Goal: Contribute content: Contribute content

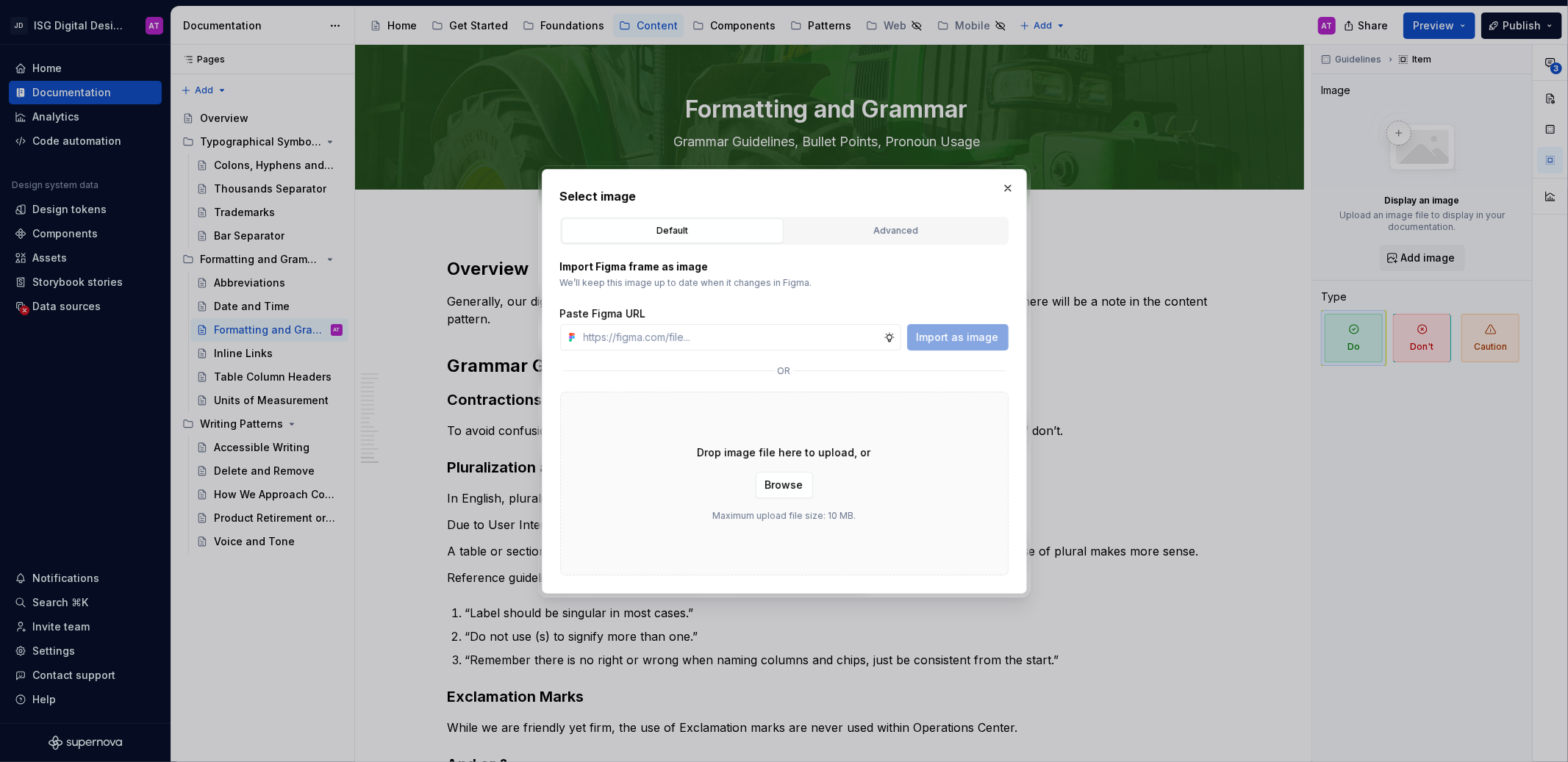
scroll to position [2323, 0]
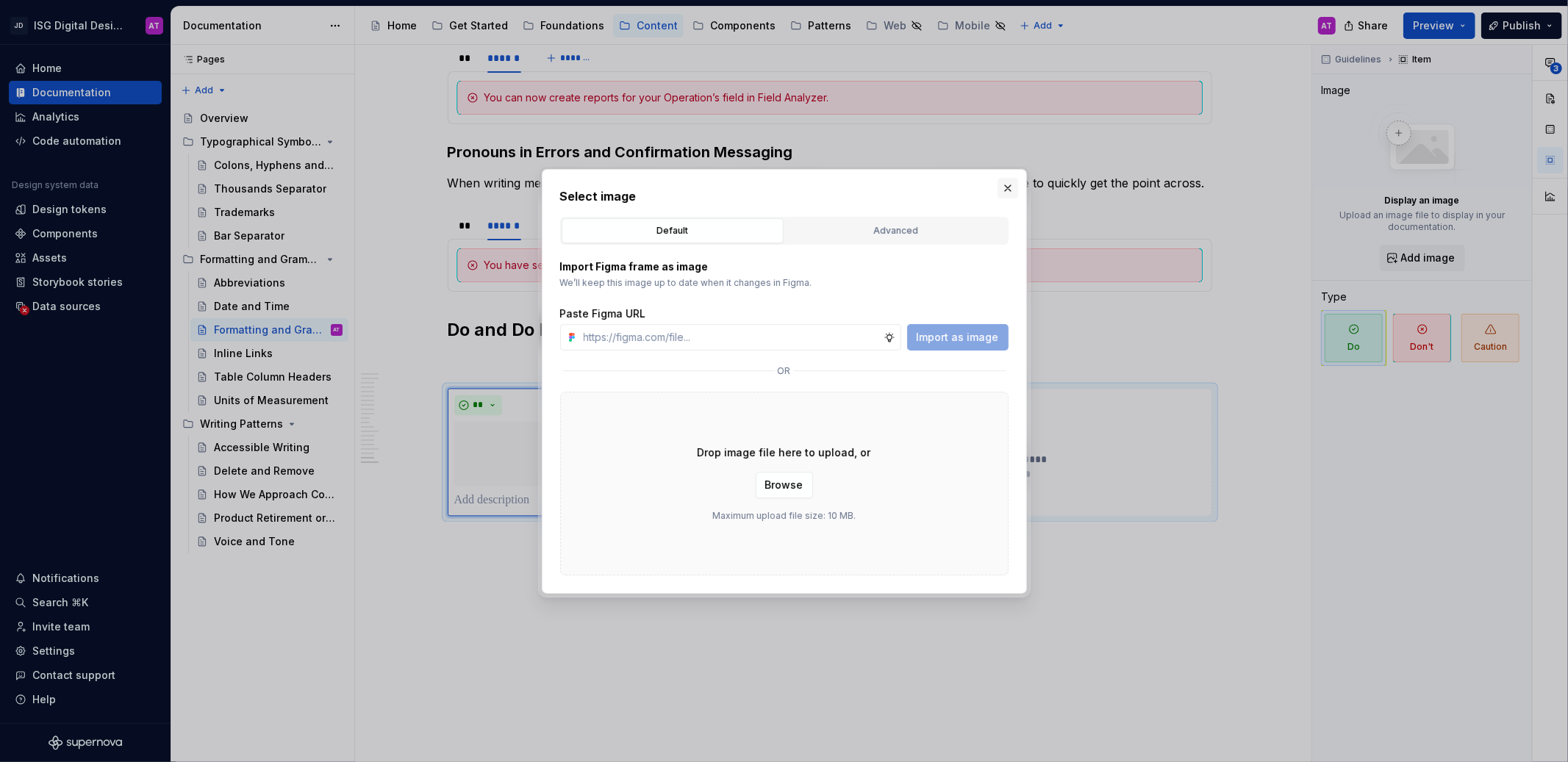
click at [1007, 191] on button "button" at bounding box center [1008, 189] width 21 height 21
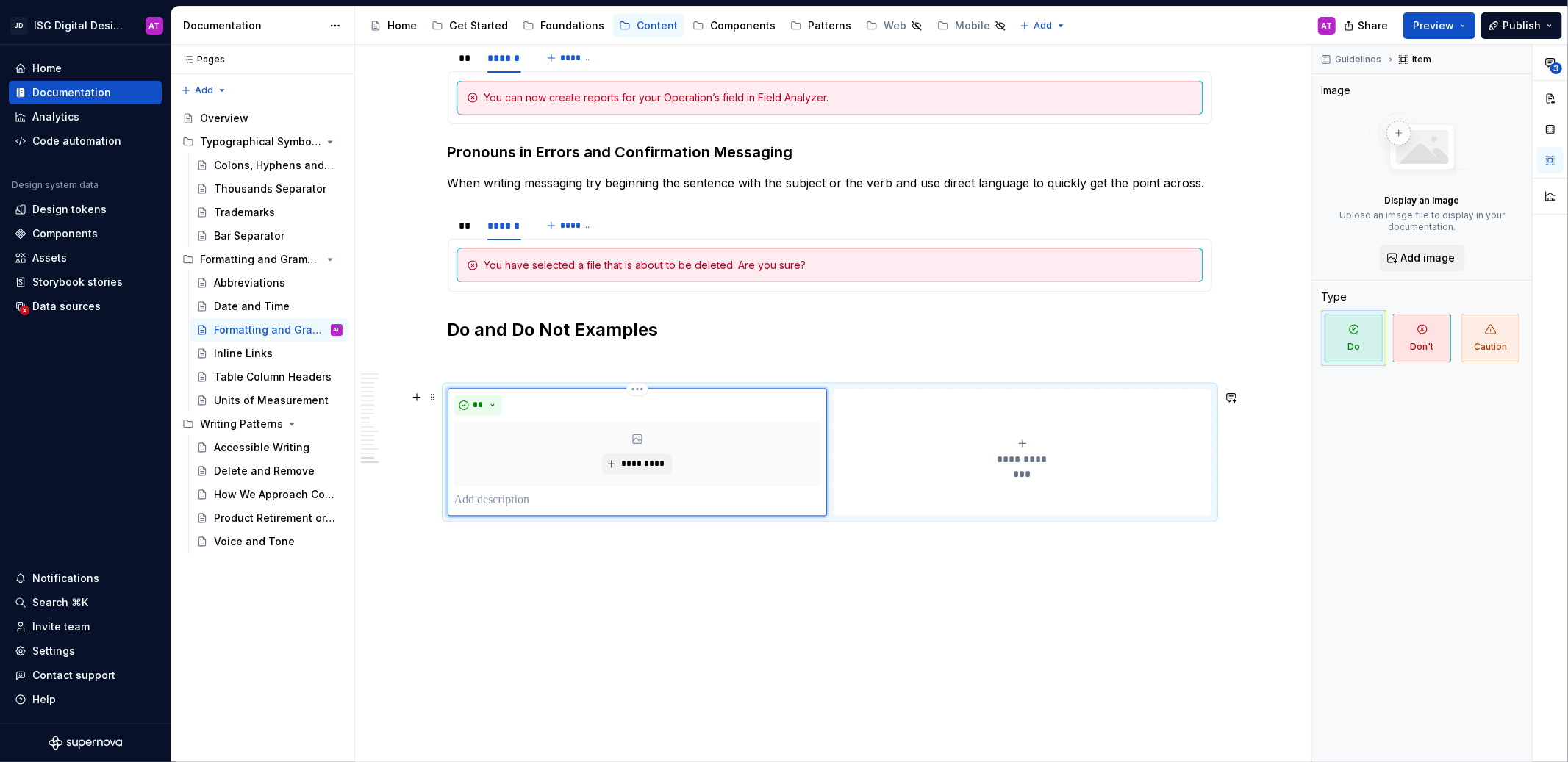
click at [551, 505] on p at bounding box center [637, 501] width 366 height 17
click at [1401, 257] on button "Add image" at bounding box center [1423, 257] width 86 height 26
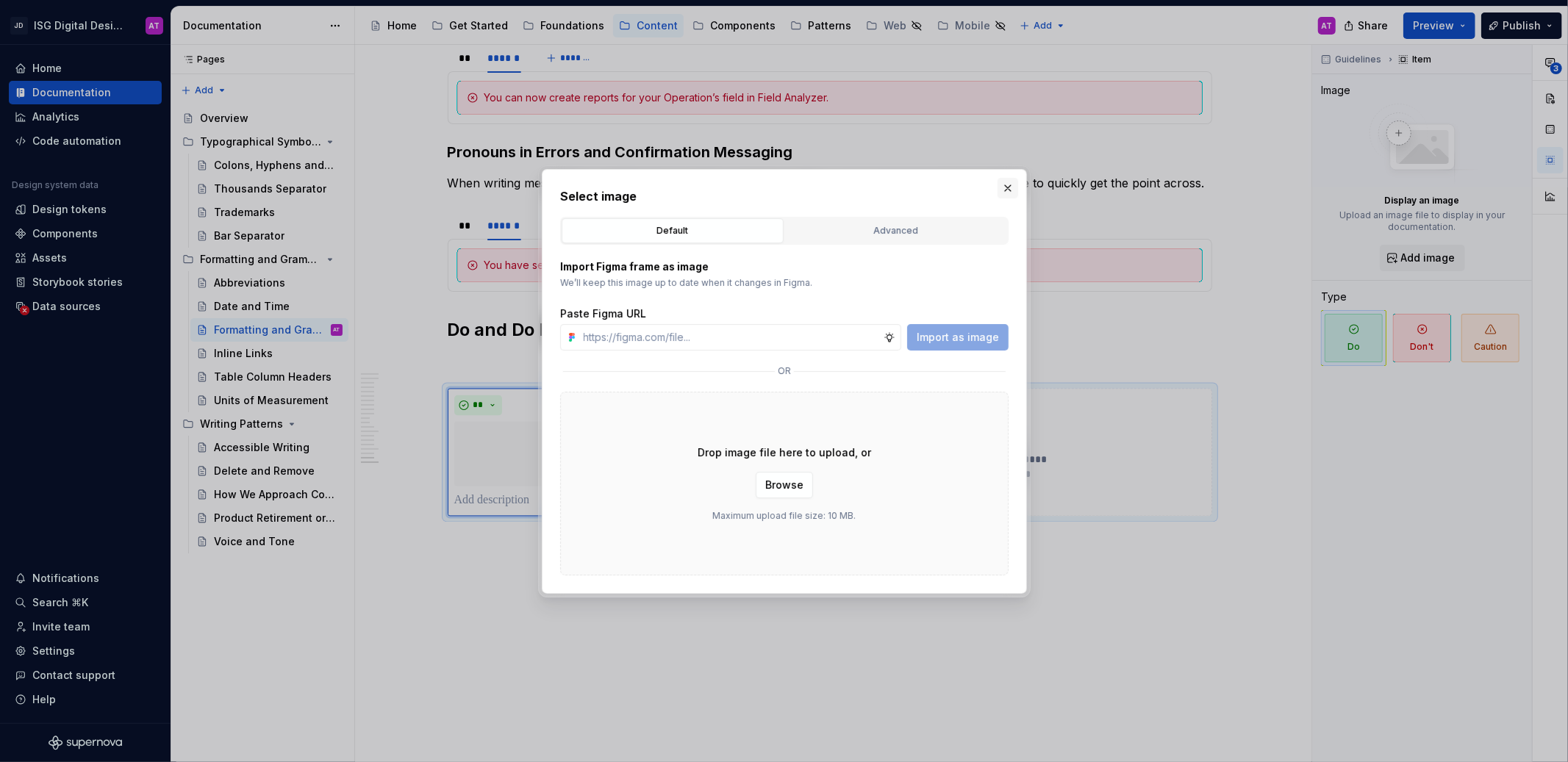
click at [1002, 189] on button "button" at bounding box center [1008, 189] width 21 height 21
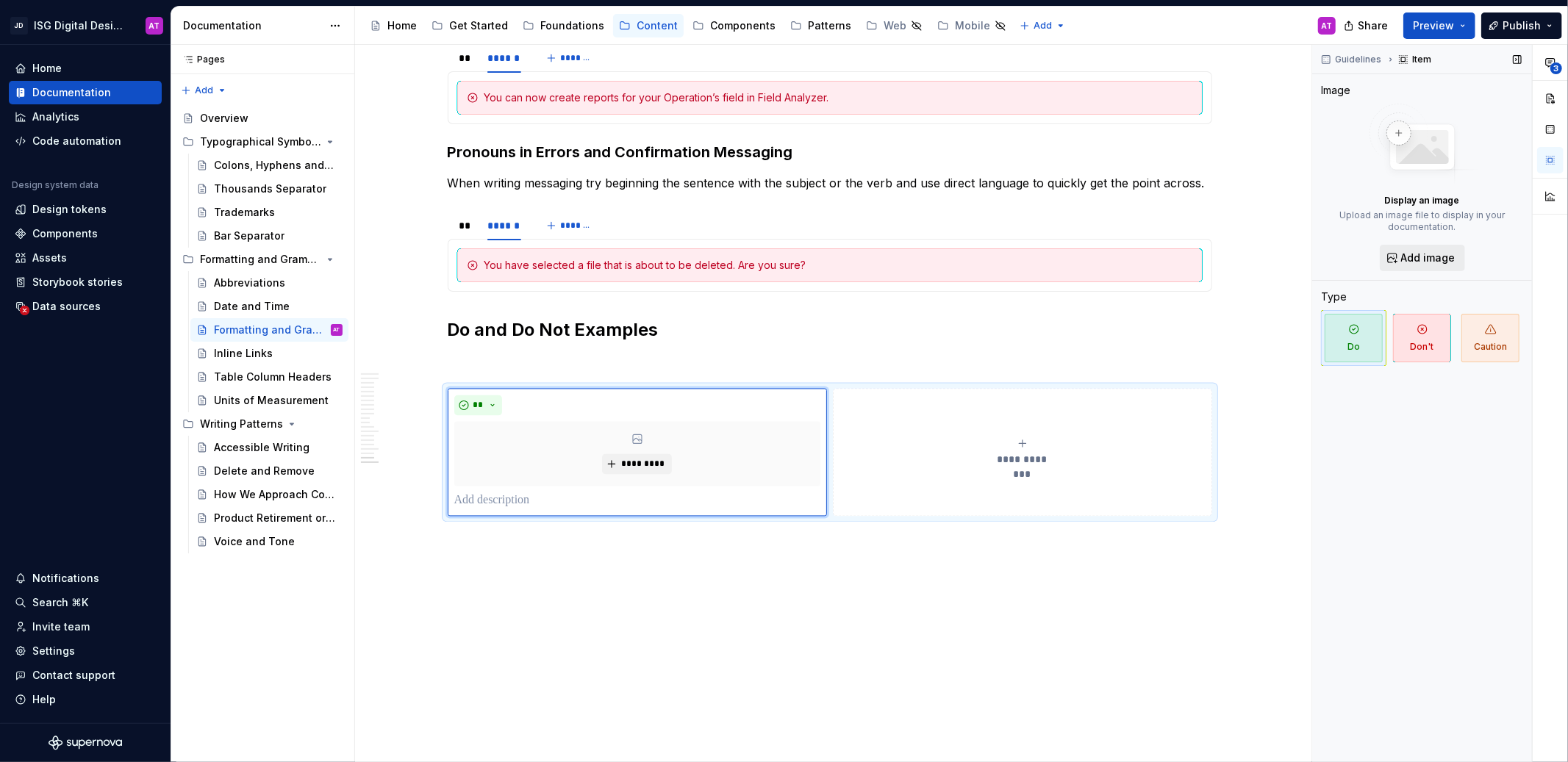
click at [1434, 261] on span "Add image" at bounding box center [1429, 257] width 55 height 15
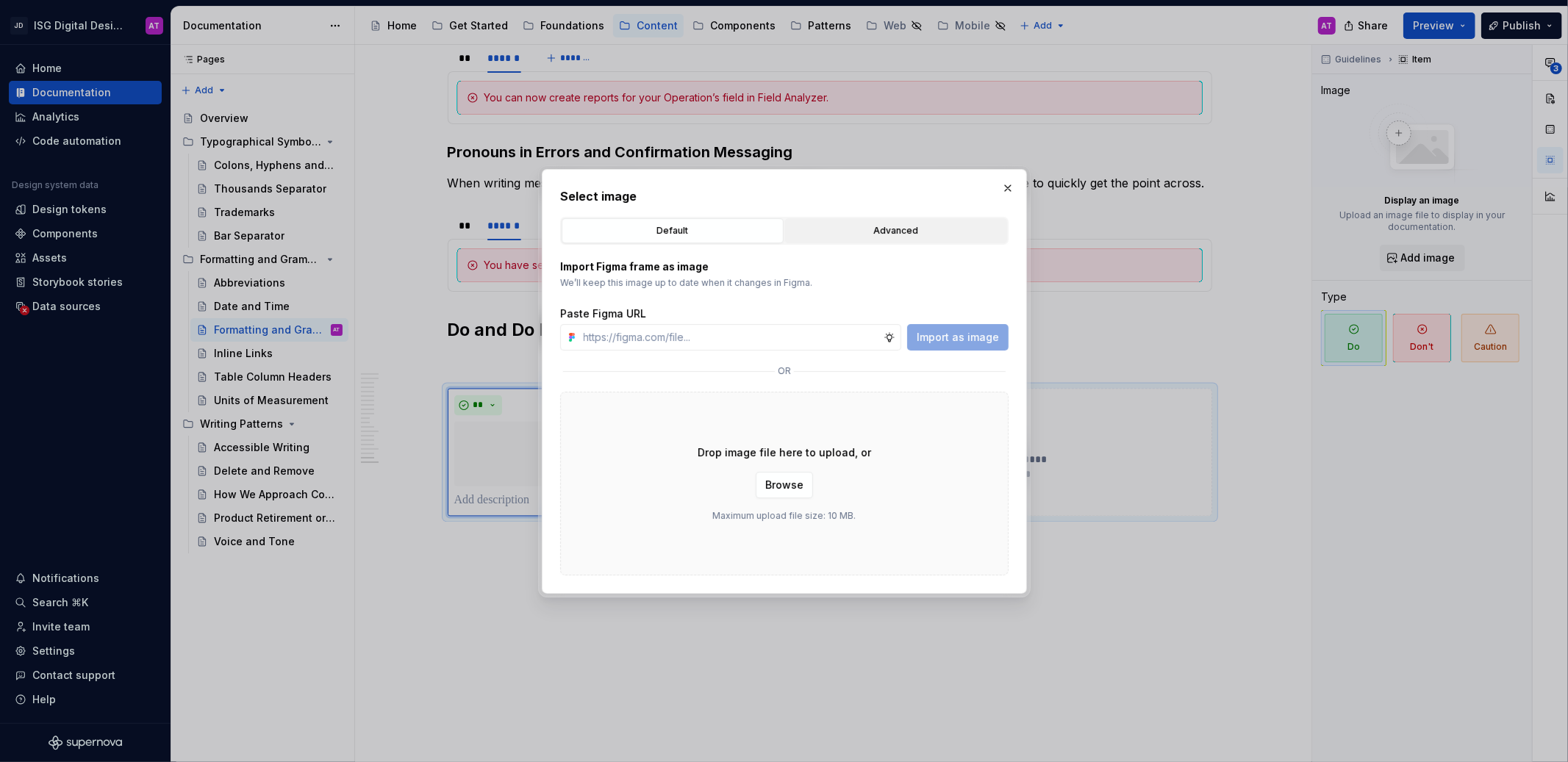
click at [990, 238] on div "Advanced" at bounding box center [896, 231] width 212 height 15
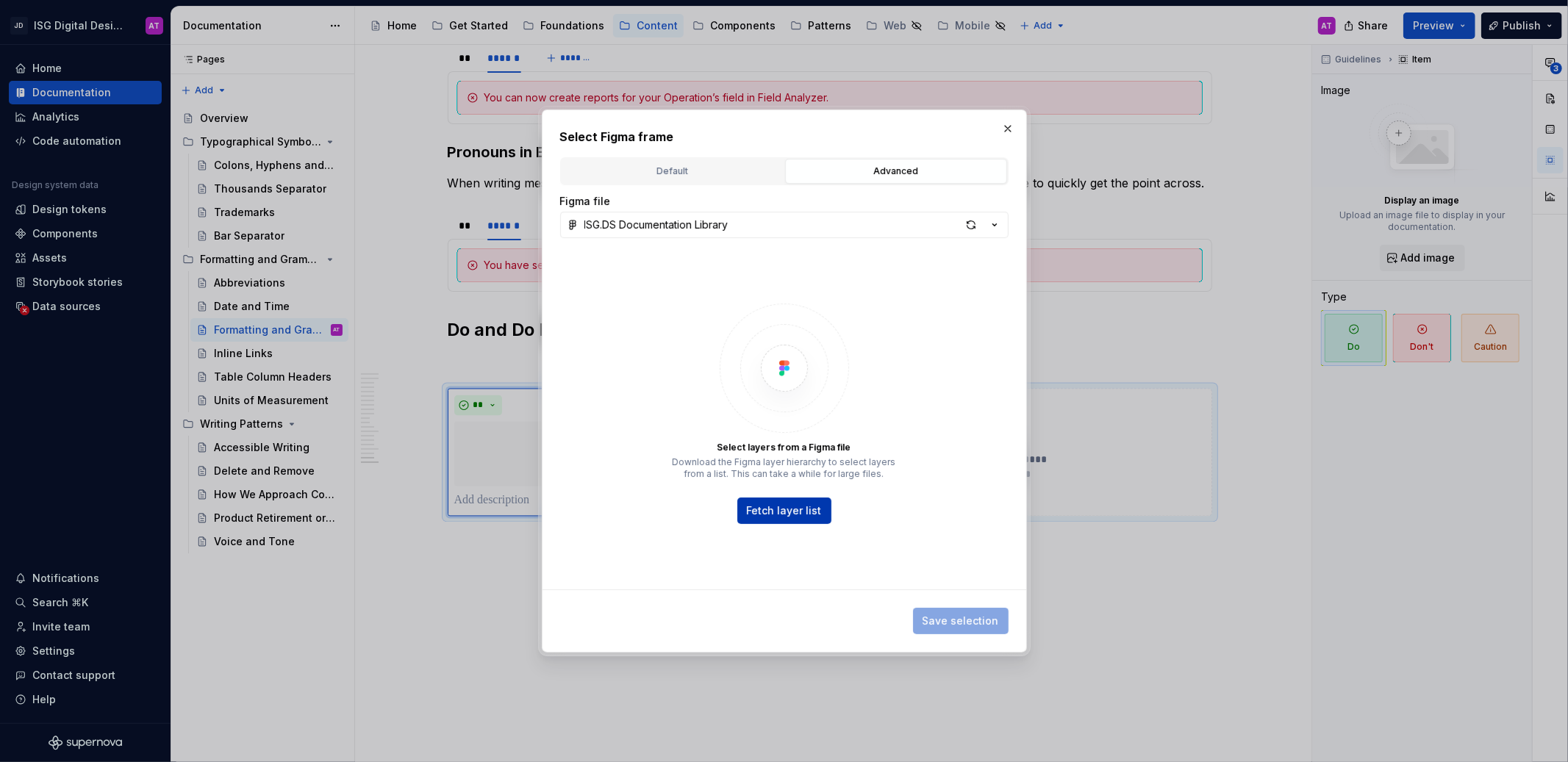
click at [793, 510] on span "Fetch layer list" at bounding box center [784, 511] width 75 height 15
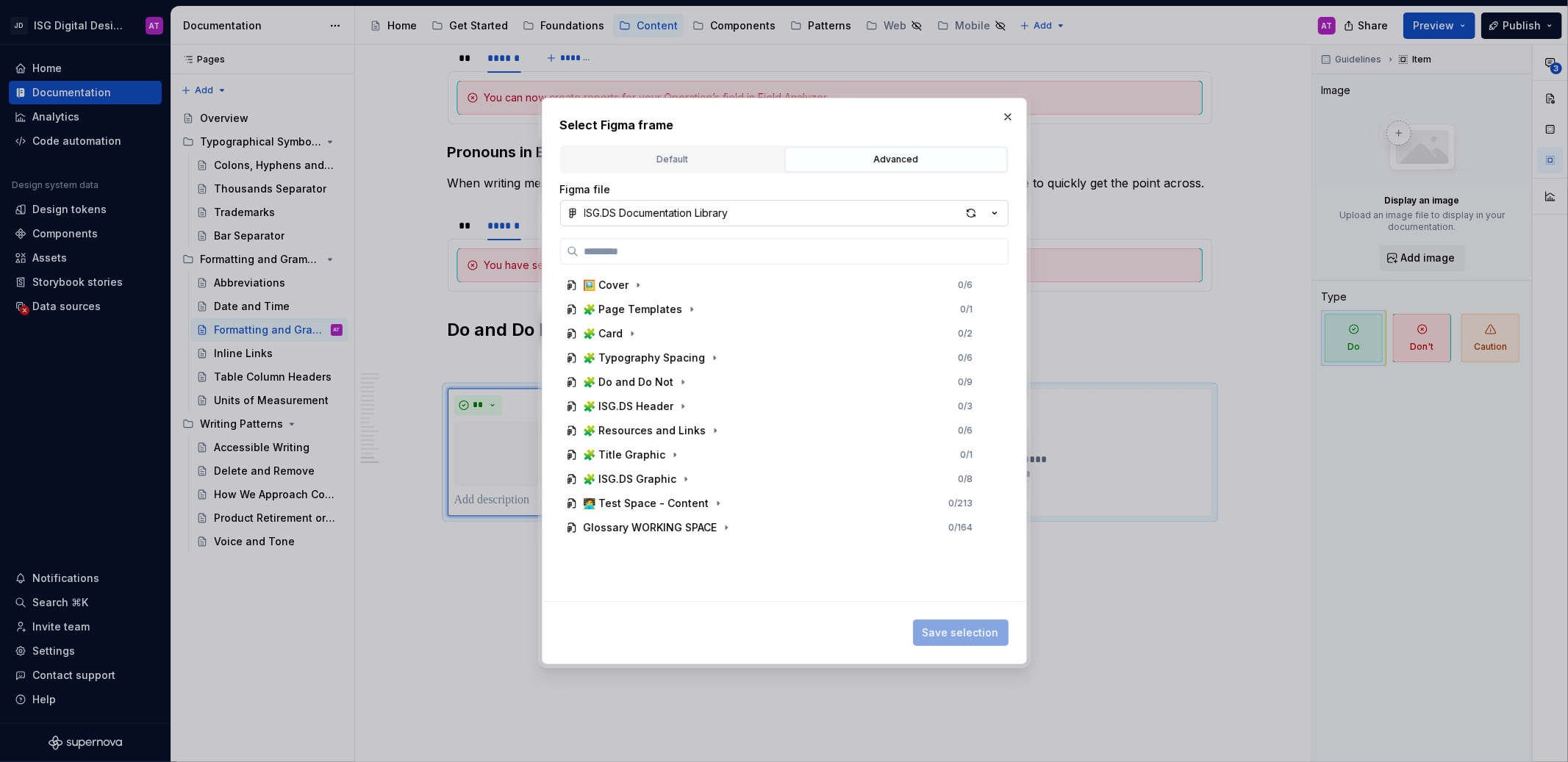
click at [1000, 214] on icon "button" at bounding box center [994, 213] width 15 height 15
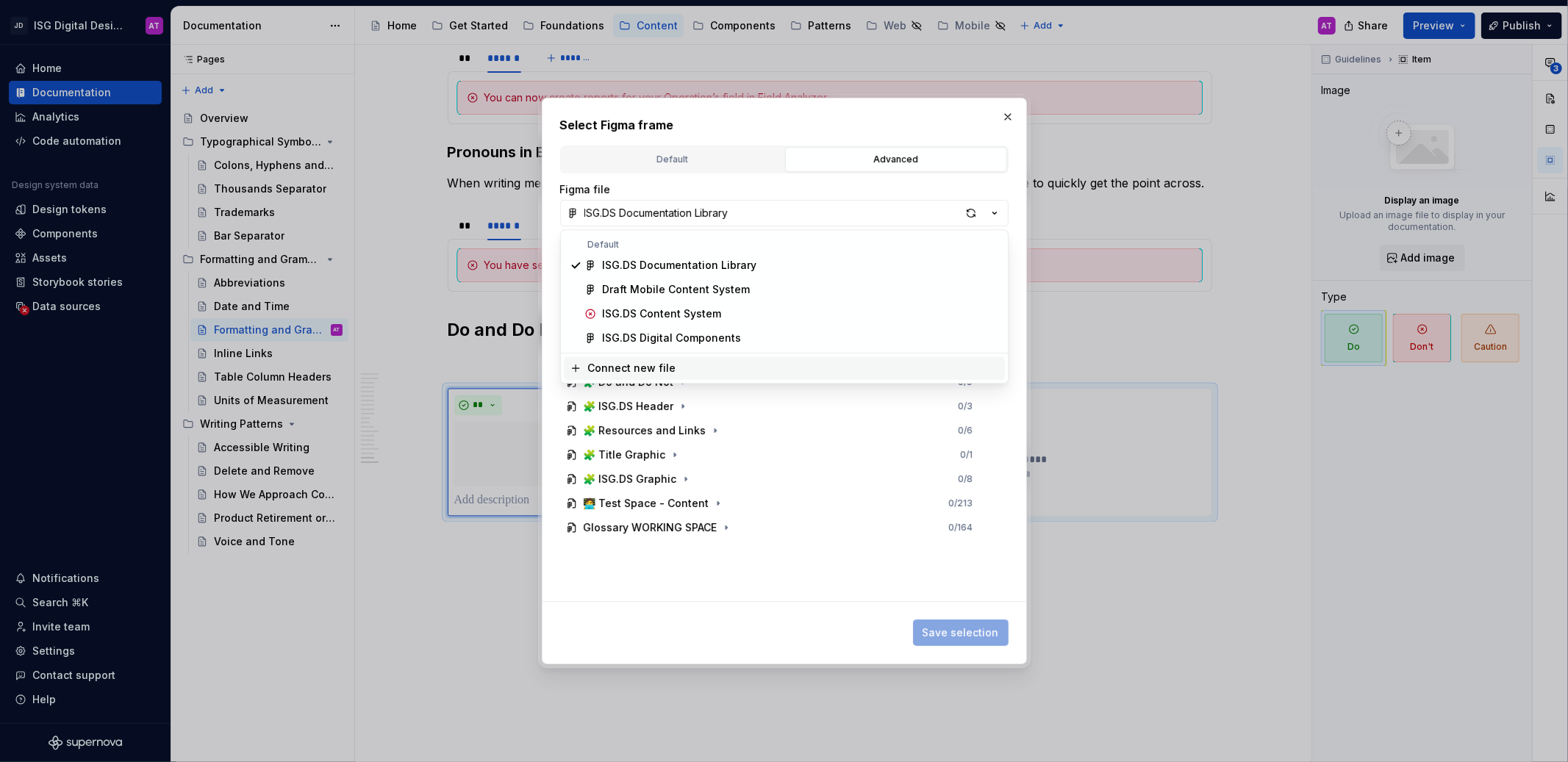
click at [765, 608] on div "Select Figma frame Default Advanced Import Figma frame as image We’ll keep this…" at bounding box center [784, 381] width 1568 height 762
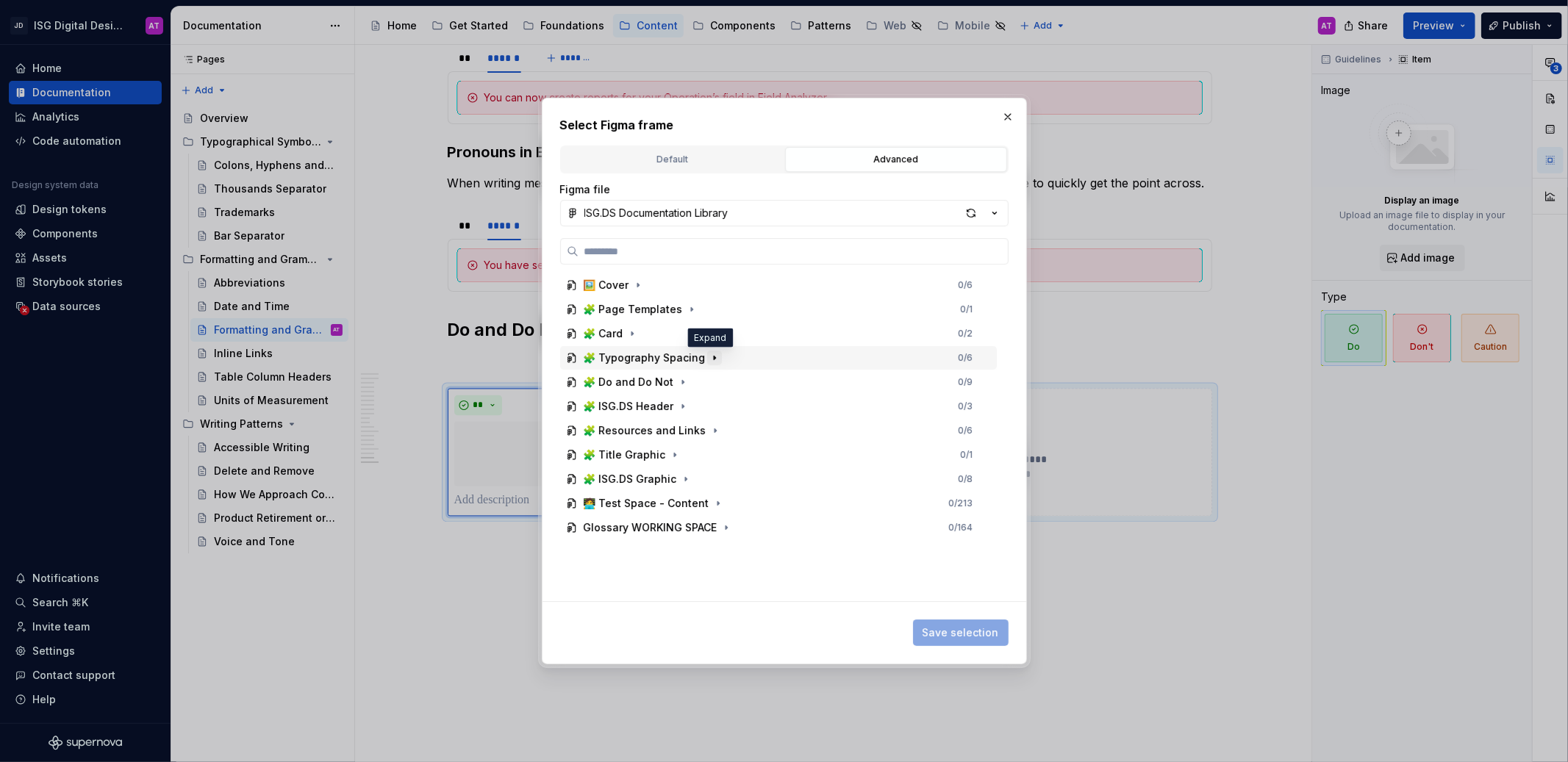
click at [712, 360] on icon "button" at bounding box center [715, 358] width 12 height 12
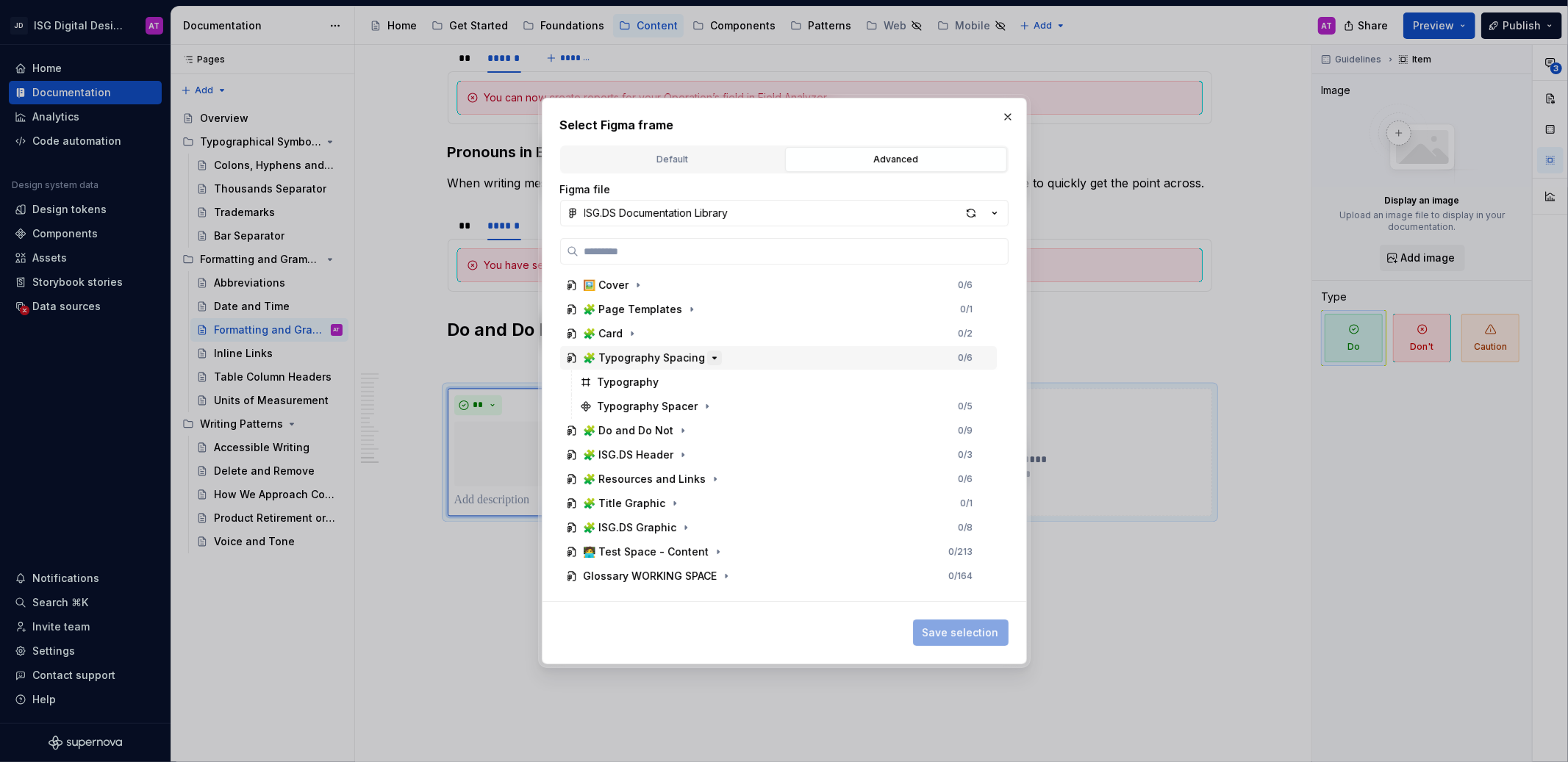
click at [712, 360] on icon "button" at bounding box center [715, 358] width 12 height 12
click at [682, 482] on icon "button" at bounding box center [685, 479] width 12 height 12
click at [683, 501] on icon "button" at bounding box center [685, 503] width 12 height 12
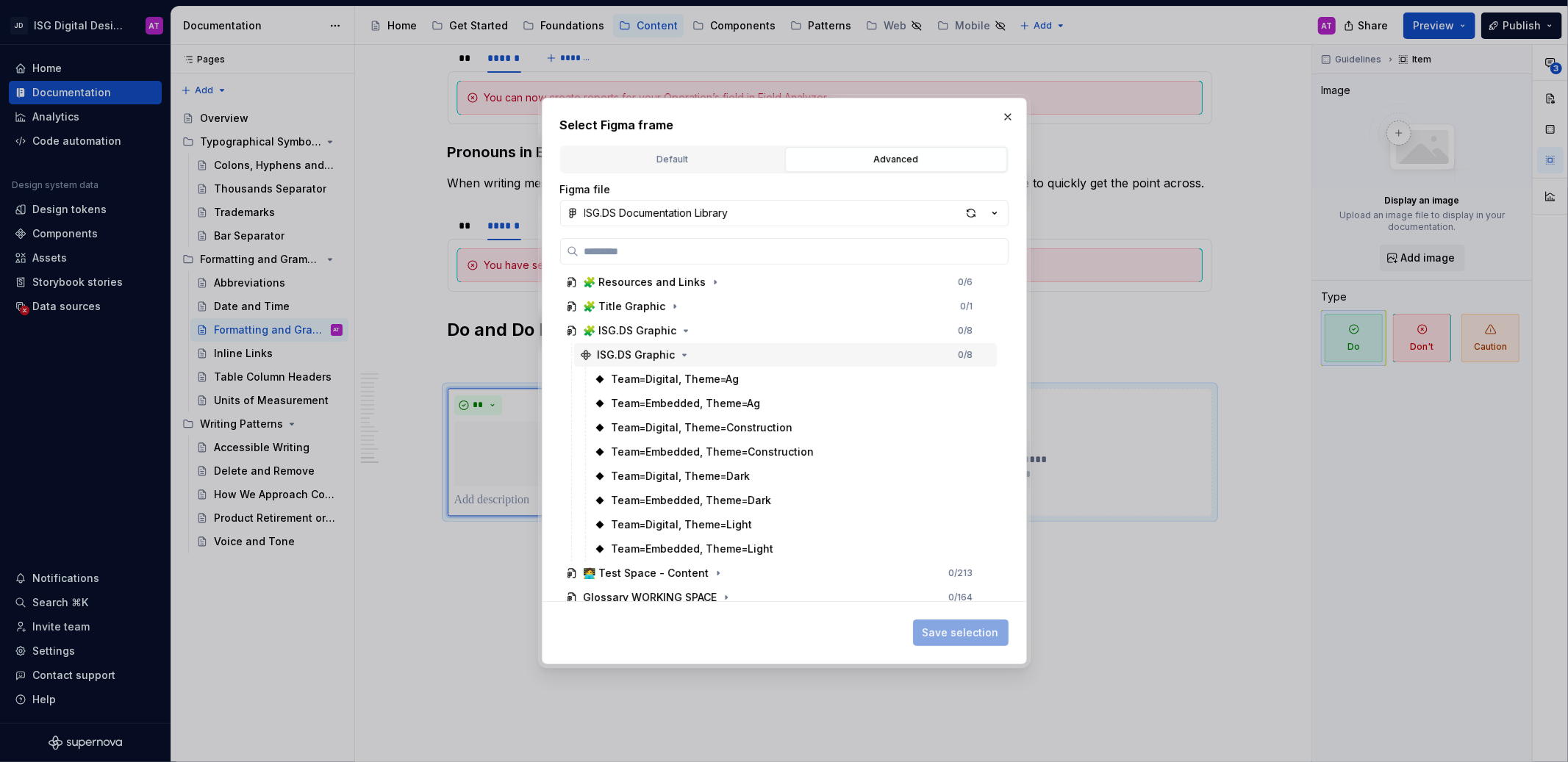
scroll to position [156, 0]
click at [679, 351] on icon "button" at bounding box center [685, 348] width 12 height 12
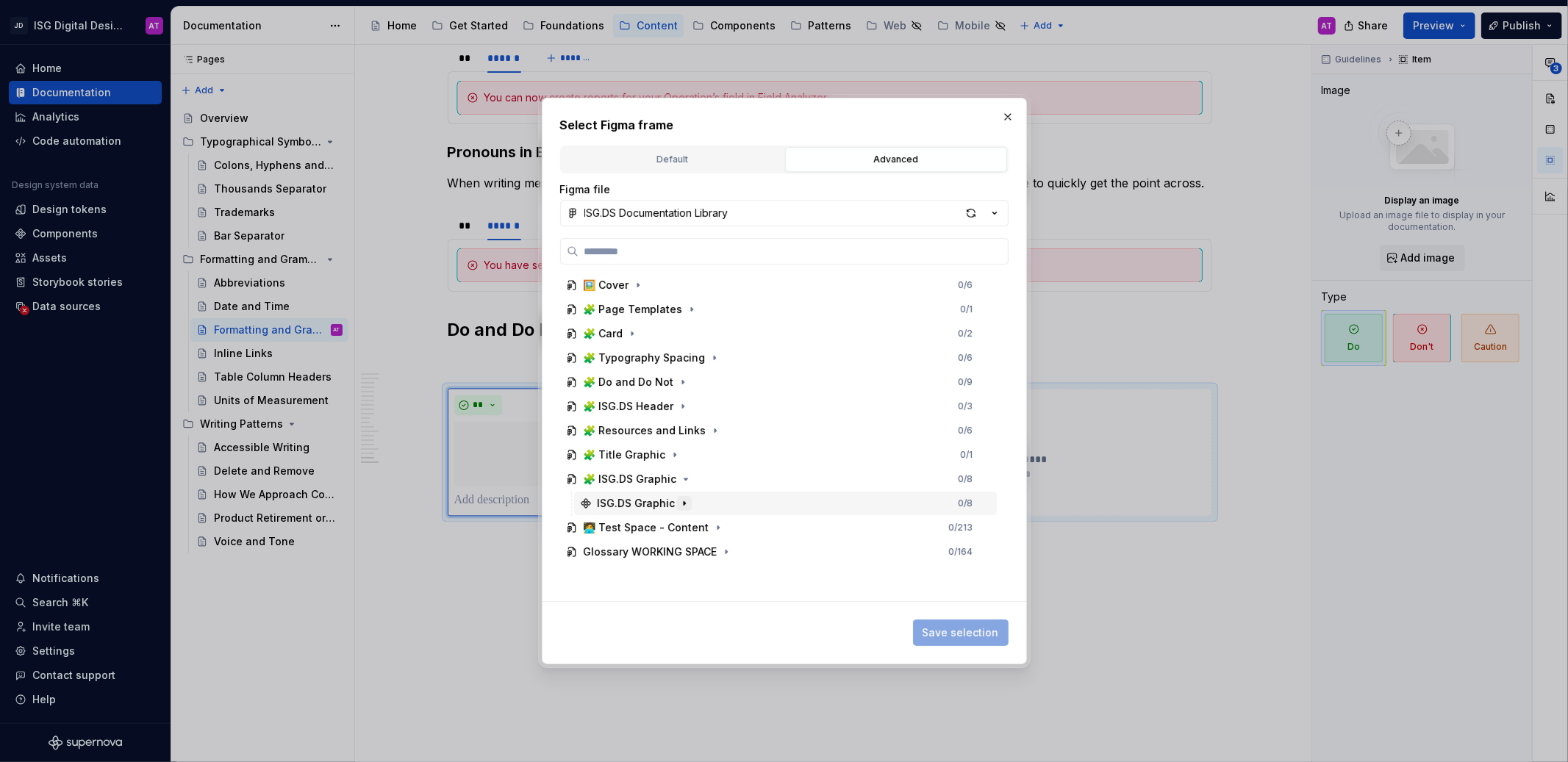
scroll to position [0, 0]
click at [688, 480] on icon "button" at bounding box center [685, 479] width 12 height 12
click at [685, 387] on button "button" at bounding box center [683, 382] width 15 height 15
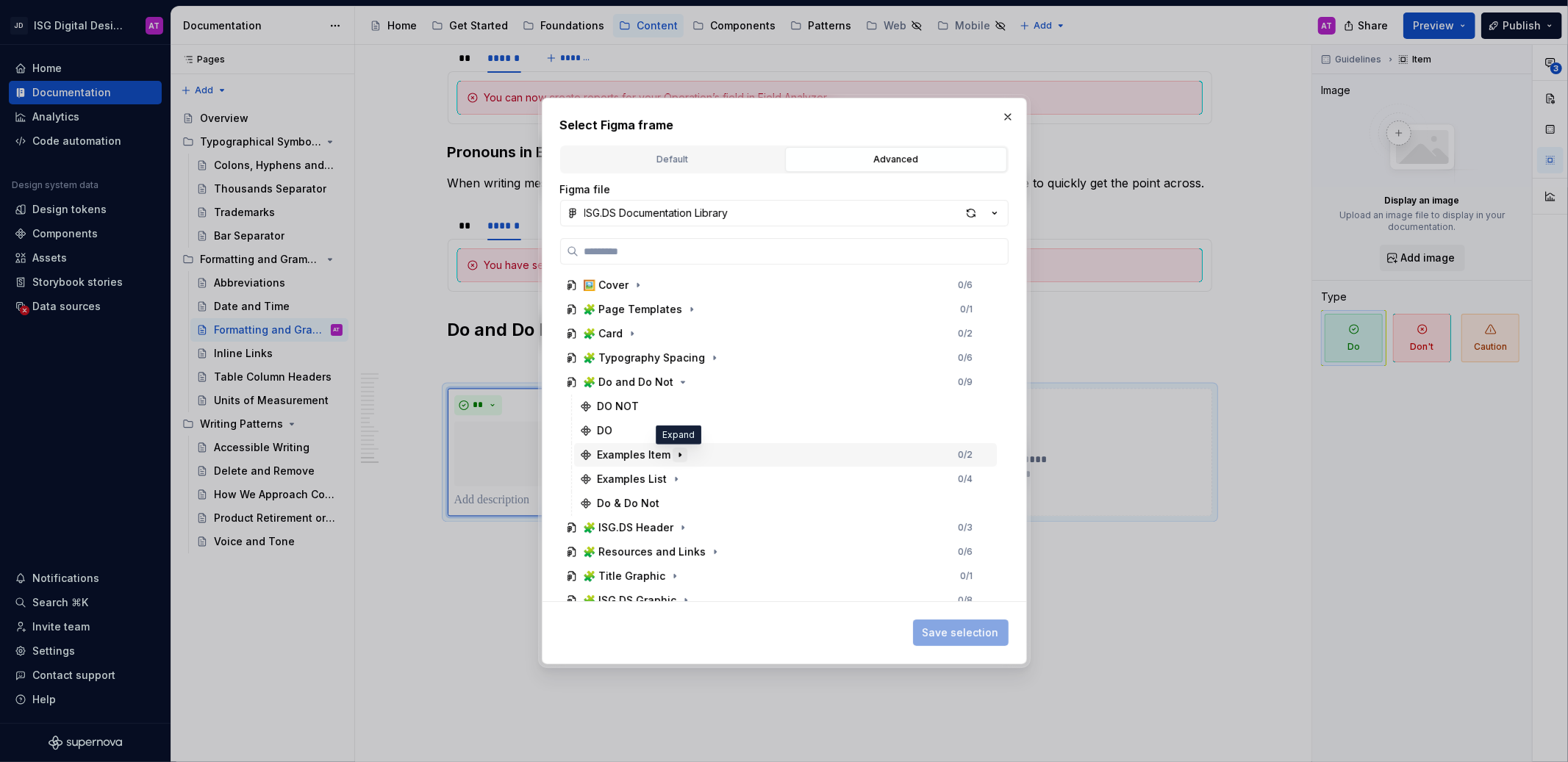
click at [683, 456] on icon "button" at bounding box center [680, 455] width 12 height 12
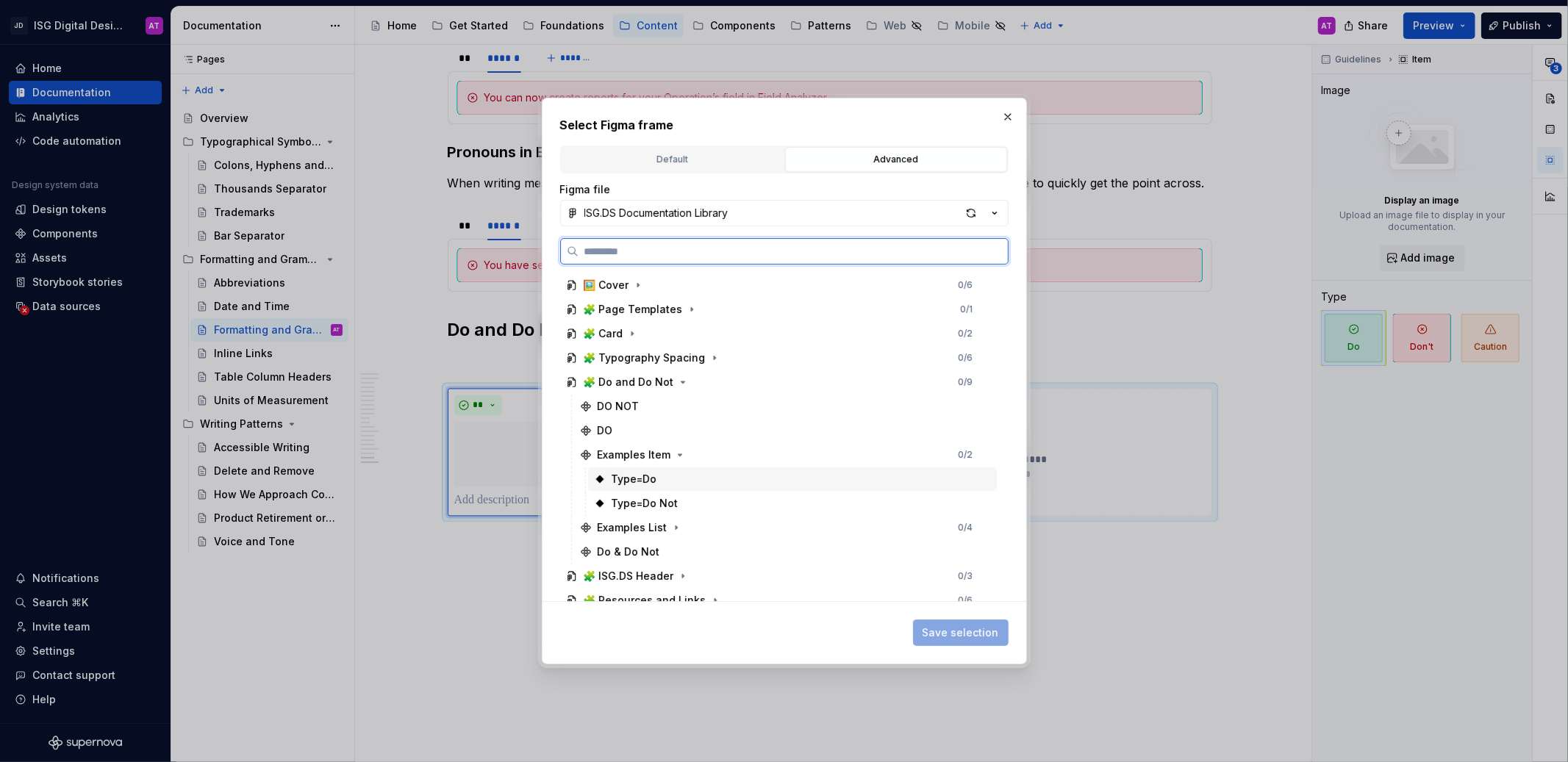
click at [689, 476] on div "Type=Do" at bounding box center [792, 479] width 409 height 24
click at [689, 452] on div "Examples Item 1 / 2" at bounding box center [786, 455] width 423 height 24
click at [692, 381] on div "🧩 Do and Do Not 1 / 9" at bounding box center [778, 383] width 437 height 24
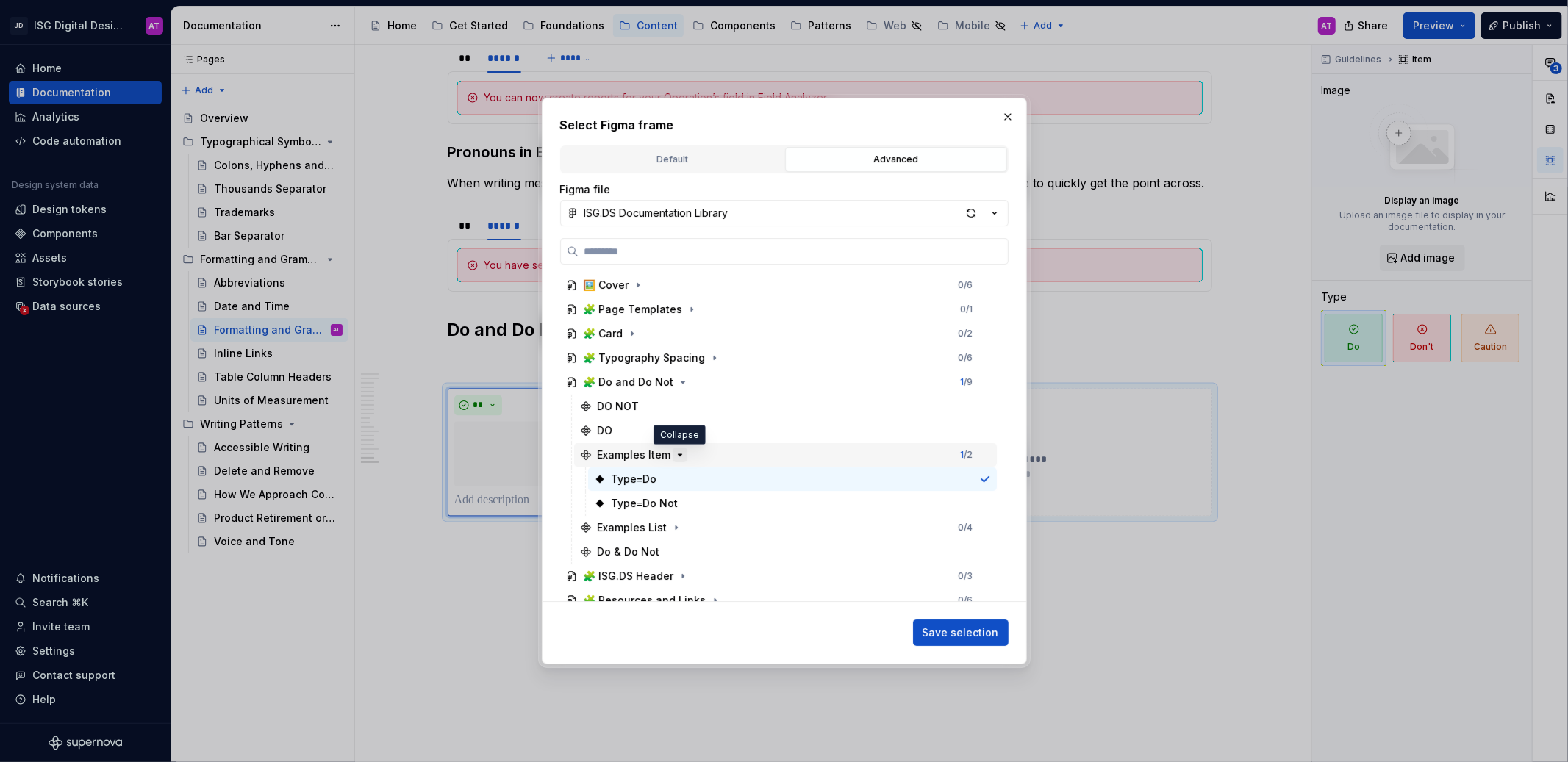
click at [678, 455] on icon "button" at bounding box center [680, 455] width 4 height 2
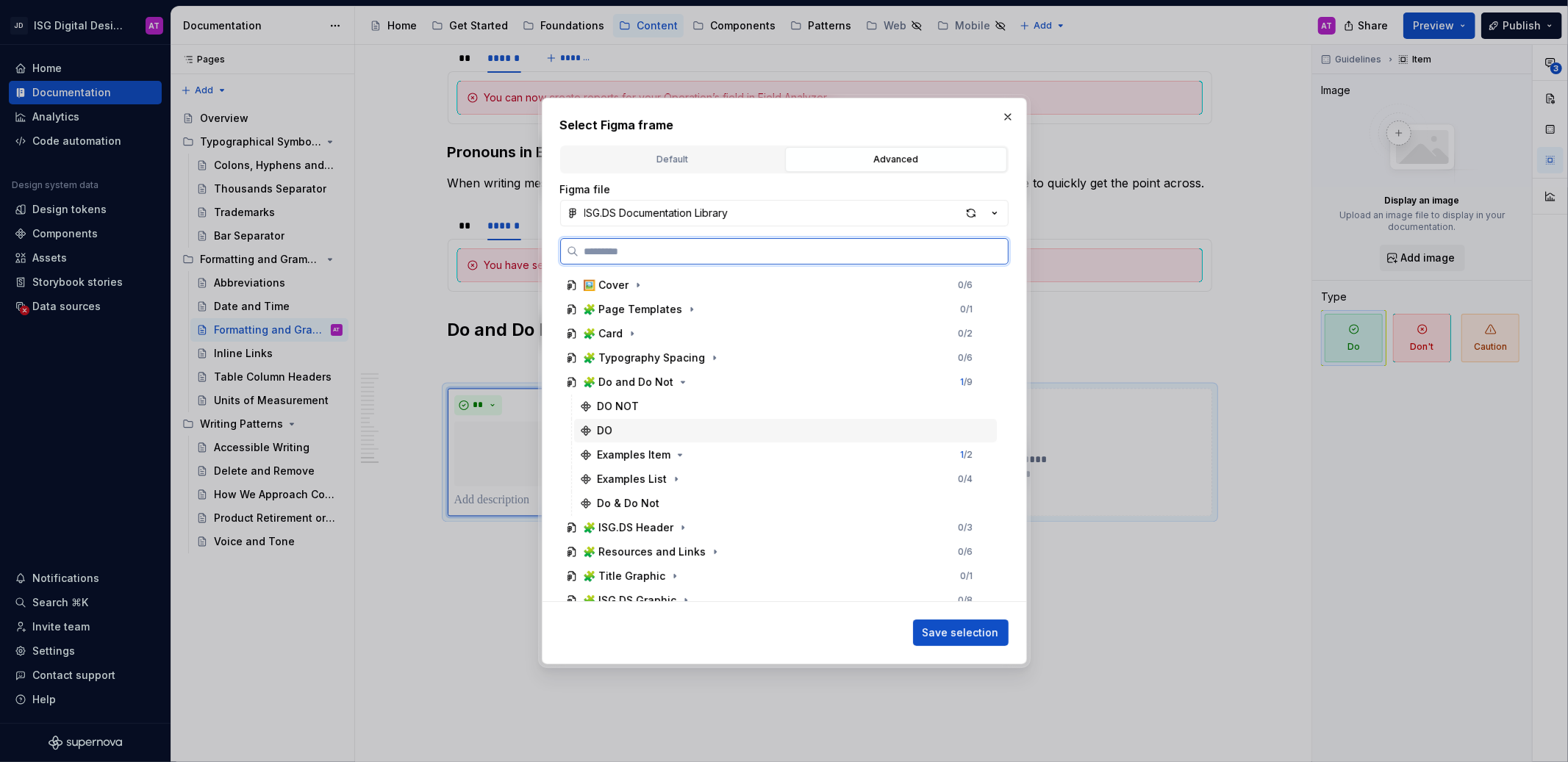
click at [668, 425] on div "DO" at bounding box center [786, 431] width 423 height 24
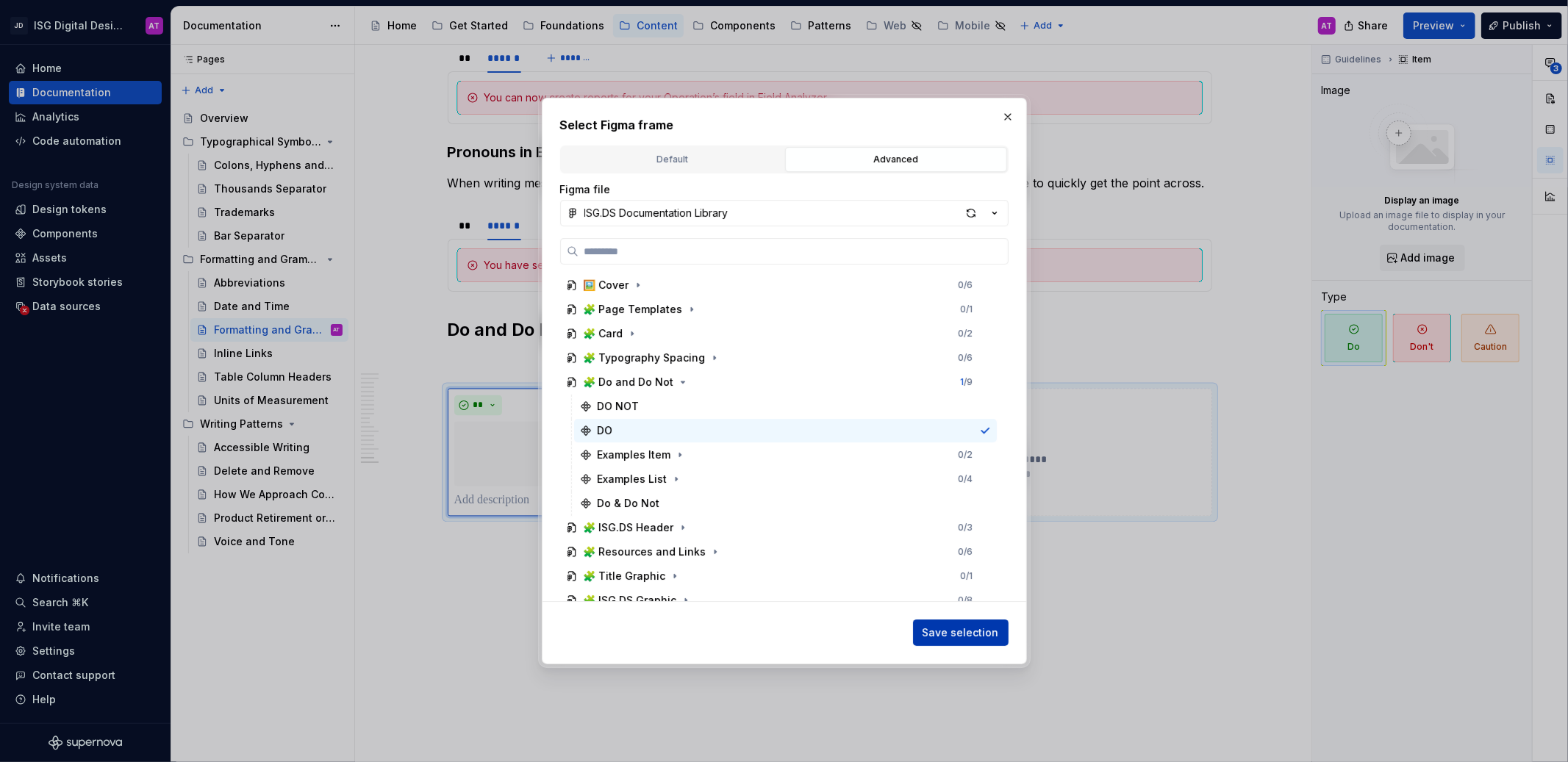
click at [956, 627] on span "Save selection" at bounding box center [961, 633] width 77 height 15
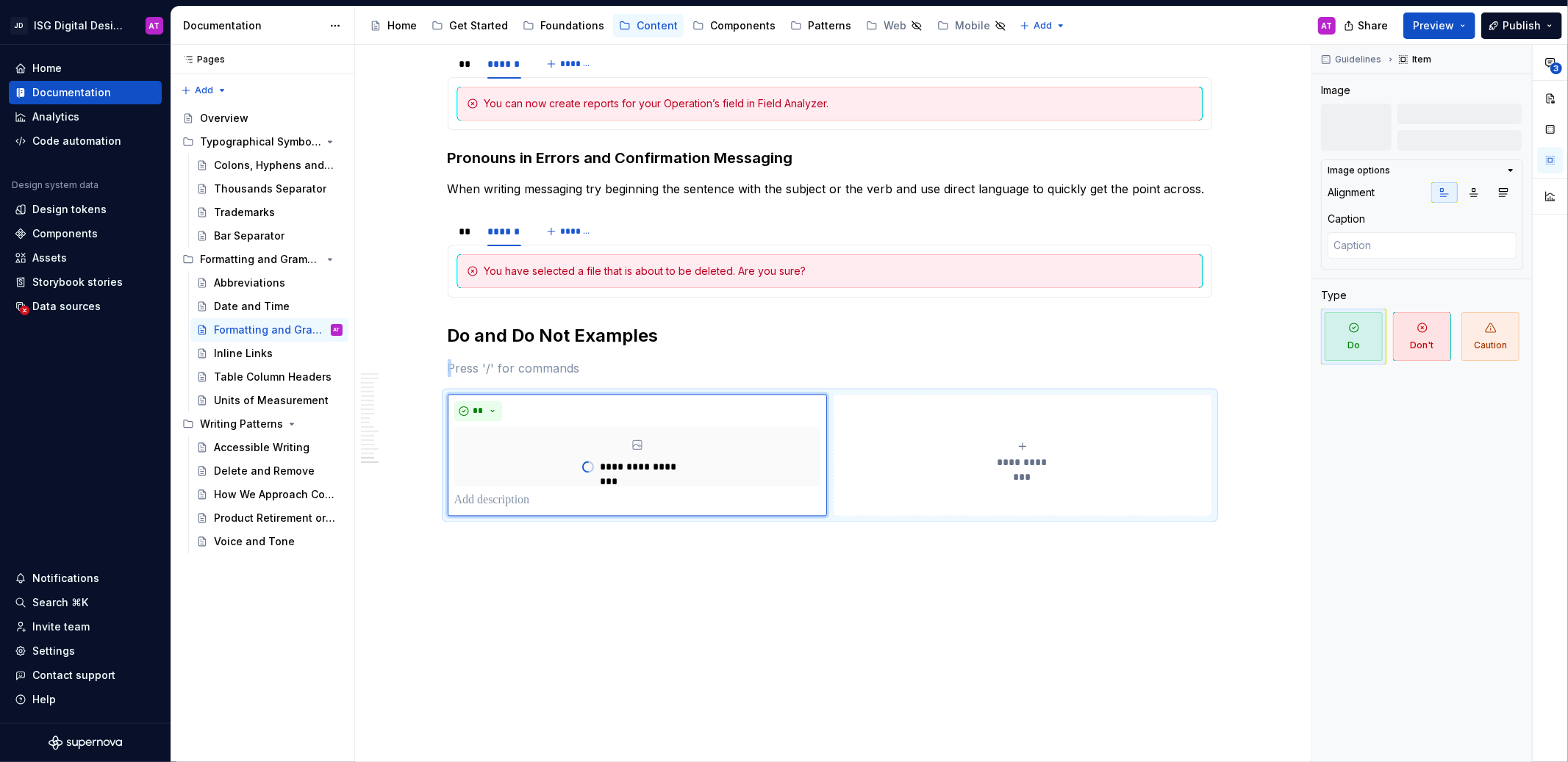
scroll to position [2259, 0]
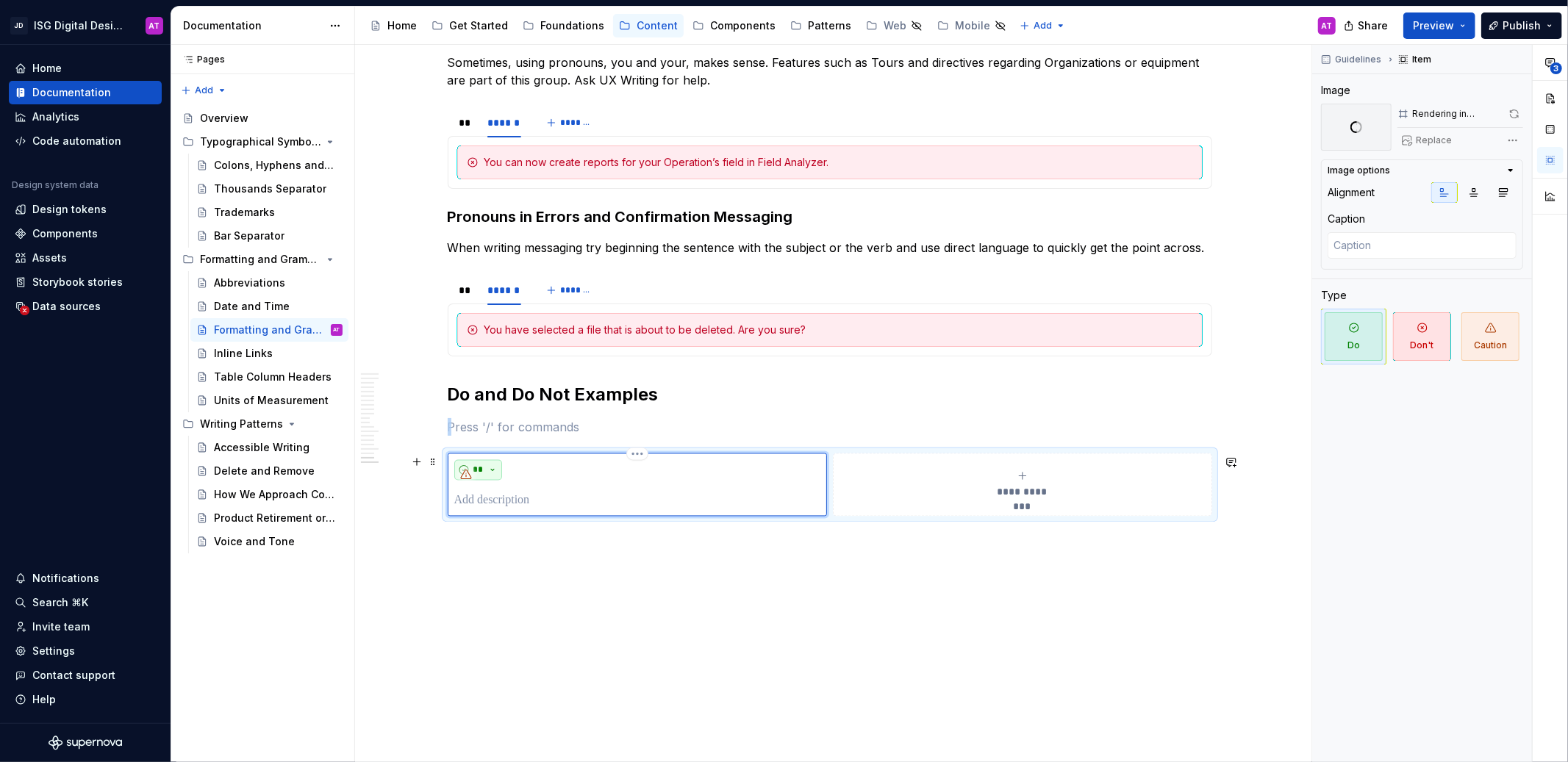
click at [495, 476] on button "**" at bounding box center [478, 471] width 48 height 21
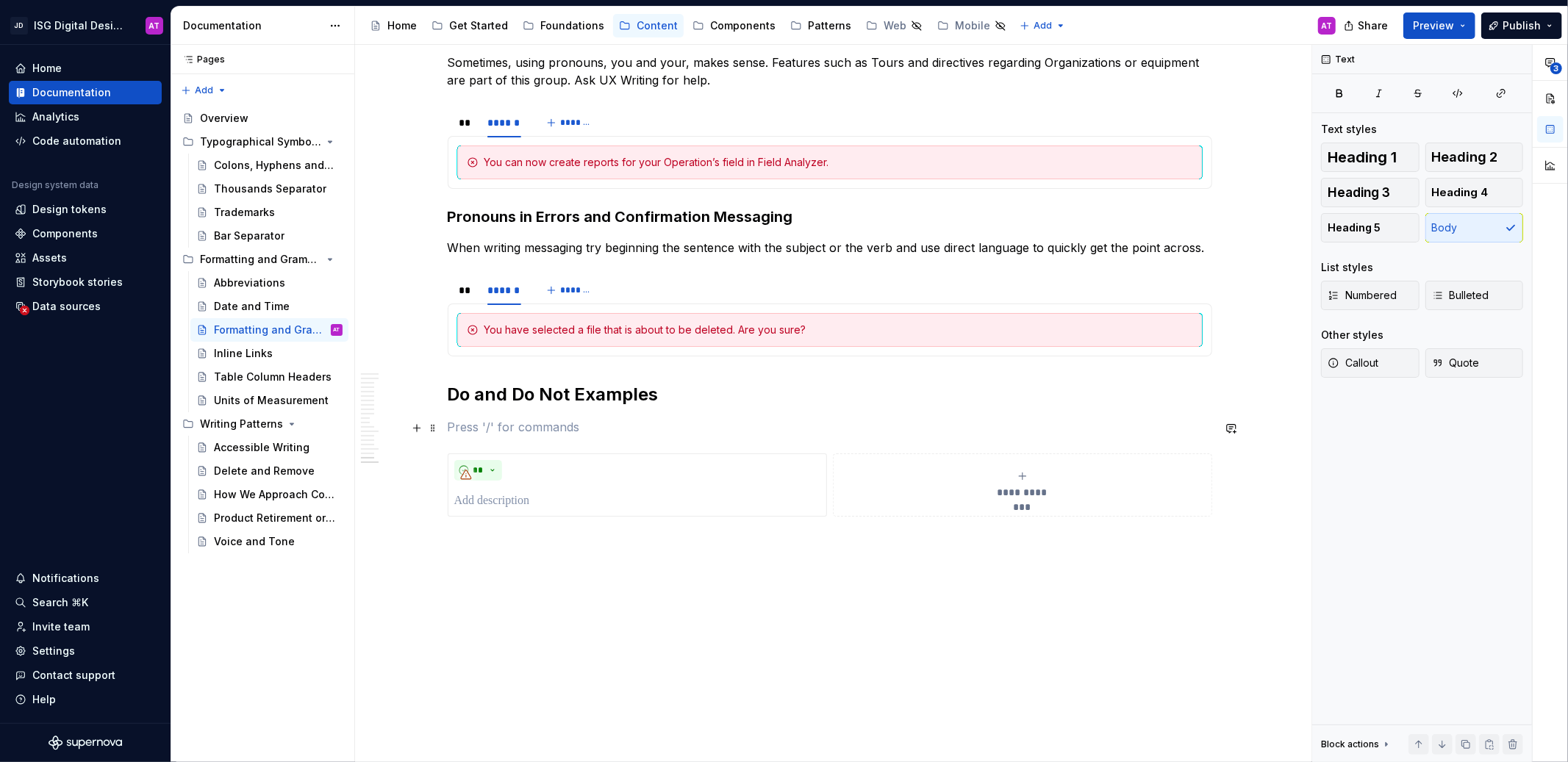
click at [567, 428] on p at bounding box center [830, 427] width 765 height 17
click at [571, 478] on div "**" at bounding box center [637, 471] width 366 height 21
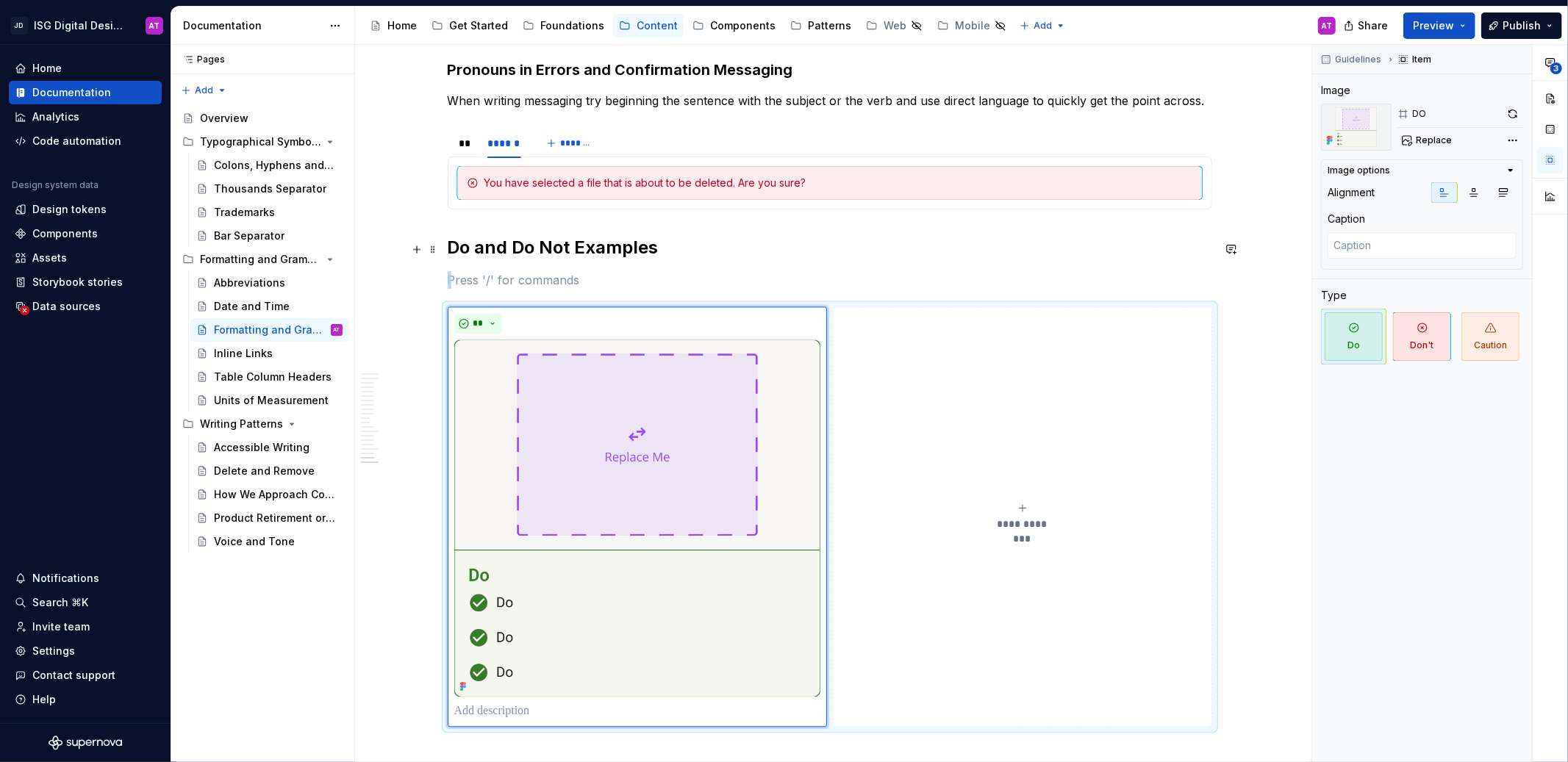
scroll to position [2590, 0]
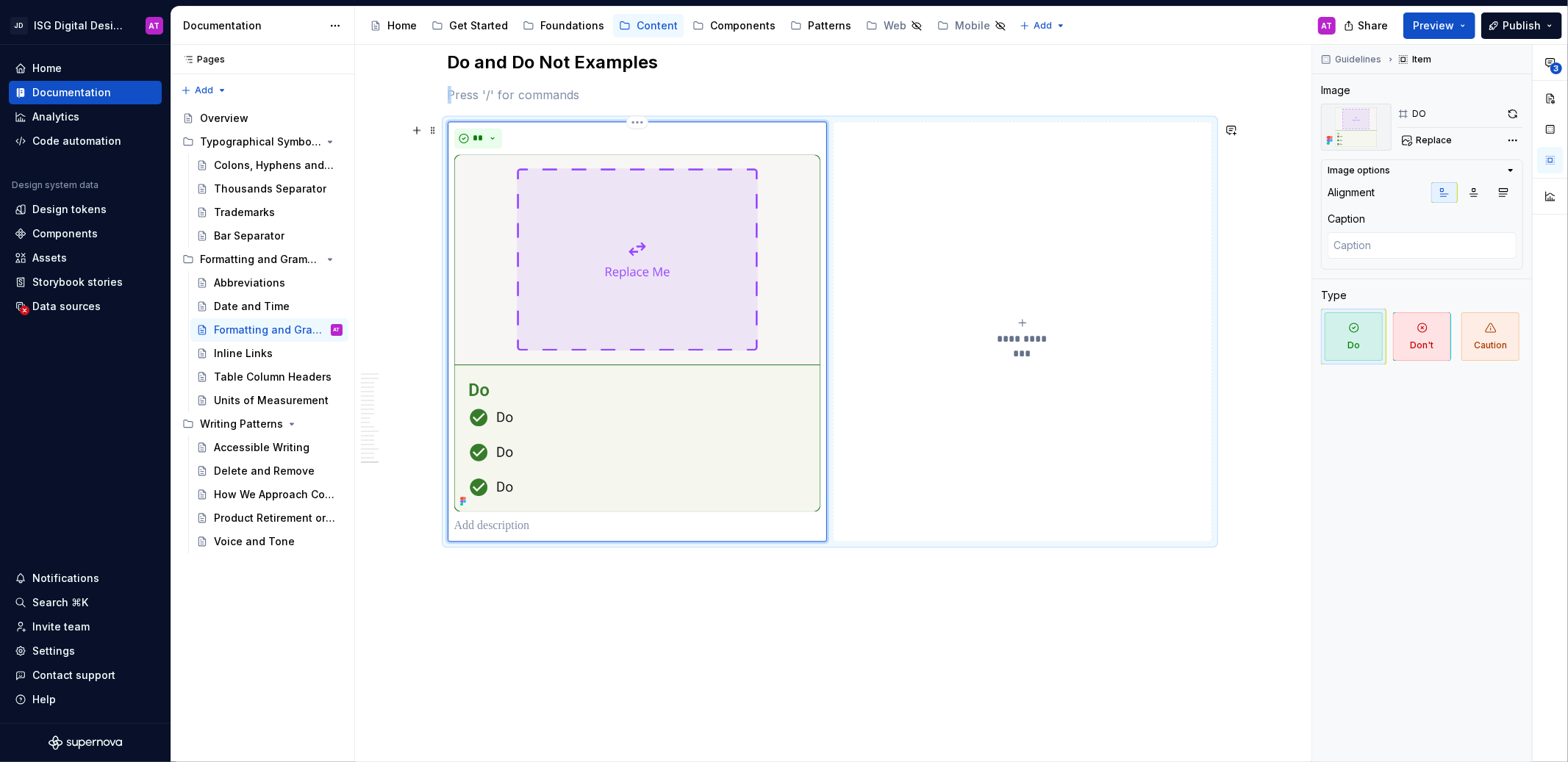
click at [556, 422] on img at bounding box center [637, 333] width 366 height 357
click at [515, 417] on img at bounding box center [637, 333] width 366 height 357
click at [509, 418] on img at bounding box center [637, 333] width 366 height 357
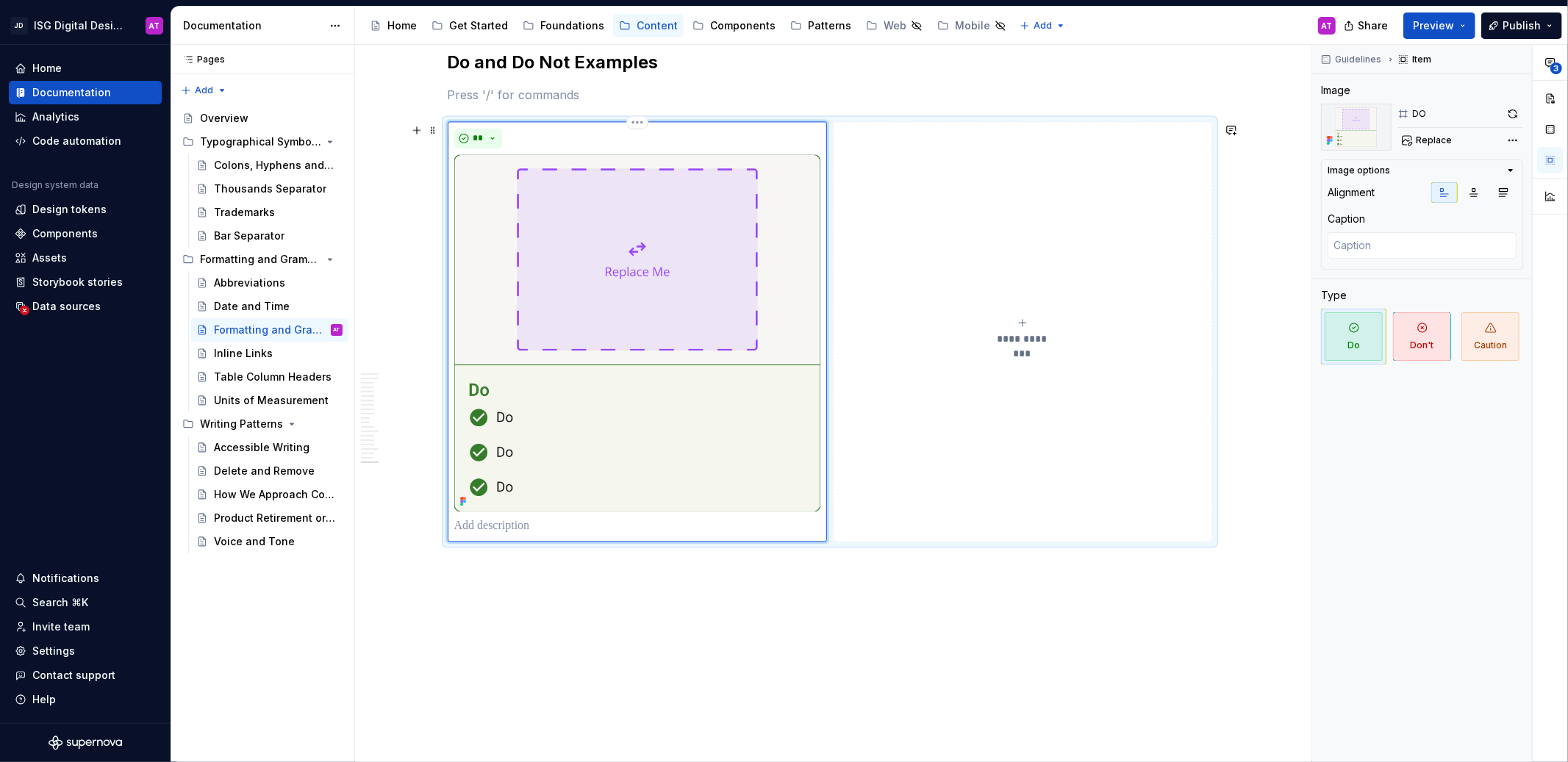
click at [514, 531] on p at bounding box center [637, 526] width 366 height 17
click at [1015, 506] on button "**********" at bounding box center [1022, 331] width 380 height 421
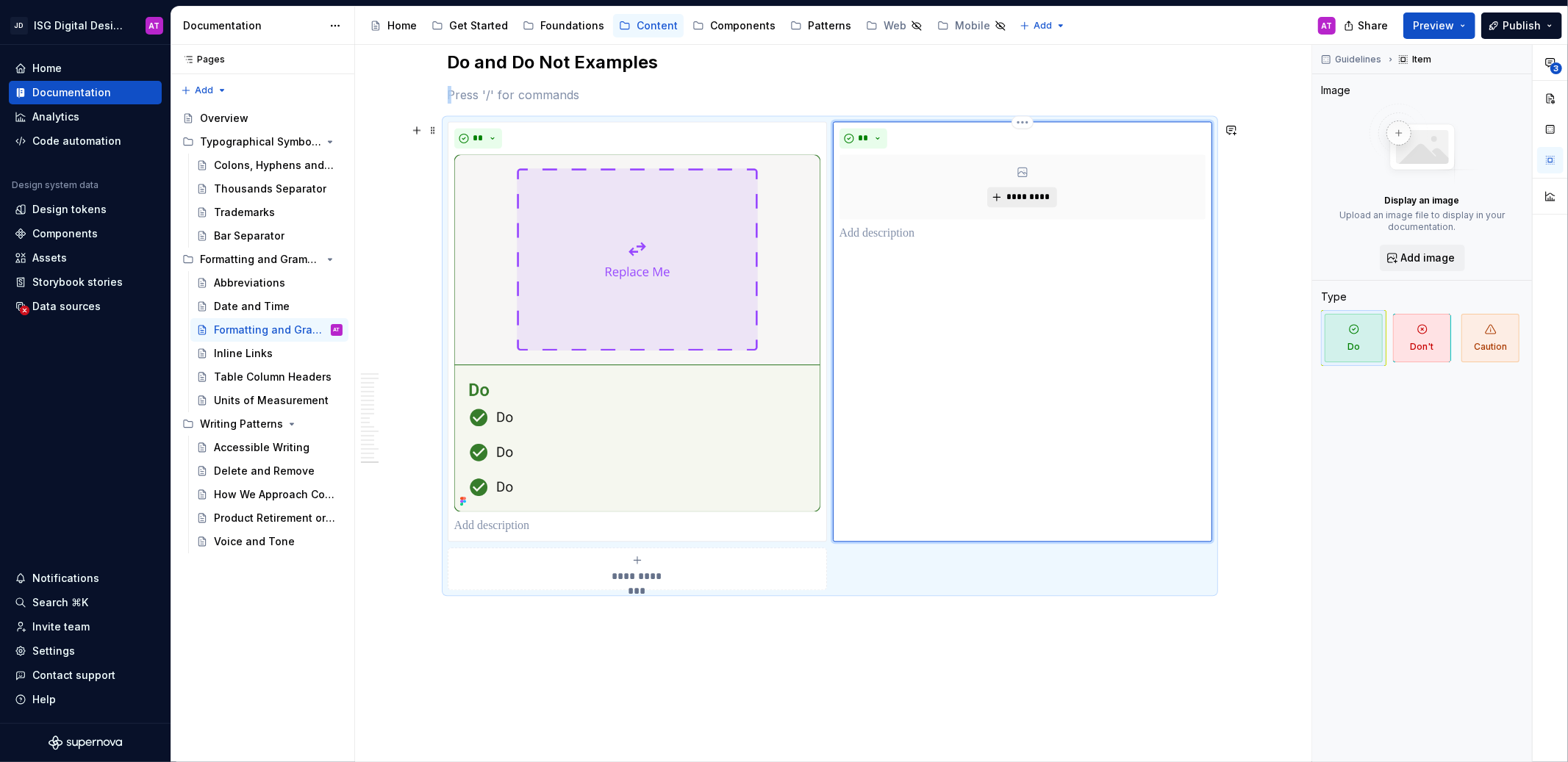
click at [1040, 203] on span "*********" at bounding box center [1028, 196] width 45 height 12
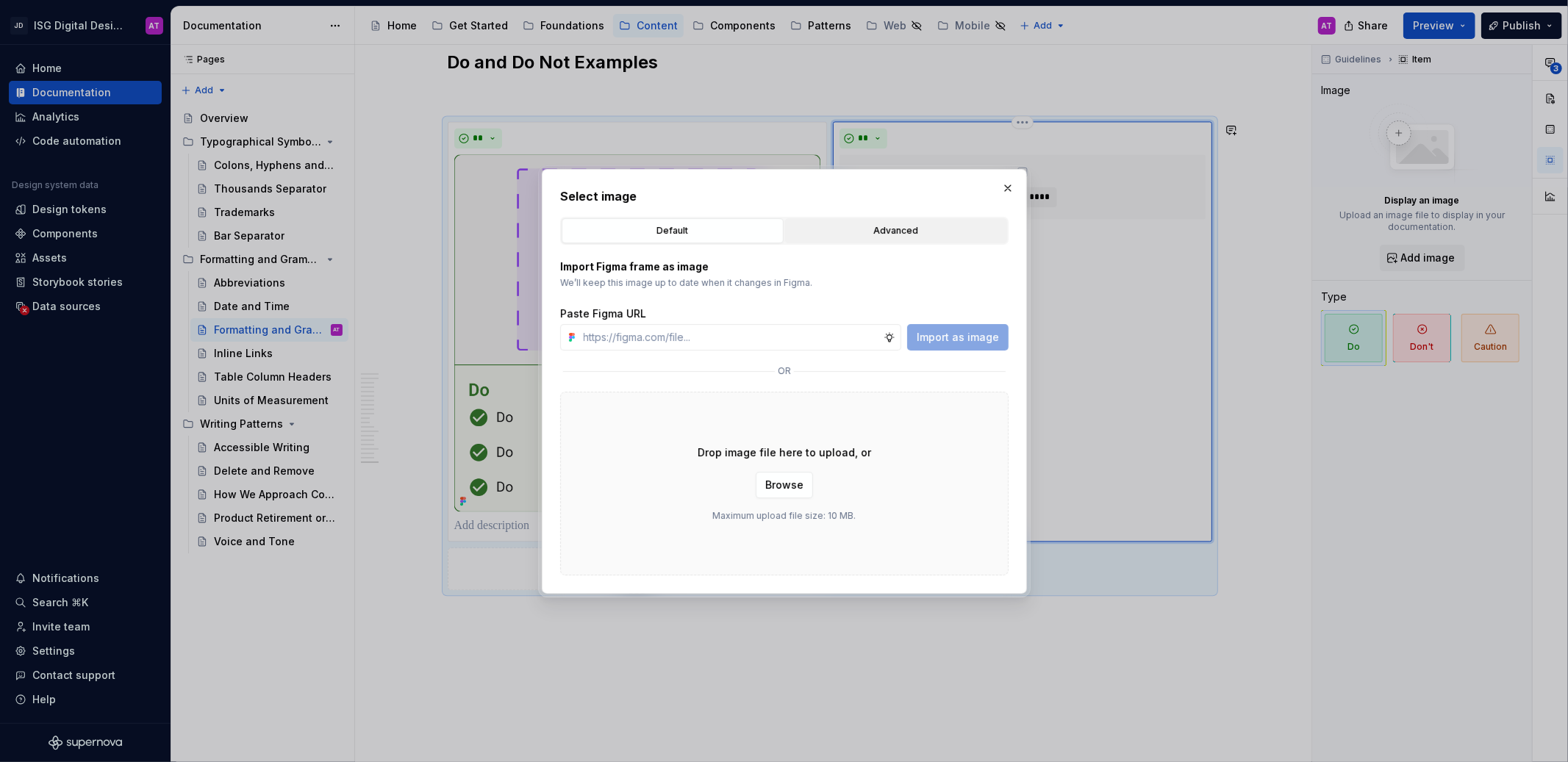
click at [887, 221] on button "Advanced" at bounding box center [896, 231] width 222 height 25
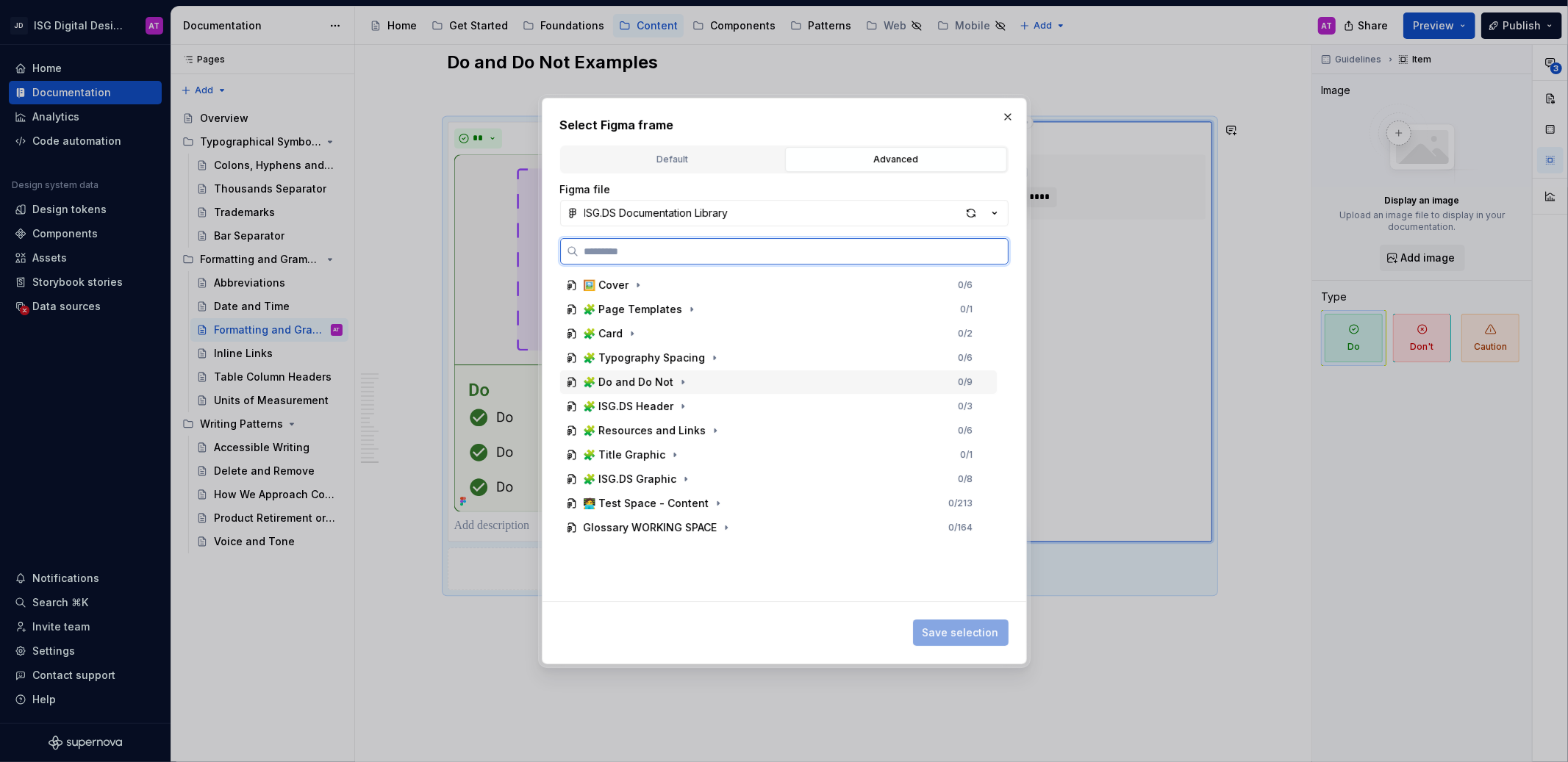
click at [666, 380] on div "🧩 Do and Do Not" at bounding box center [629, 382] width 90 height 15
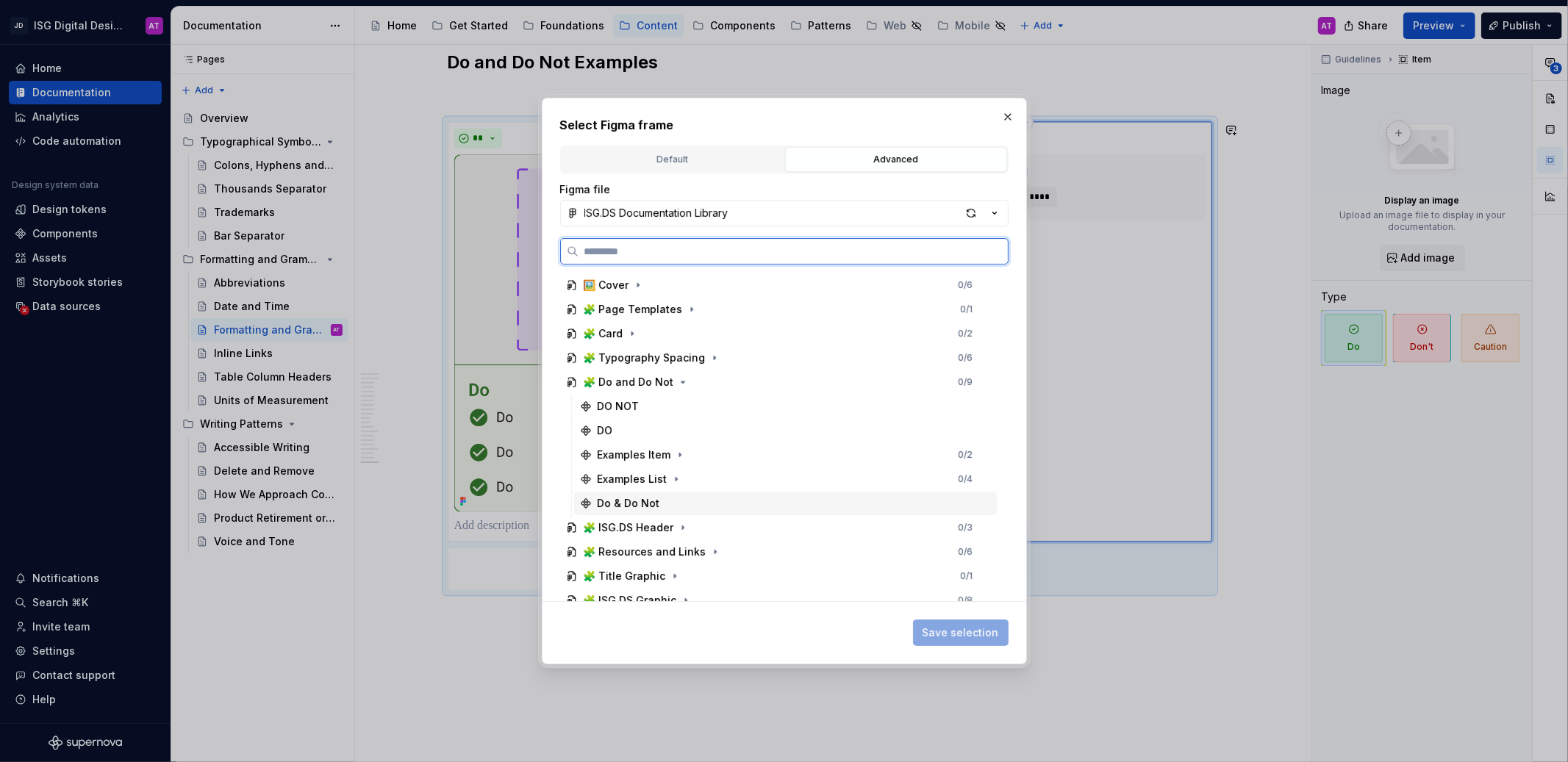
click at [677, 495] on div "Do & Do Not" at bounding box center [786, 504] width 423 height 24
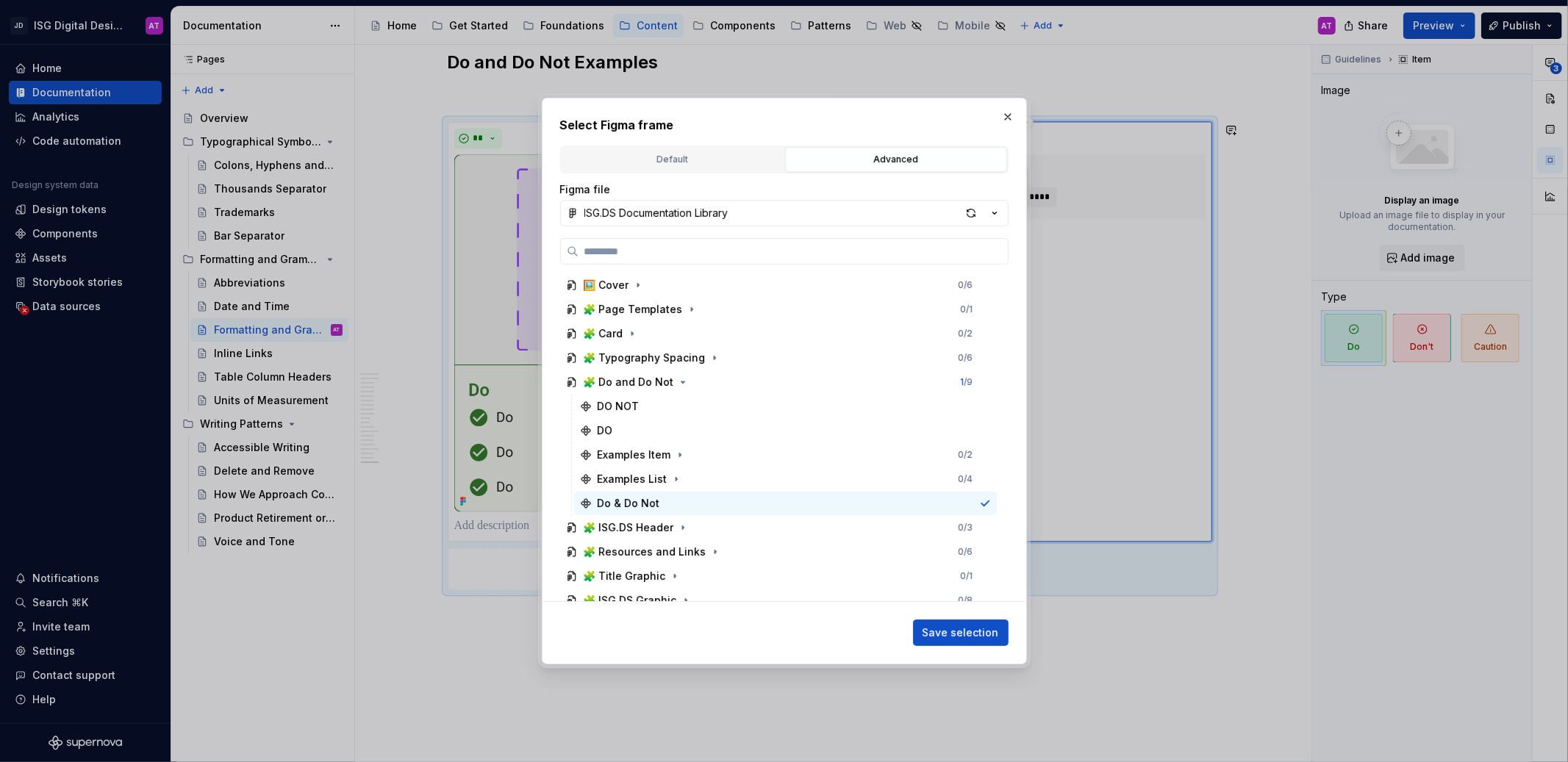
click at [960, 637] on span "Save selection" at bounding box center [961, 633] width 77 height 15
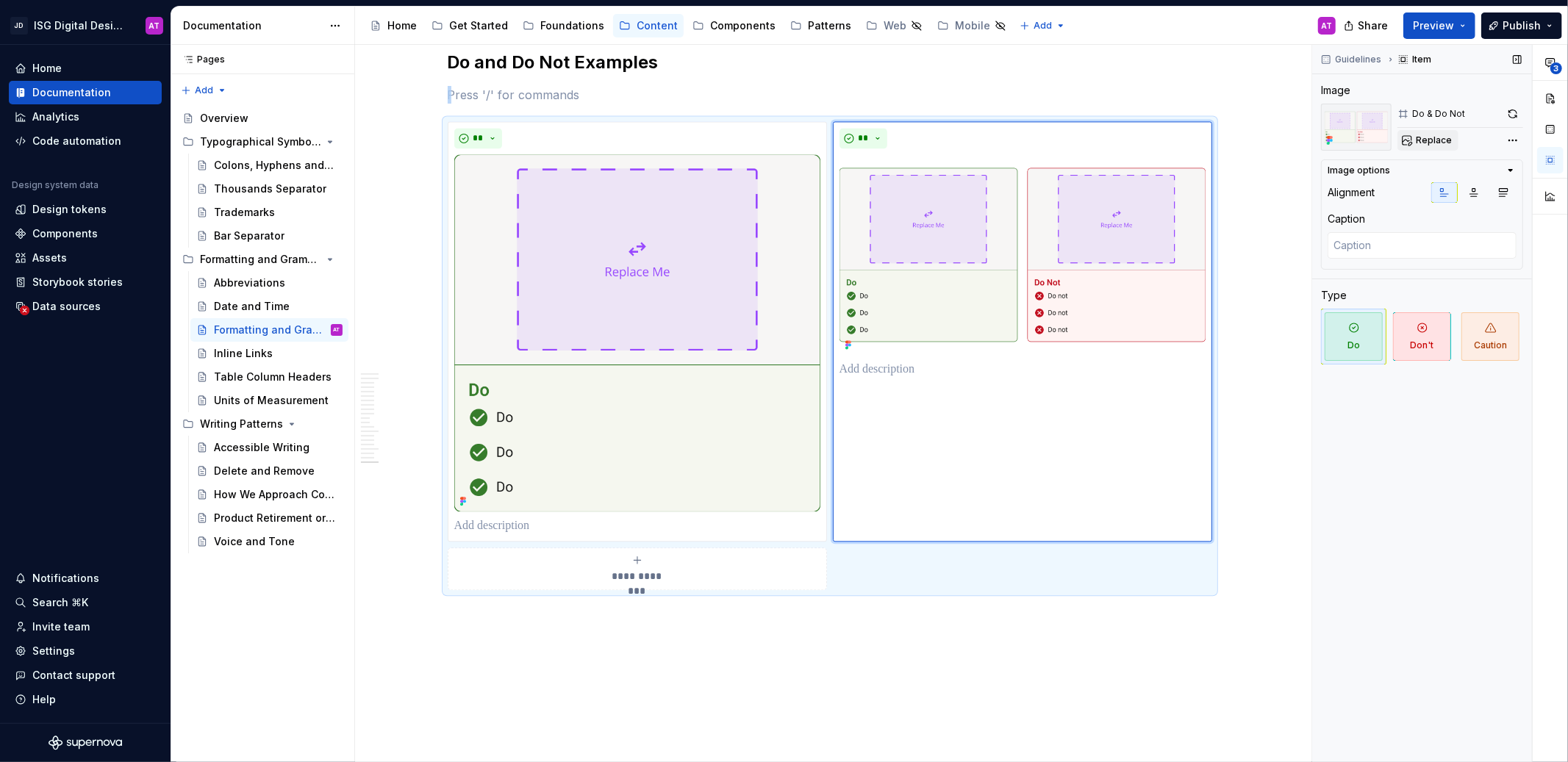
click at [1440, 139] on span "Replace" at bounding box center [1433, 140] width 36 height 12
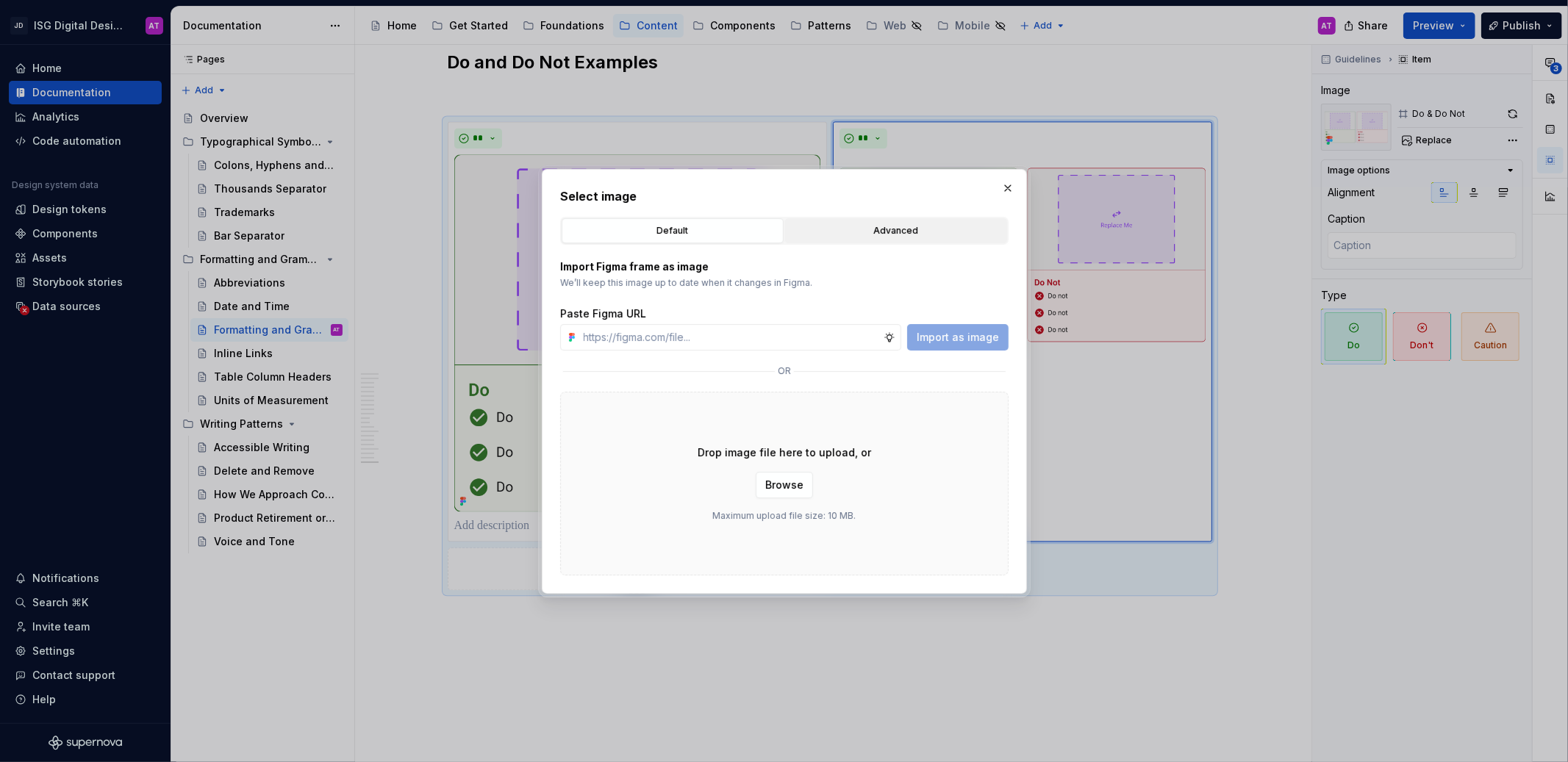
click at [975, 229] on div "Advanced" at bounding box center [896, 231] width 212 height 15
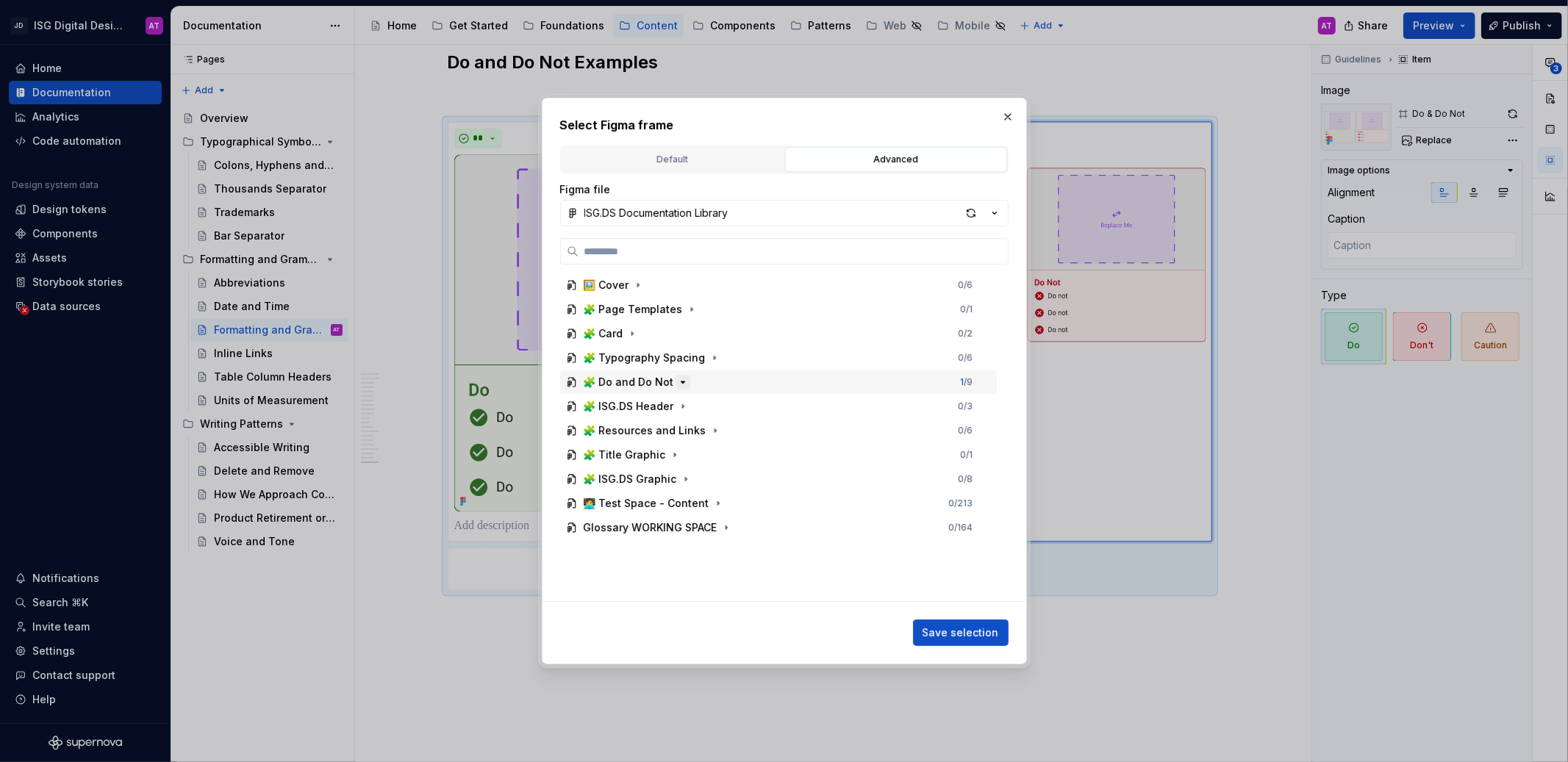
click at [680, 388] on button "button" at bounding box center [683, 382] width 15 height 15
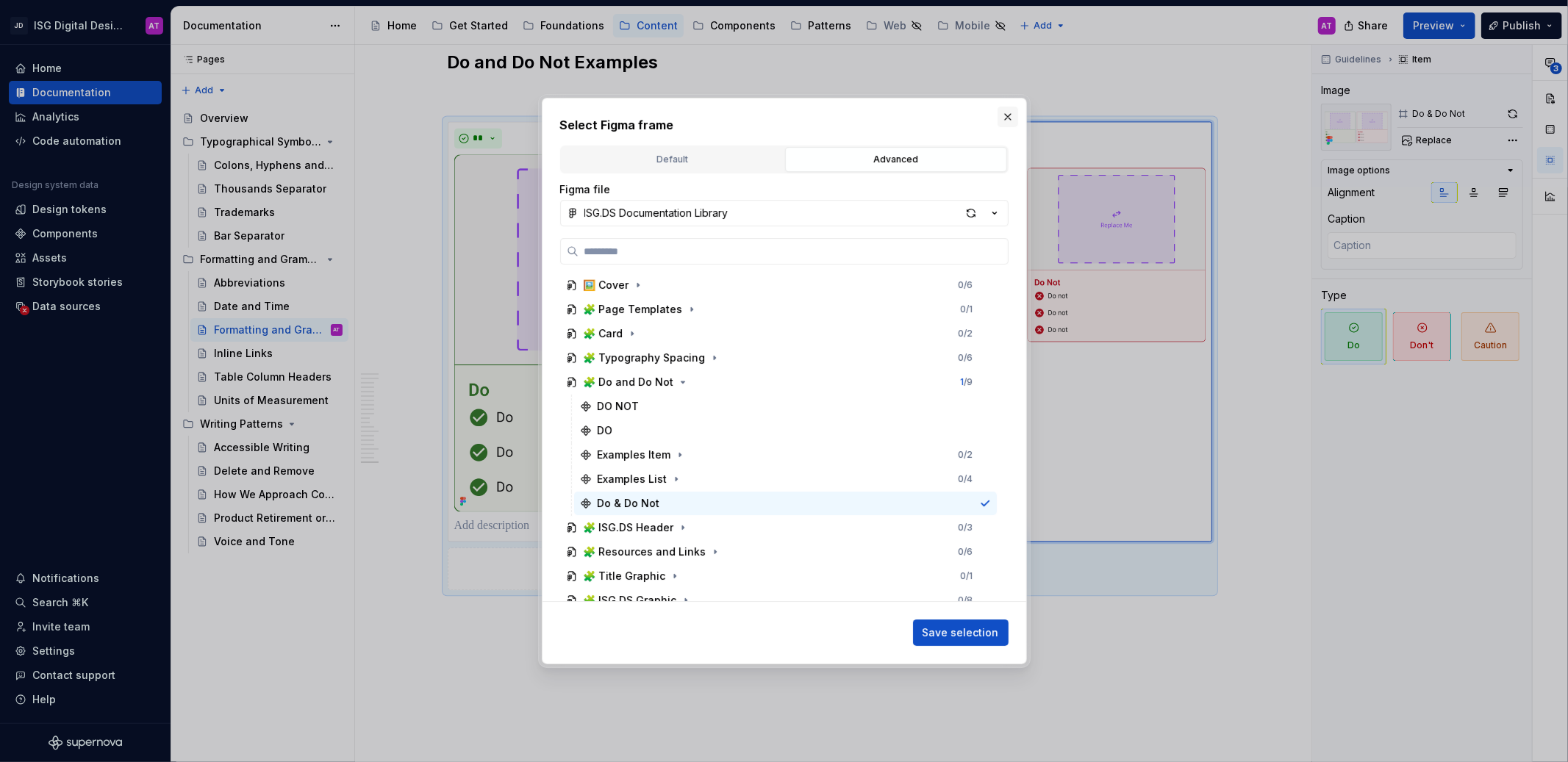
click at [1008, 120] on button "button" at bounding box center [1008, 117] width 21 height 21
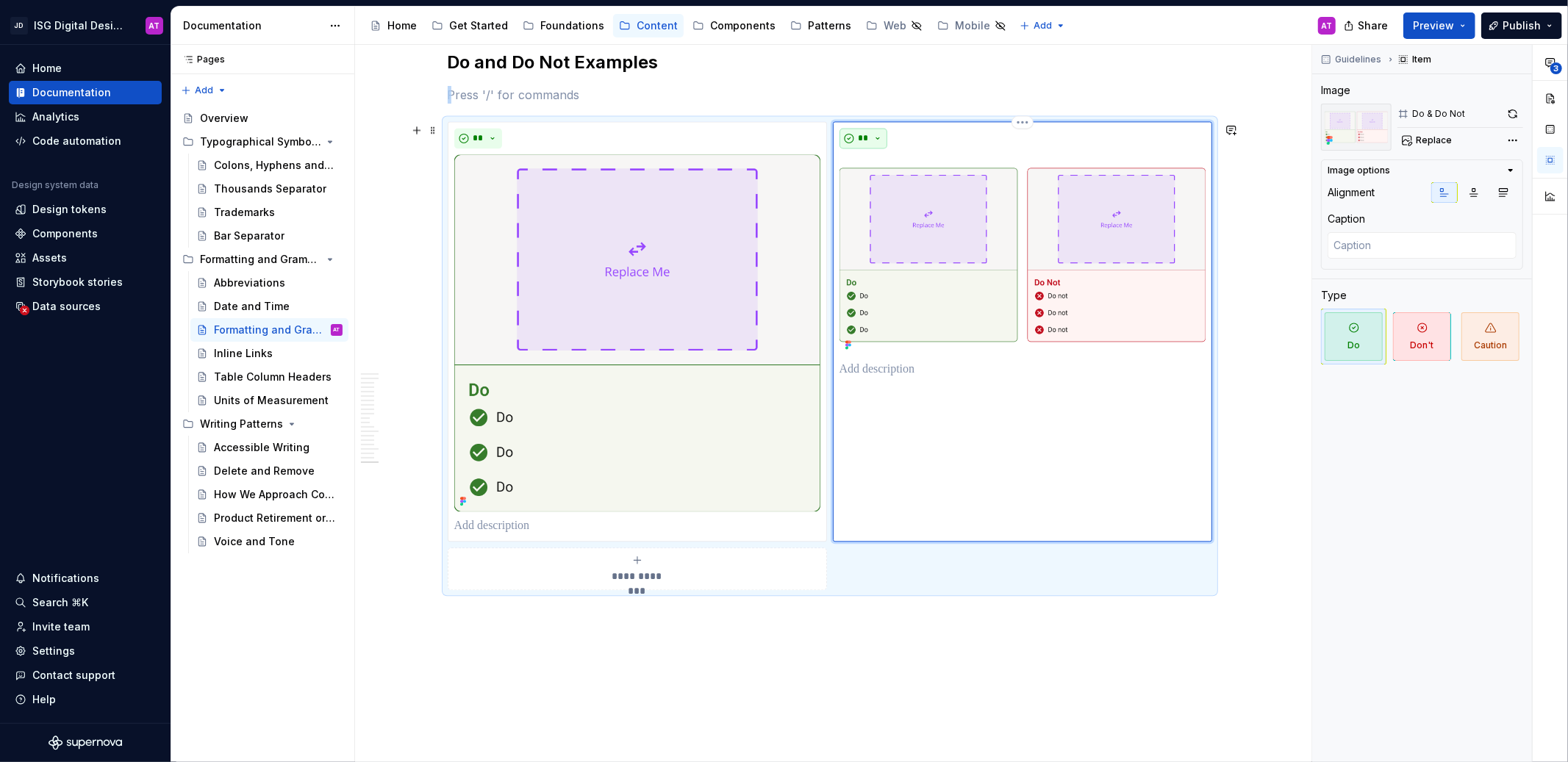
click at [878, 144] on button "**" at bounding box center [864, 138] width 48 height 21
click at [894, 189] on div "Don't" at bounding box center [897, 192] width 27 height 15
click at [1446, 141] on span "Replace" at bounding box center [1433, 140] width 36 height 12
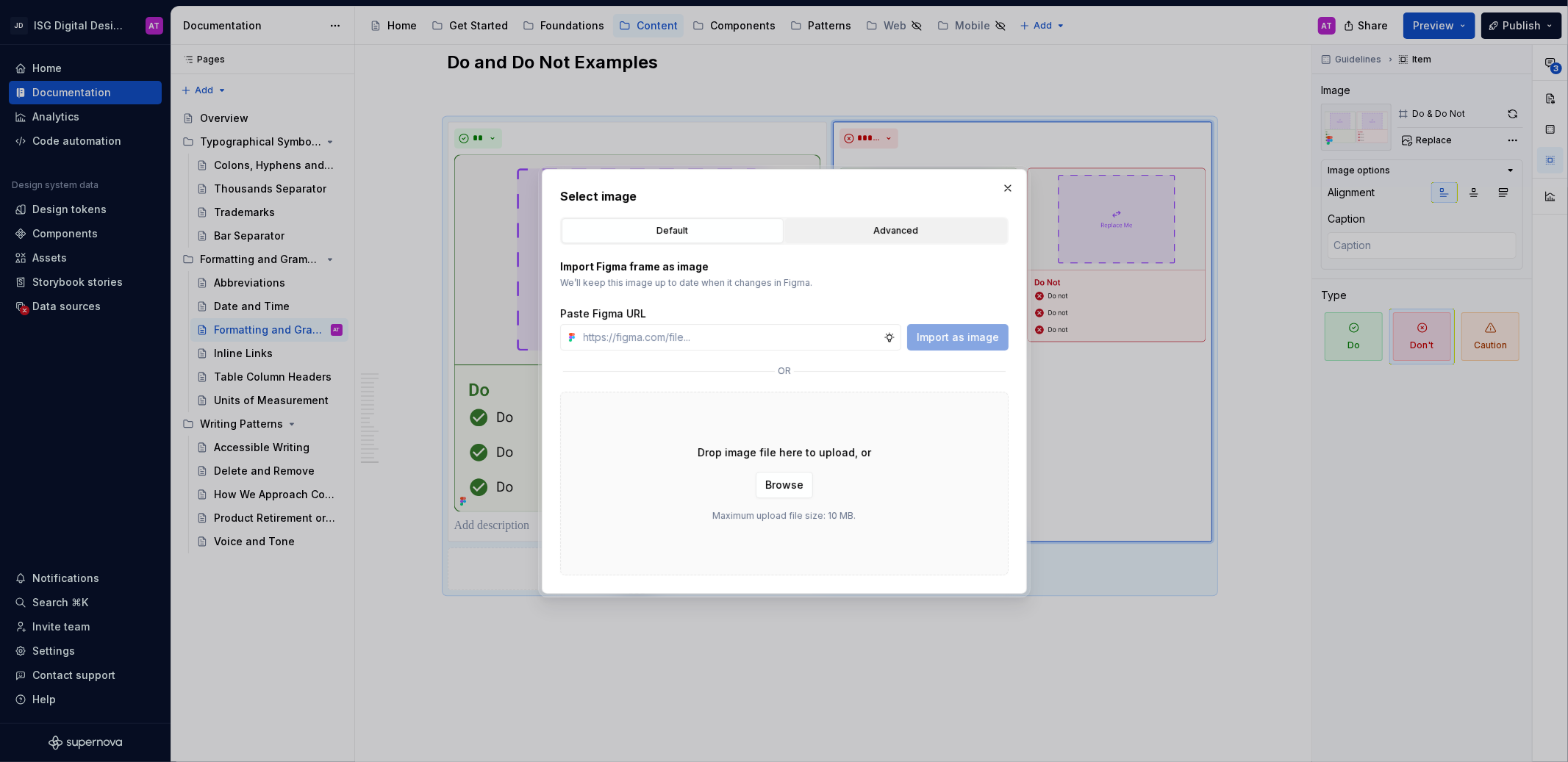
click at [934, 235] on div "Advanced" at bounding box center [896, 231] width 212 height 15
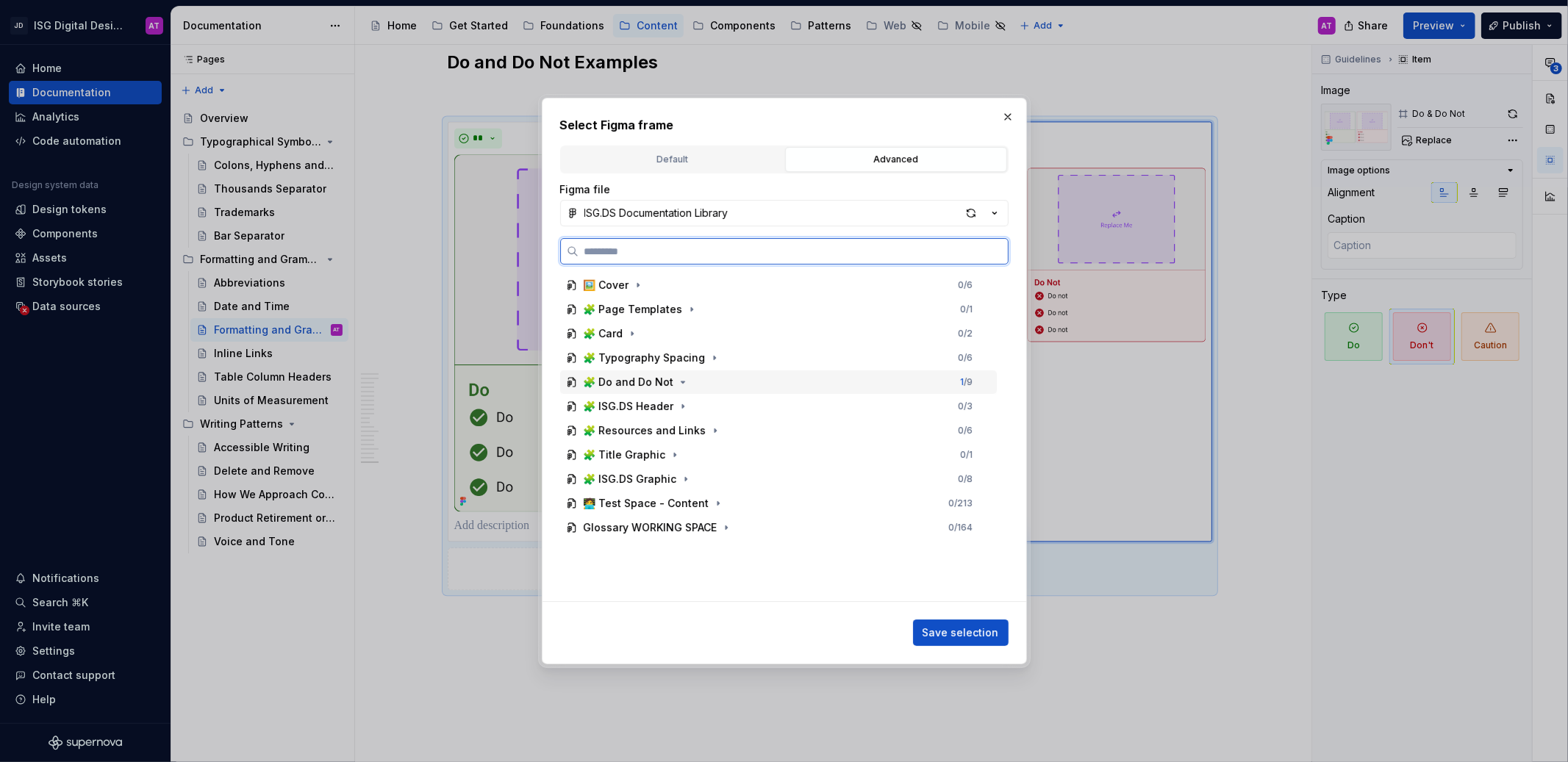
click at [671, 385] on div "🧩 Do and Do Not" at bounding box center [637, 382] width 107 height 15
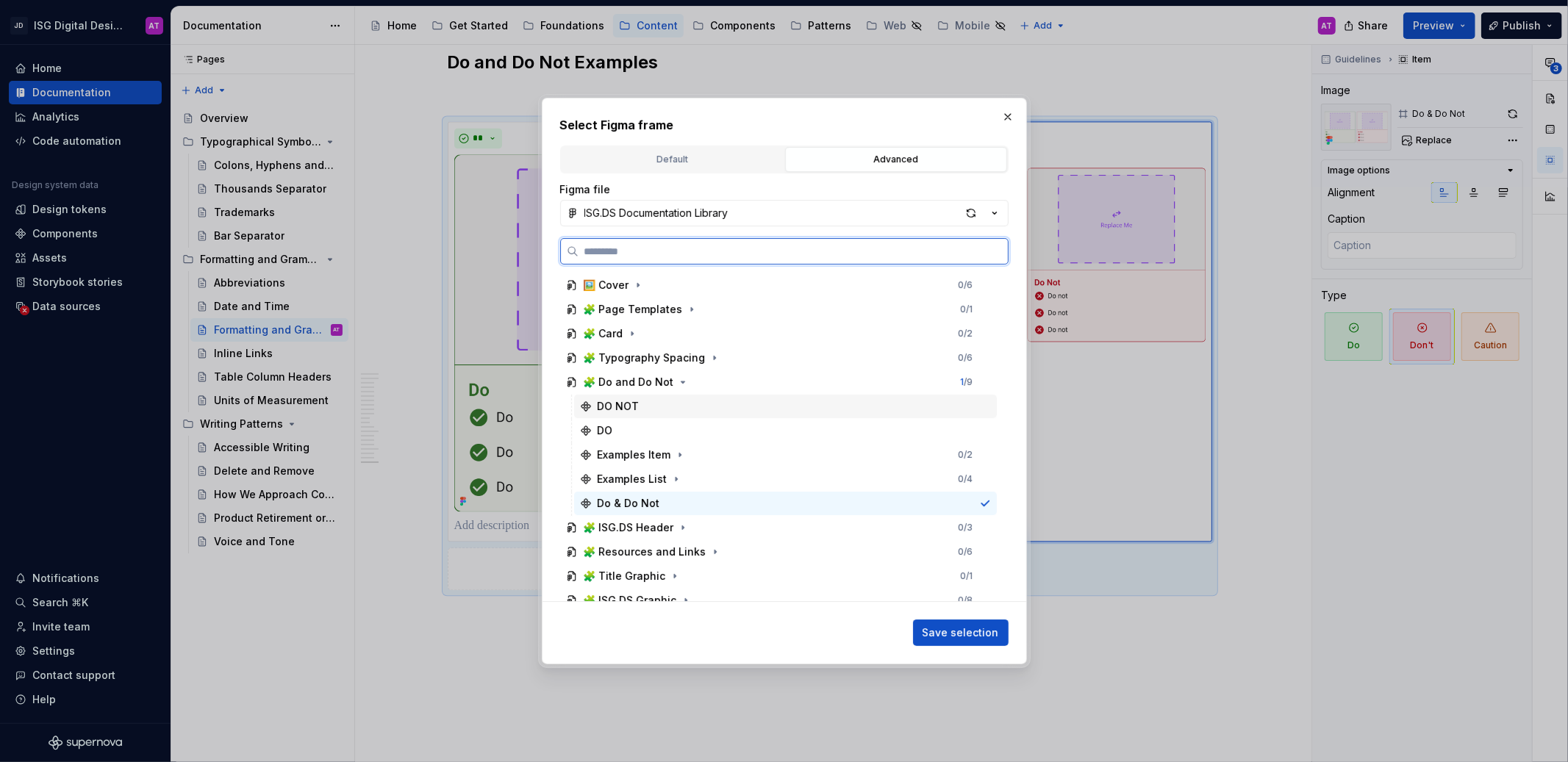
click at [671, 405] on div "DO NOT" at bounding box center [786, 406] width 423 height 24
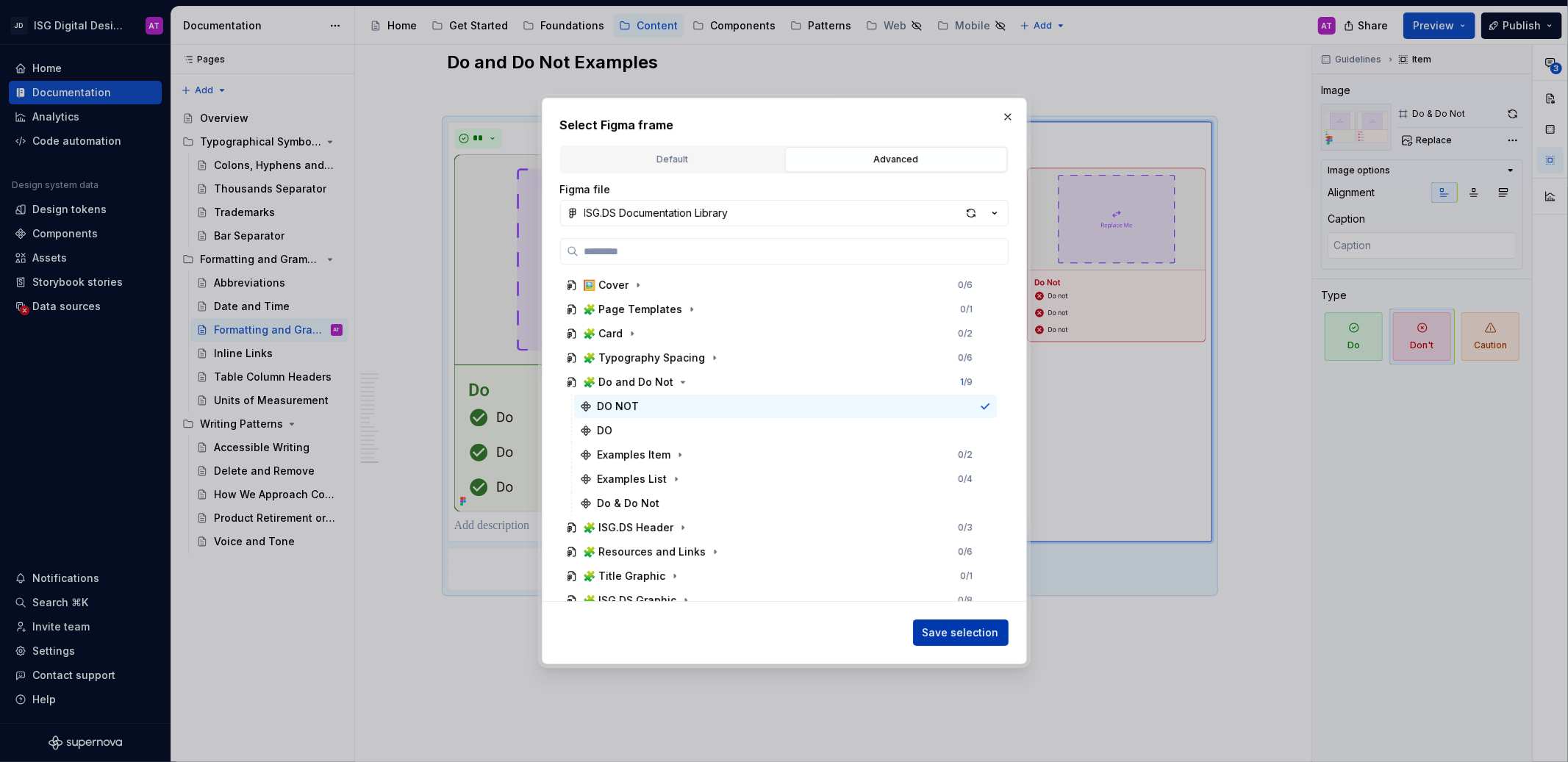
click at [944, 640] on button "Save selection" at bounding box center [961, 632] width 96 height 26
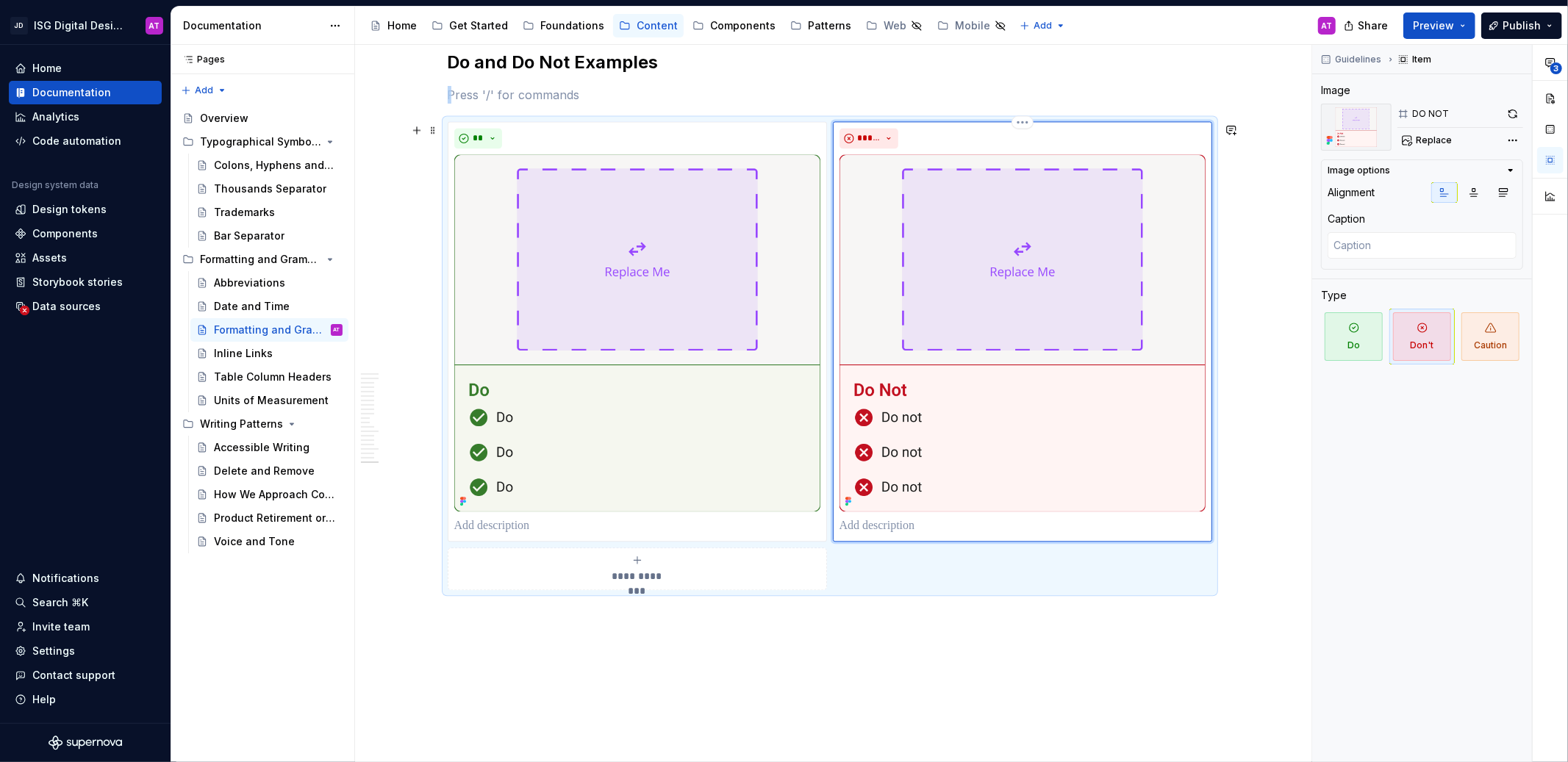
click at [909, 417] on img at bounding box center [1023, 333] width 366 height 357
click at [1033, 259] on img at bounding box center [1023, 333] width 366 height 357
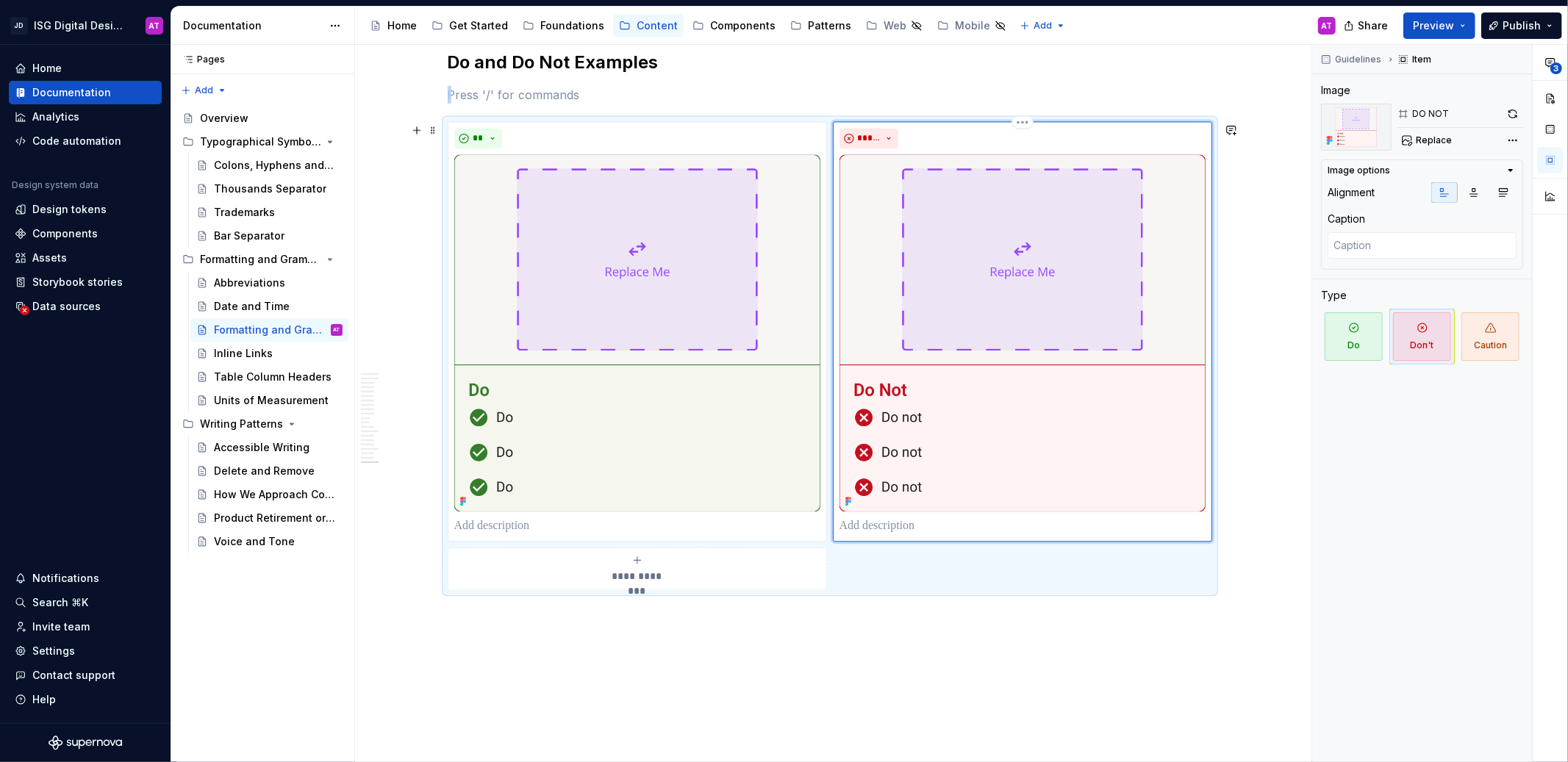
click at [1033, 259] on img at bounding box center [1023, 333] width 366 height 357
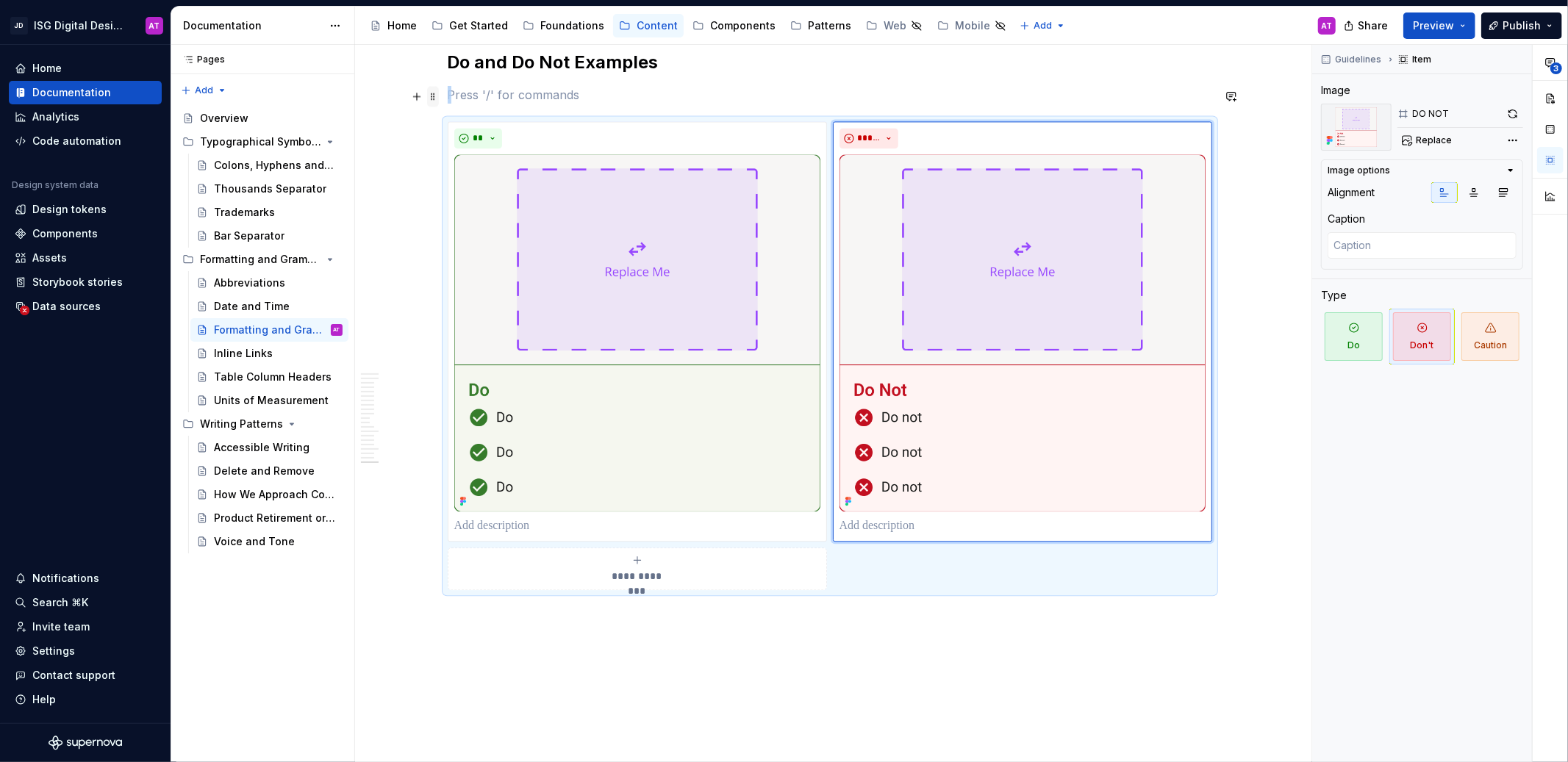
click at [434, 97] on span at bounding box center [433, 97] width 12 height 21
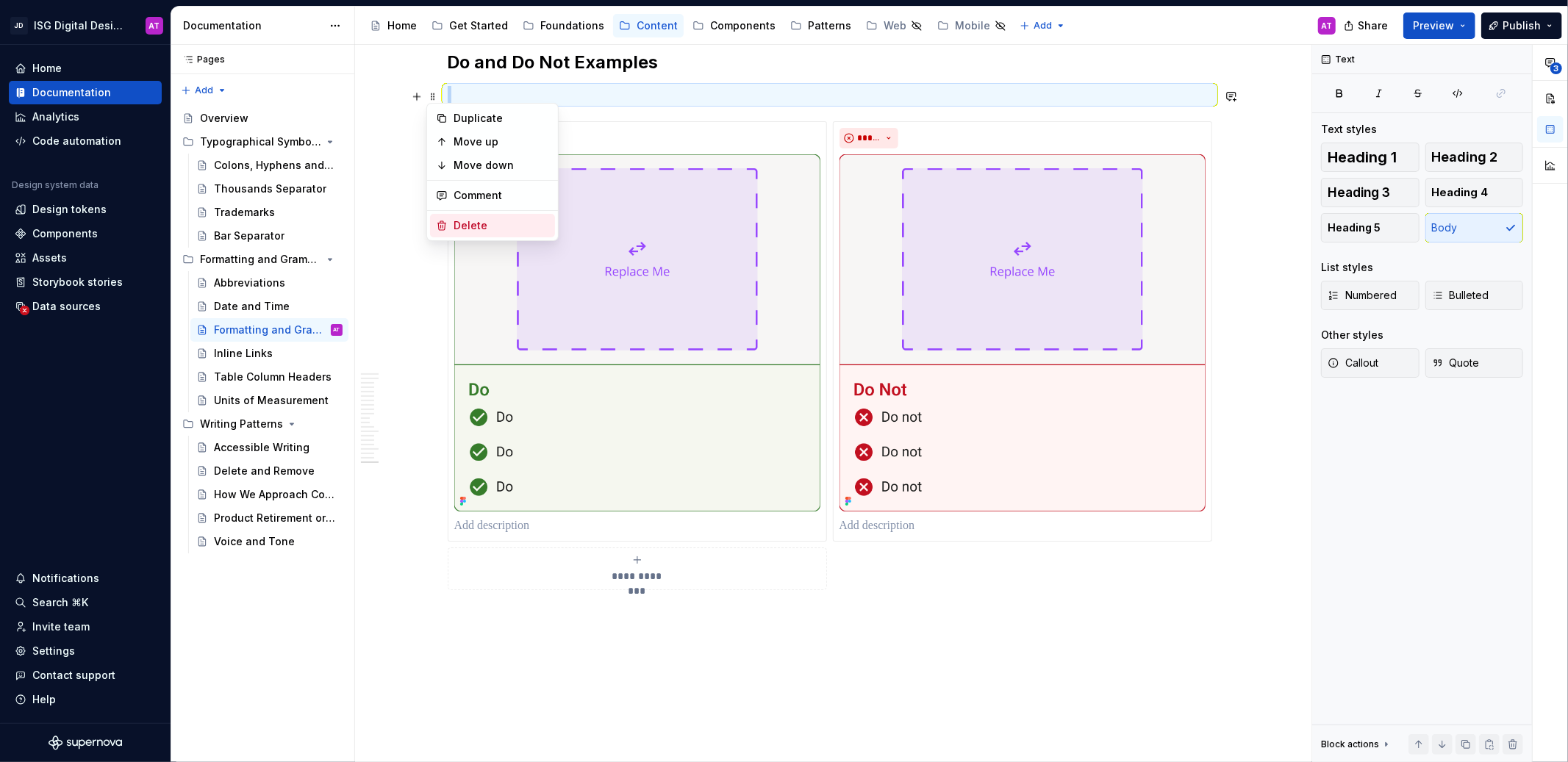
click at [464, 227] on div "Delete" at bounding box center [502, 226] width 96 height 15
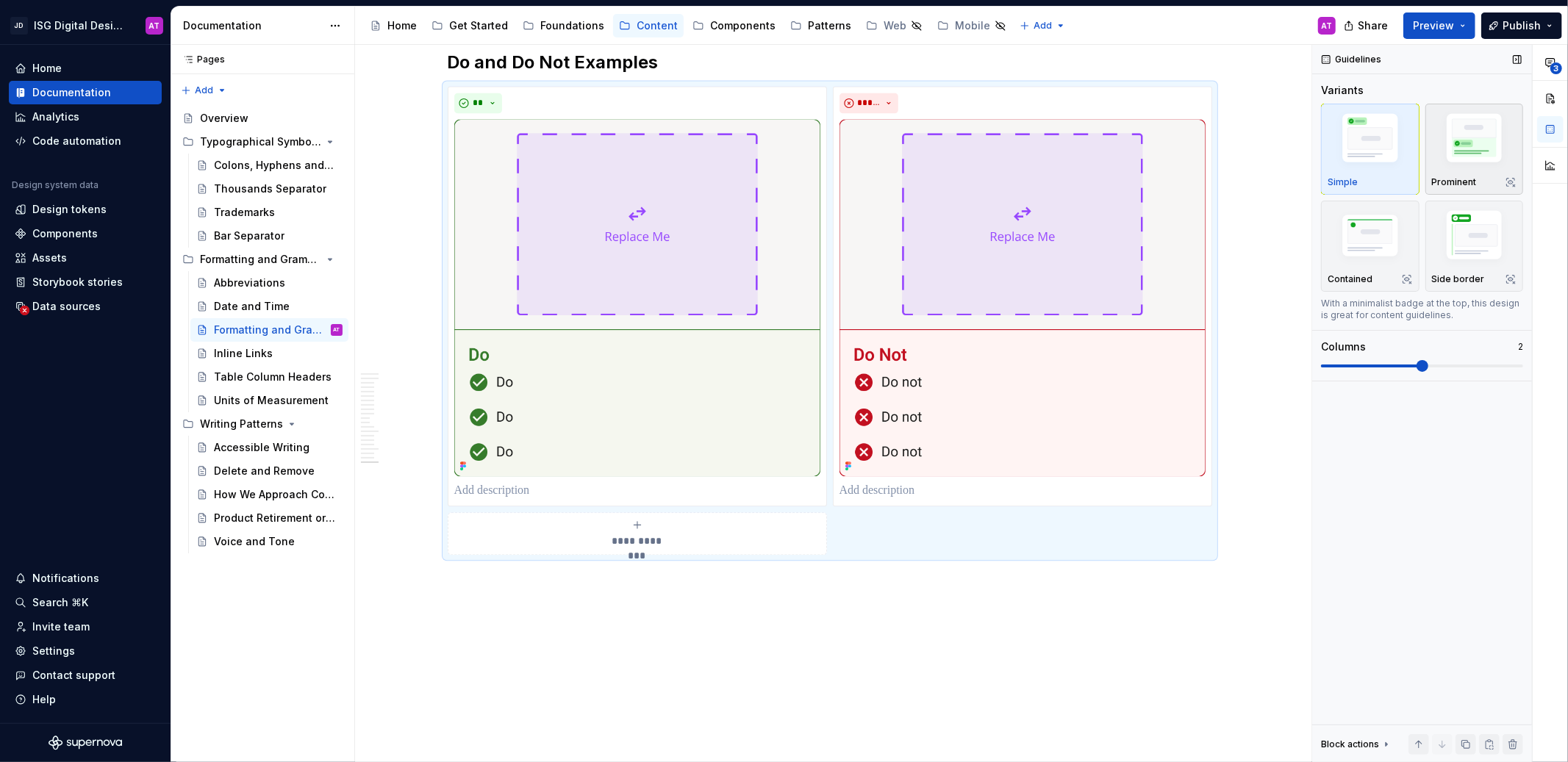
click at [1452, 179] on p "Prominent" at bounding box center [1455, 182] width 45 height 12
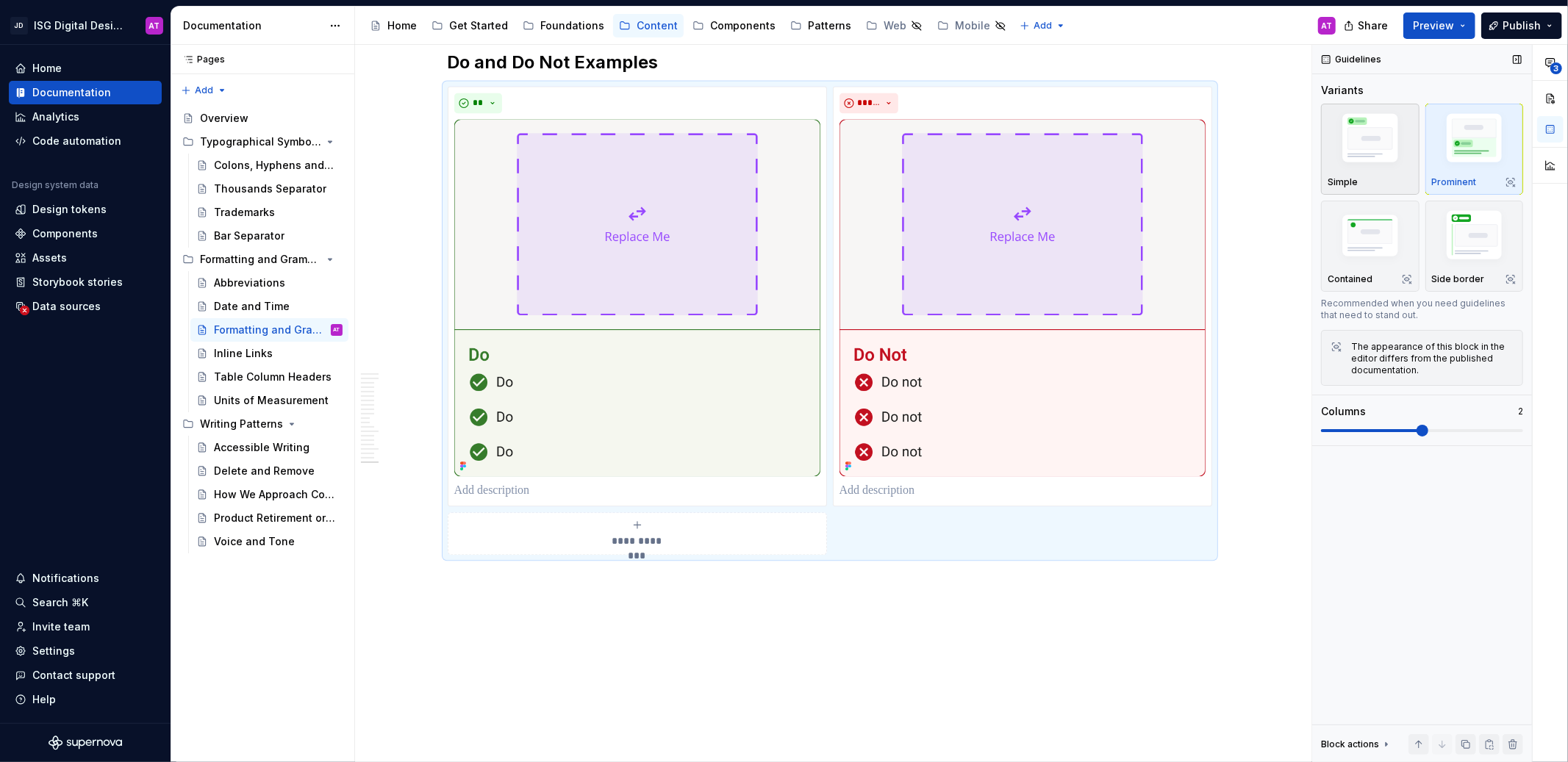
click at [1385, 179] on div "Simple" at bounding box center [1371, 182] width 86 height 12
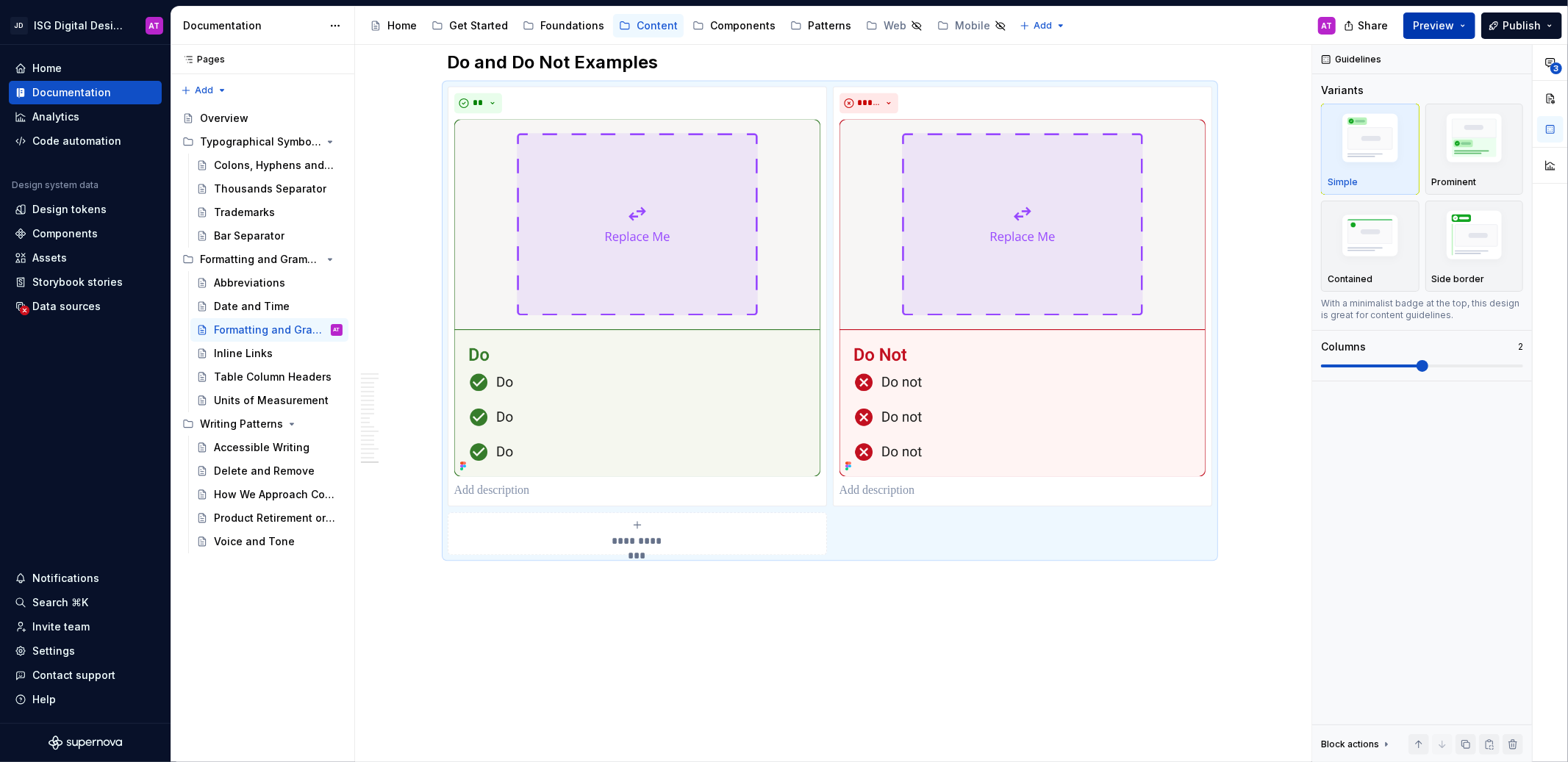
click at [1449, 26] on span "Preview" at bounding box center [1434, 25] width 41 height 15
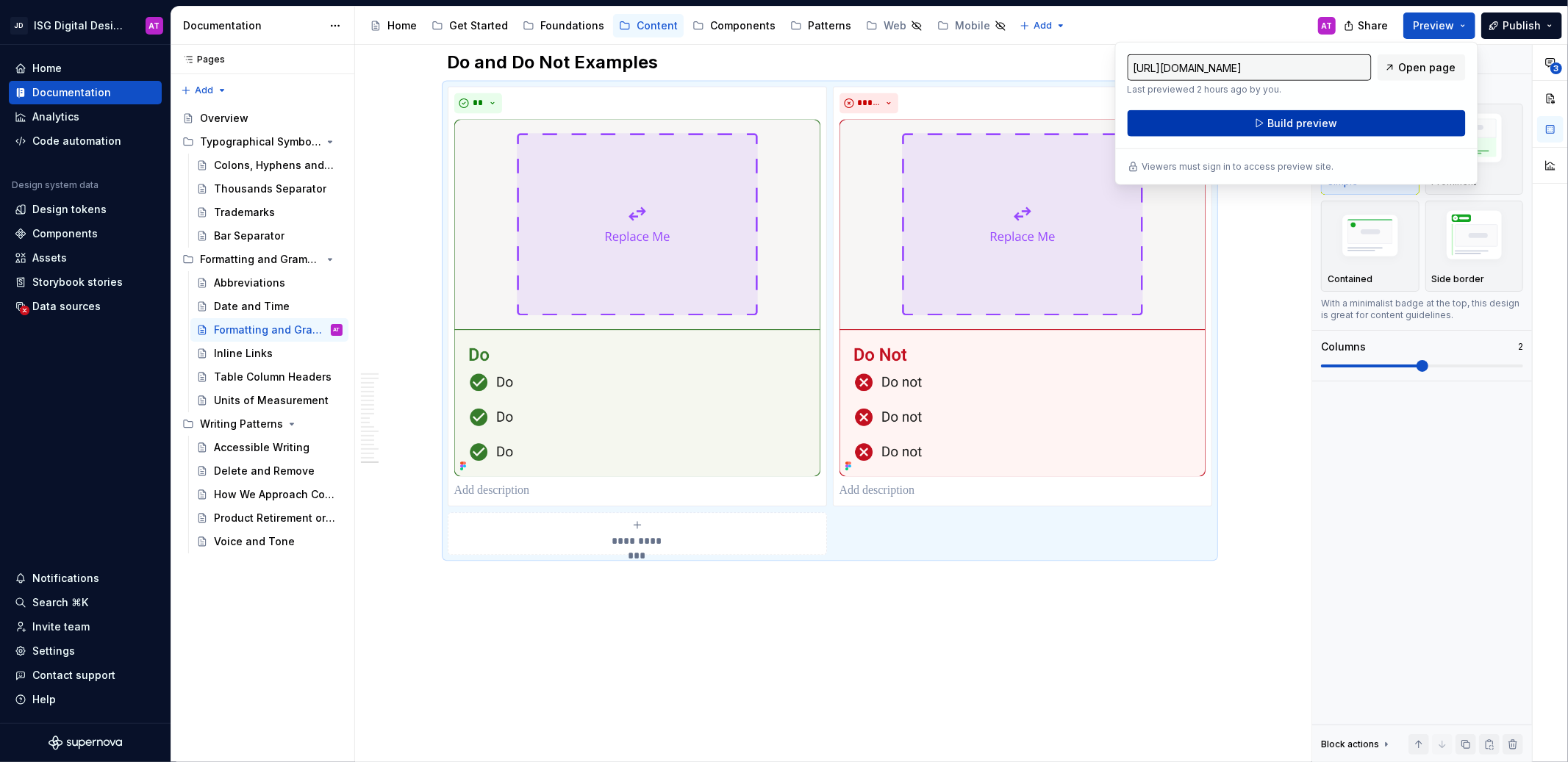
click at [1394, 125] on button "Build preview" at bounding box center [1297, 123] width 338 height 26
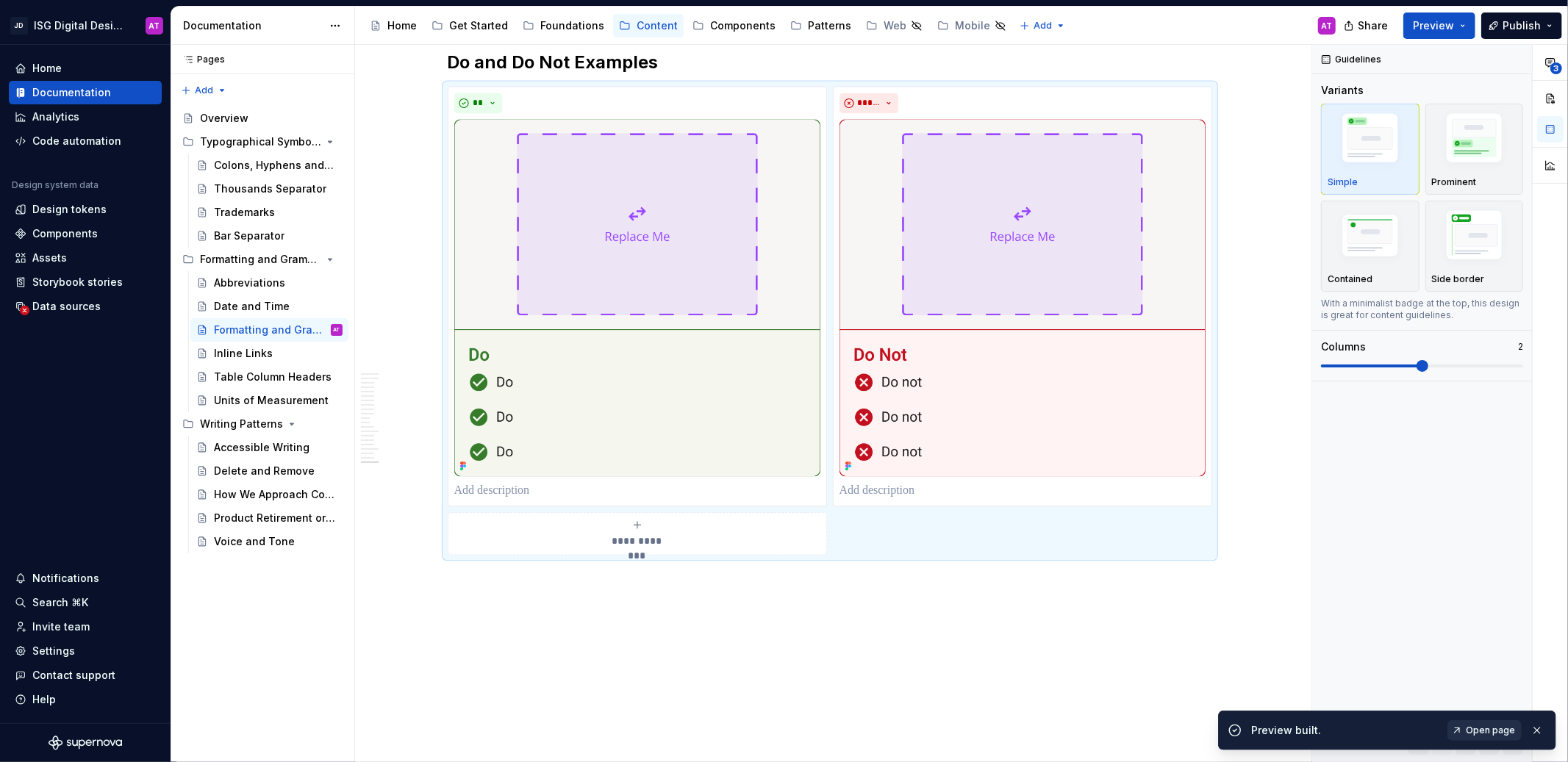
click at [1497, 731] on span "Open page" at bounding box center [1490, 730] width 49 height 12
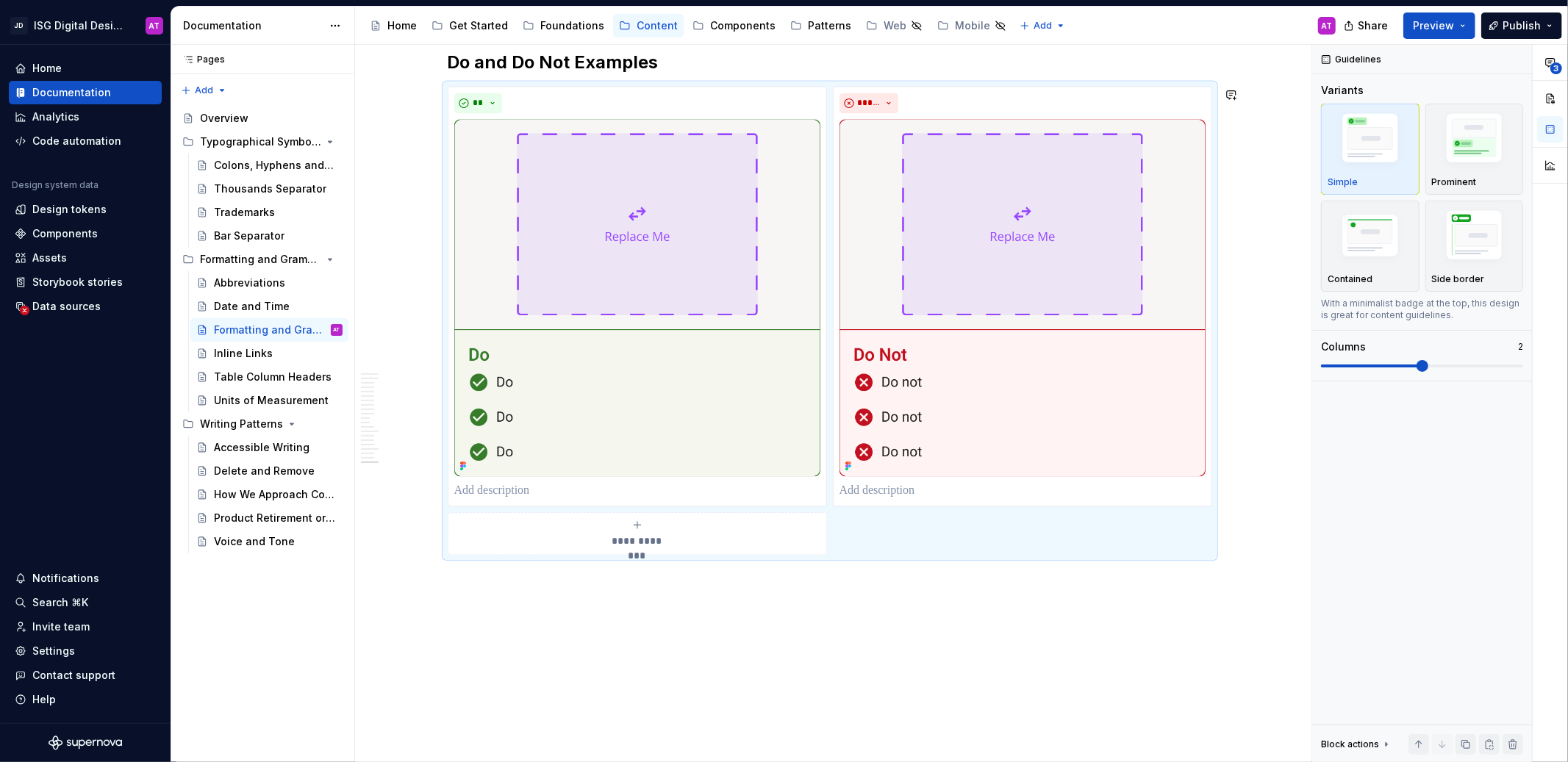
click at [1463, 170] on img "button" at bounding box center [1475, 140] width 86 height 64
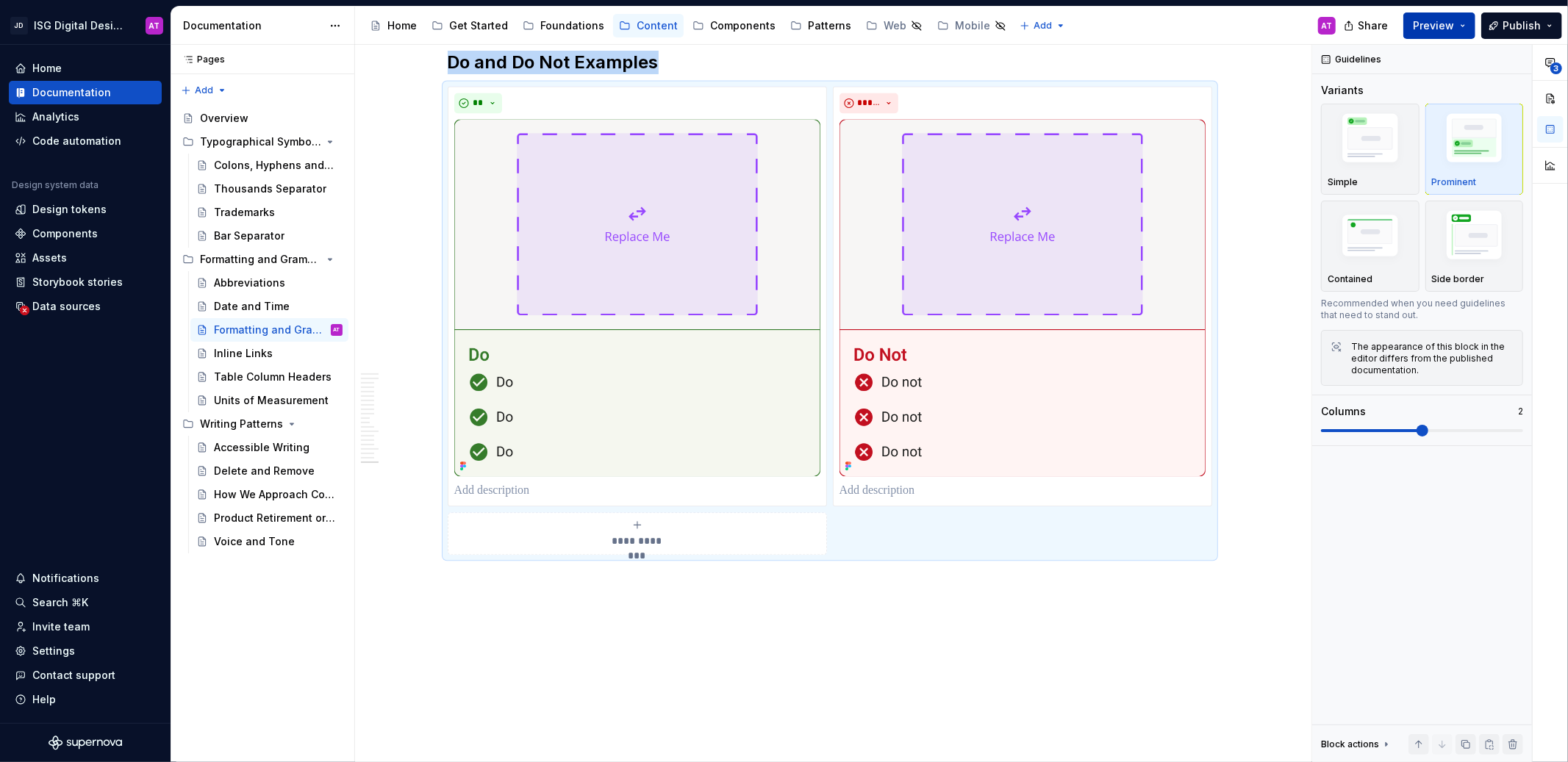
click at [1433, 32] on span "Preview" at bounding box center [1434, 25] width 41 height 15
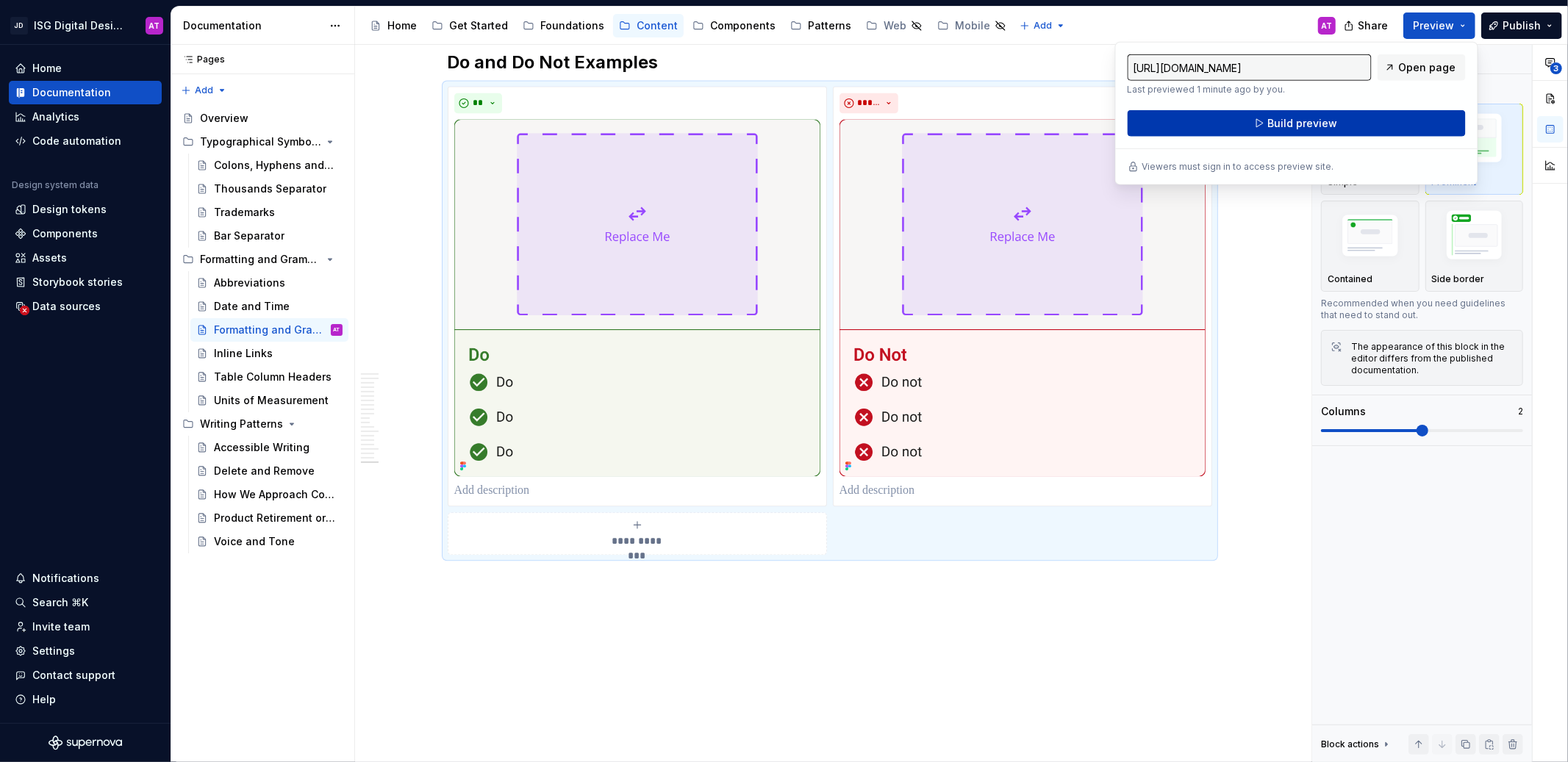
click at [1376, 123] on button "Build preview" at bounding box center [1297, 123] width 338 height 26
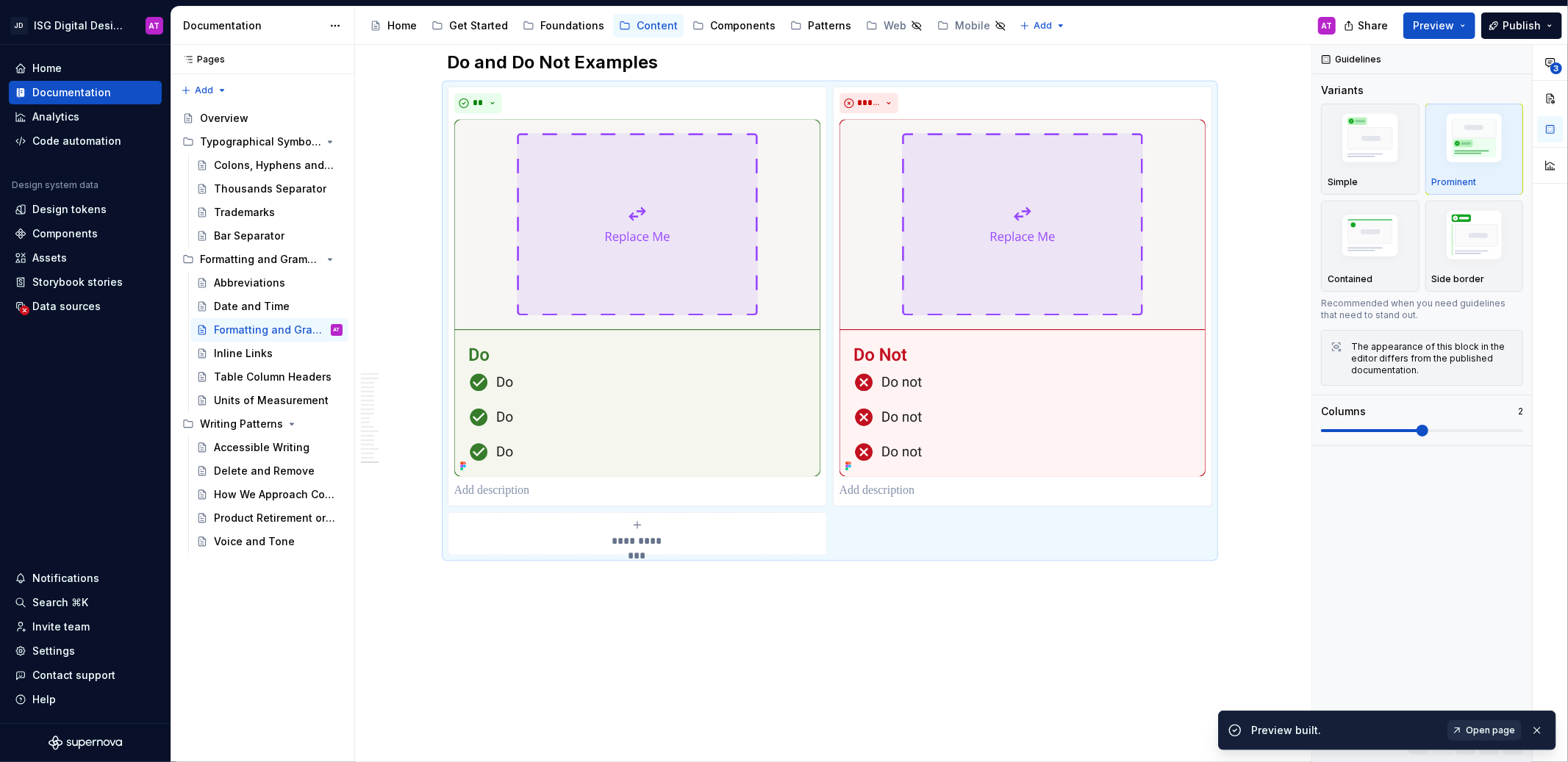
click at [1482, 733] on span "Open page" at bounding box center [1490, 730] width 49 height 12
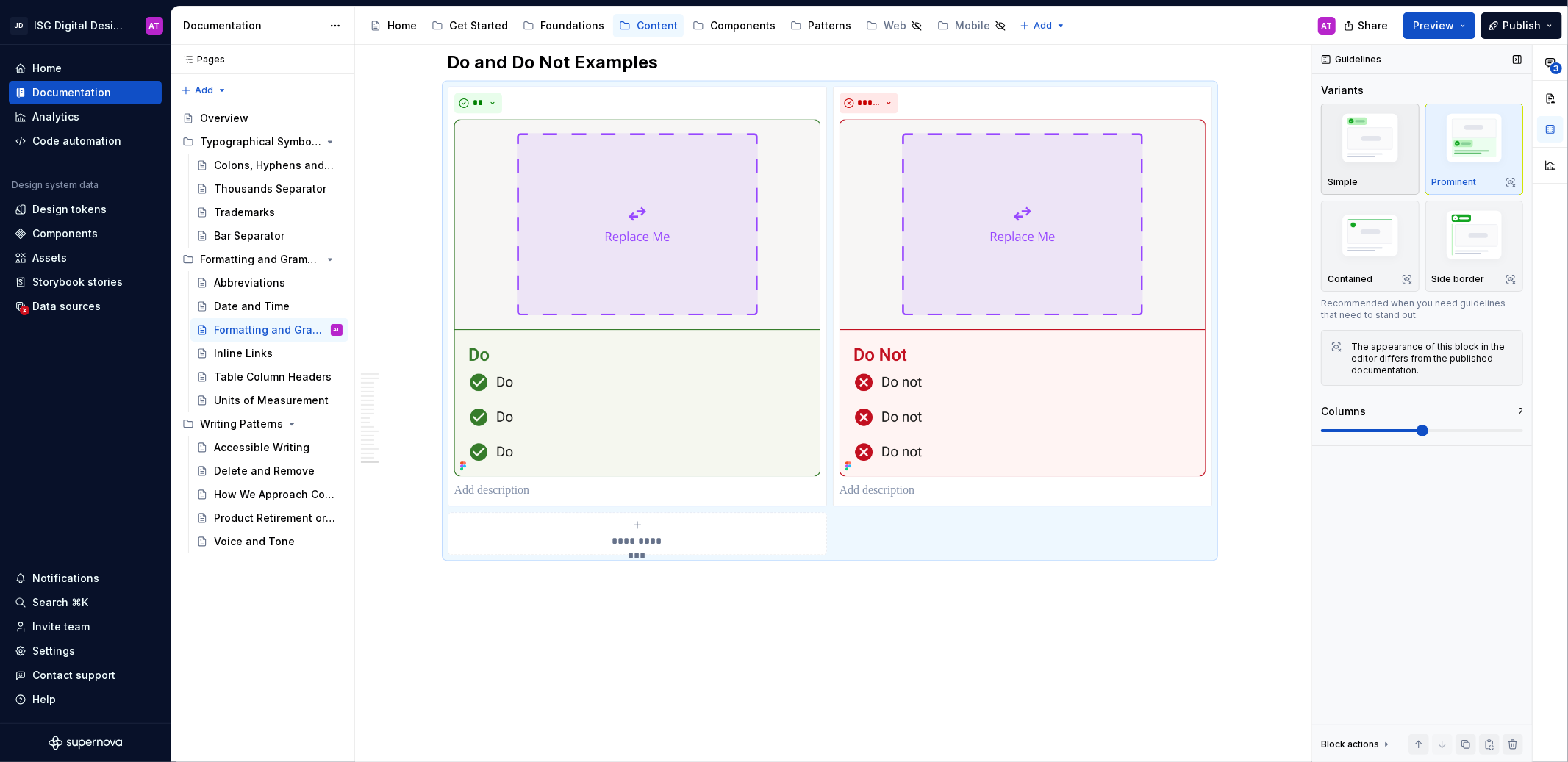
click at [1372, 172] on div "Simple" at bounding box center [1371, 149] width 86 height 78
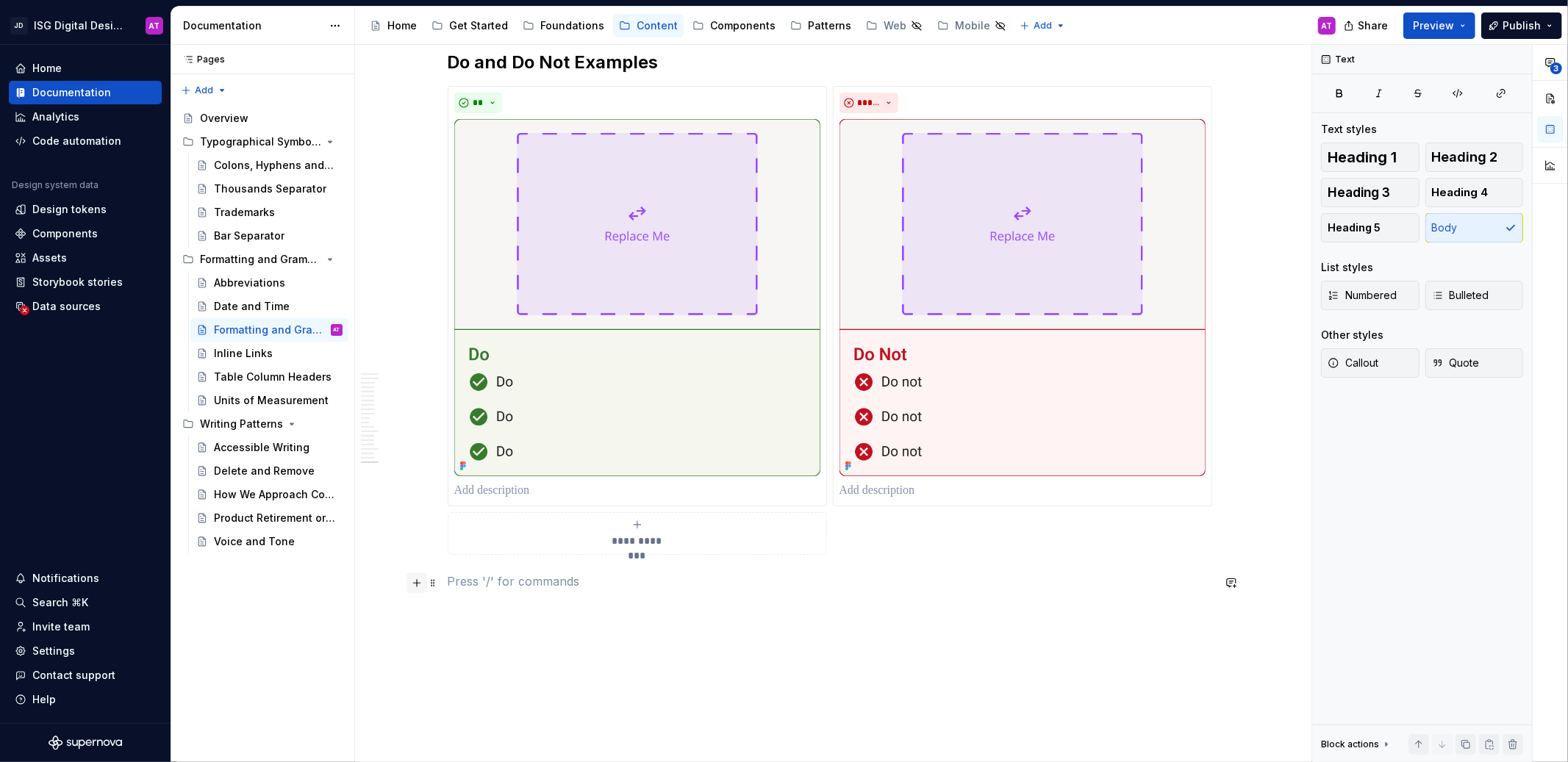
click at [418, 586] on button "button" at bounding box center [417, 583] width 21 height 21
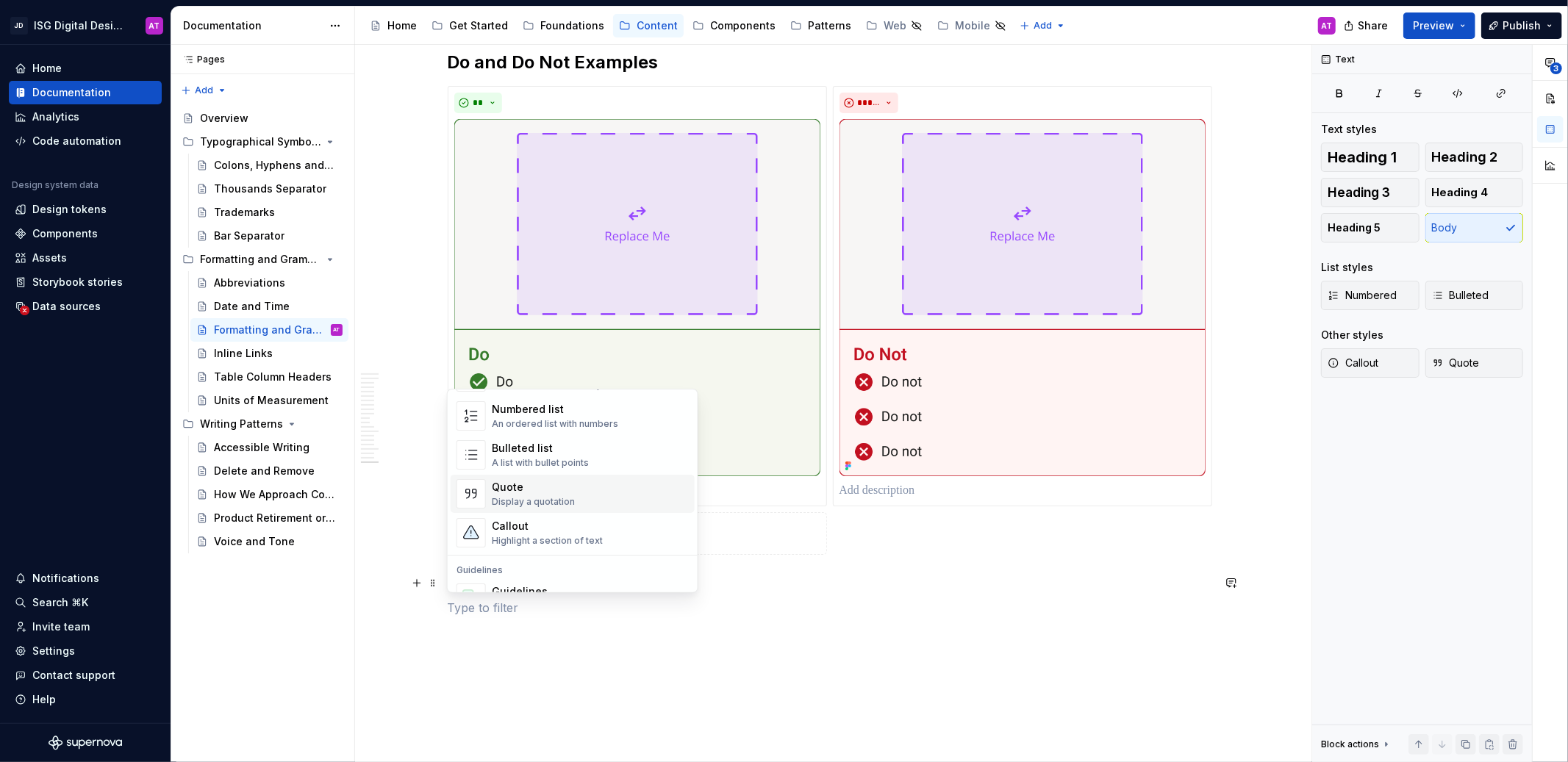
scroll to position [326, 0]
click at [577, 523] on div "Guidelines Document your Do's and Don'ts." at bounding box center [563, 521] width 141 height 28
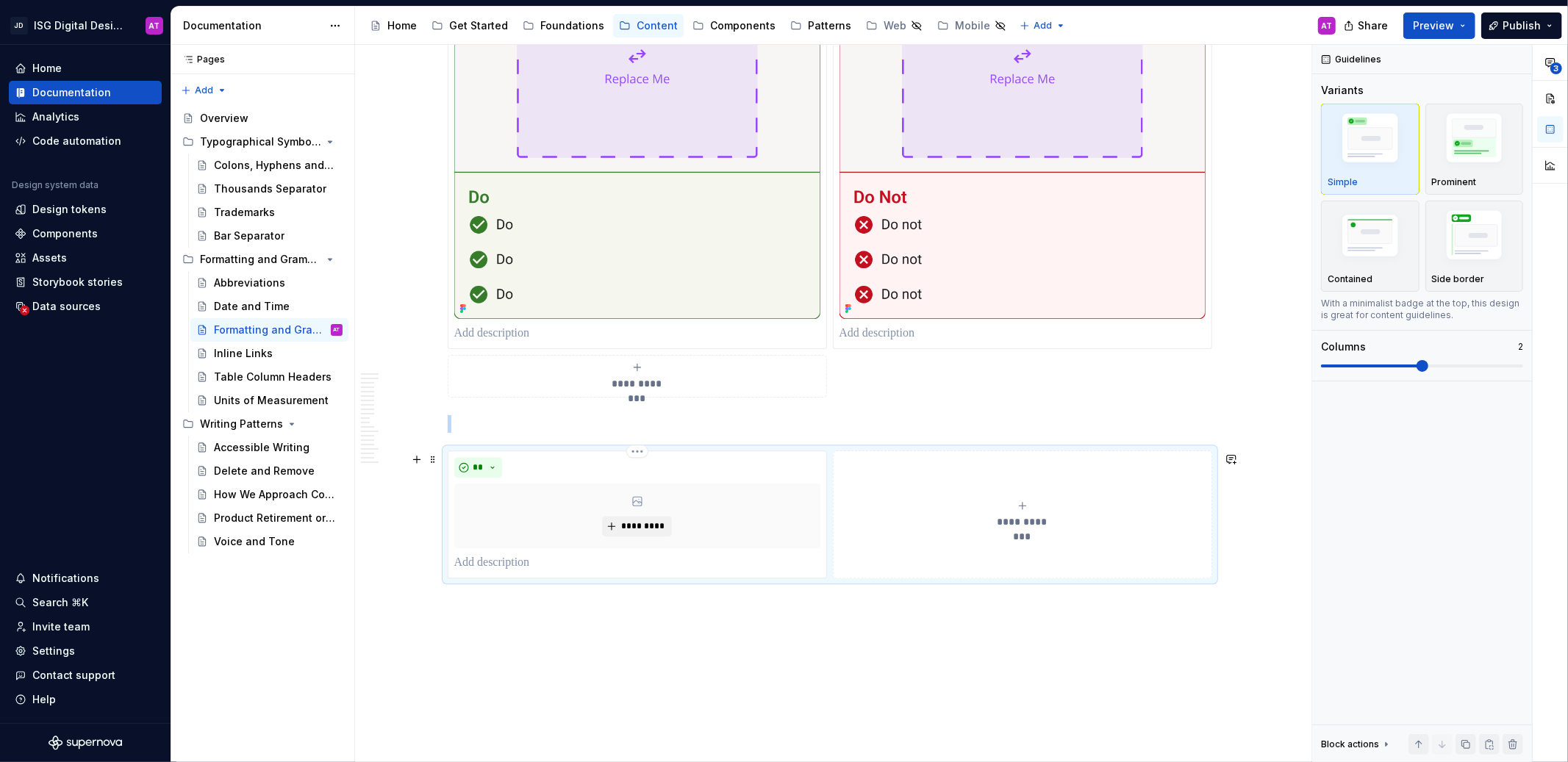
scroll to position [2787, 0]
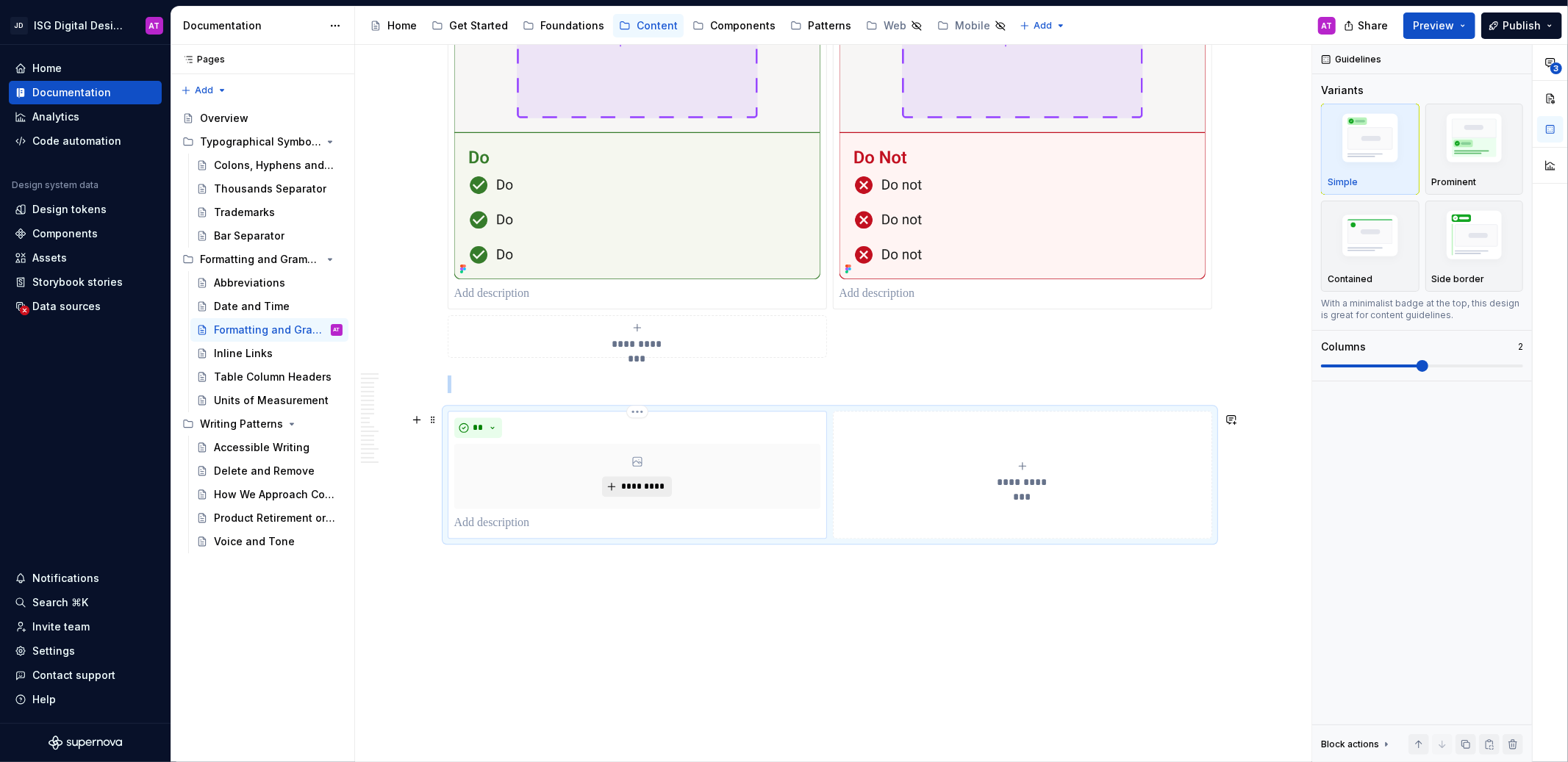
click at [623, 491] on span "*********" at bounding box center [643, 486] width 45 height 12
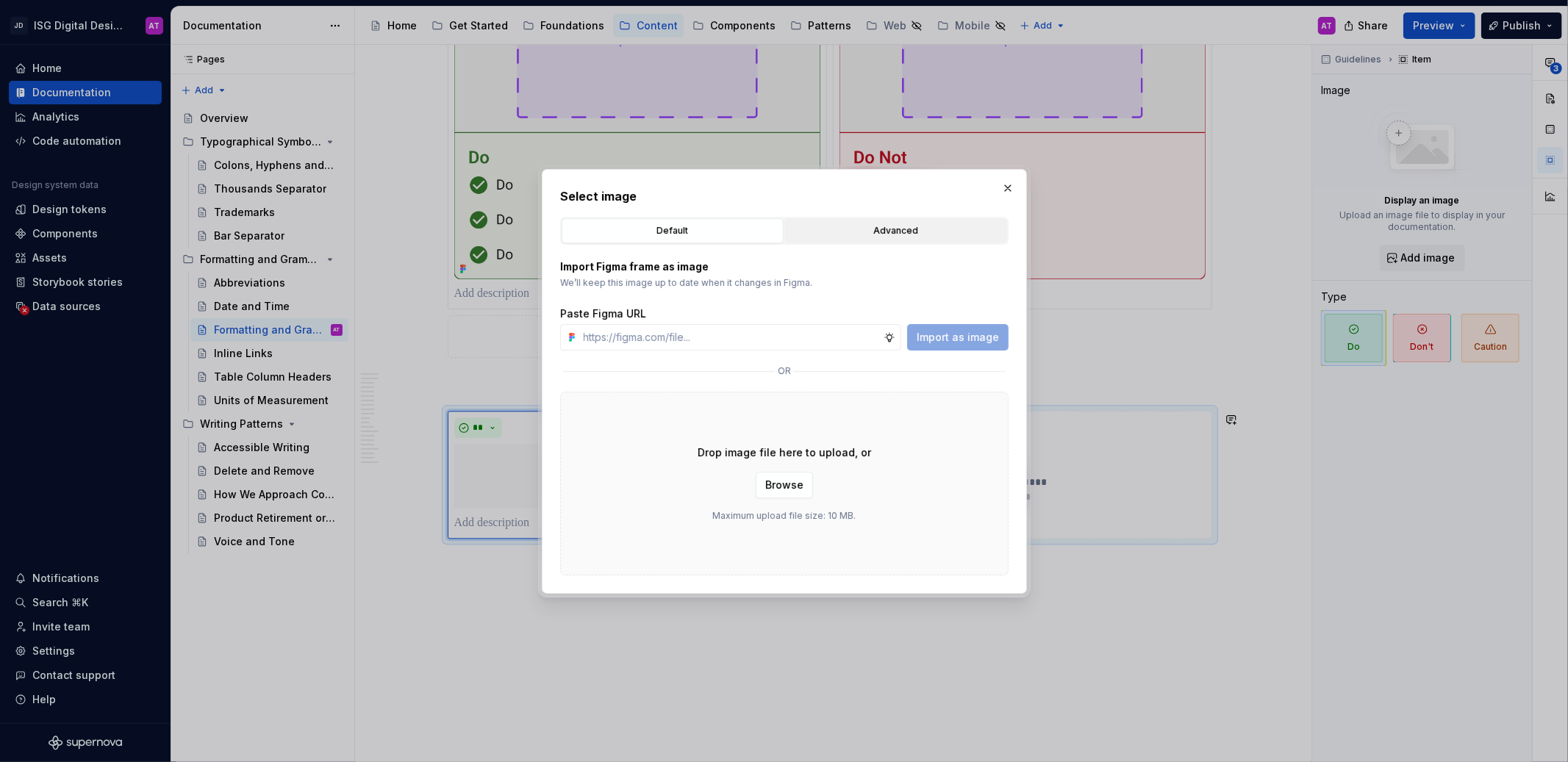
click at [906, 225] on div "Advanced" at bounding box center [896, 231] width 212 height 15
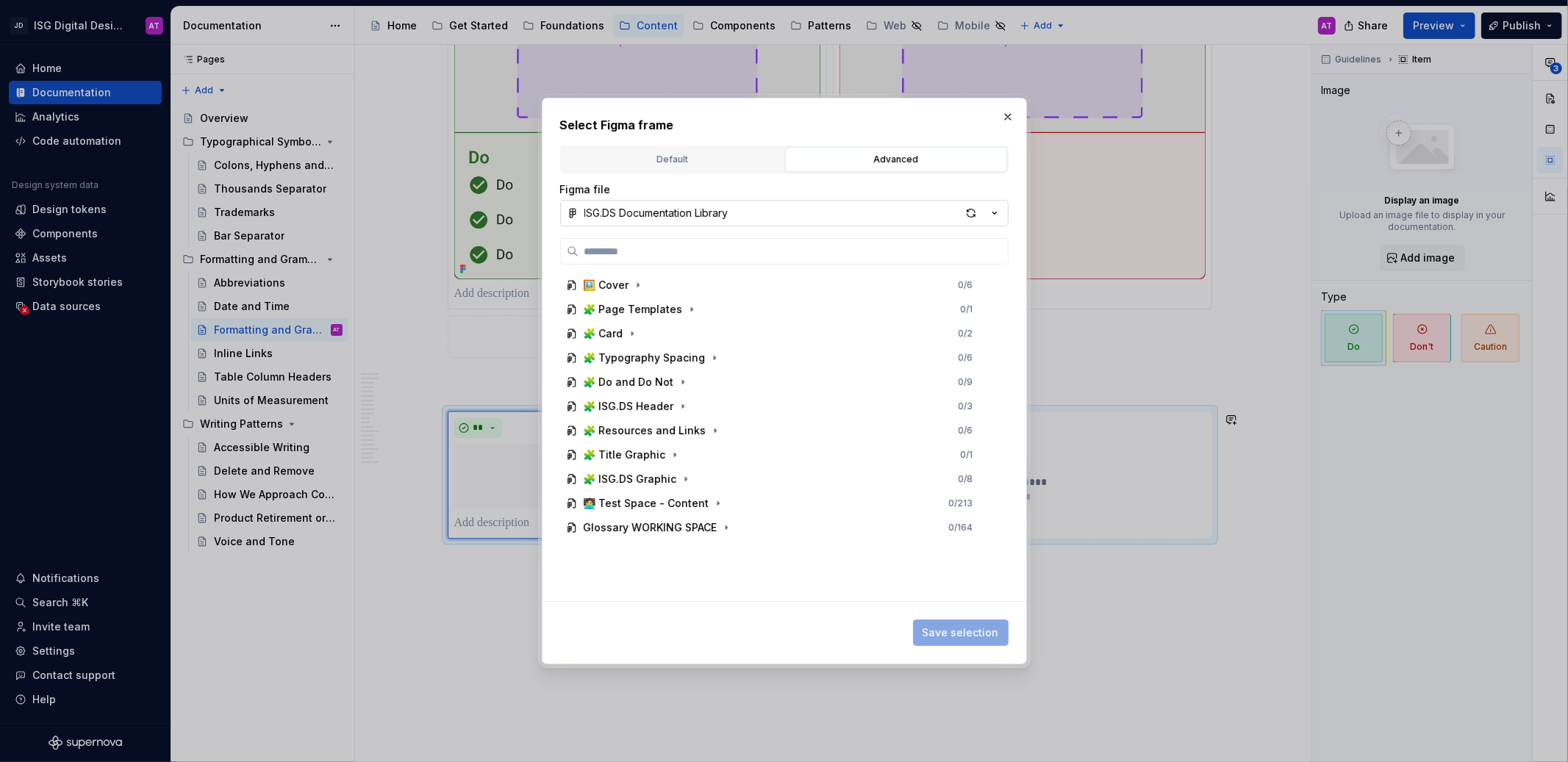
click at [998, 217] on icon "button" at bounding box center [994, 213] width 15 height 15
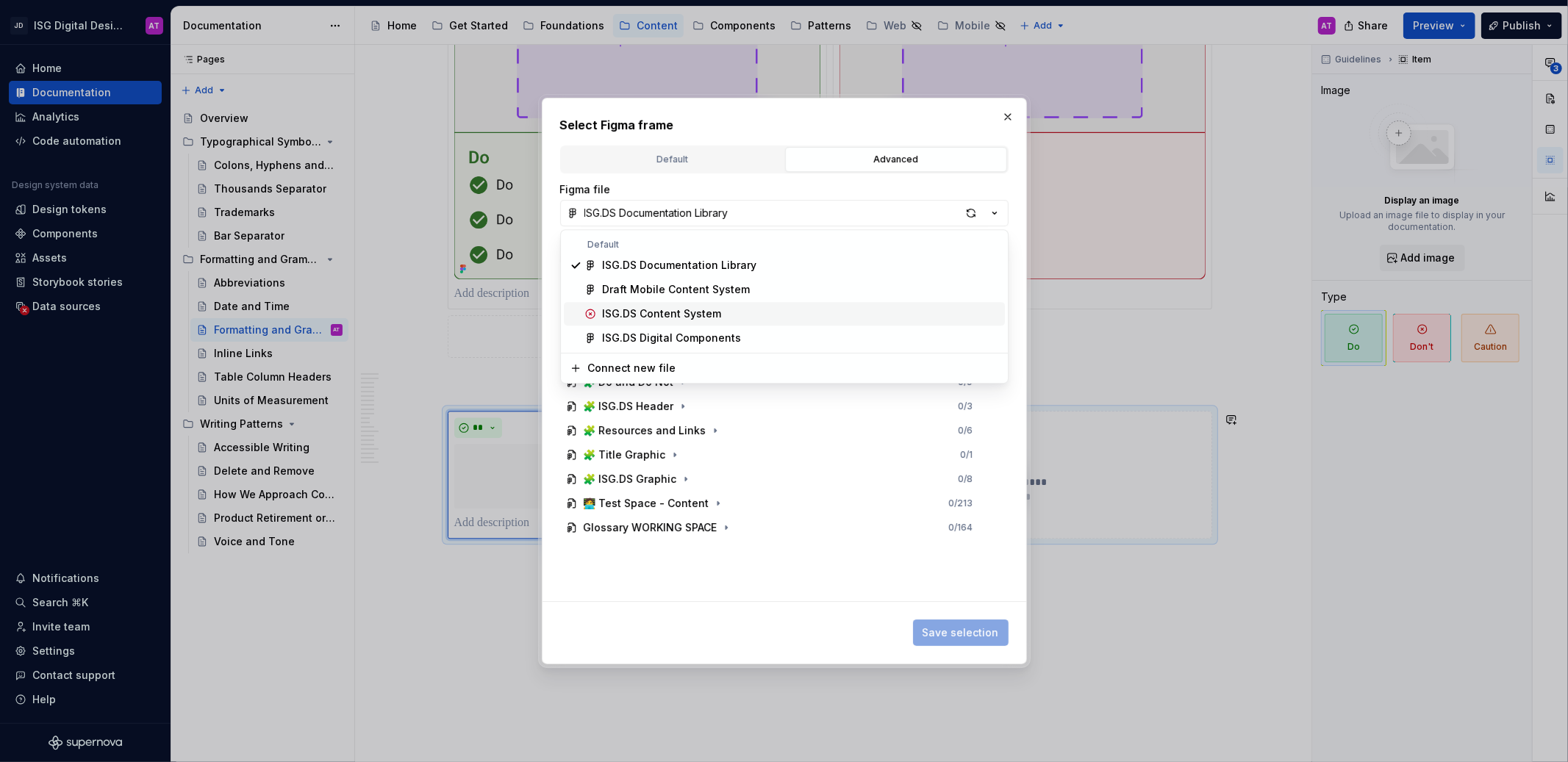
click at [873, 318] on div "ISG.DS Content System" at bounding box center [800, 314] width 397 height 15
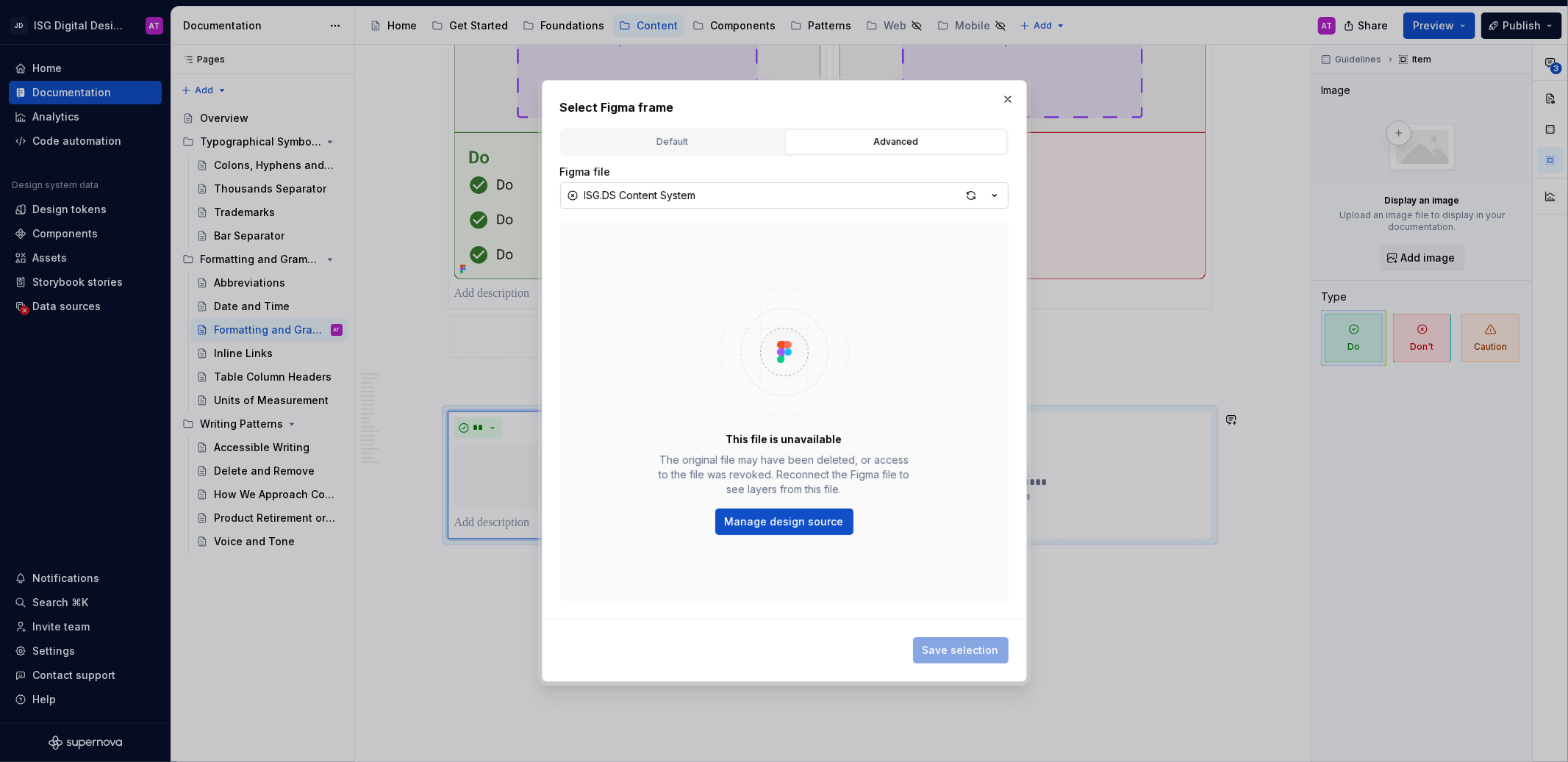
click at [994, 198] on icon "button" at bounding box center [994, 196] width 15 height 15
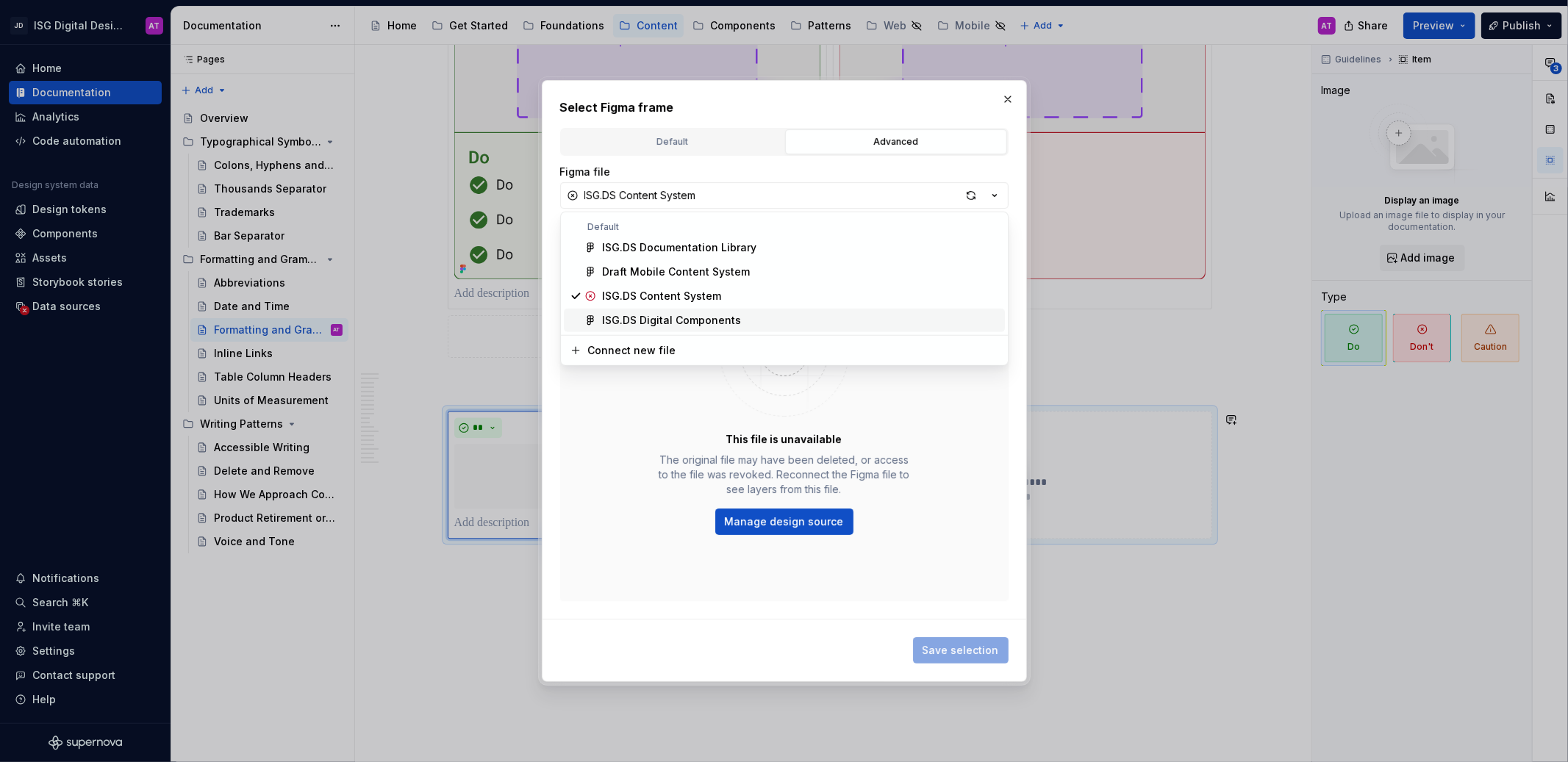
click at [761, 320] on div "ISG.DS Digital Components" at bounding box center [800, 320] width 397 height 15
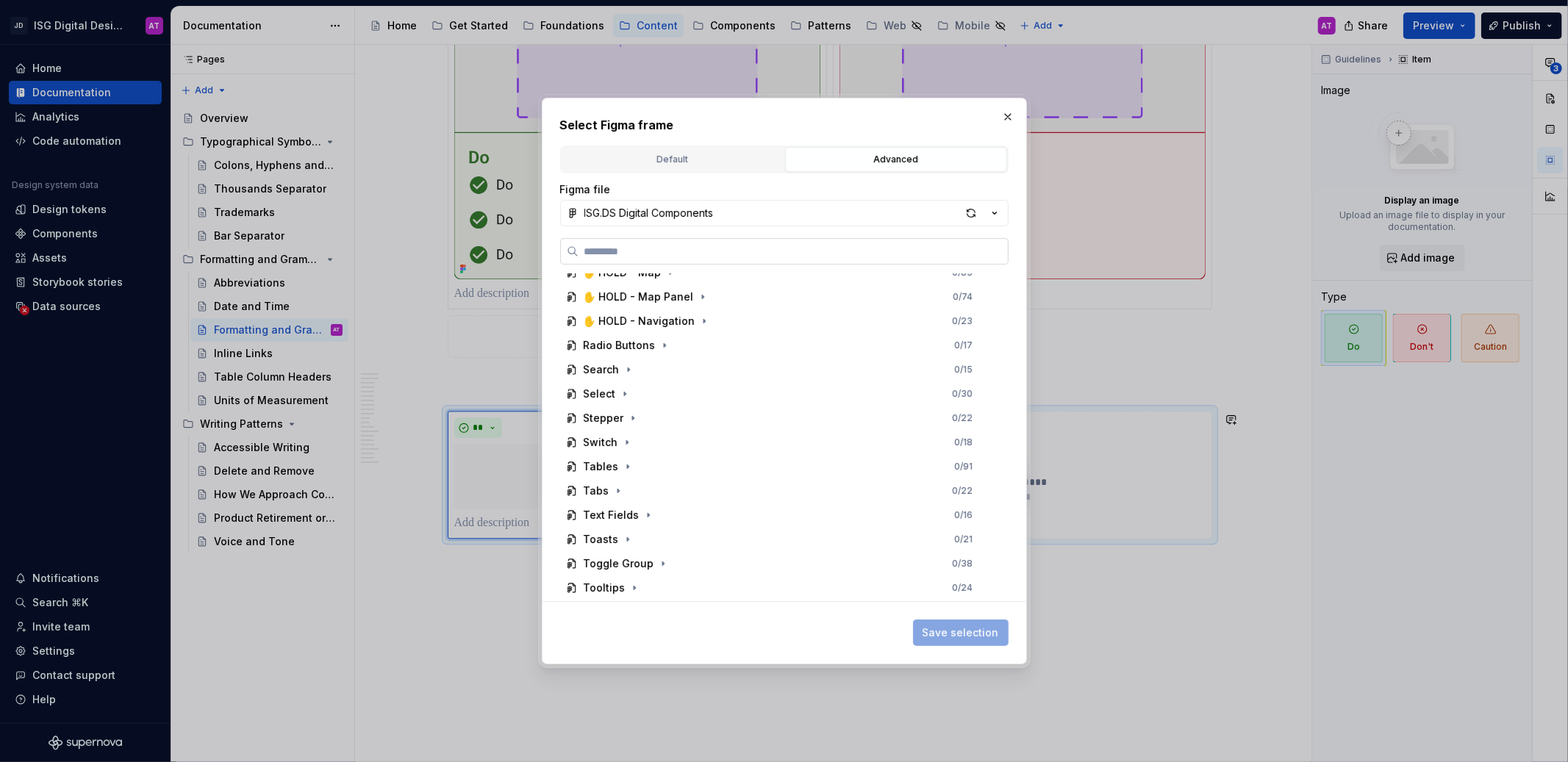
scroll to position [391, 0]
click at [998, 211] on icon "button" at bounding box center [994, 213] width 15 height 15
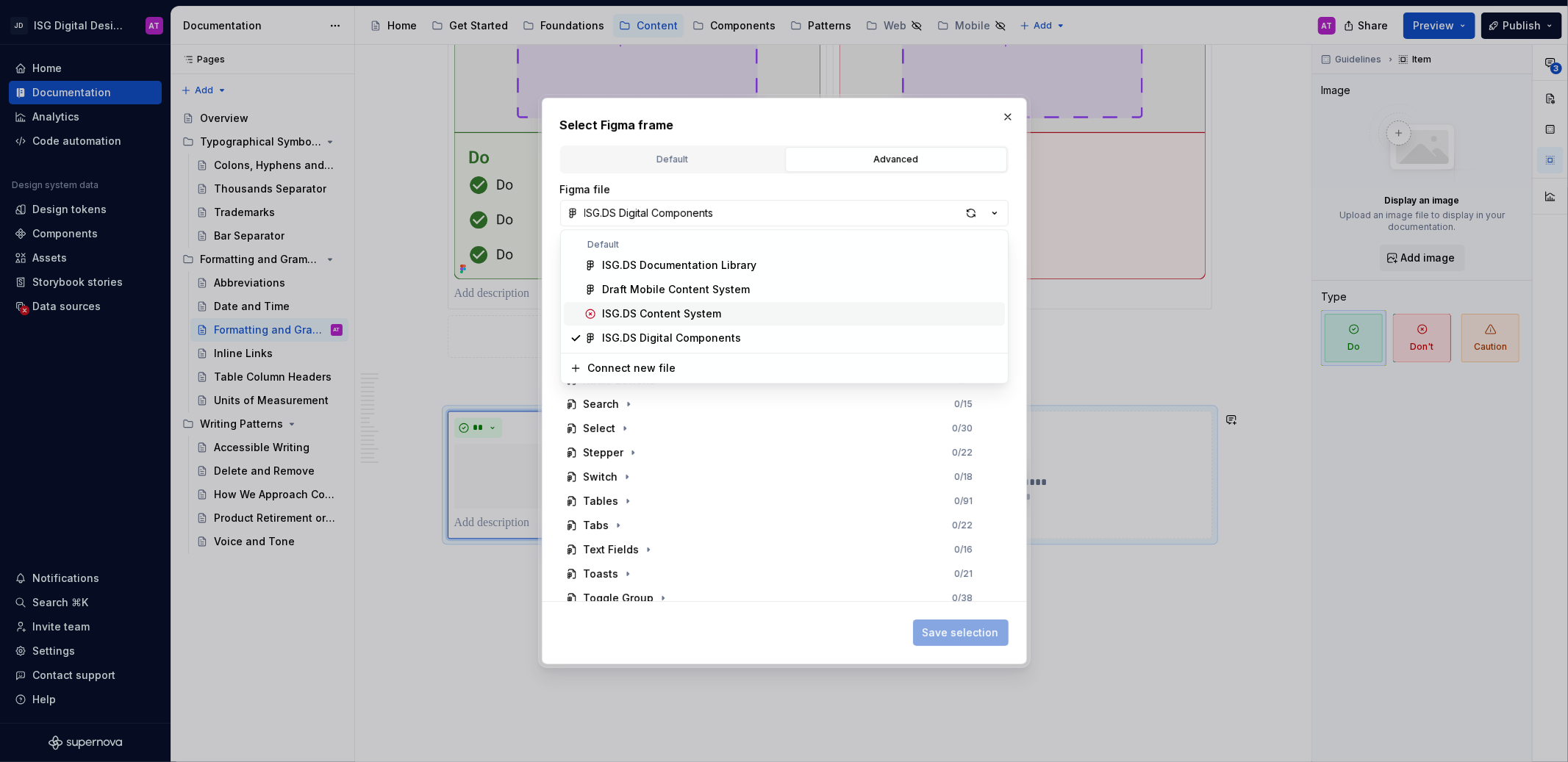
click at [781, 319] on div "ISG.DS Content System" at bounding box center [800, 314] width 397 height 15
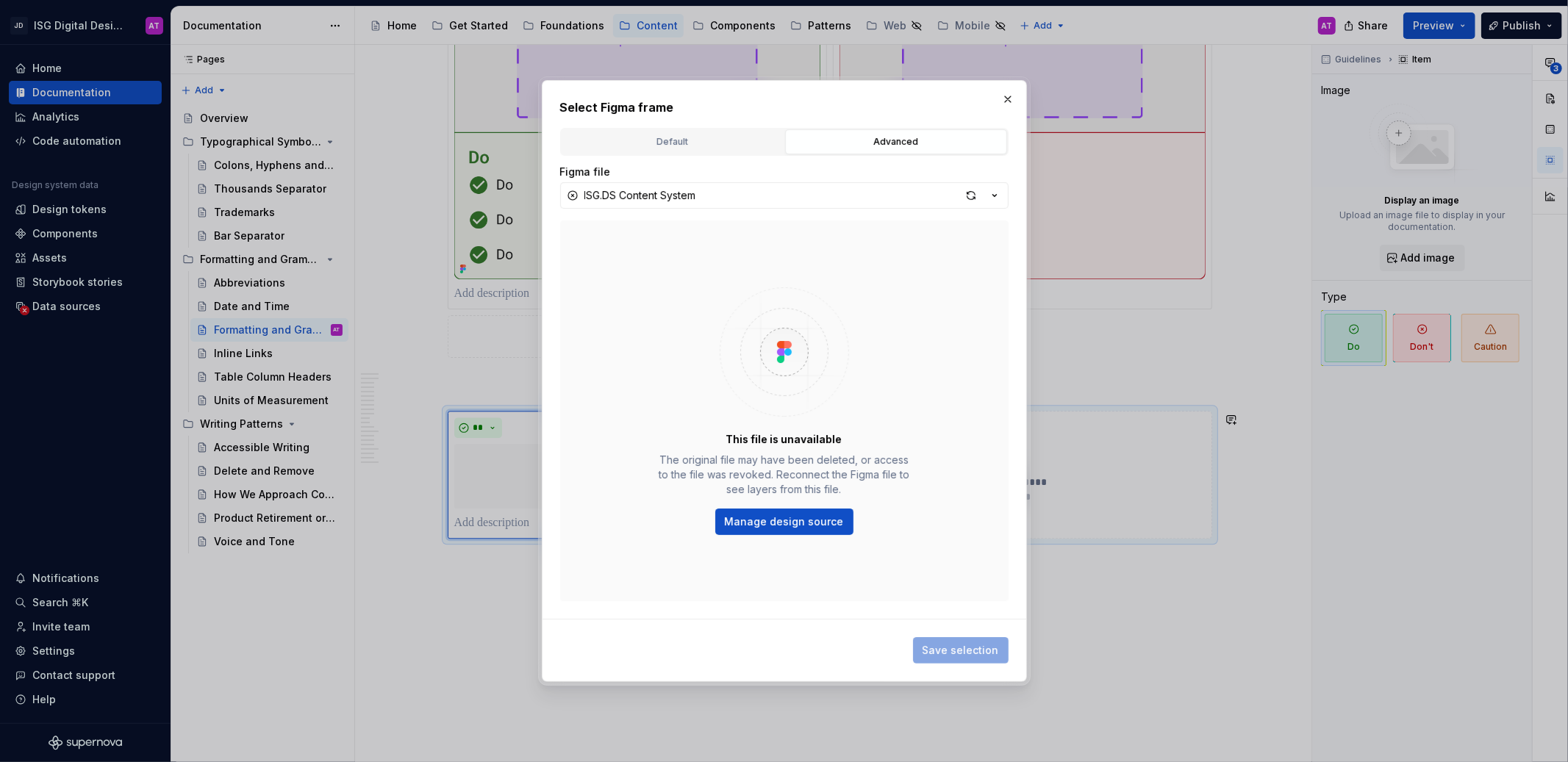
click at [761, 537] on div "This file is unavailable The original file may have been deleted, or access to …" at bounding box center [784, 411] width 448 height 382
click at [766, 530] on button "Manage design source" at bounding box center [784, 521] width 138 height 26
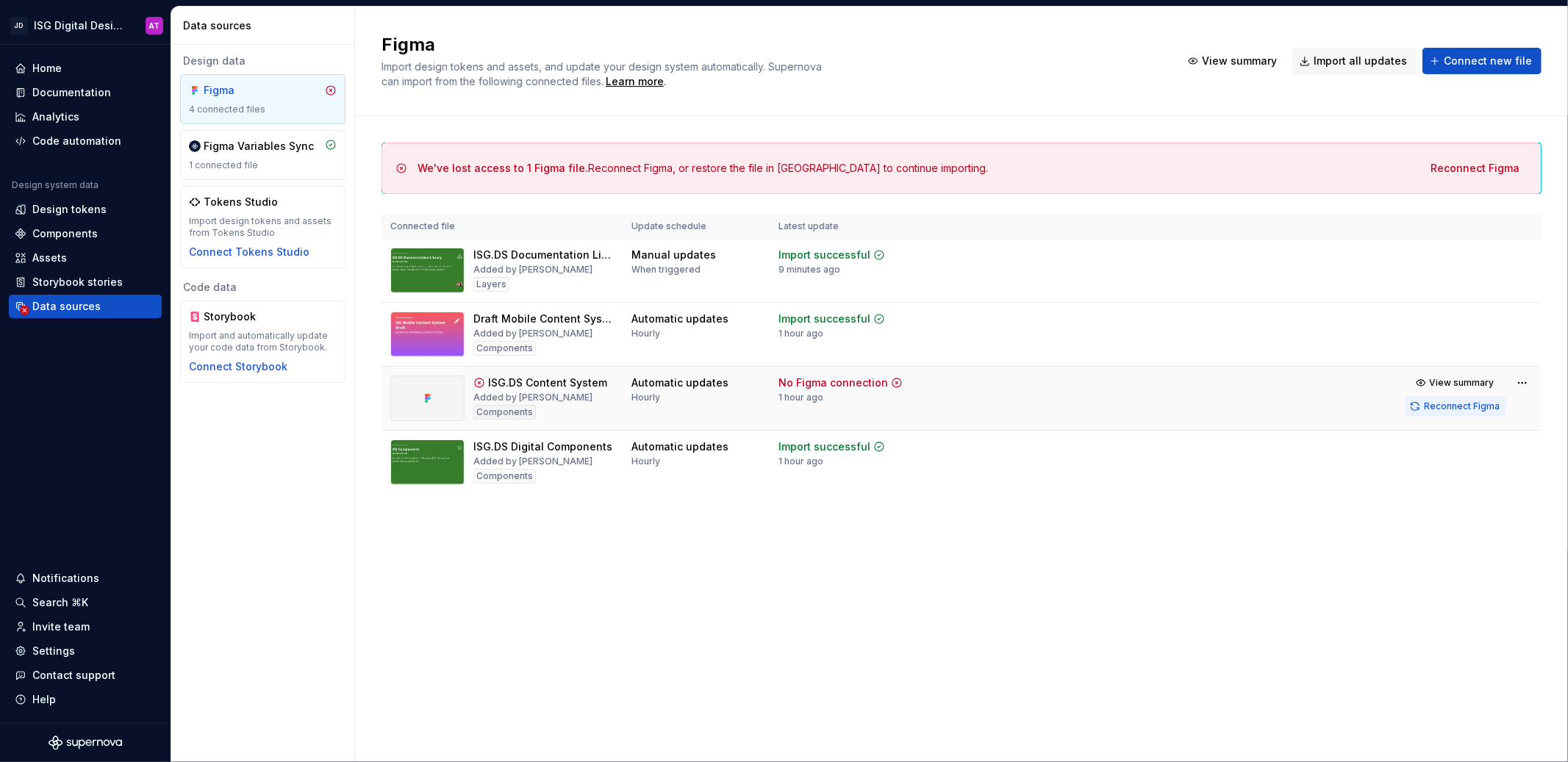
click at [1444, 406] on span "Reconnect Figma" at bounding box center [1463, 406] width 76 height 12
click at [830, 125] on div "We've lost access to 1 Figma file. Reconnect Figma, or restore the file in Figm…" at bounding box center [962, 333] width 1160 height 434
click at [873, 97] on div "Figma Import design tokens and assets, and update your design system automatica…" at bounding box center [961, 61] width 1213 height 109
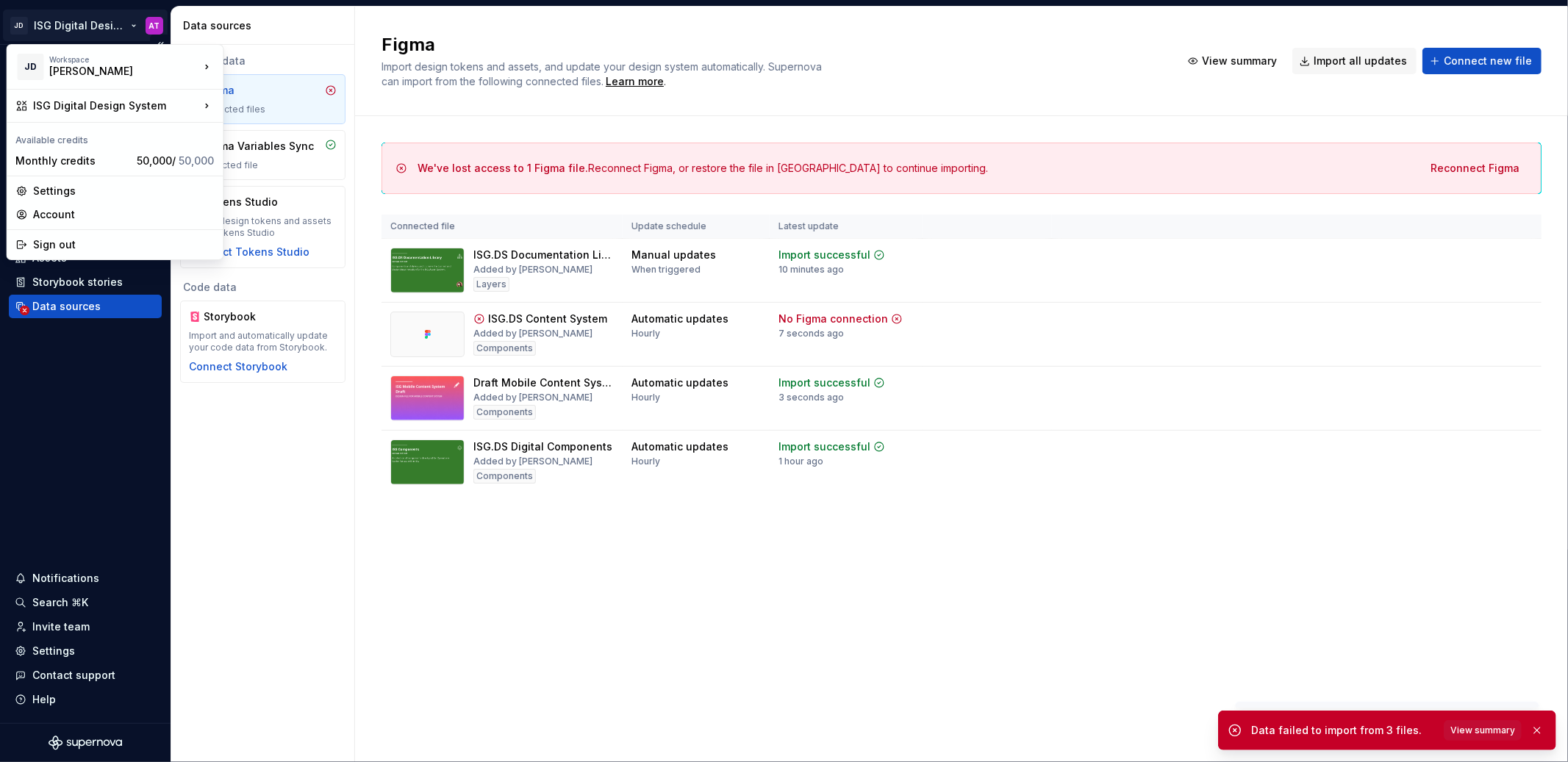
click at [130, 26] on html "JD ISG Digital Design System AT Home Documentation Analytics Code automation De…" at bounding box center [784, 381] width 1568 height 762
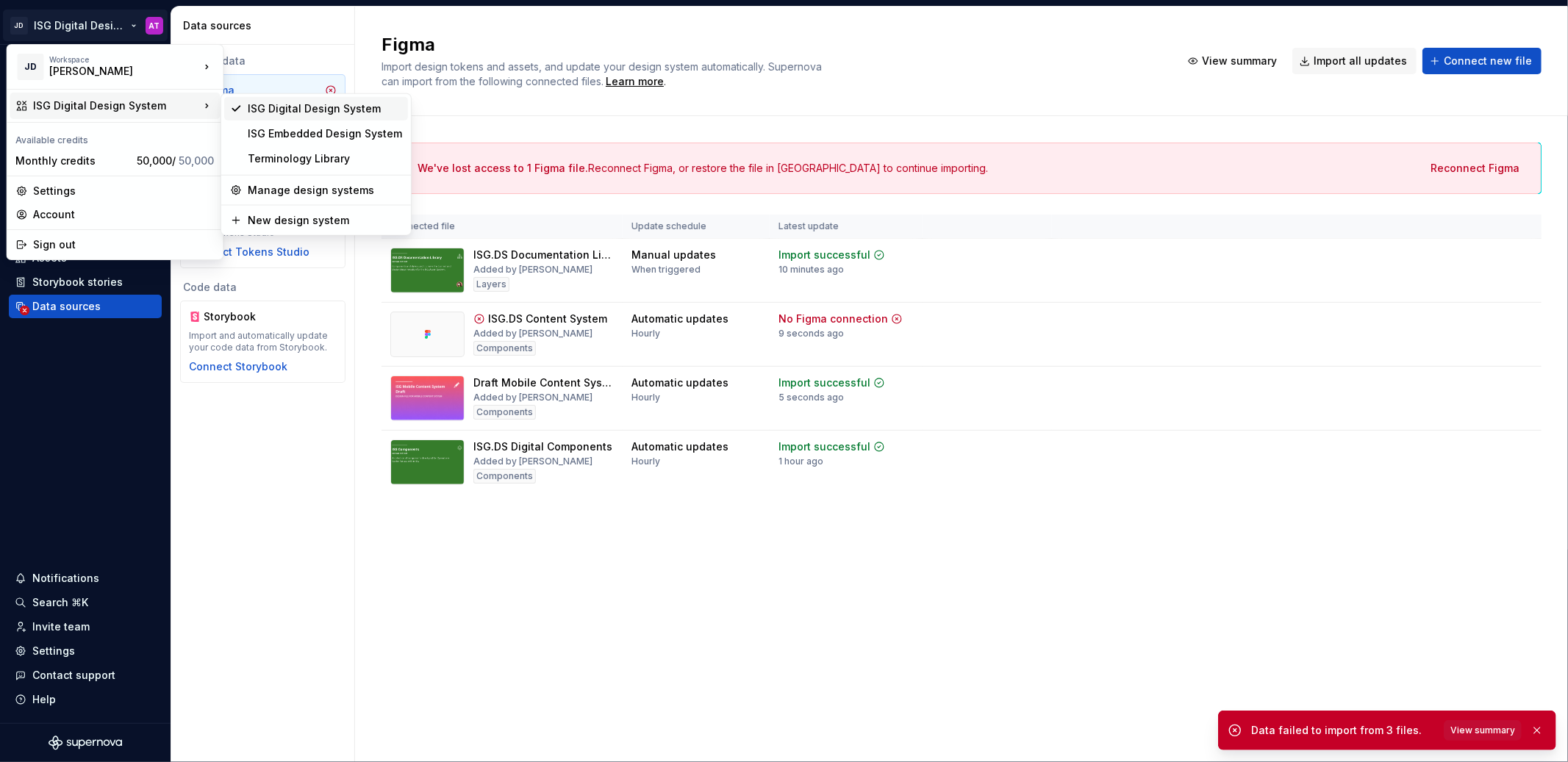
click at [296, 109] on div "ISG Digital Design System" at bounding box center [325, 109] width 155 height 15
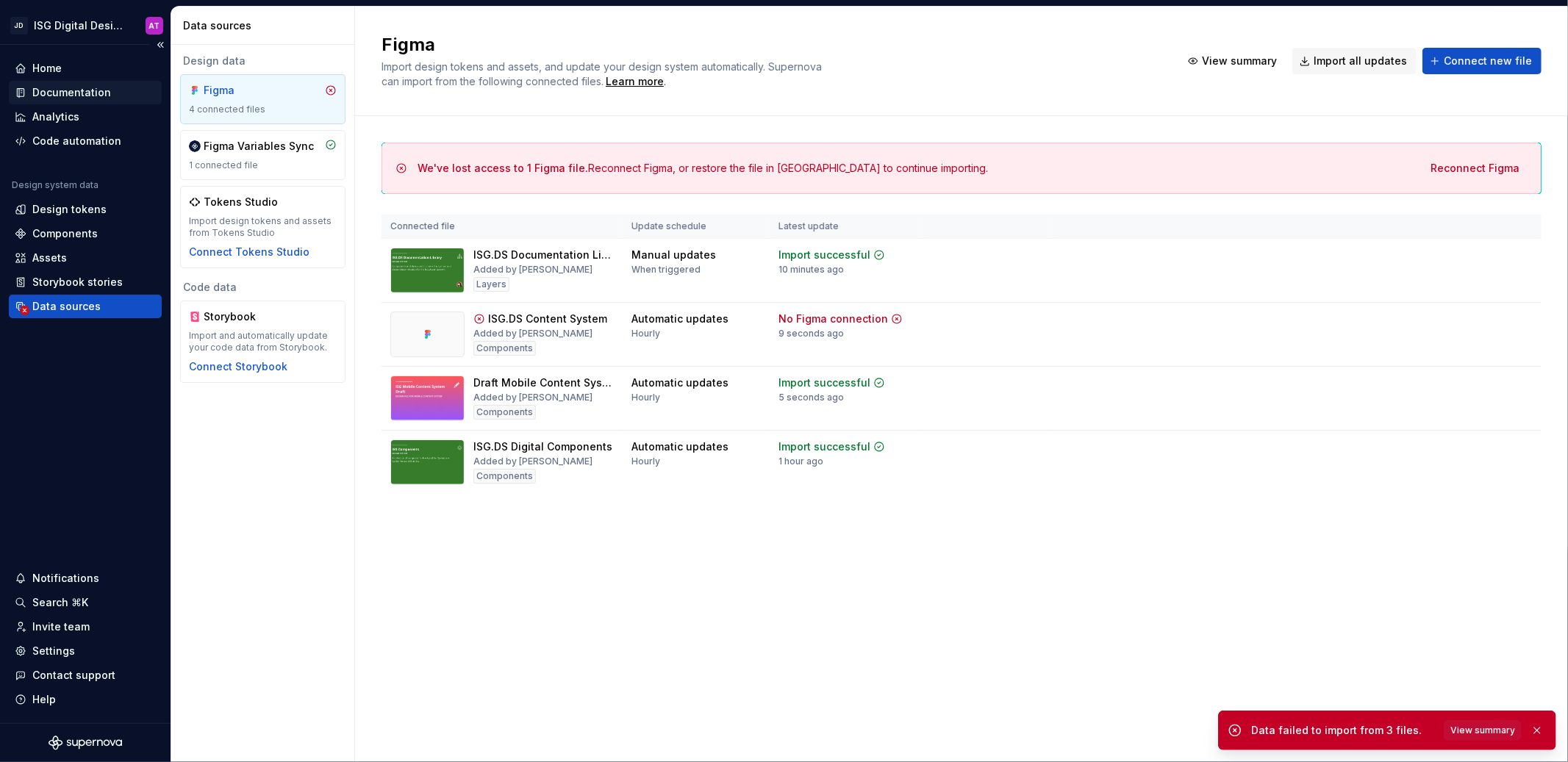
click at [106, 93] on div "Documentation" at bounding box center [71, 93] width 78 height 15
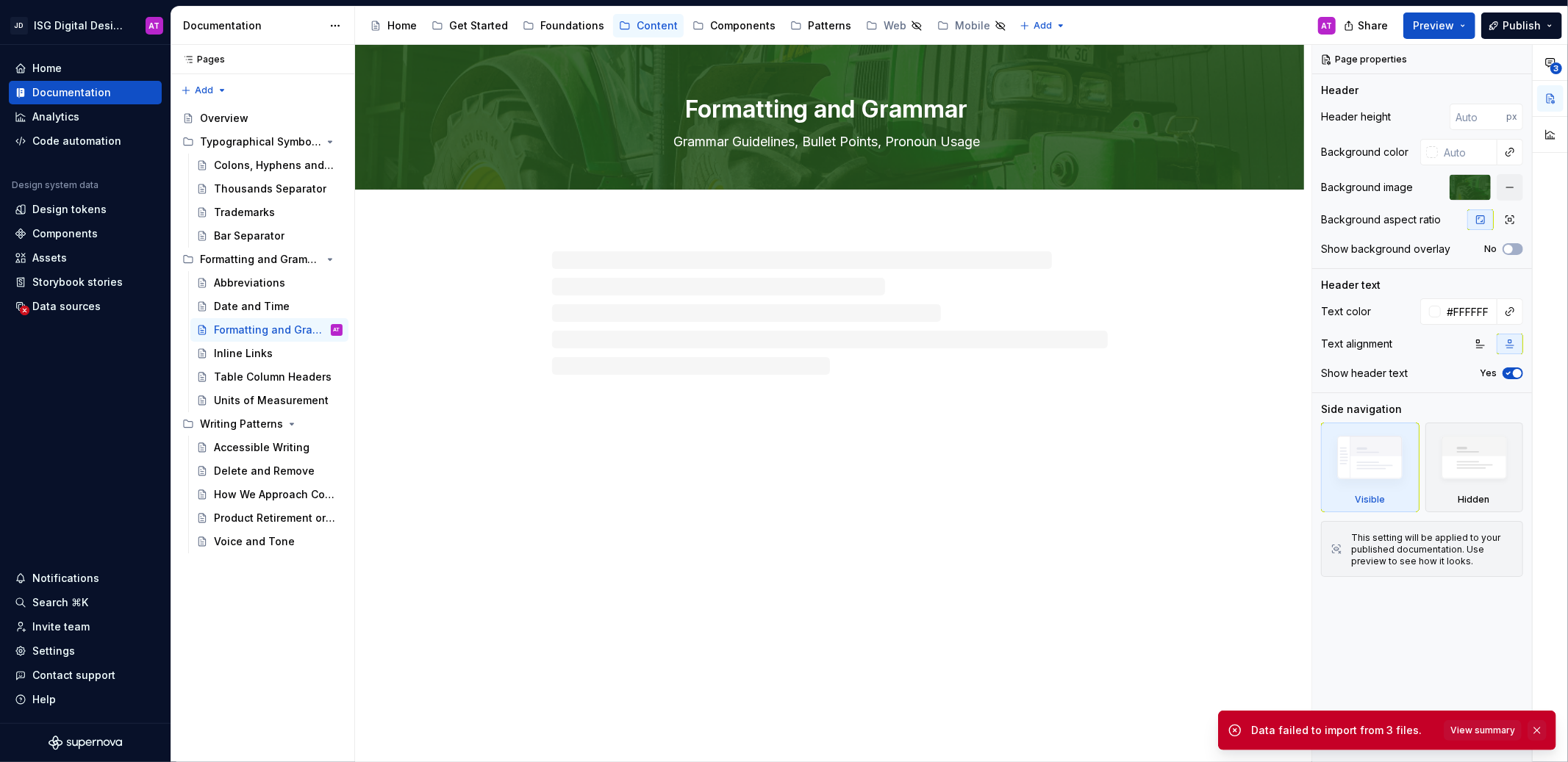
click at [1532, 730] on button "button" at bounding box center [1537, 730] width 19 height 21
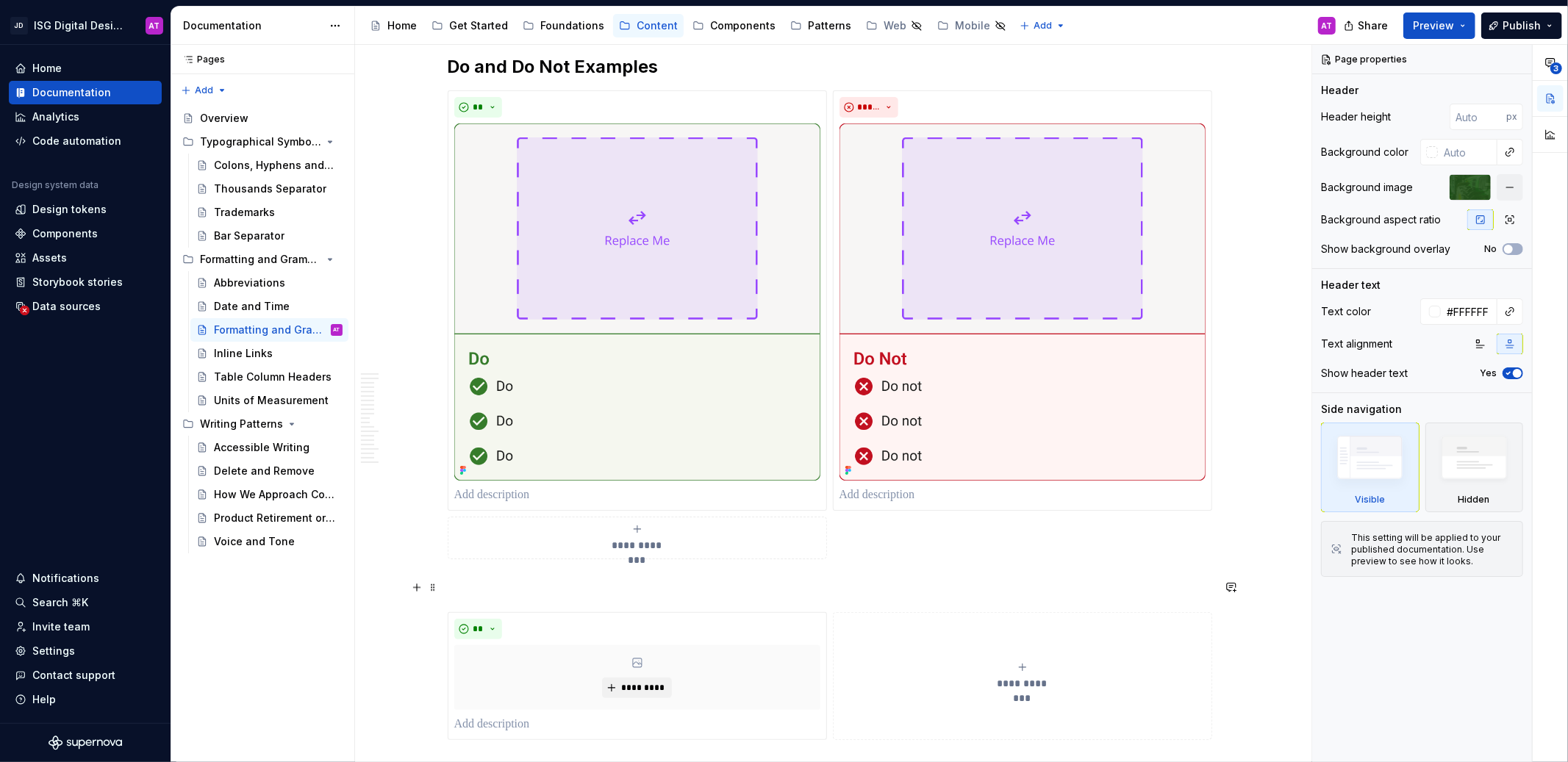
scroll to position [2793, 0]
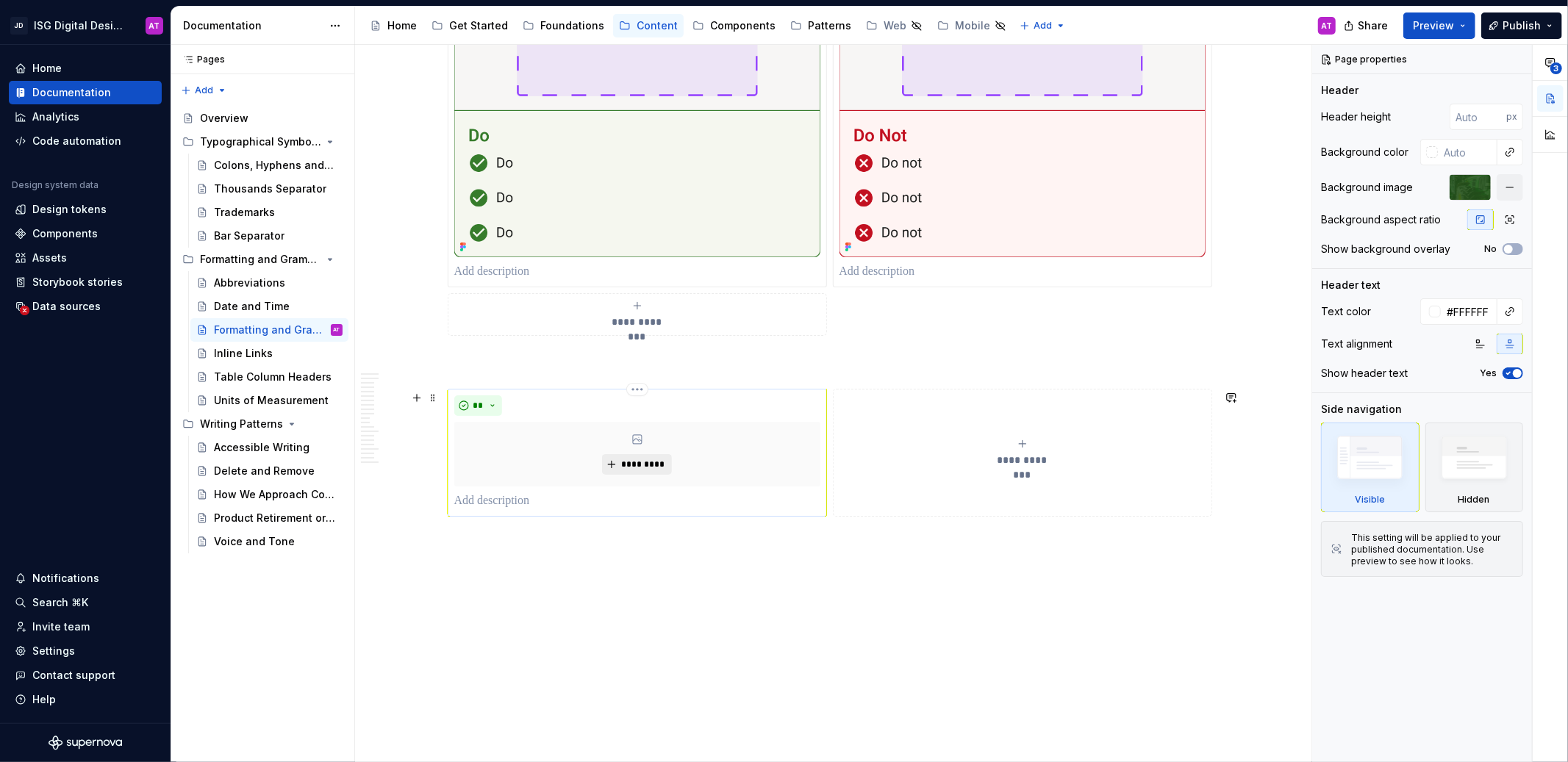
click at [635, 466] on span "*********" at bounding box center [643, 464] width 45 height 12
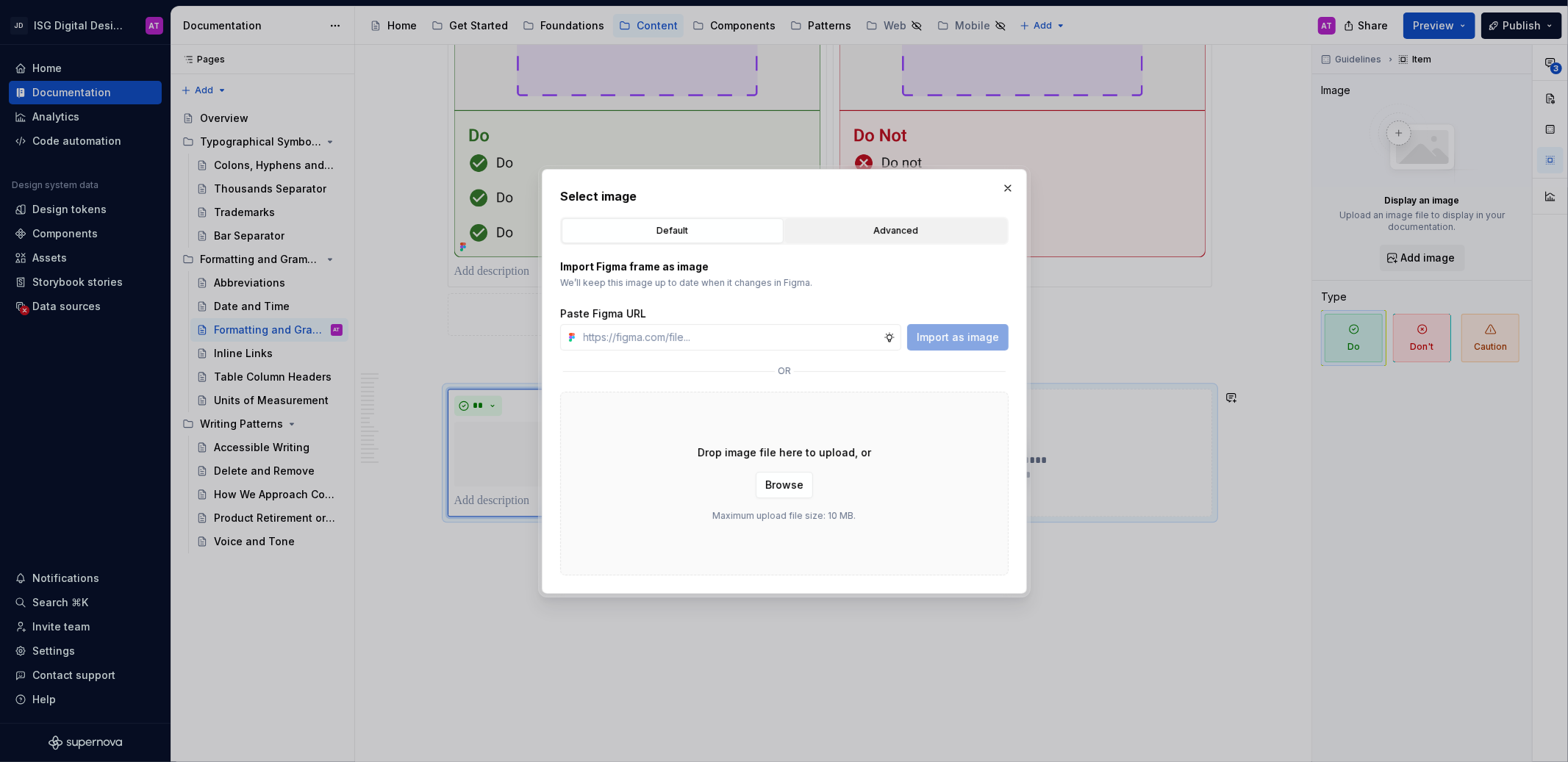
click at [906, 238] on div "Advanced" at bounding box center [896, 231] width 212 height 15
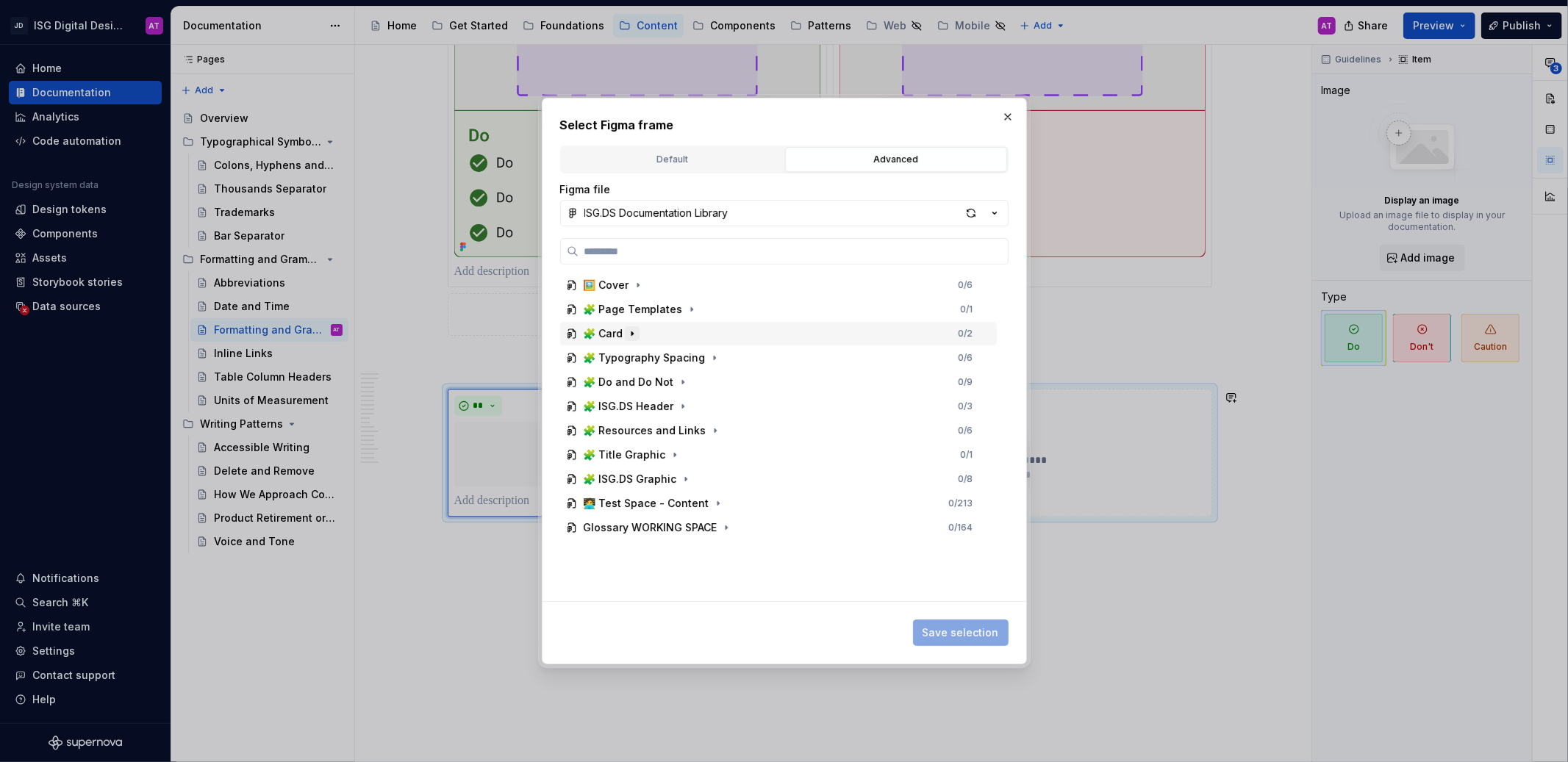
click at [638, 334] on icon "button" at bounding box center [632, 333] width 12 height 12
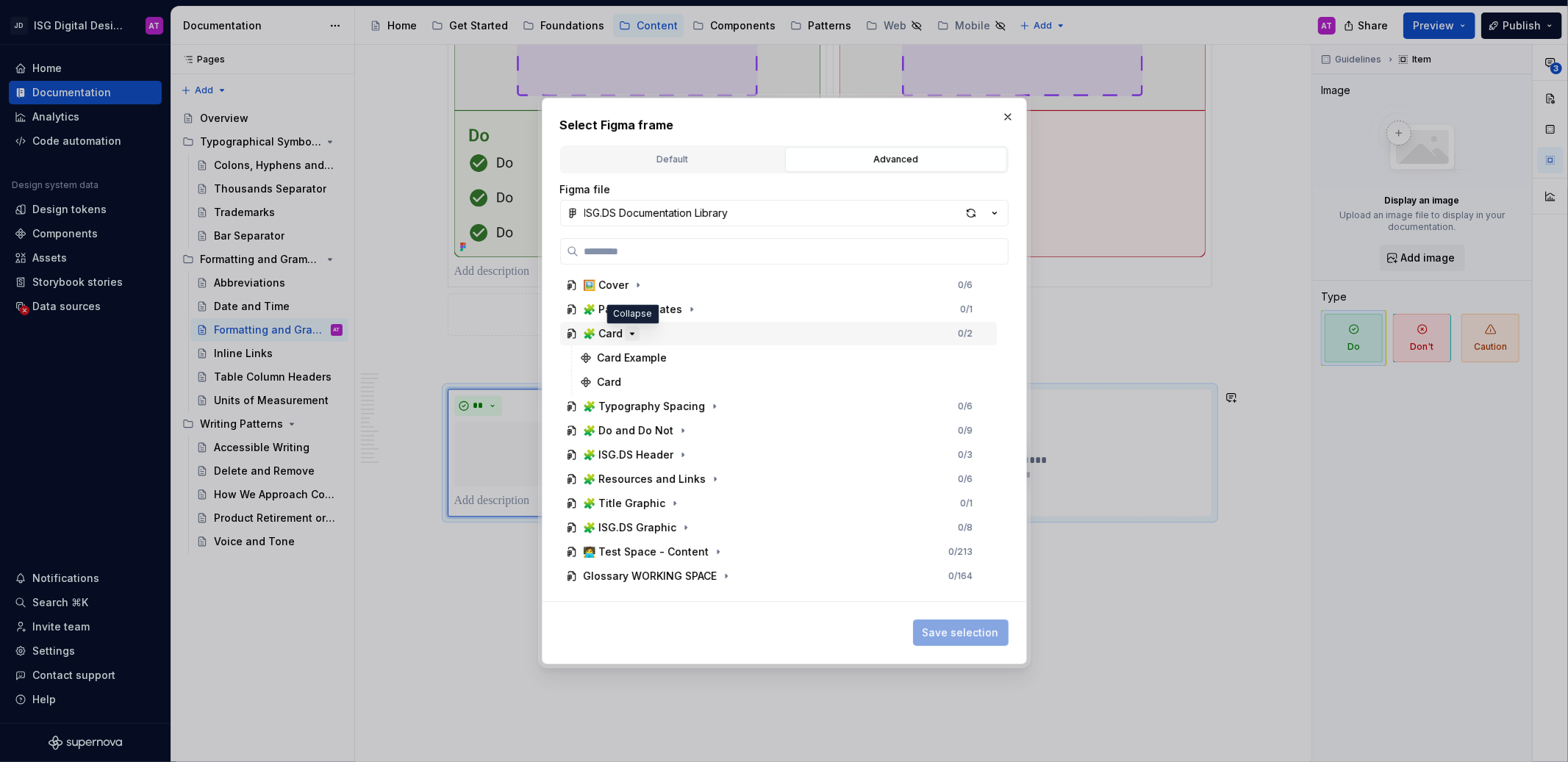
click at [638, 334] on icon "button" at bounding box center [632, 333] width 12 height 12
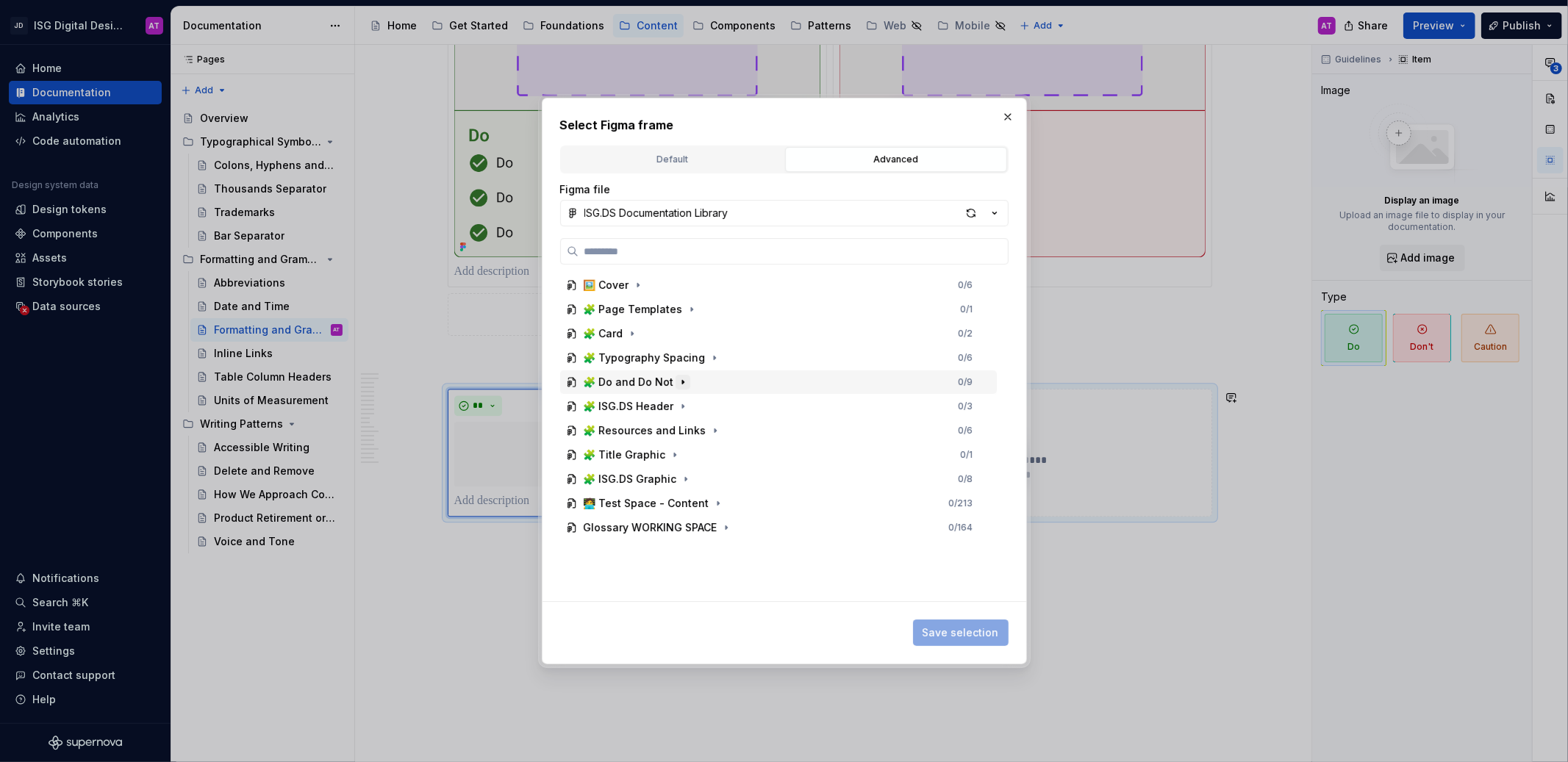
click at [681, 384] on icon "button" at bounding box center [683, 382] width 12 height 12
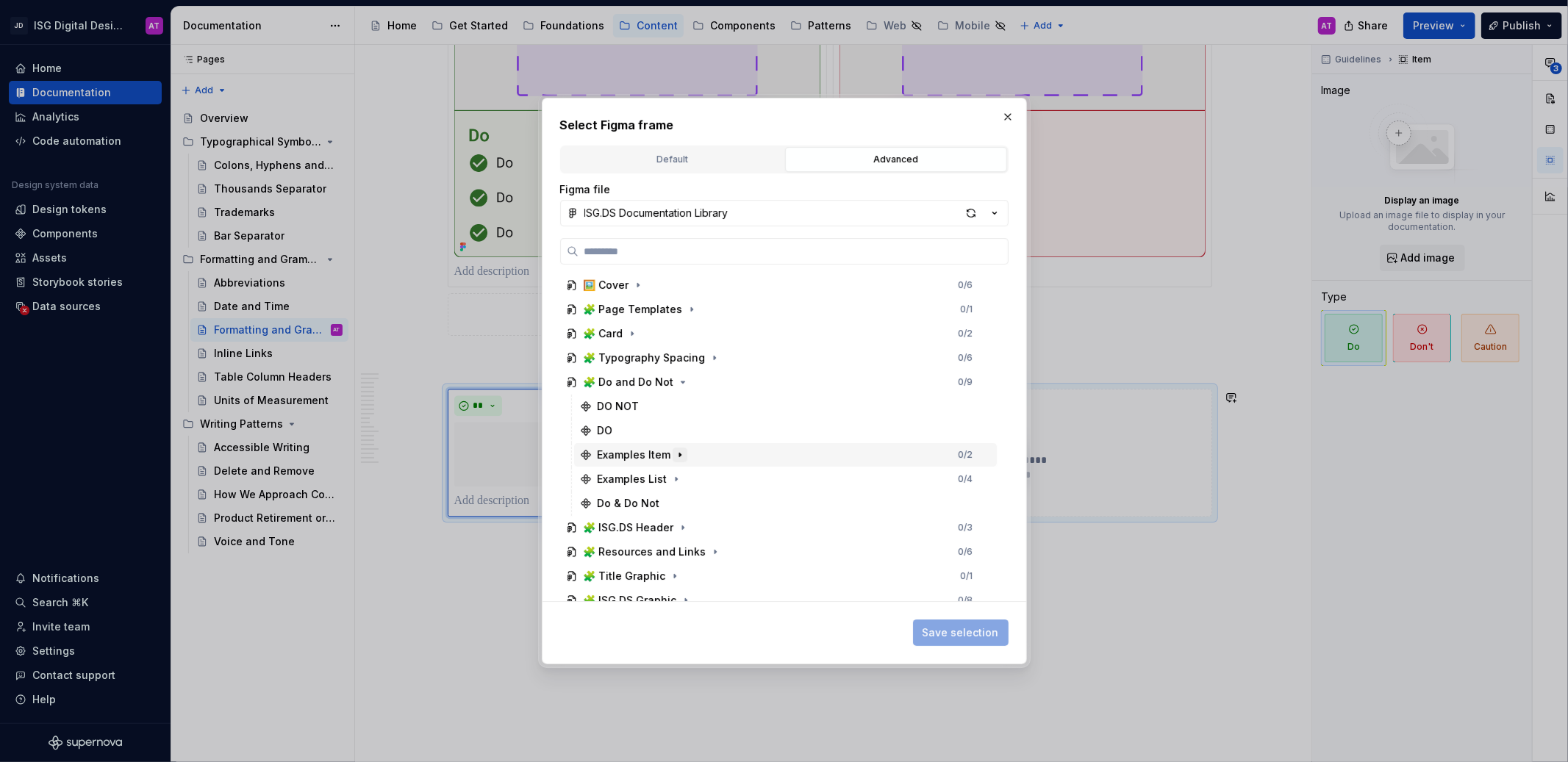
click at [681, 455] on icon "button" at bounding box center [680, 455] width 12 height 12
click at [679, 478] on icon "button" at bounding box center [676, 479] width 12 height 12
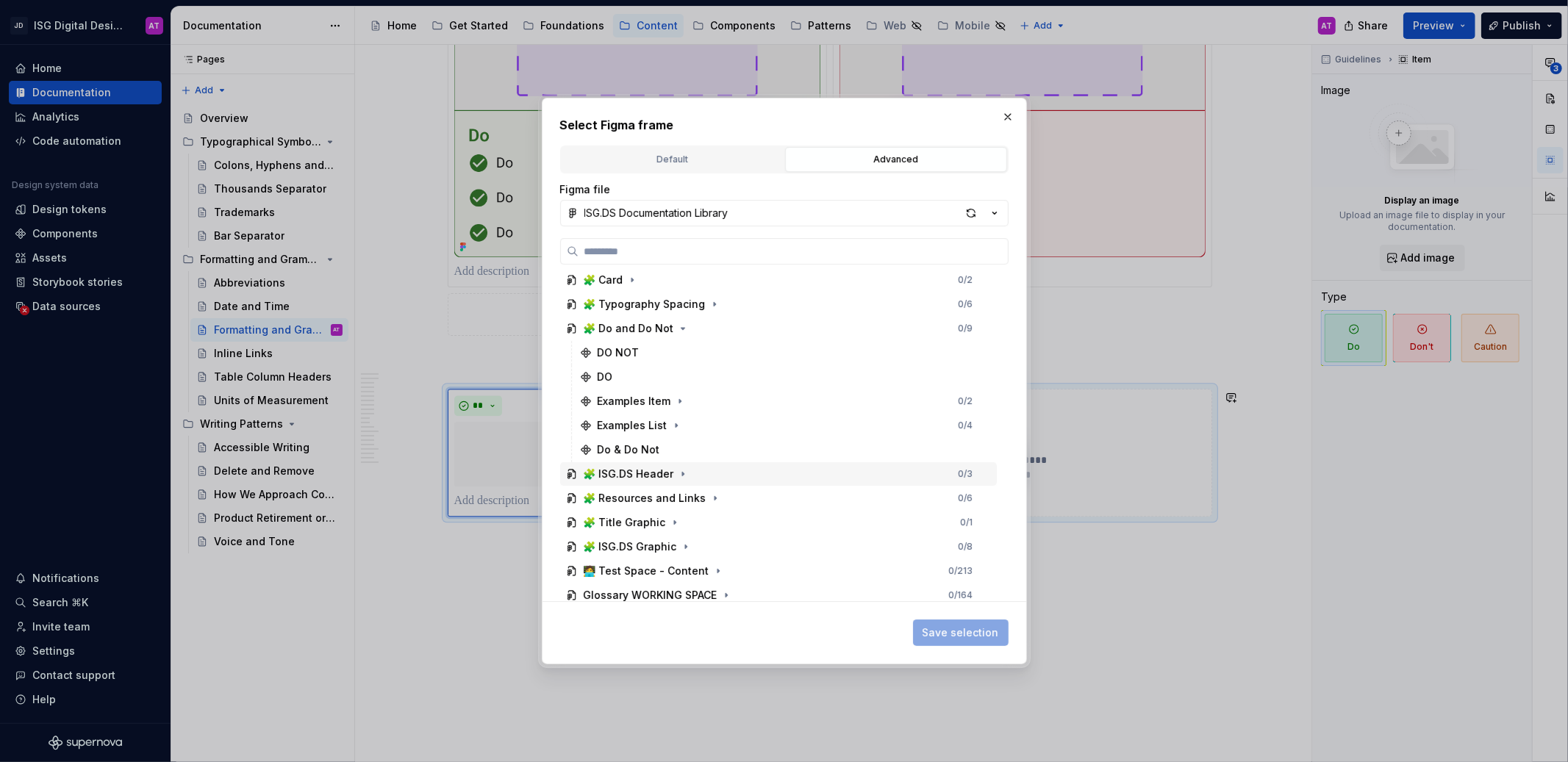
scroll to position [59, 0]
click at [681, 323] on icon "button" at bounding box center [682, 322] width 4 height 2
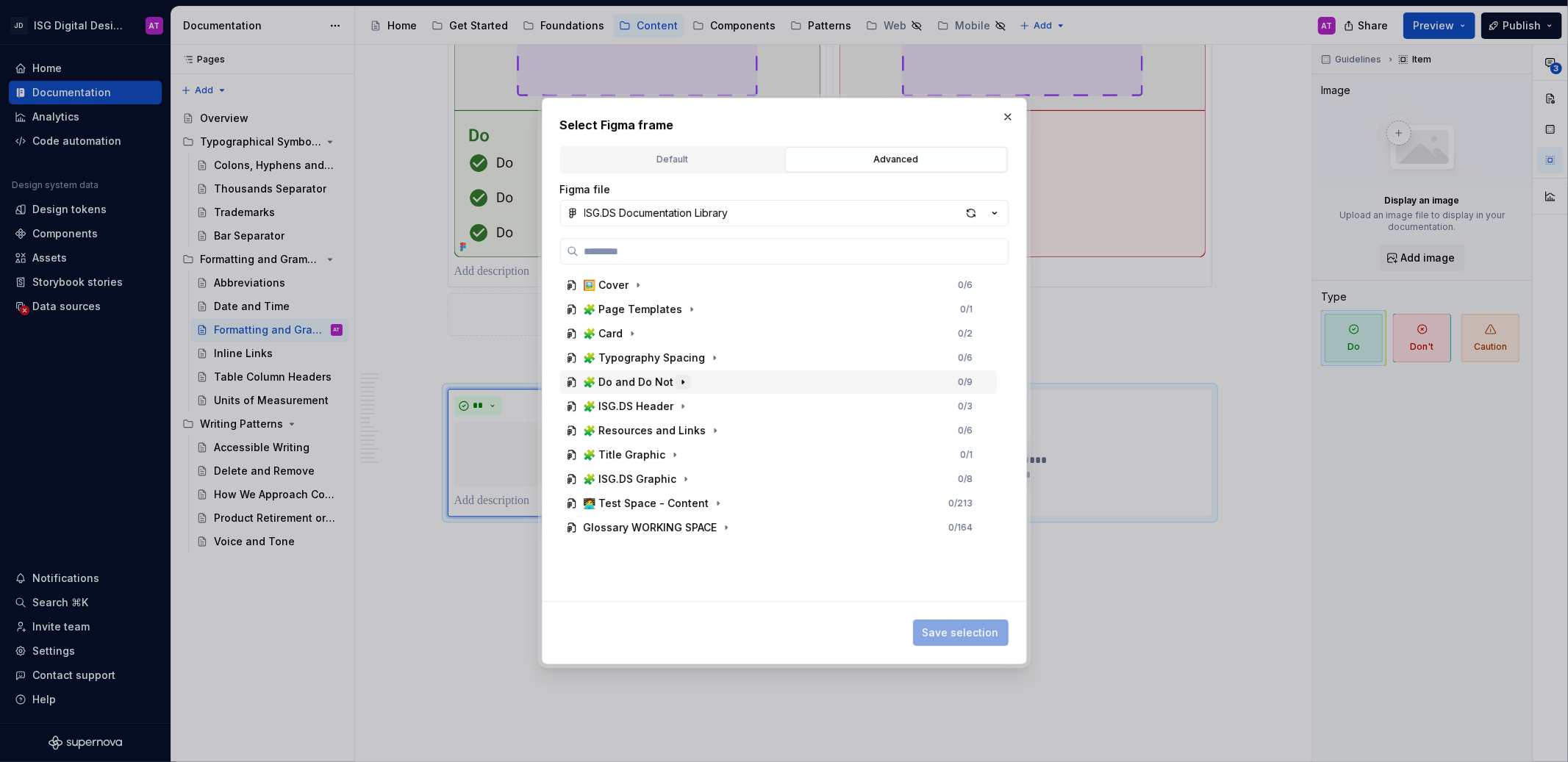
scroll to position [0, 0]
click at [1009, 116] on button "button" at bounding box center [1008, 117] width 21 height 21
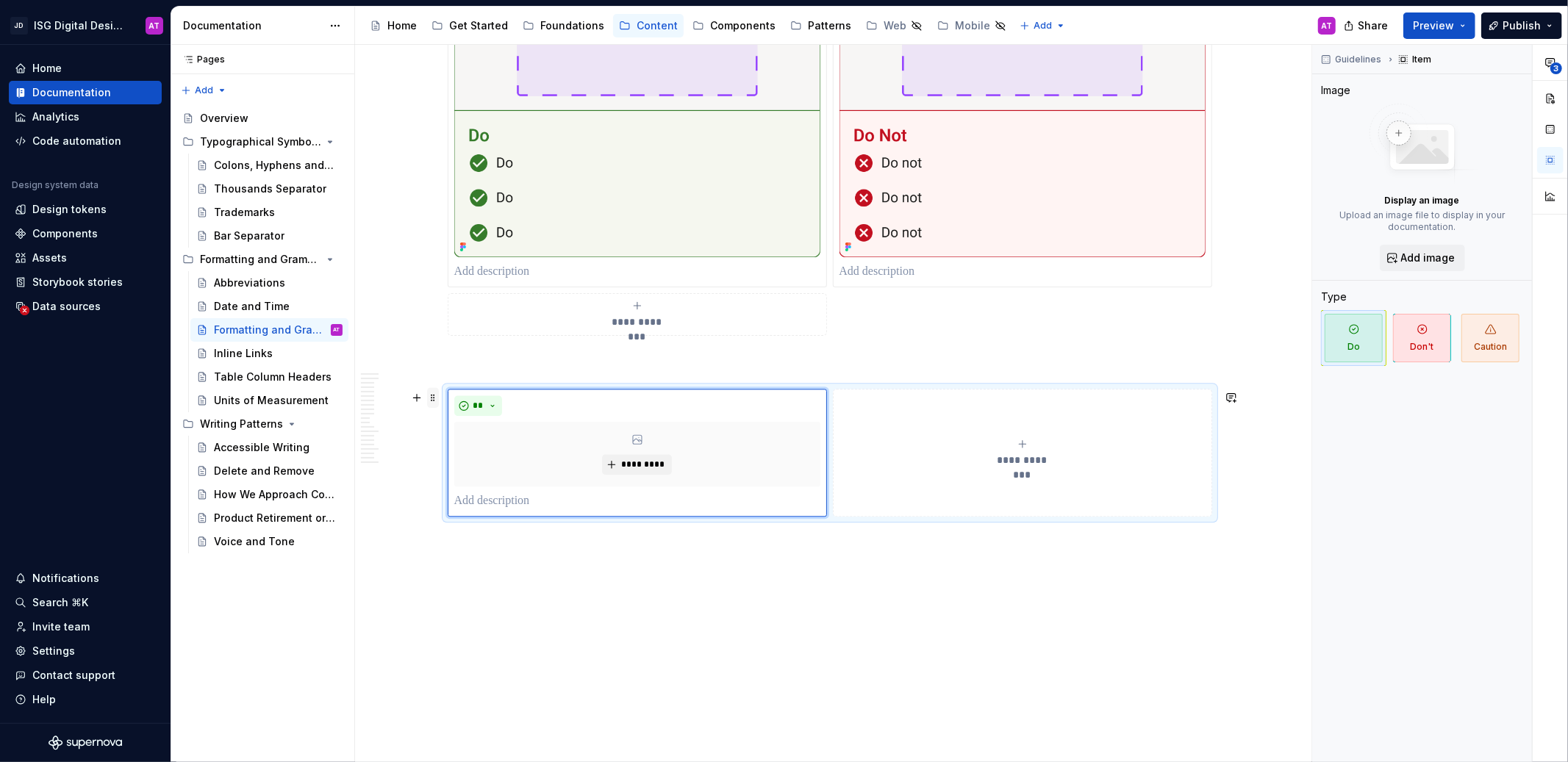
click at [434, 396] on span at bounding box center [433, 398] width 12 height 21
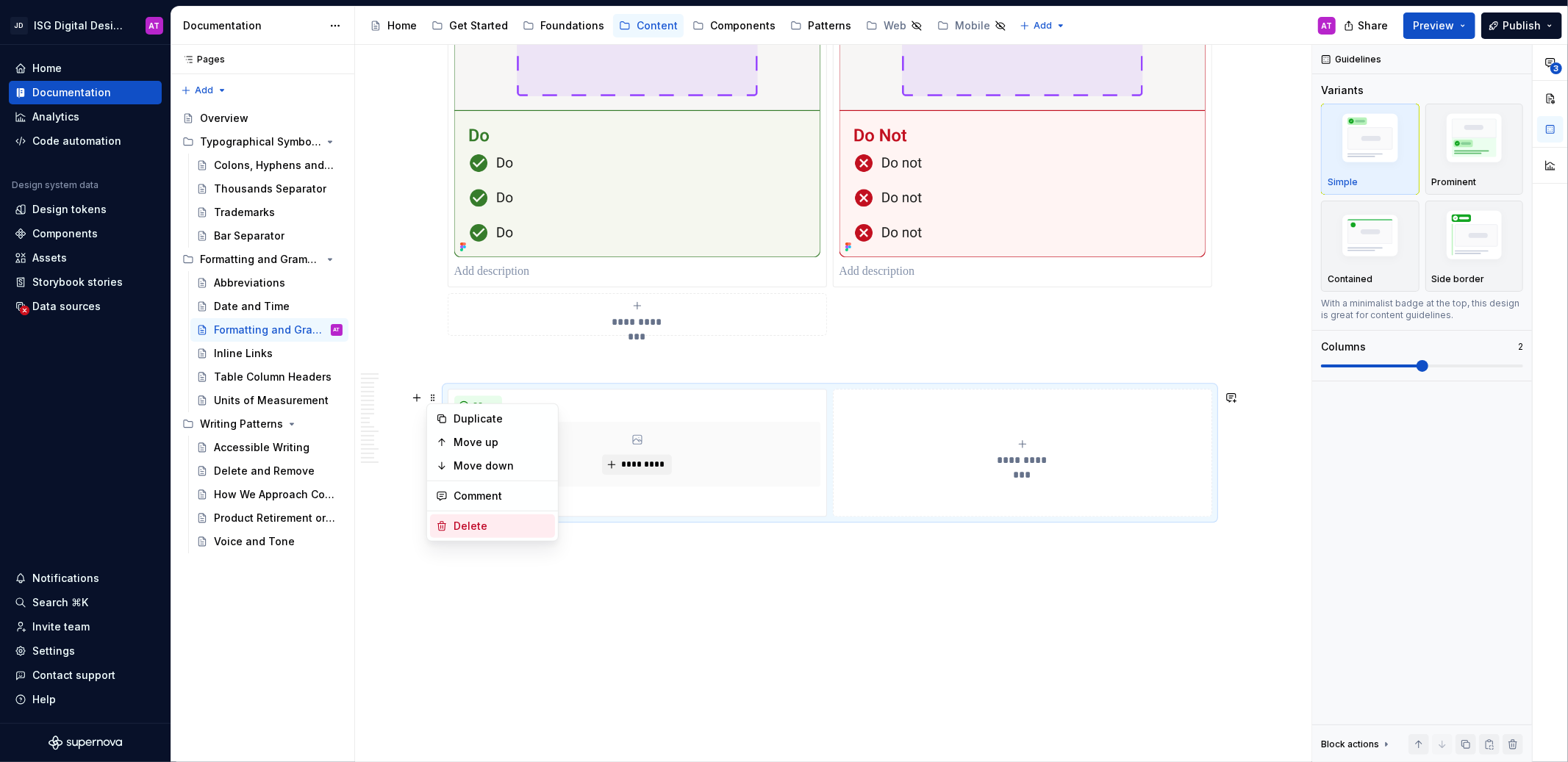
click at [467, 522] on div "Delete" at bounding box center [502, 526] width 96 height 15
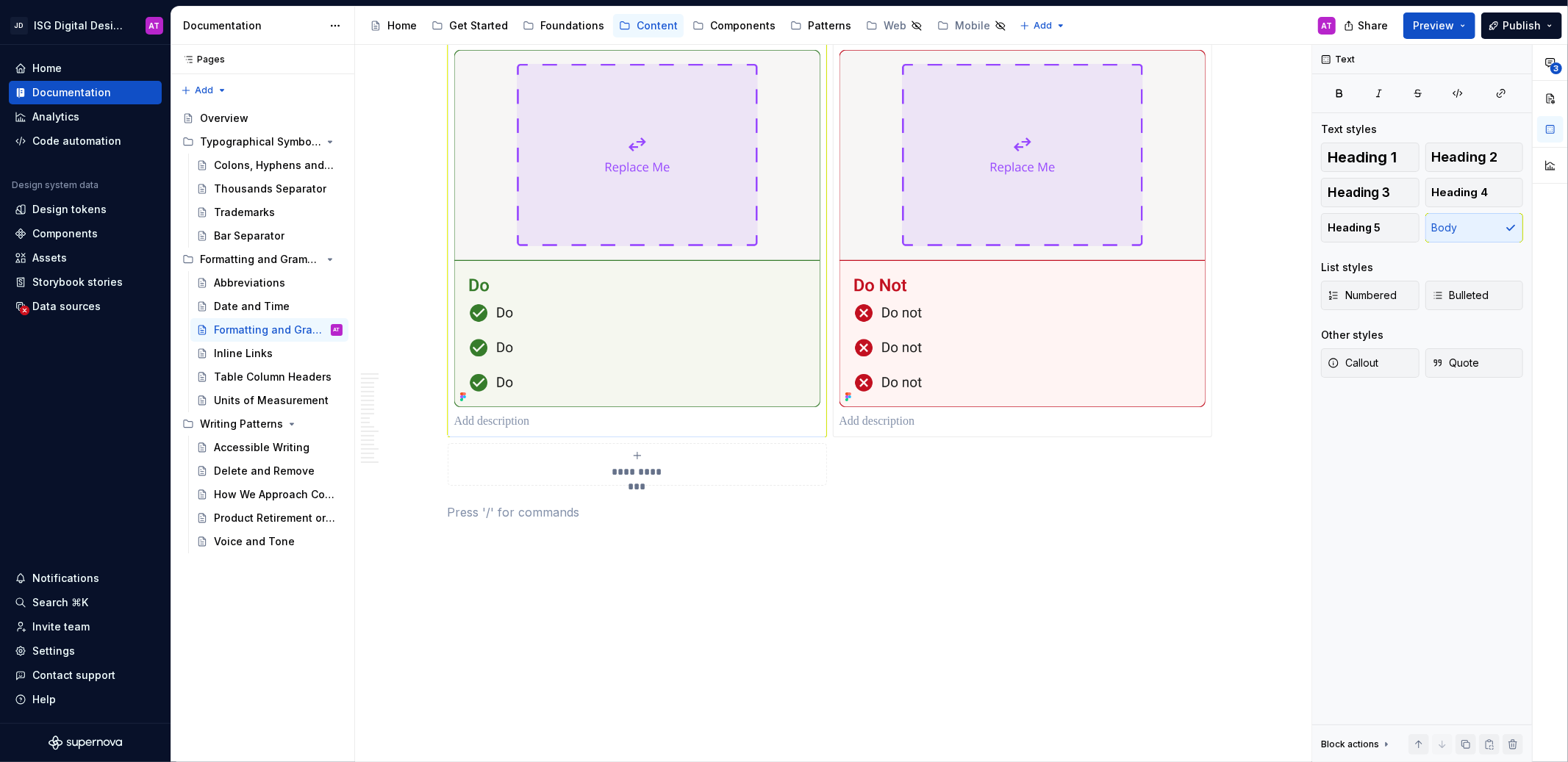
scroll to position [2647, 0]
click at [418, 510] on button "button" at bounding box center [417, 509] width 21 height 21
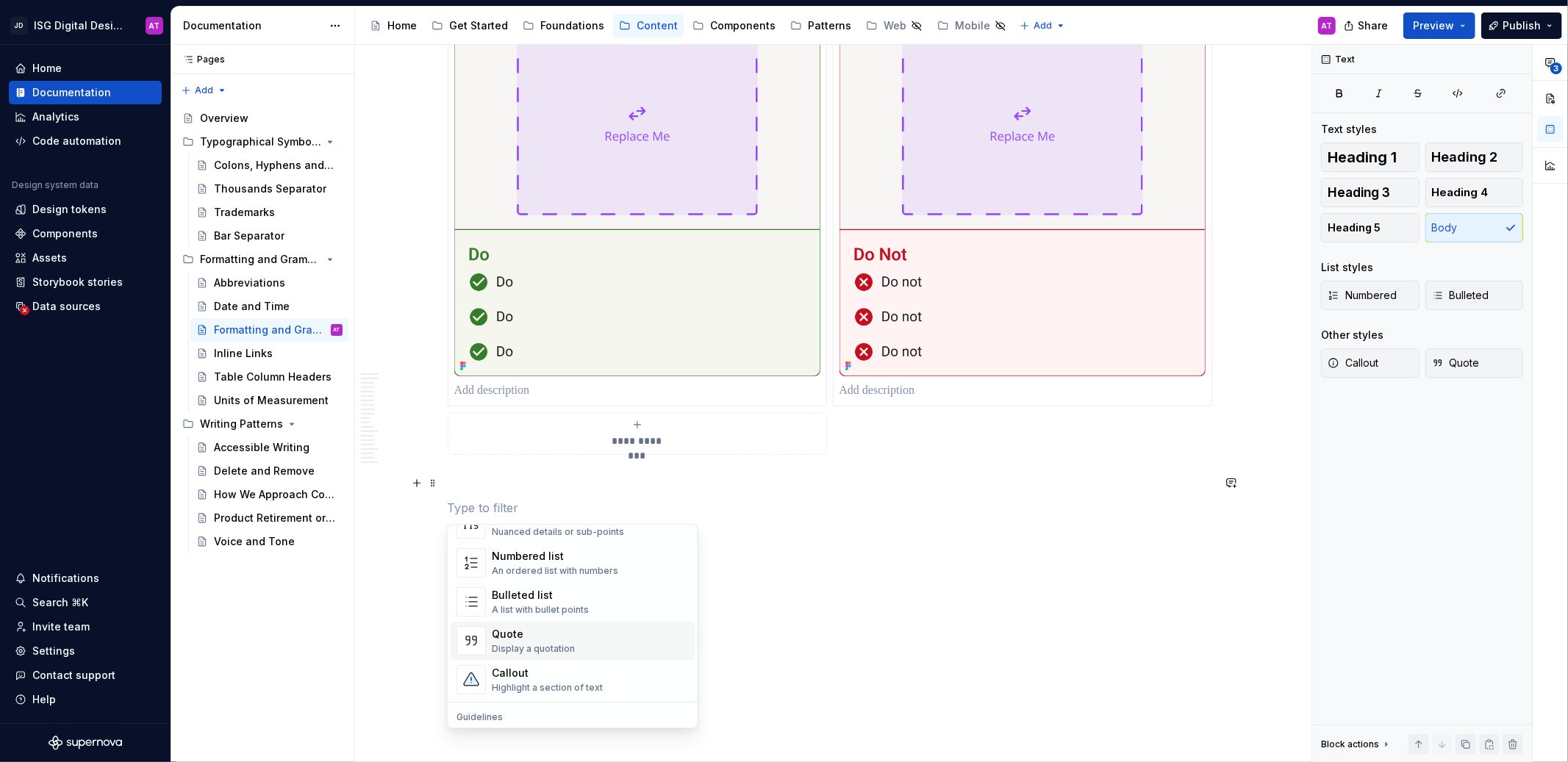
scroll to position [239, 0]
click at [618, 684] on div "Callout Highlight a section of text" at bounding box center [590, 679] width 197 height 29
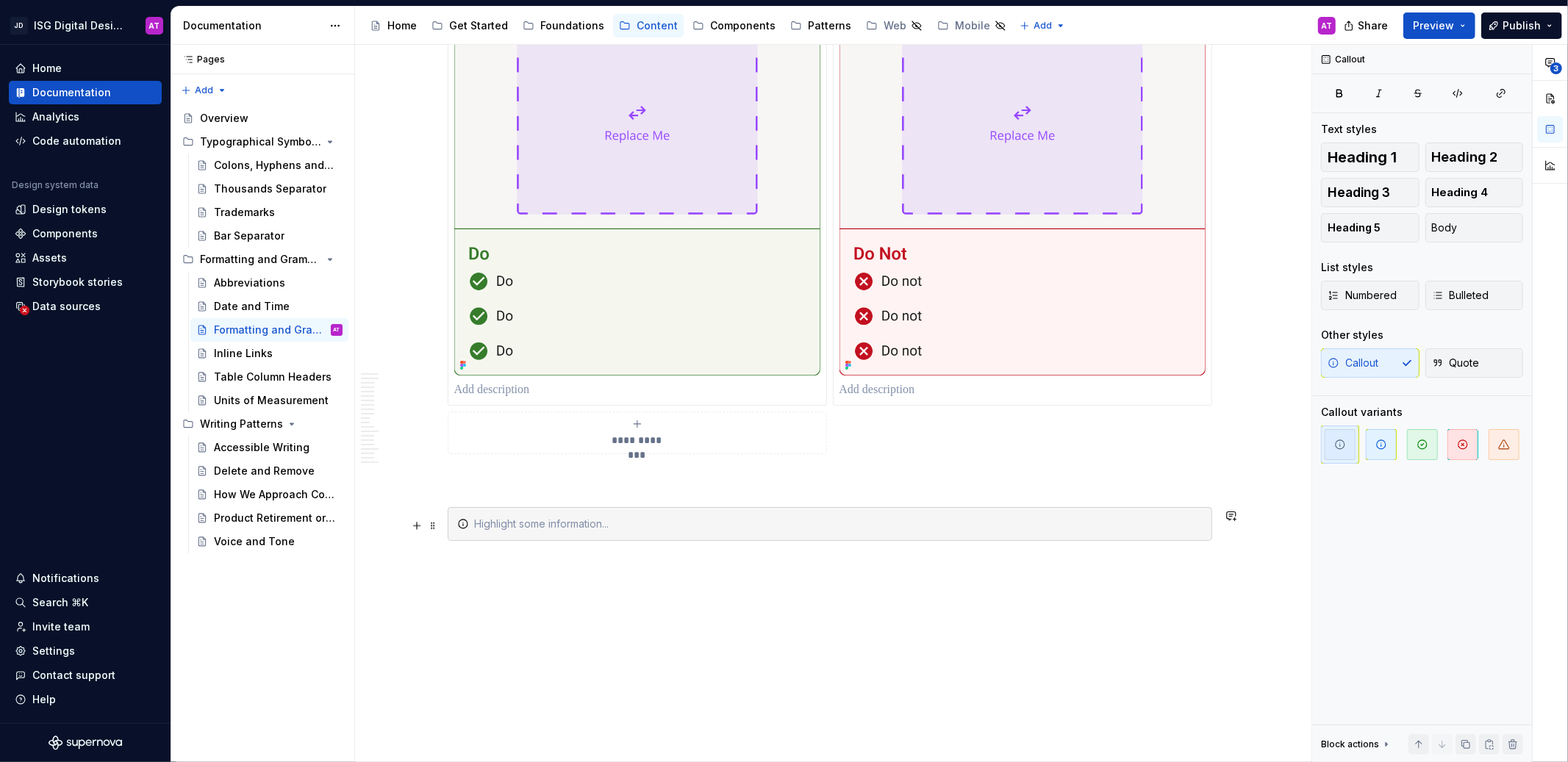
click at [641, 528] on div at bounding box center [838, 524] width 728 height 15
click at [434, 528] on span at bounding box center [433, 526] width 12 height 21
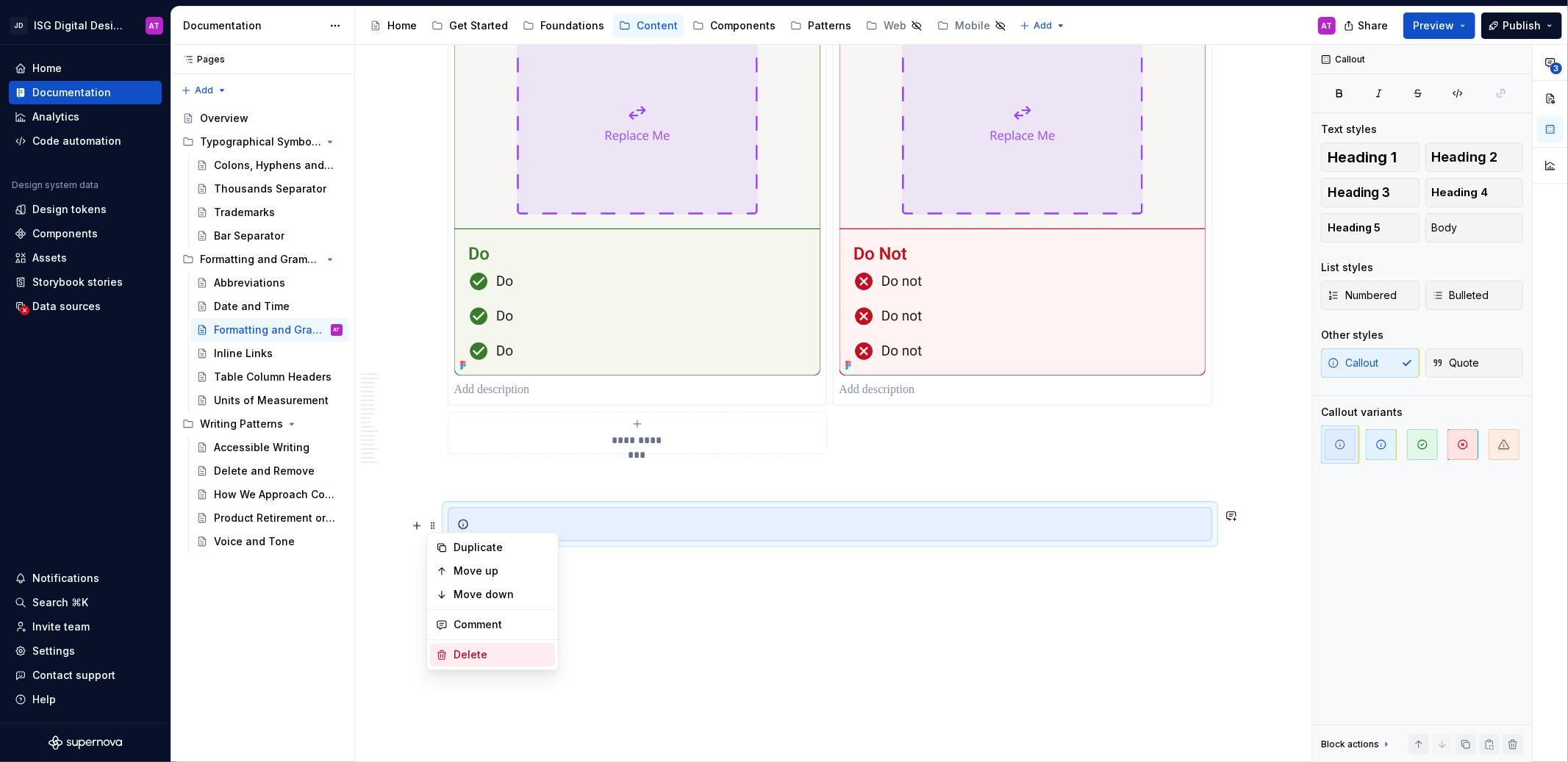
click at [471, 650] on div "Delete" at bounding box center [502, 655] width 96 height 15
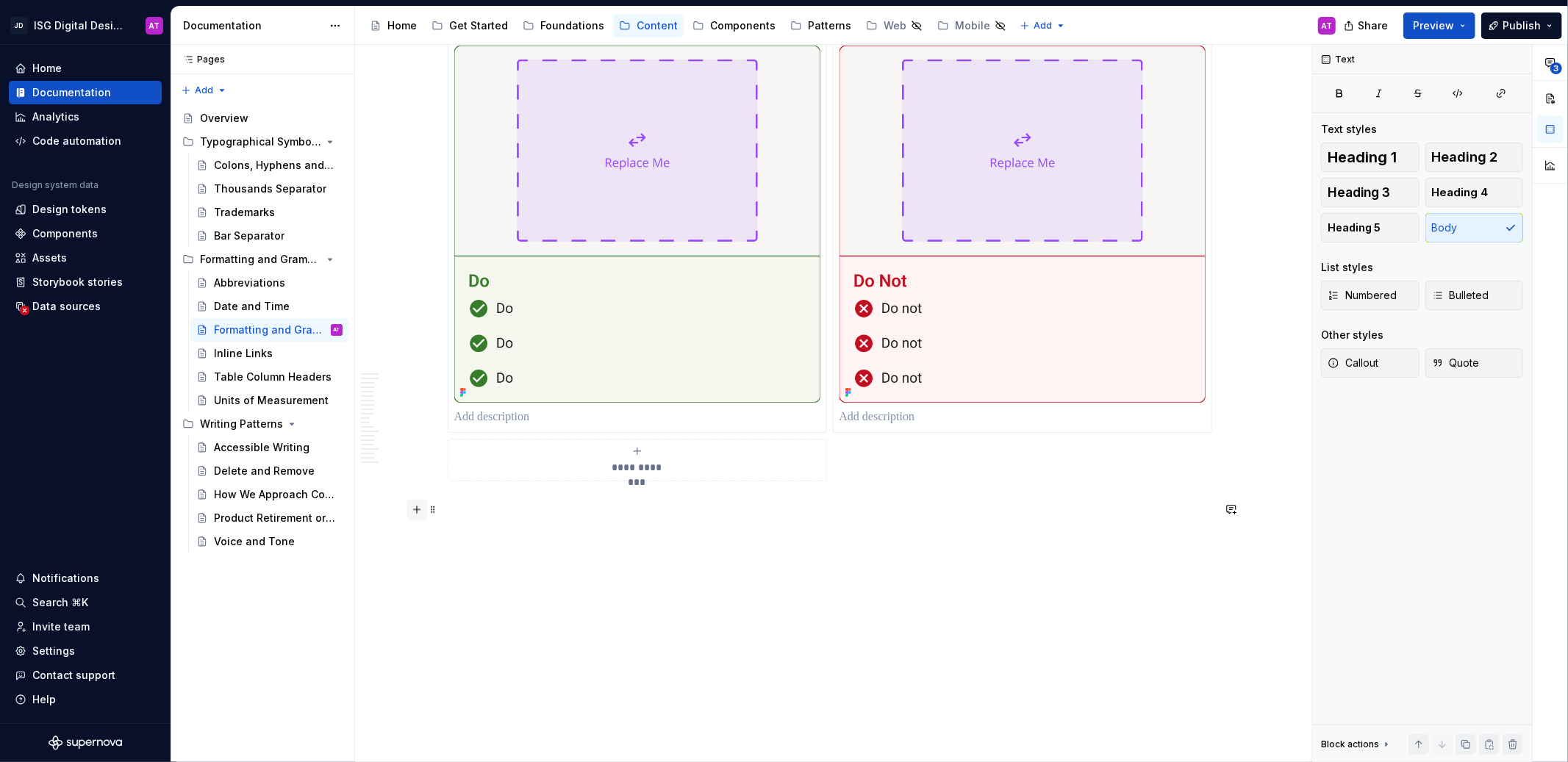
click at [424, 516] on button "button" at bounding box center [417, 509] width 21 height 21
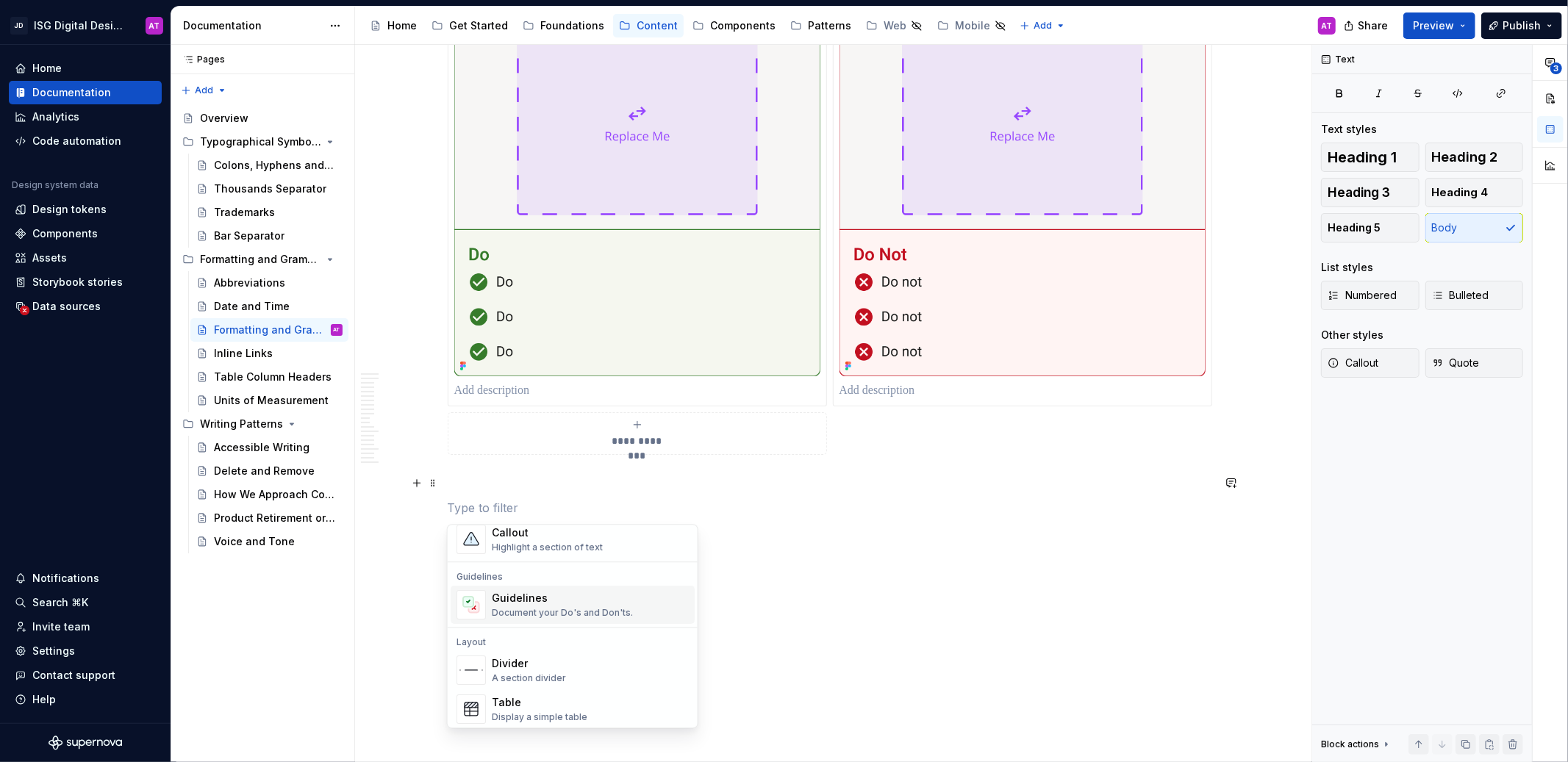
scroll to position [464, 0]
click at [613, 592] on div "Divider A section divider" at bounding box center [590, 585] width 197 height 29
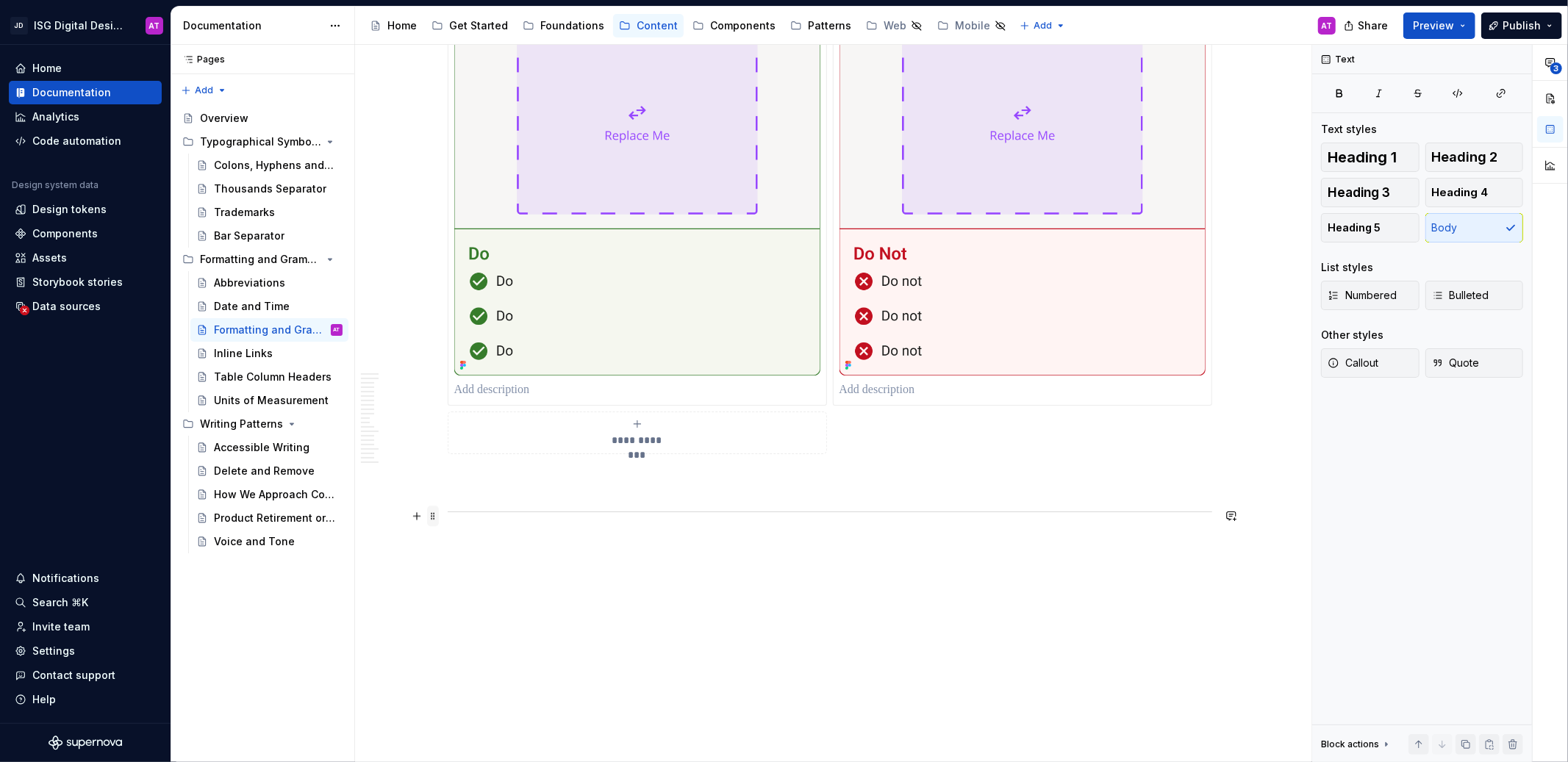
click at [428, 517] on span at bounding box center [433, 516] width 12 height 21
click at [467, 639] on div "Delete" at bounding box center [502, 645] width 96 height 15
click at [433, 516] on span at bounding box center [433, 516] width 12 height 21
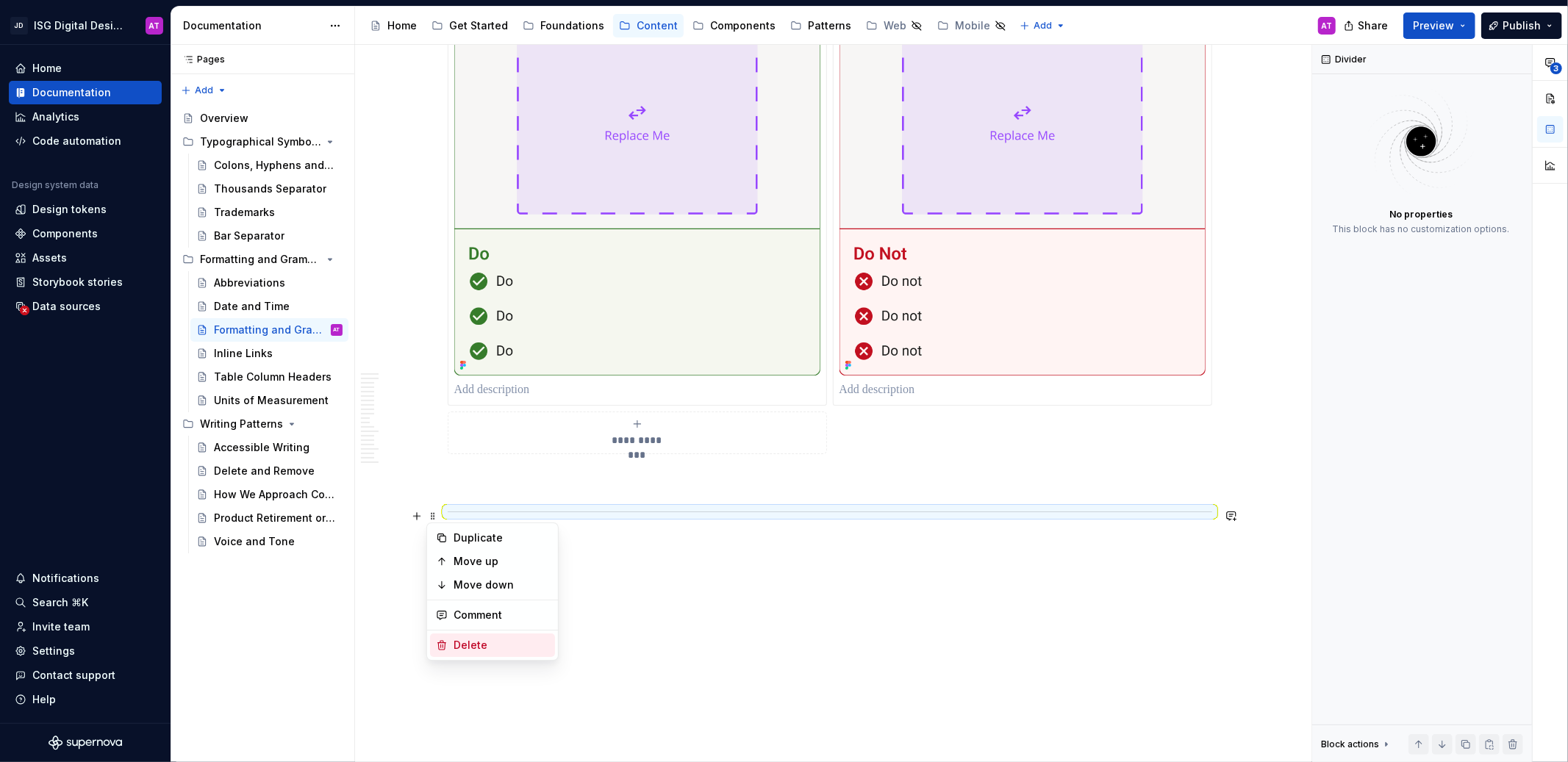
click at [477, 646] on div "Delete" at bounding box center [502, 645] width 96 height 15
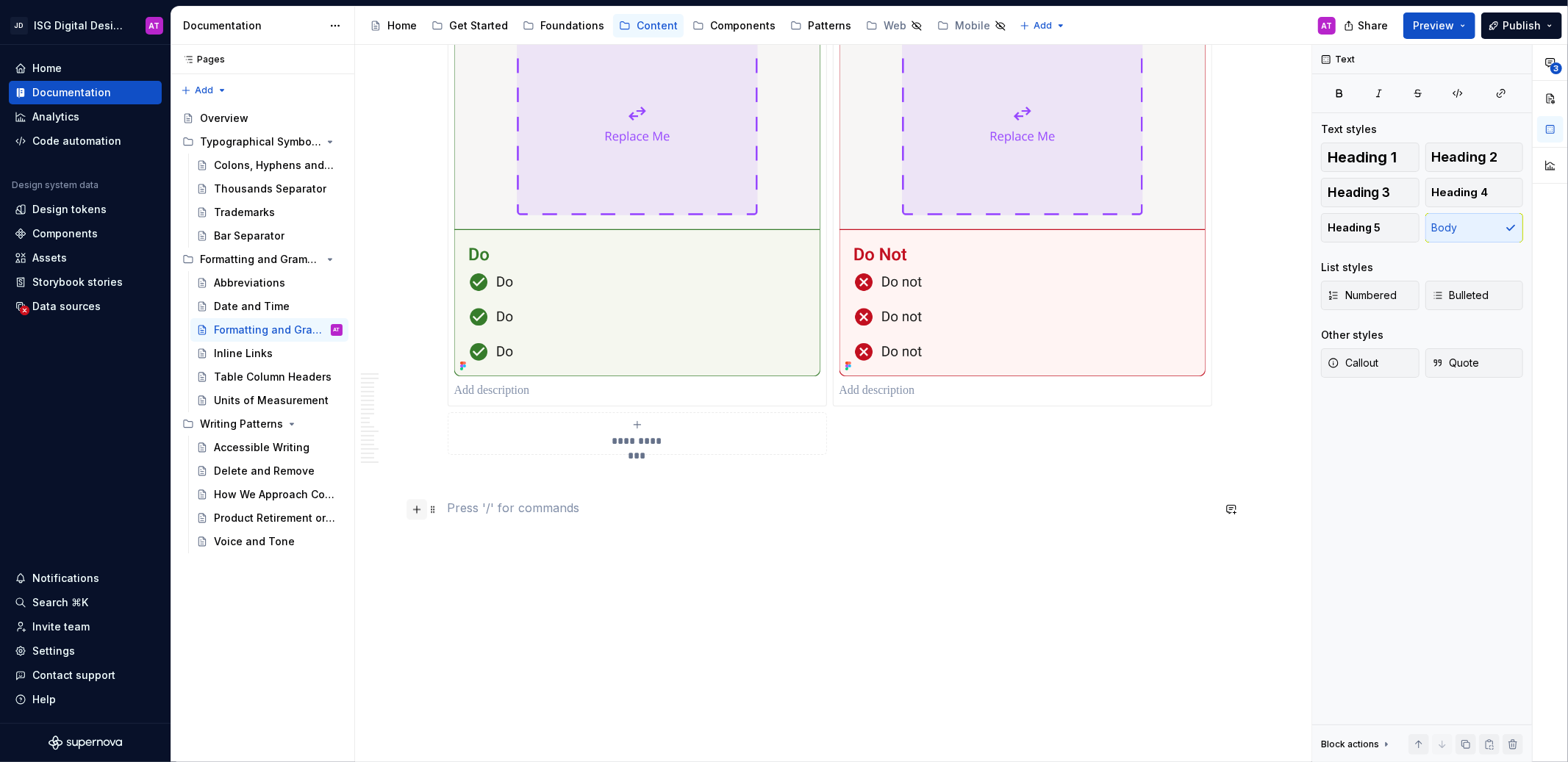
click at [418, 509] on button "button" at bounding box center [417, 509] width 21 height 21
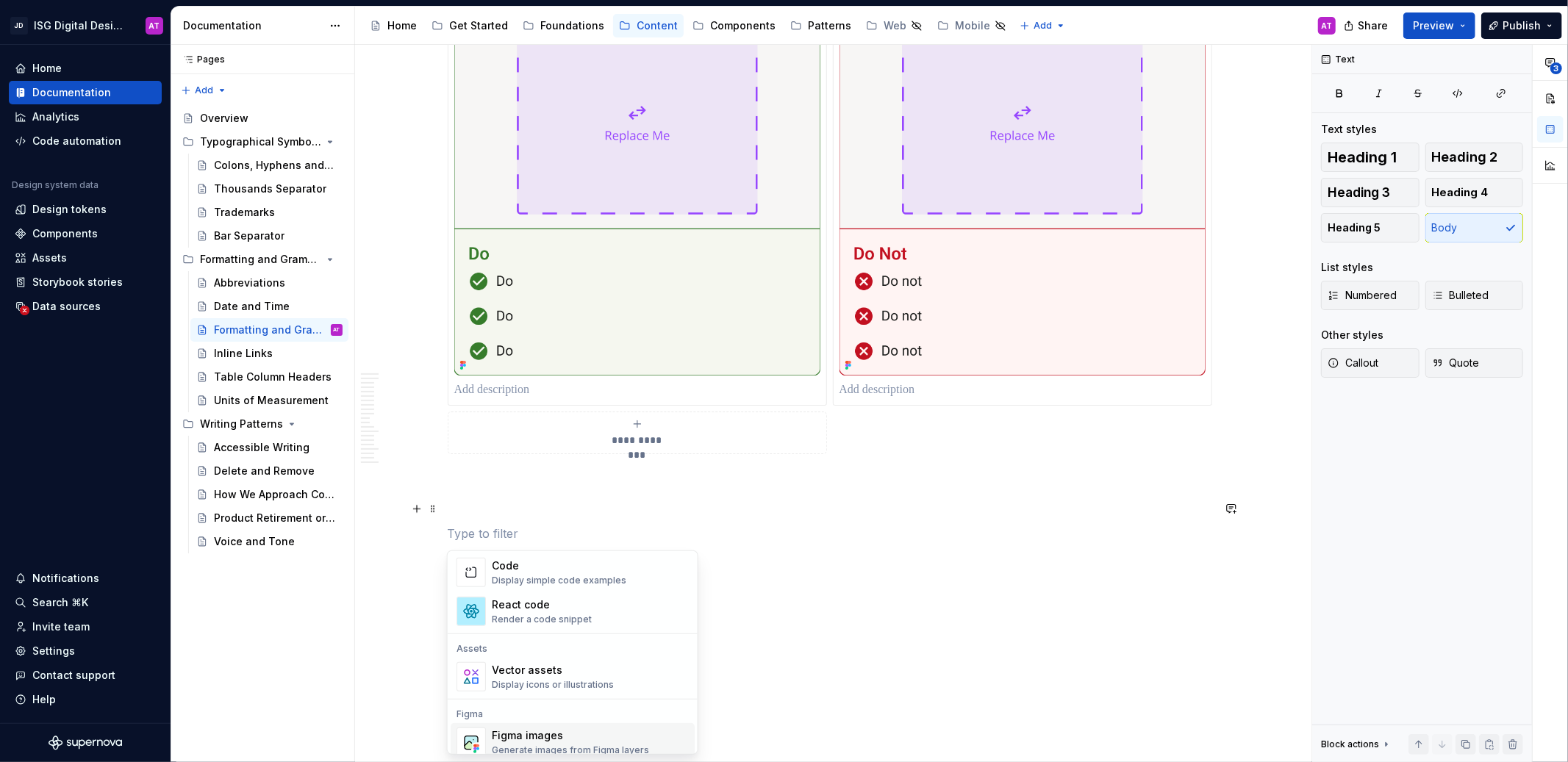
scroll to position [1229, 0]
click at [612, 676] on div "Vector assets Display icons or illustrations" at bounding box center [590, 680] width 197 height 29
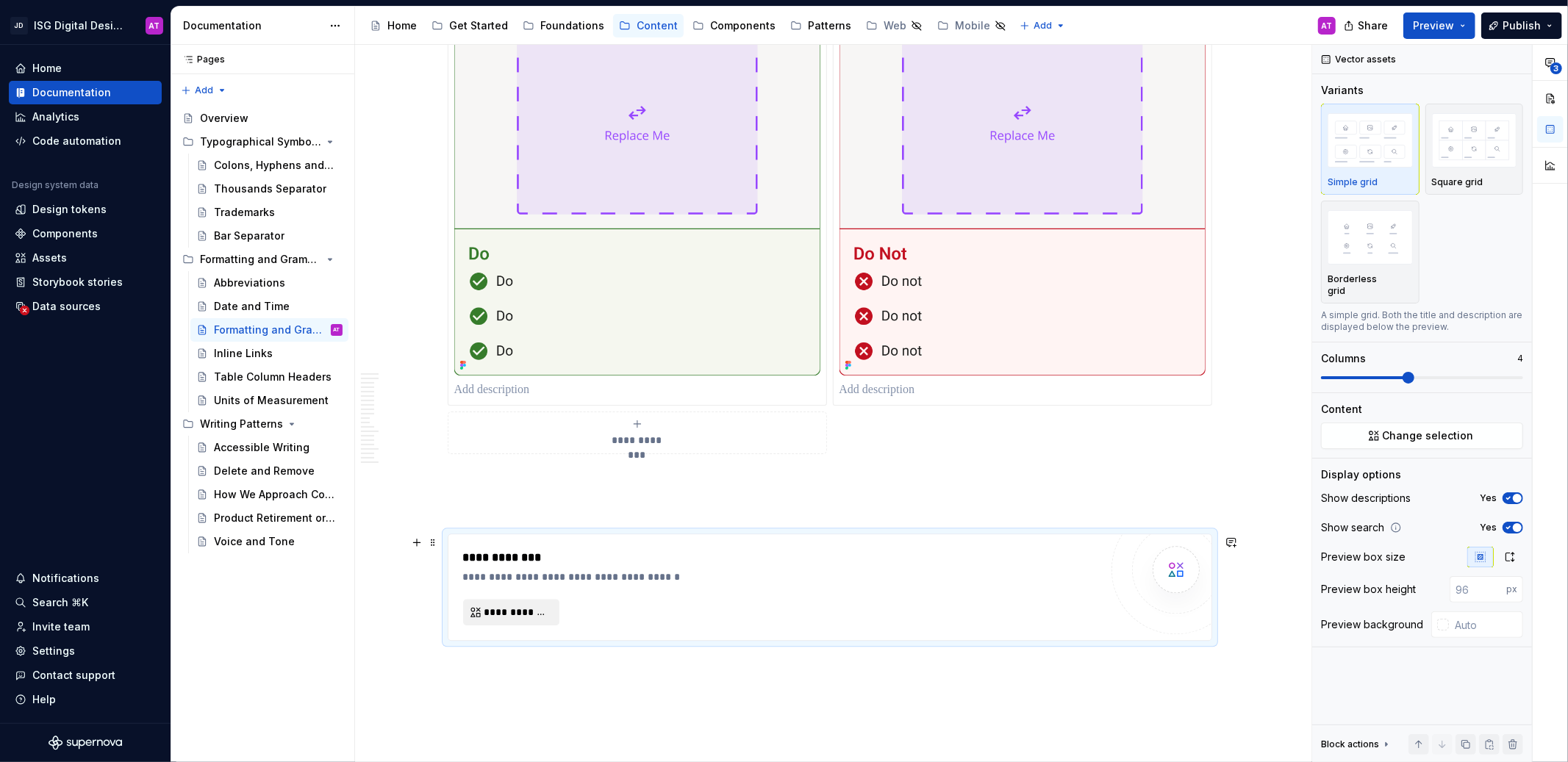
click at [524, 615] on span "**********" at bounding box center [517, 612] width 66 height 15
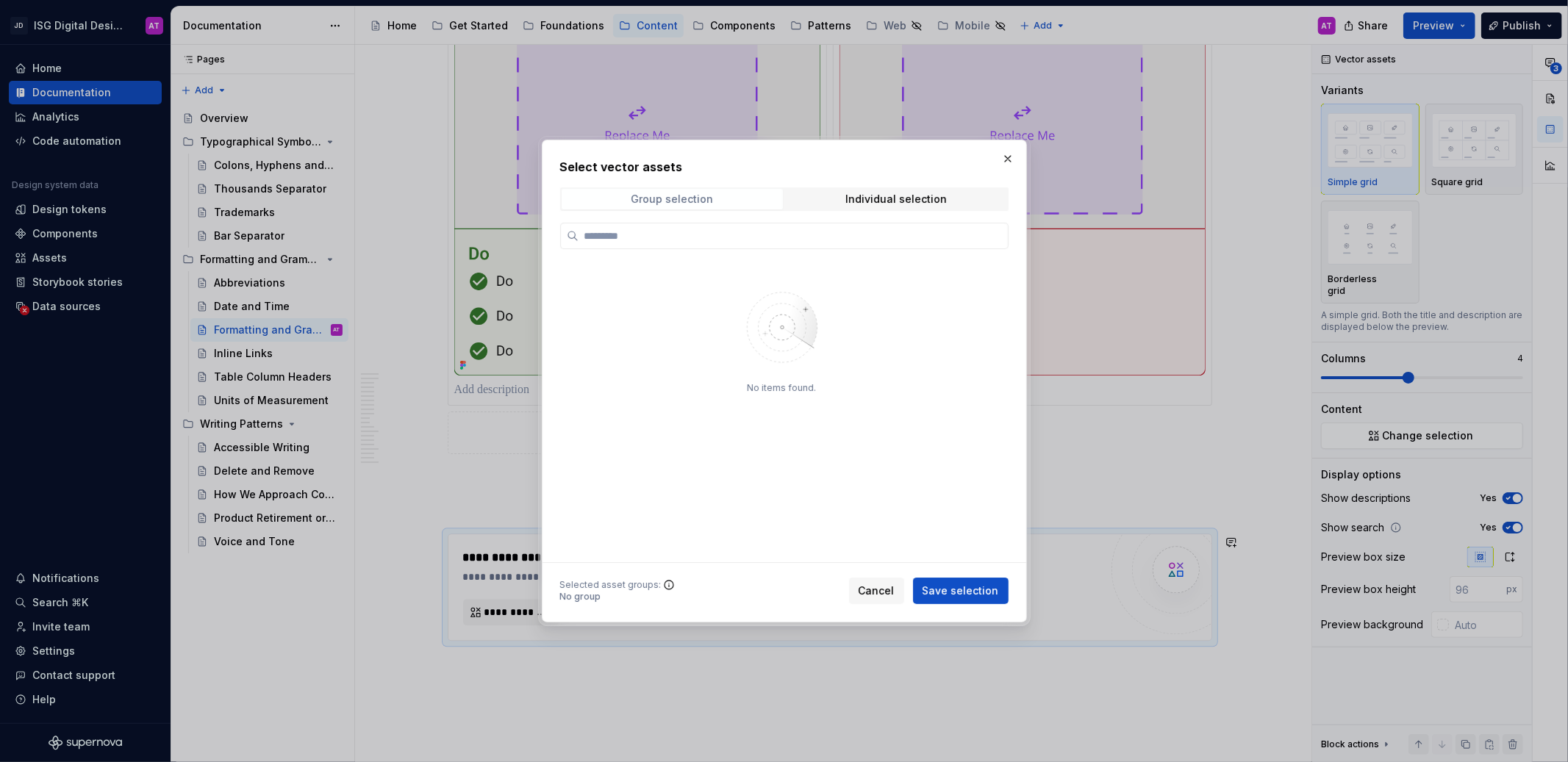
click at [710, 191] on span "Group selection" at bounding box center [672, 199] width 221 height 21
click at [1006, 158] on button "button" at bounding box center [1008, 158] width 21 height 21
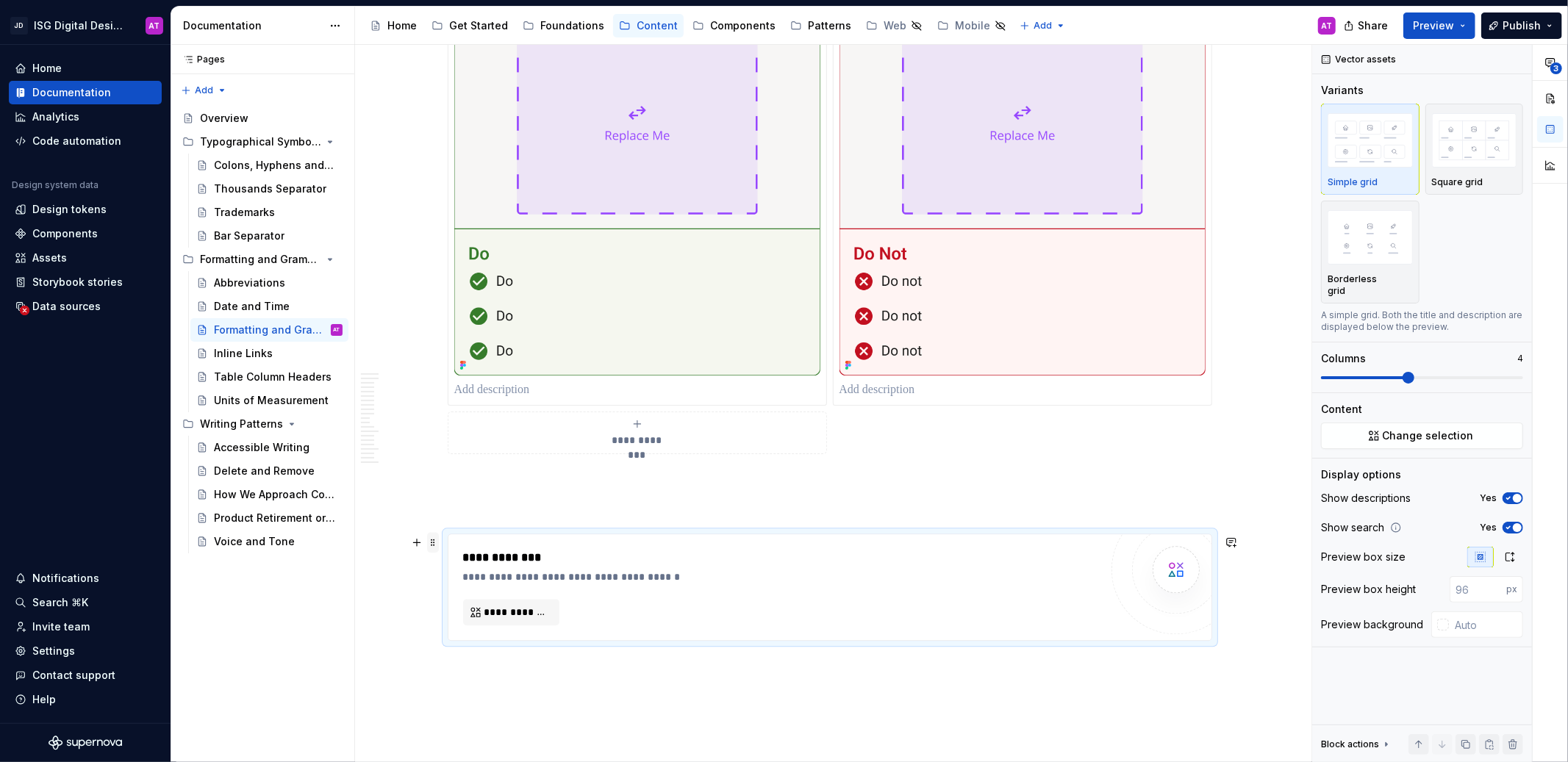
click at [428, 542] on span at bounding box center [433, 543] width 12 height 21
click at [471, 671] on div "Delete" at bounding box center [502, 672] width 96 height 15
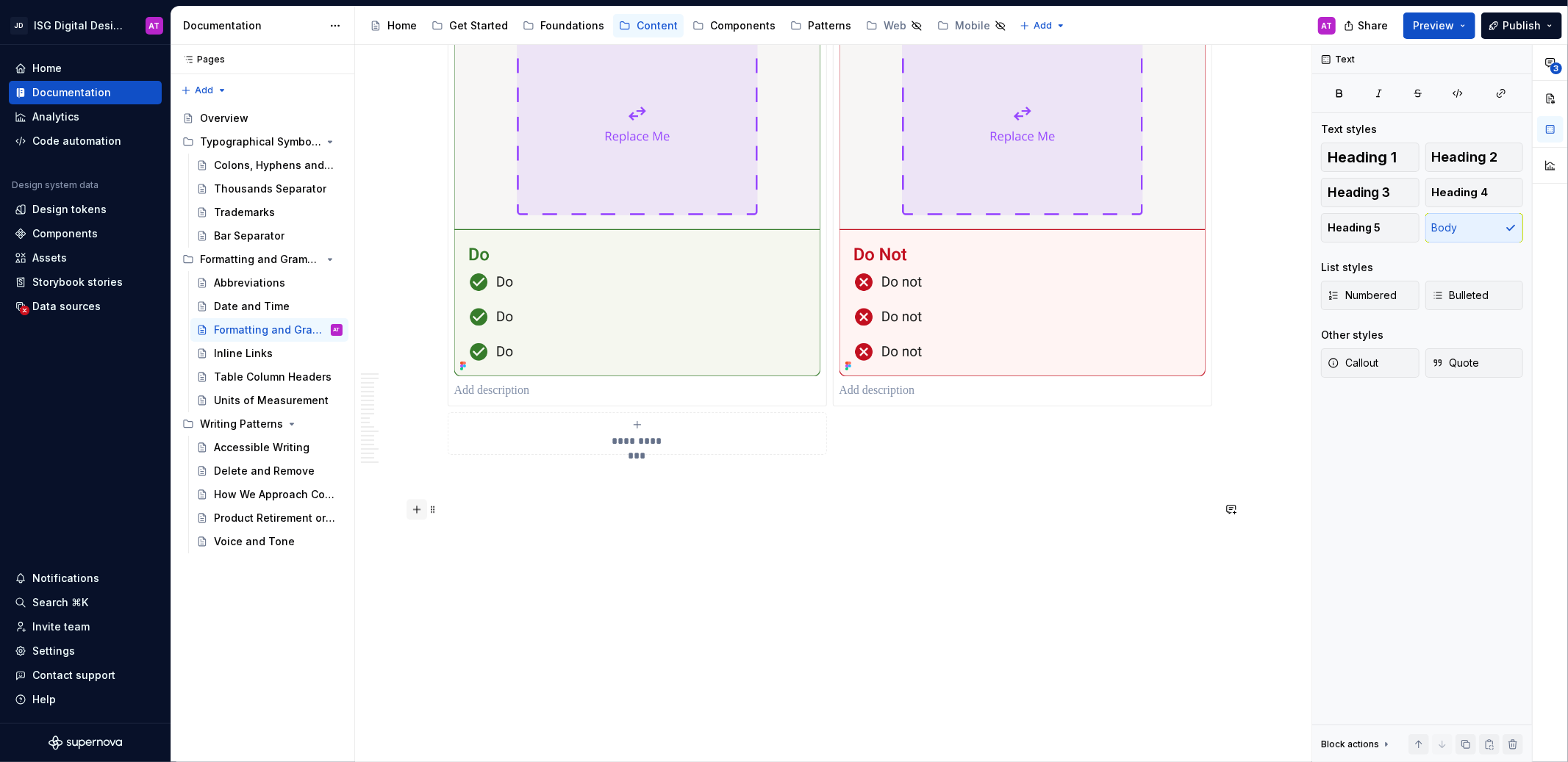
click at [420, 510] on button "button" at bounding box center [417, 509] width 21 height 21
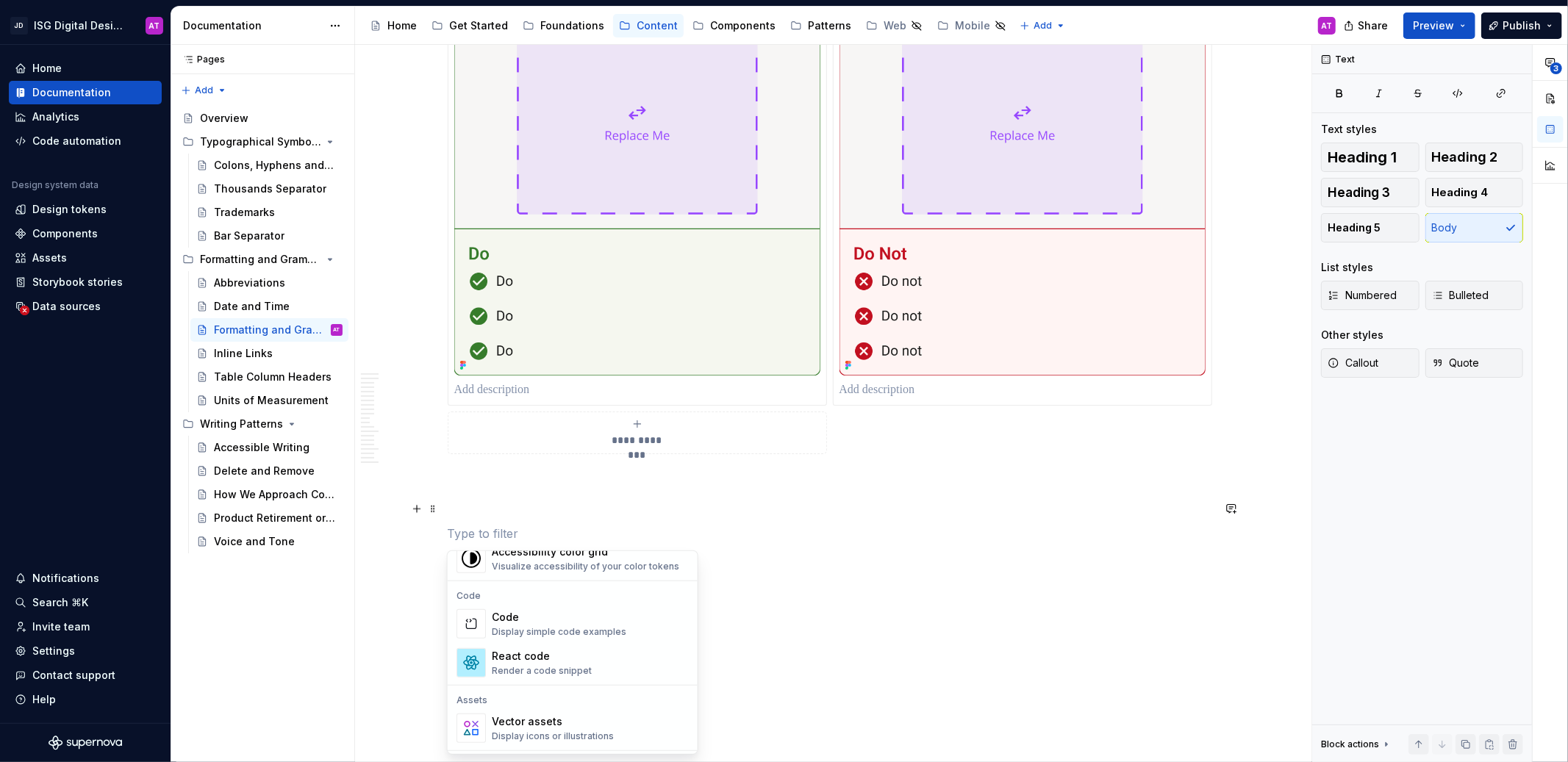
scroll to position [1264, 0]
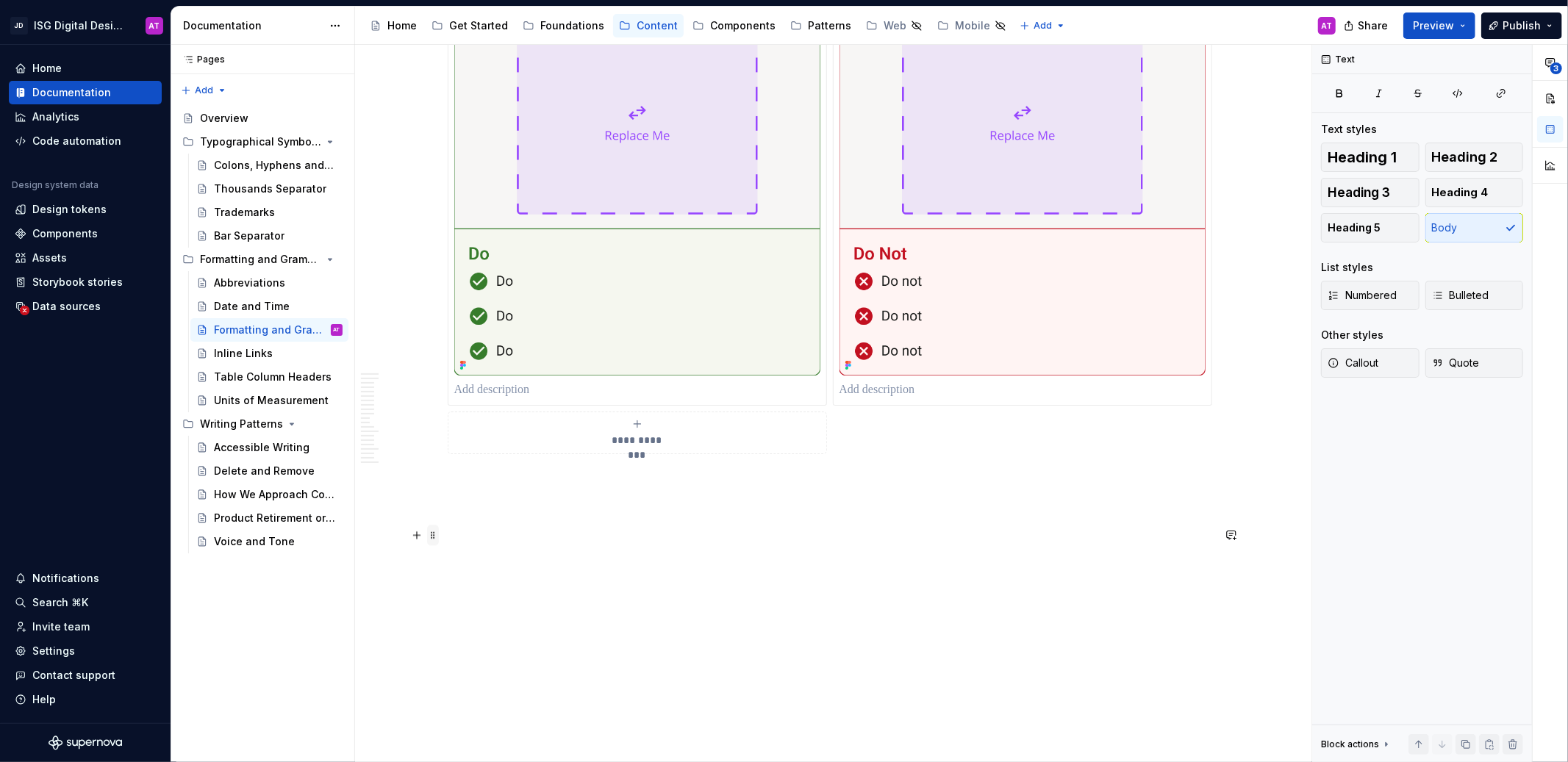
drag, startPoint x: 434, startPoint y: 527, endPoint x: 431, endPoint y: 542, distance: 15.3
click at [431, 542] on span at bounding box center [433, 535] width 12 height 21
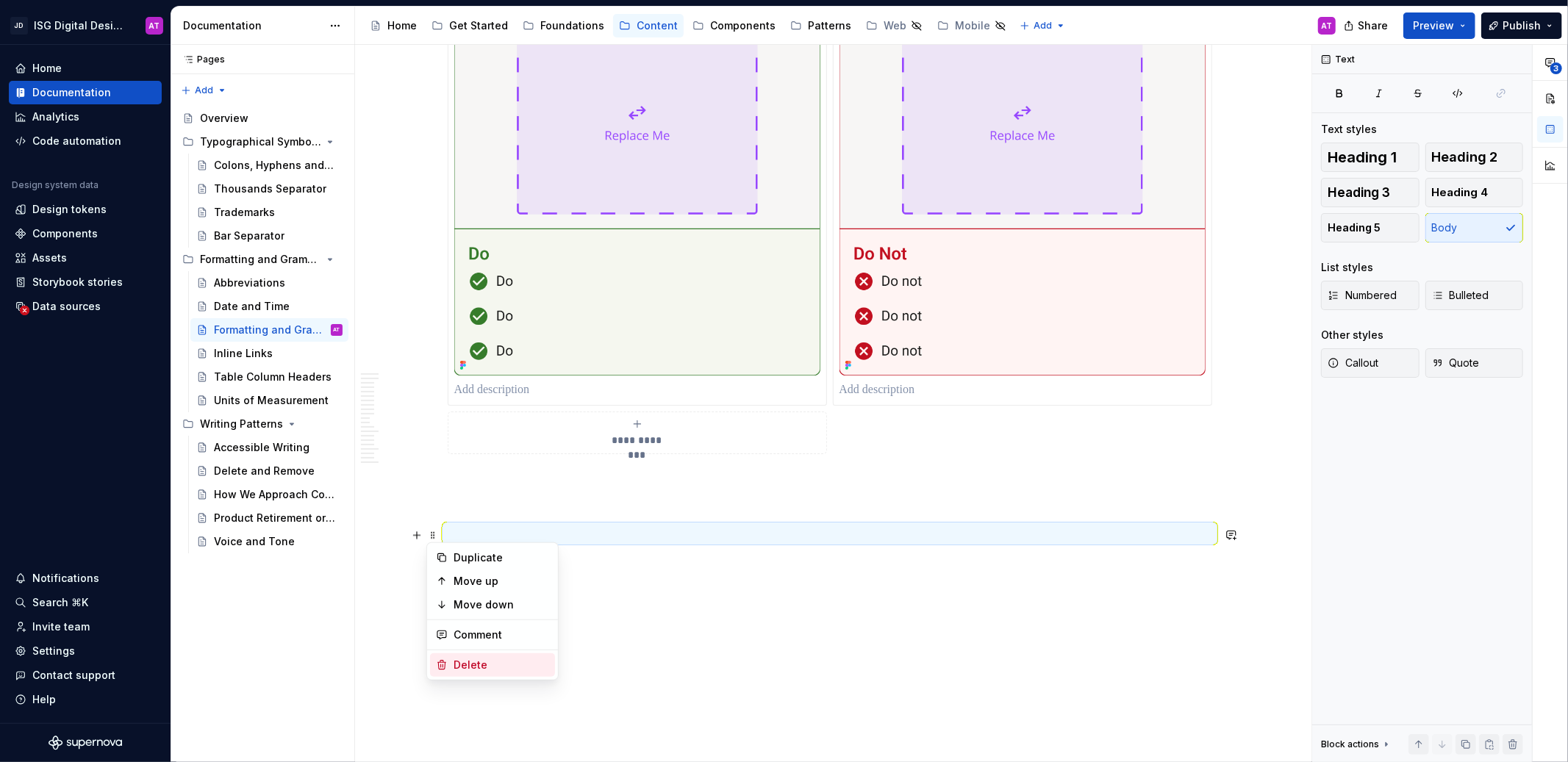
click at [479, 671] on div "Delete" at bounding box center [502, 665] width 96 height 15
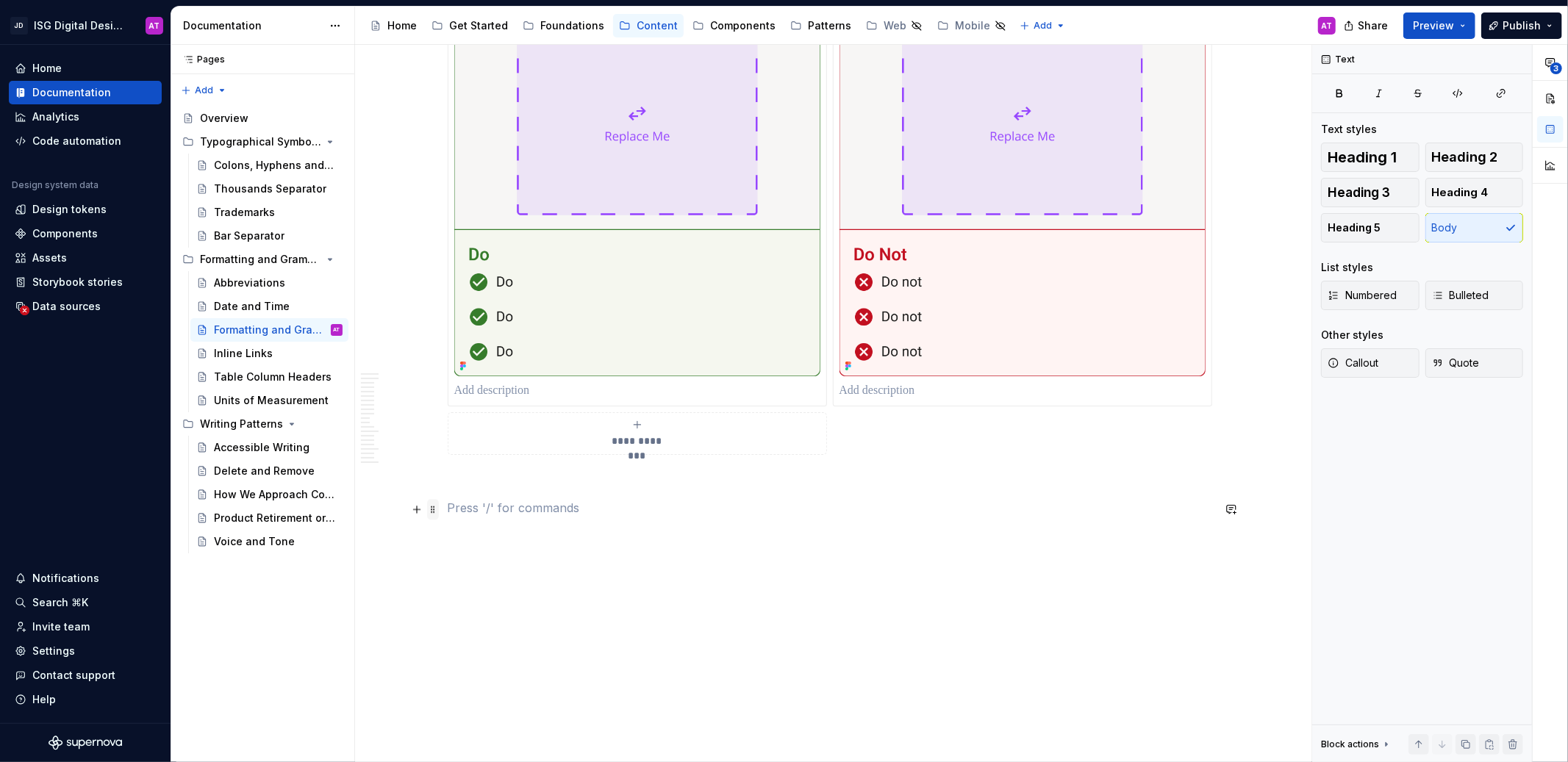
click at [434, 509] on span at bounding box center [433, 509] width 12 height 21
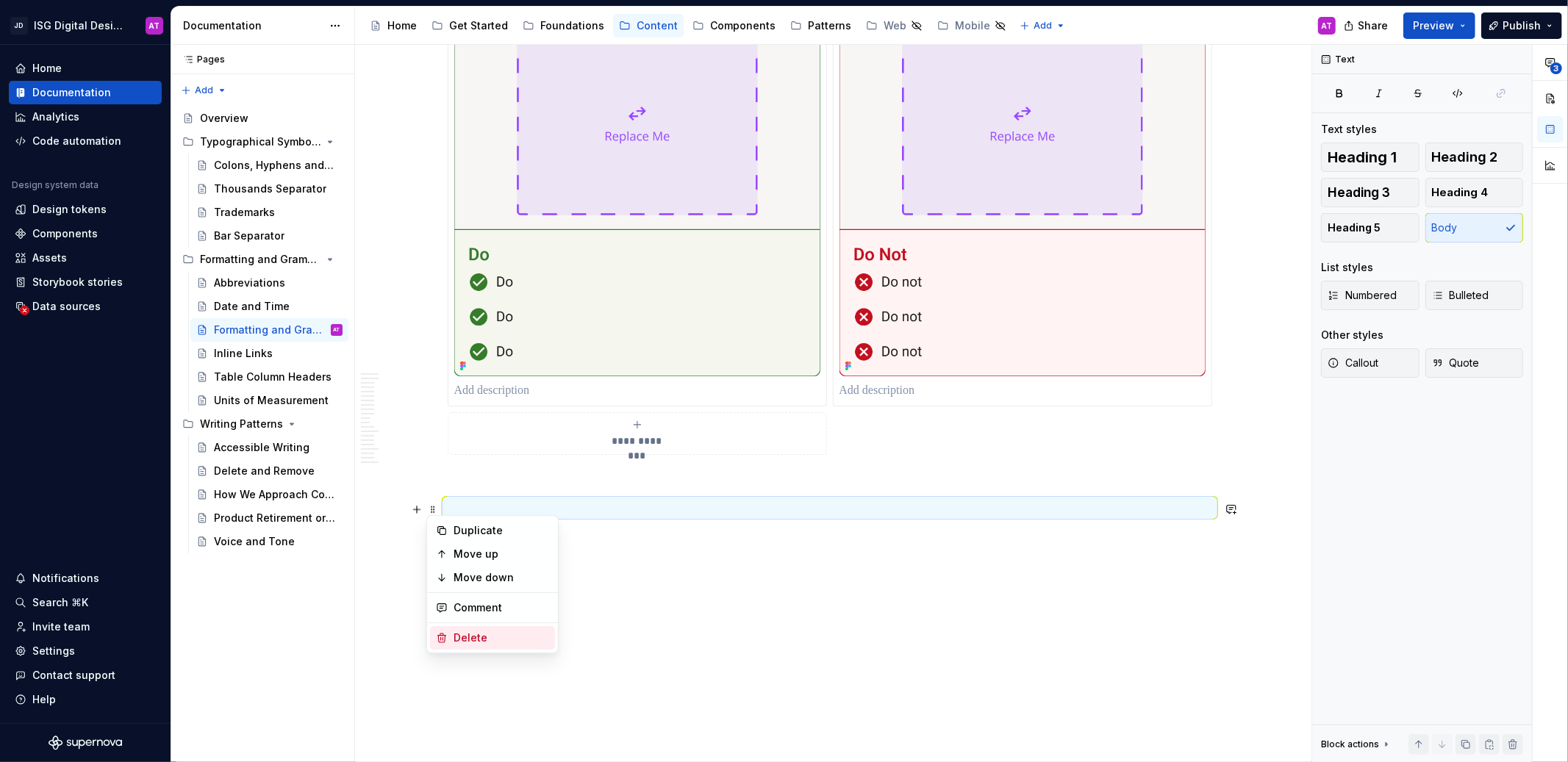
click at [475, 634] on div "Delete" at bounding box center [502, 638] width 96 height 15
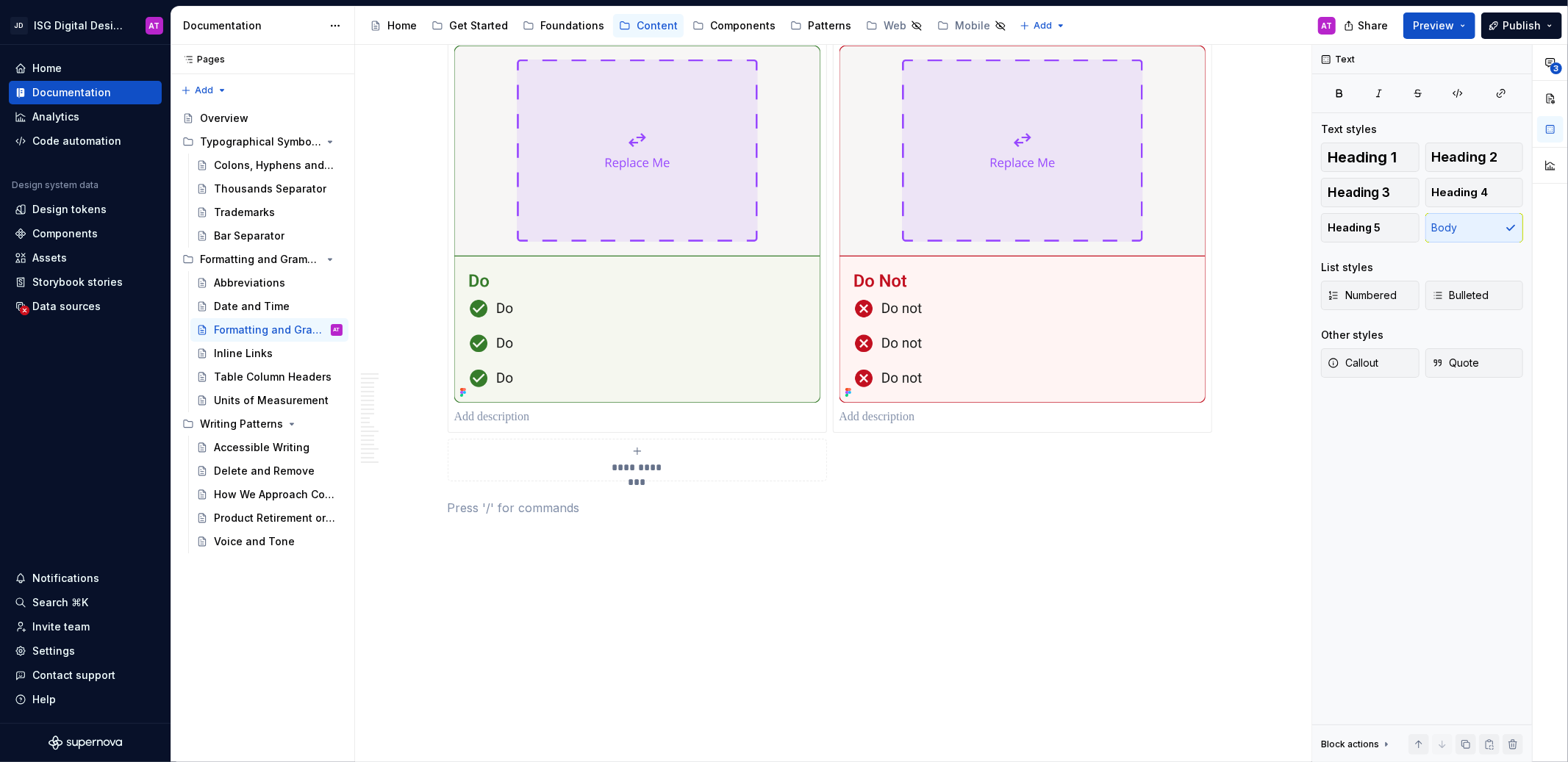
scroll to position [2647, 0]
click at [435, 509] on span at bounding box center [433, 509] width 12 height 21
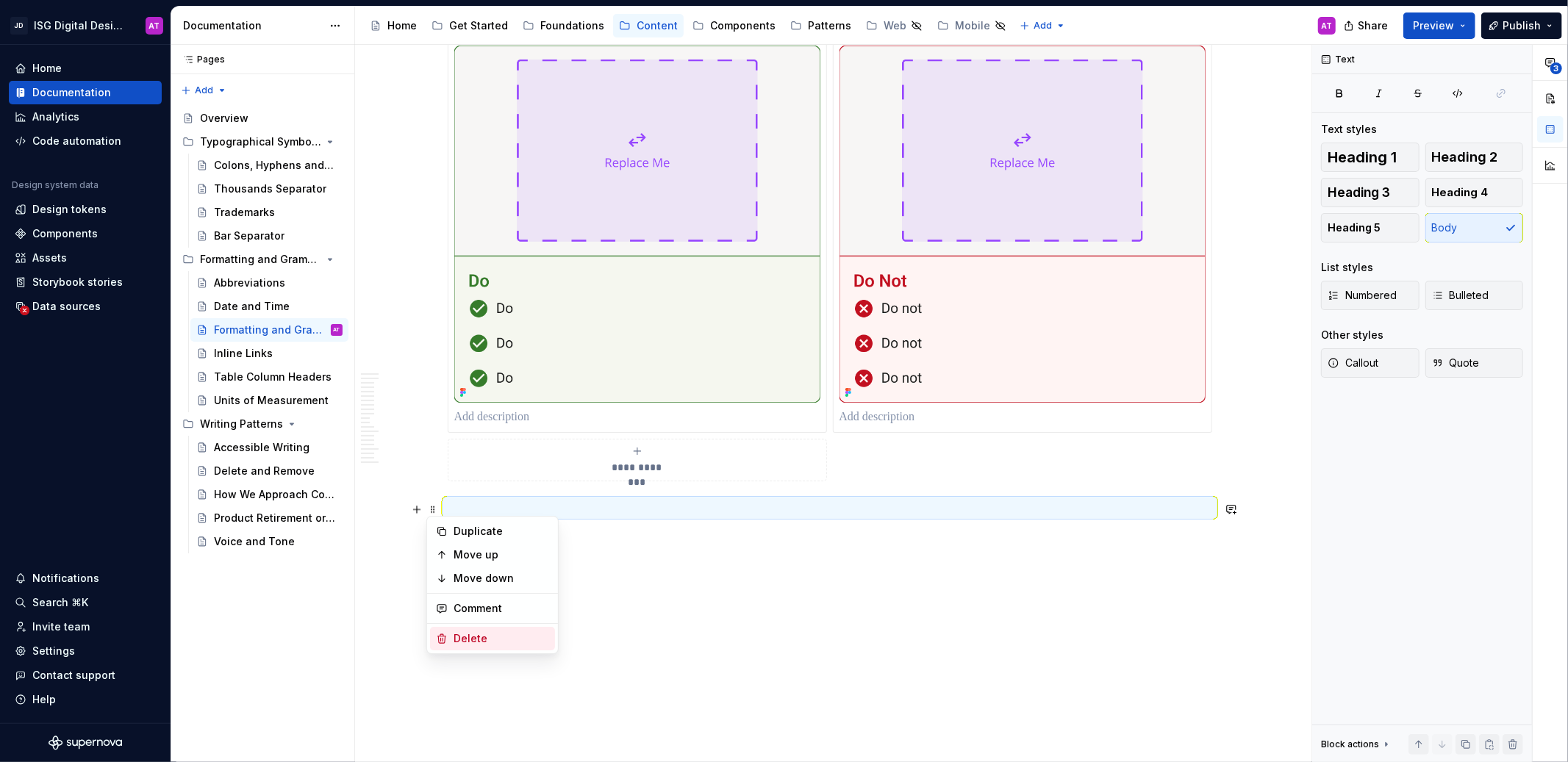
click at [477, 640] on div "Delete" at bounding box center [502, 638] width 96 height 15
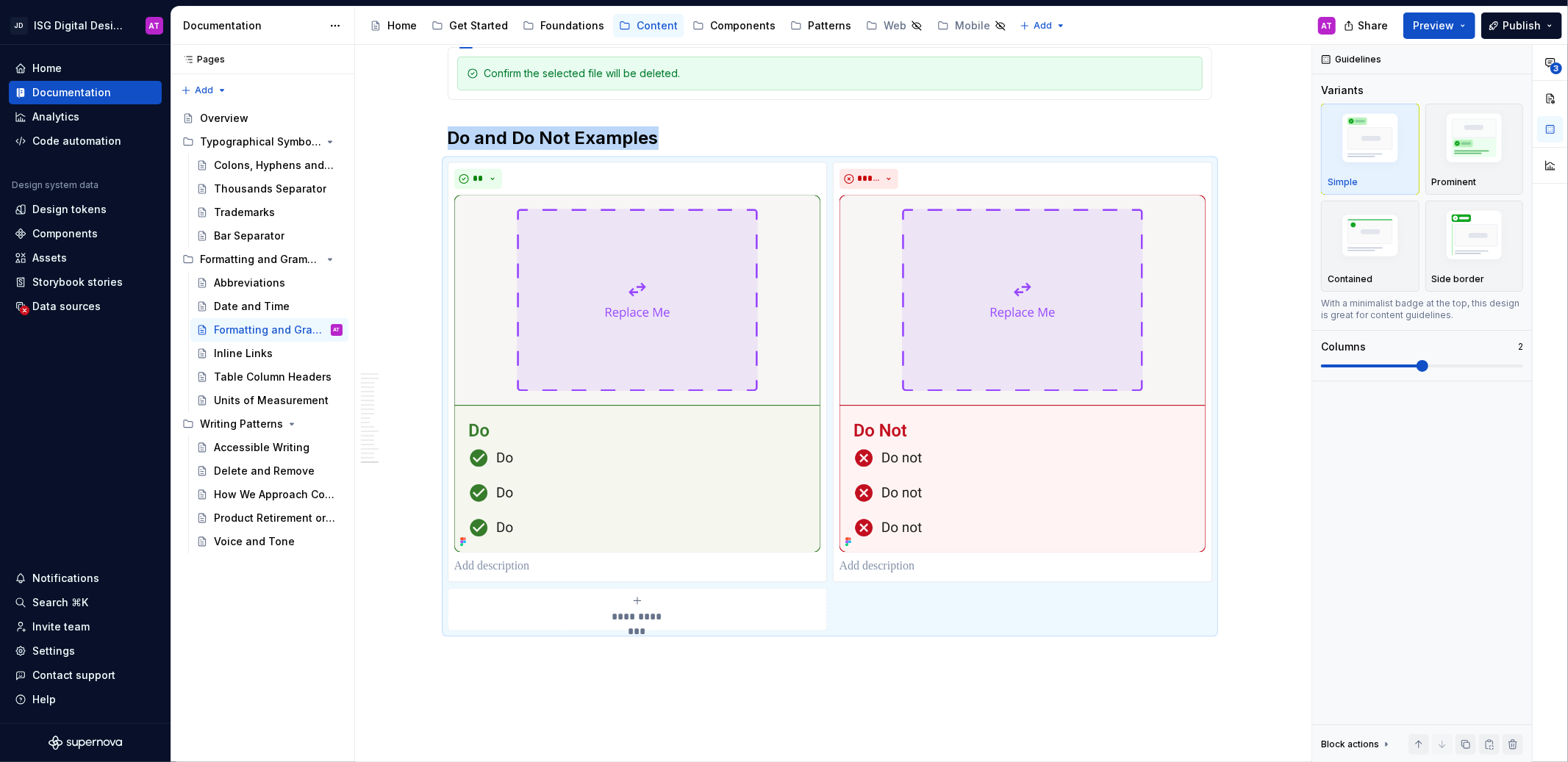
scroll to position [2483, 0]
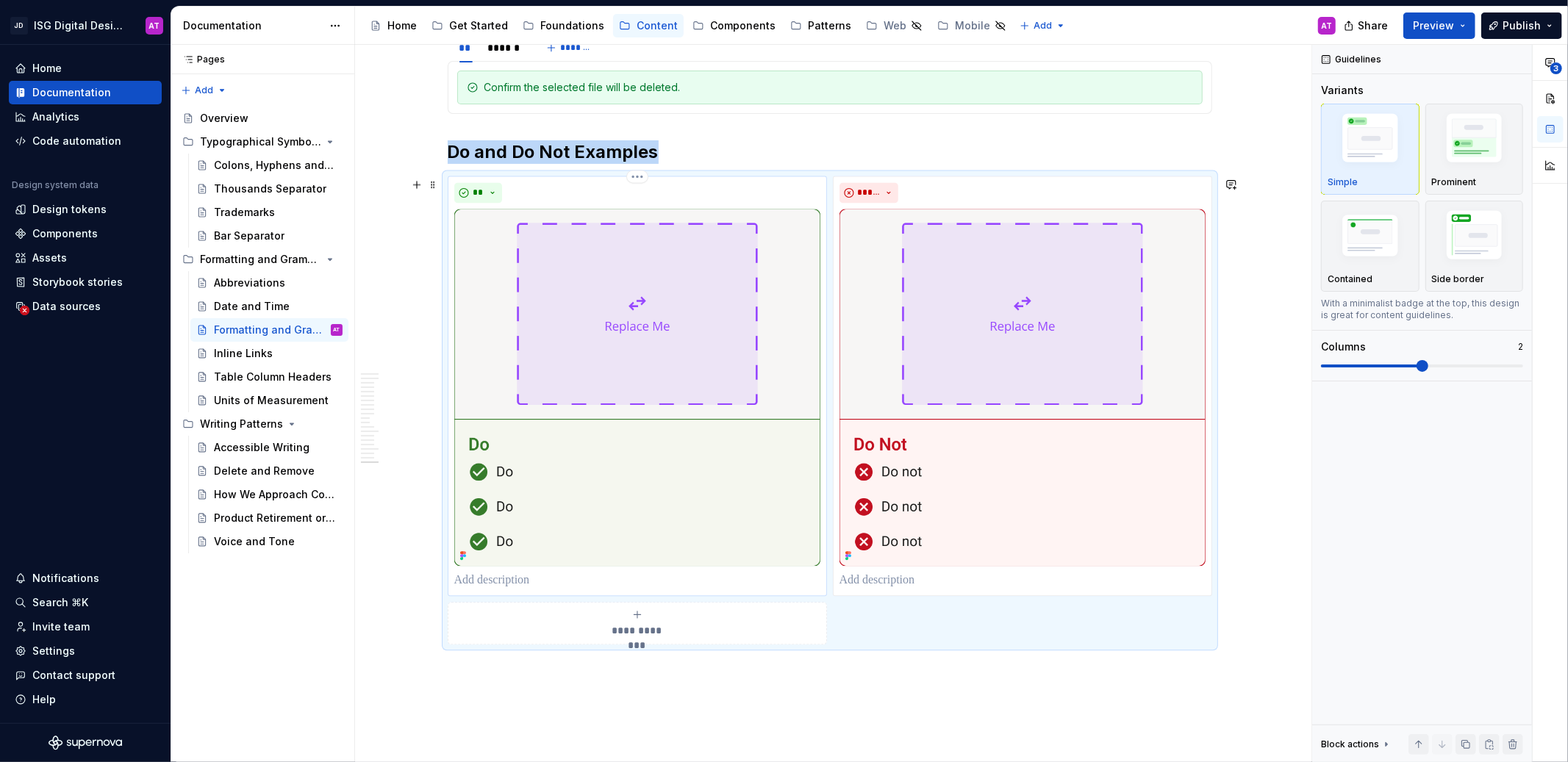
click at [502, 467] on img at bounding box center [637, 387] width 366 height 357
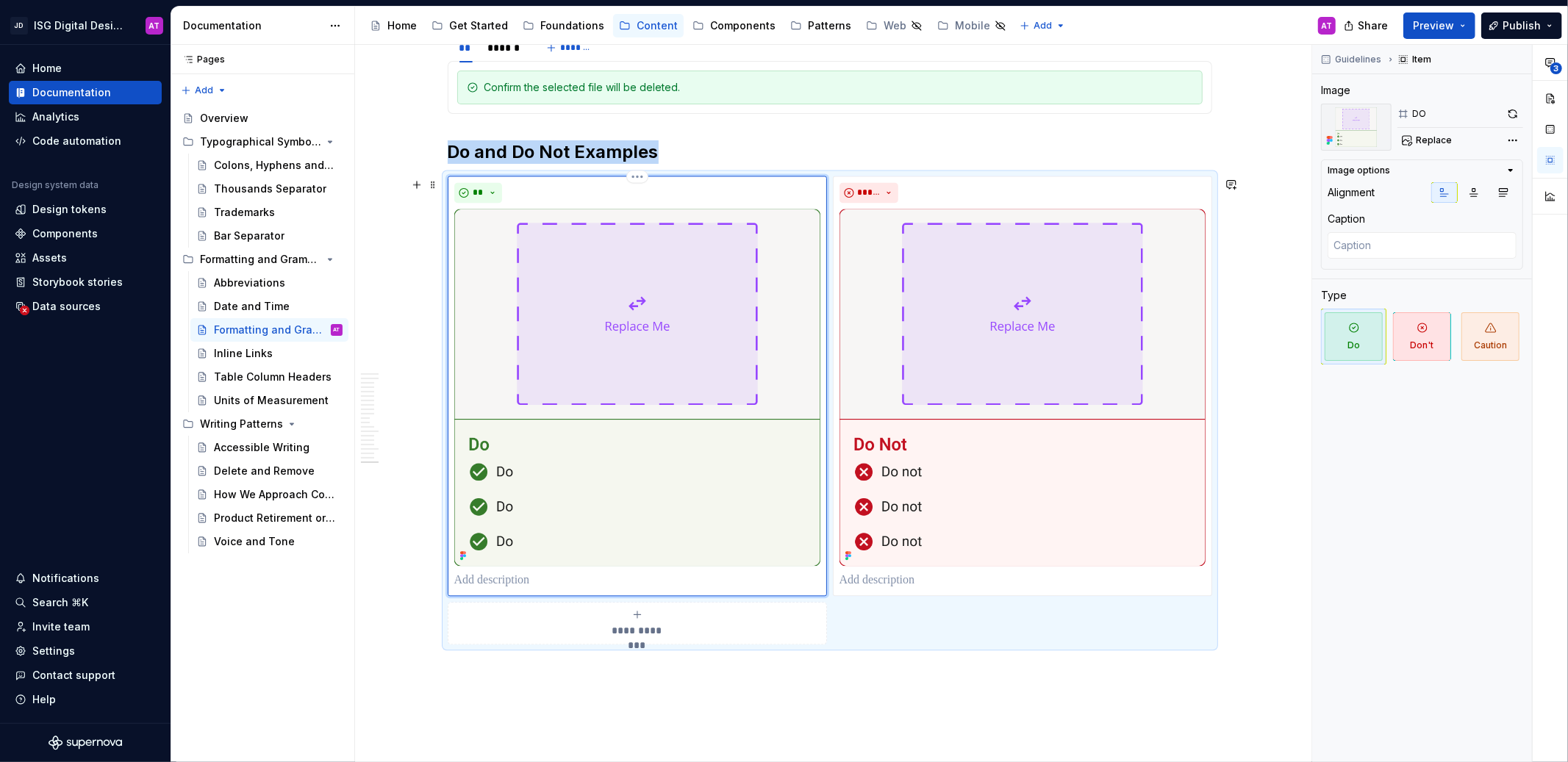
click at [502, 468] on img at bounding box center [637, 387] width 366 height 357
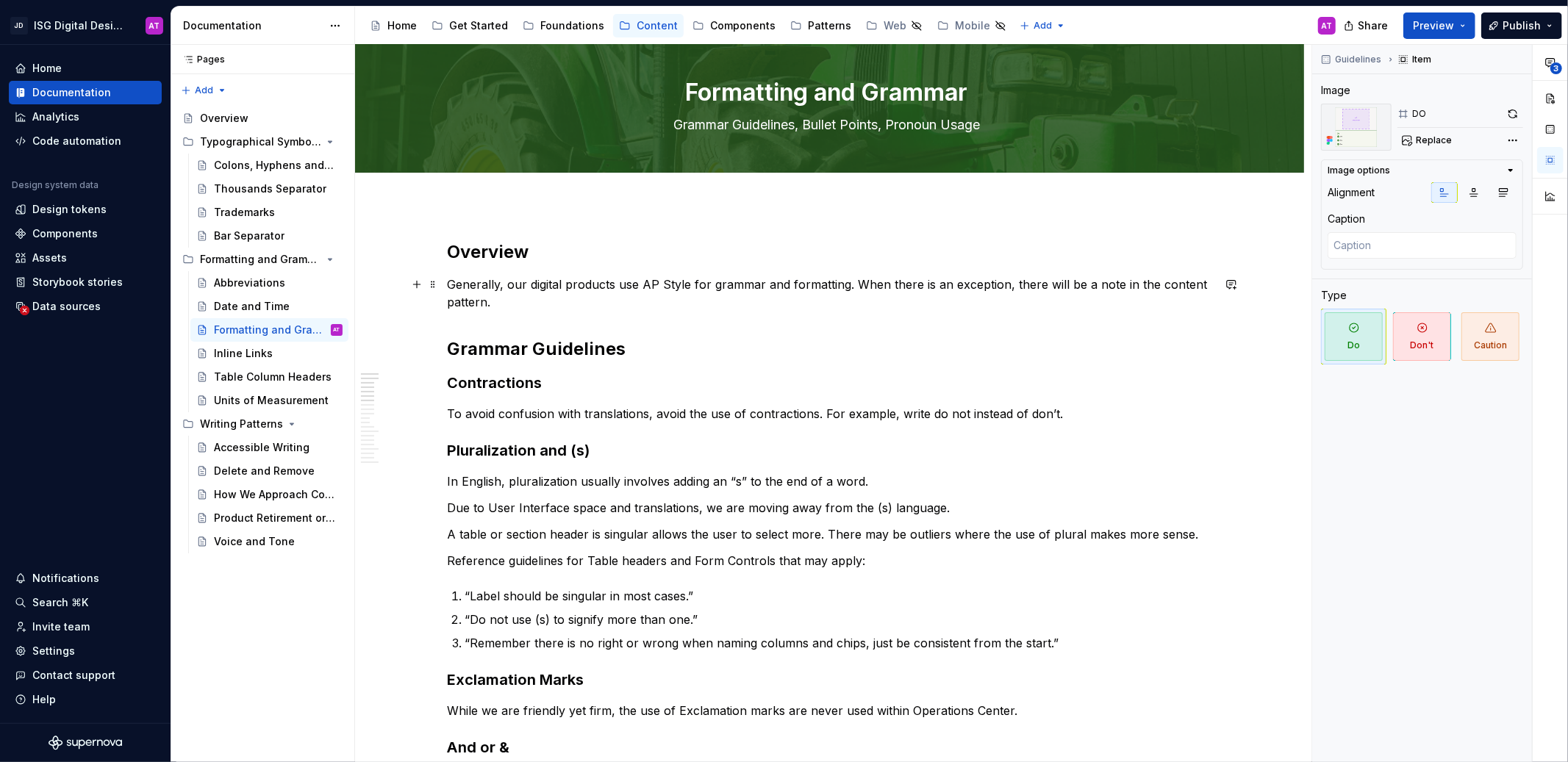
scroll to position [0, 0]
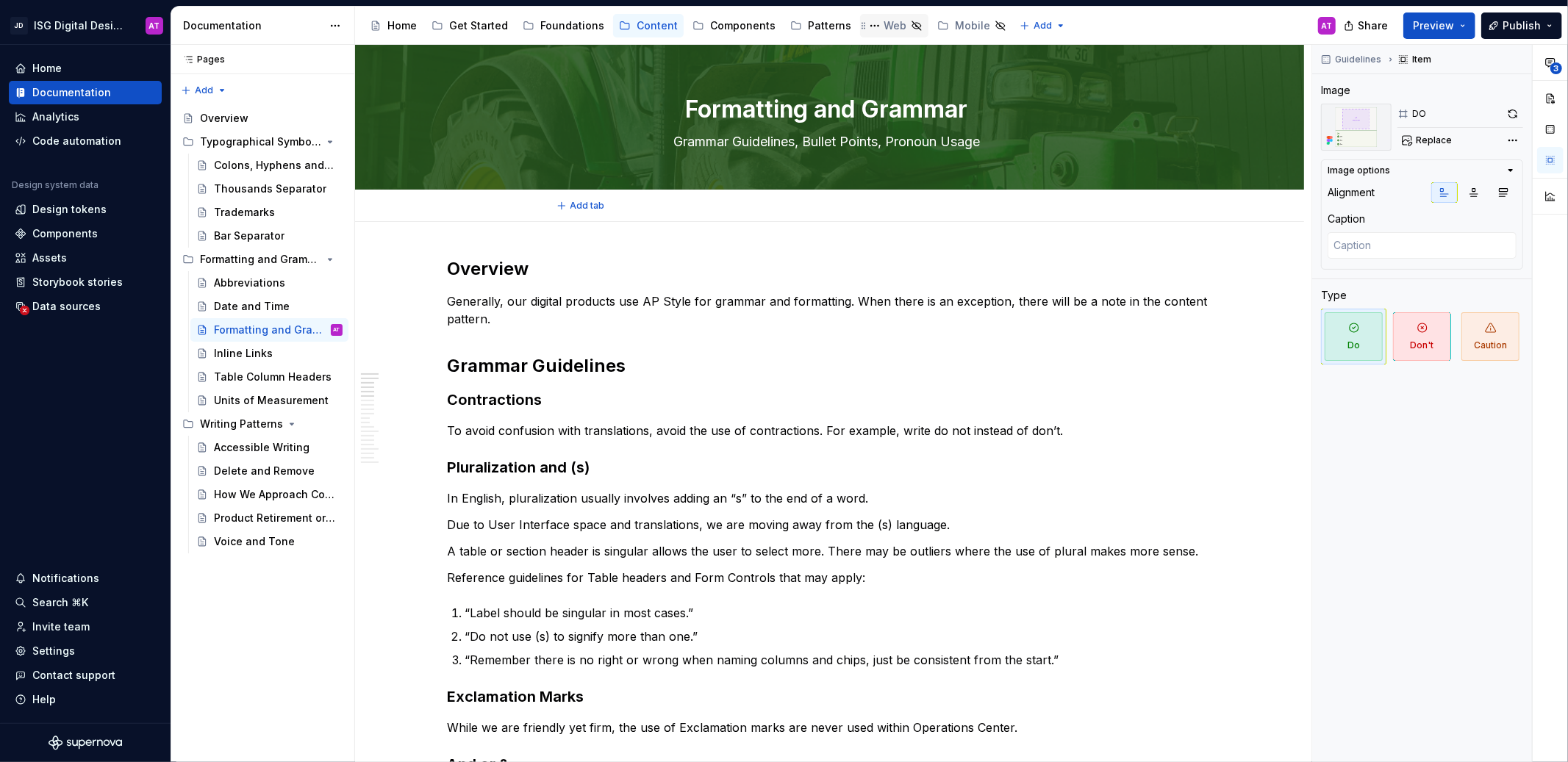
type textarea "*"
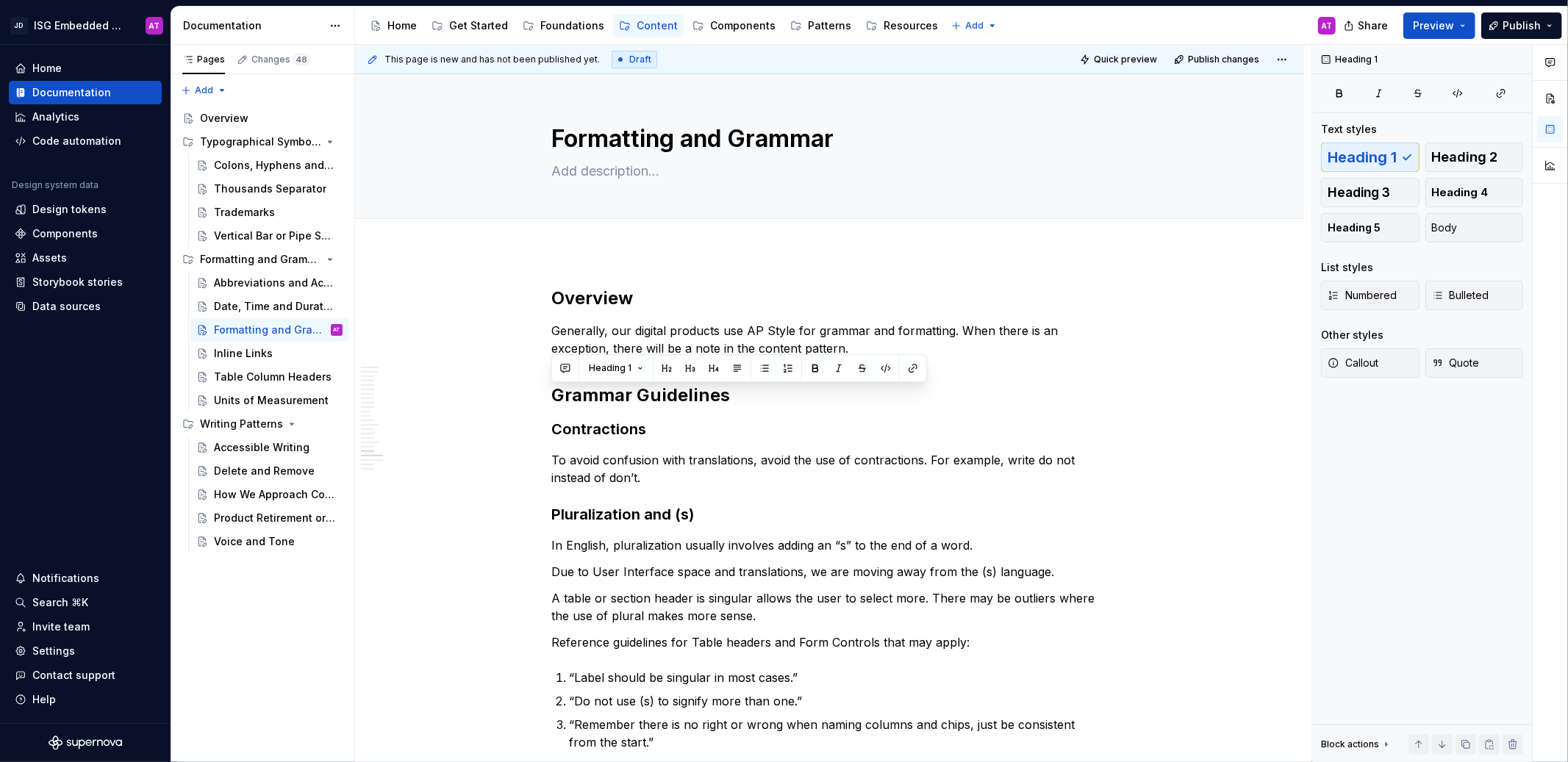
scroll to position [3081, 0]
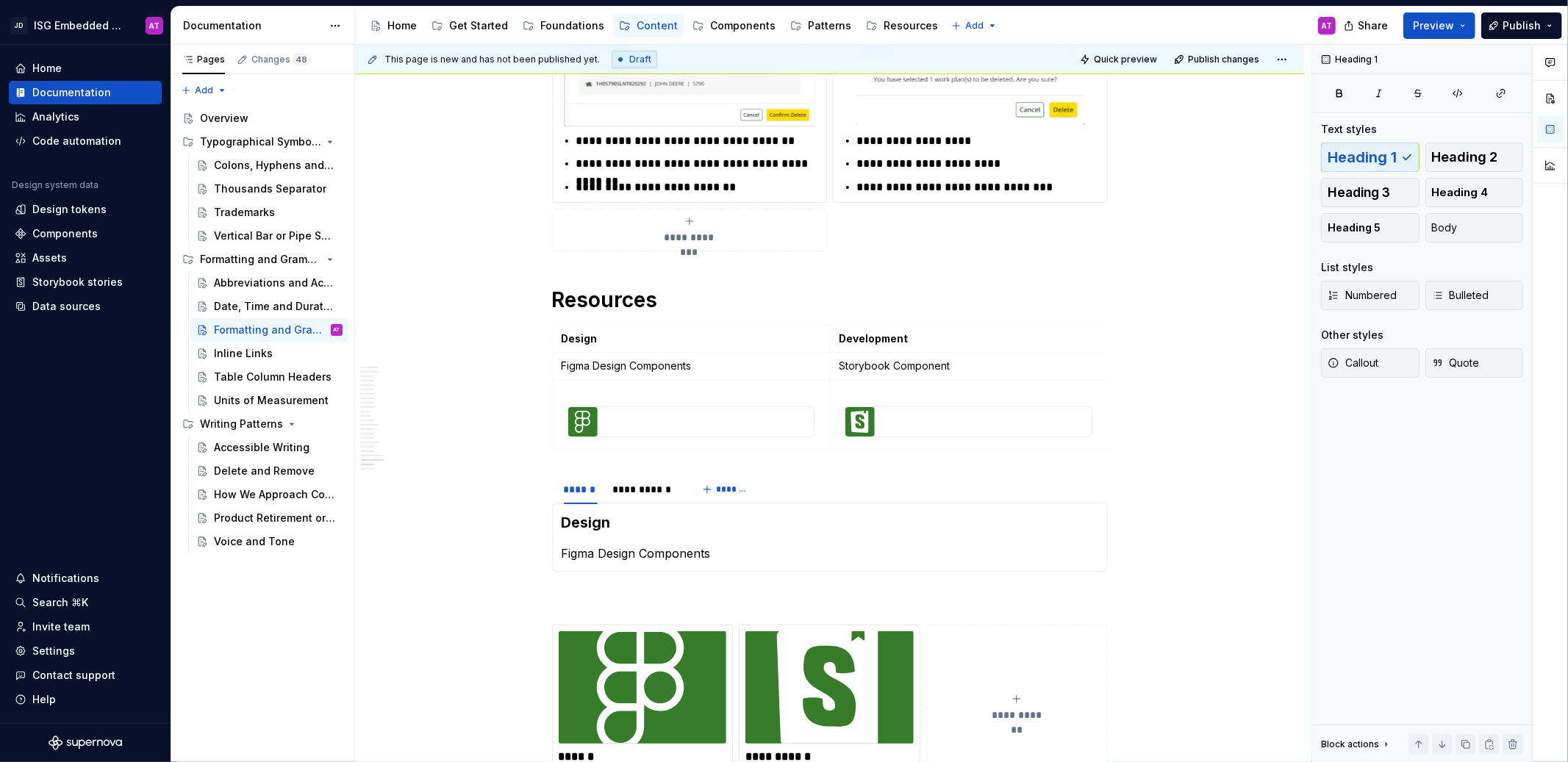
scroll to position [5275, 0]
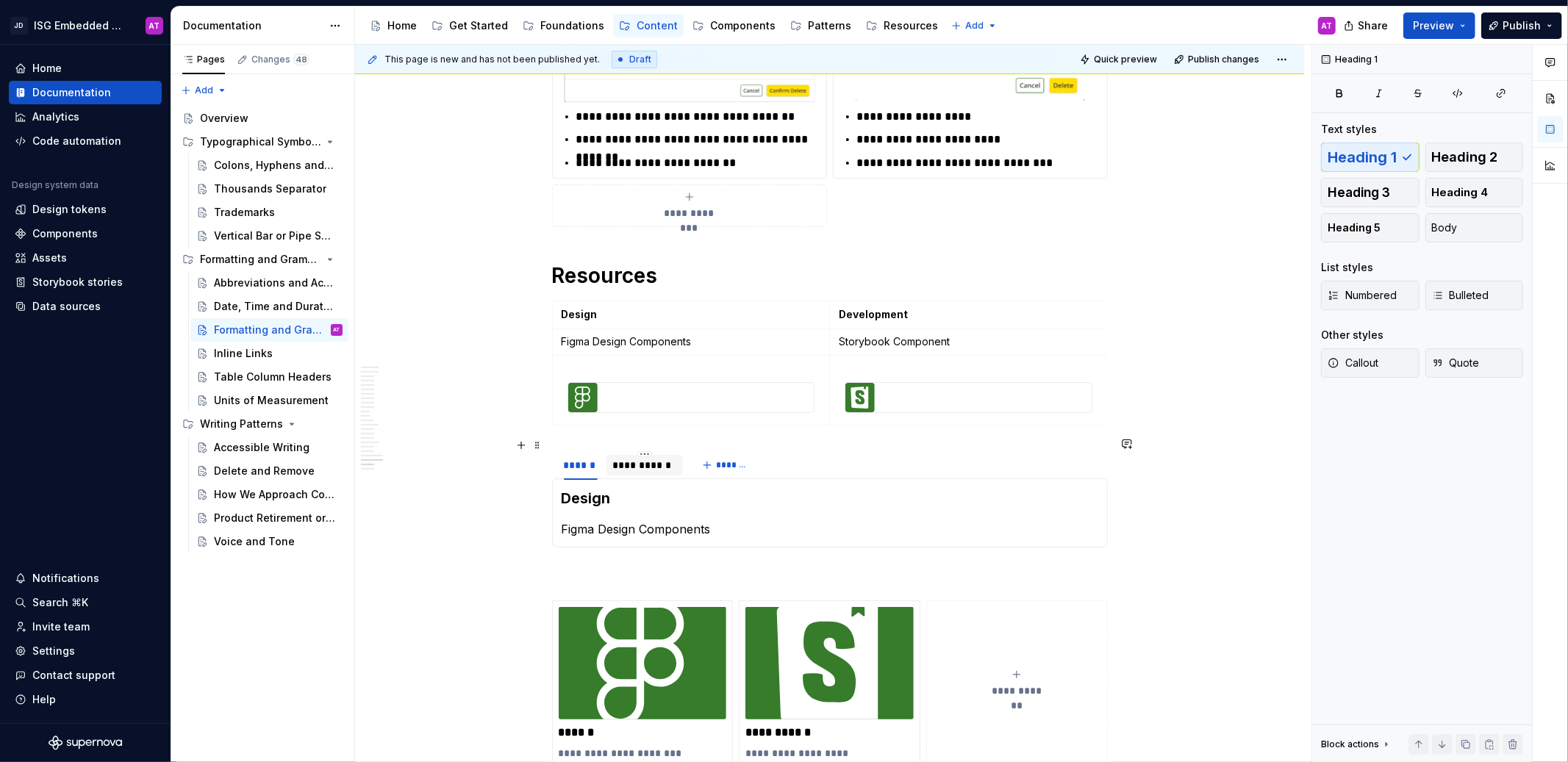
click at [644, 458] on div "**********" at bounding box center [645, 465] width 66 height 15
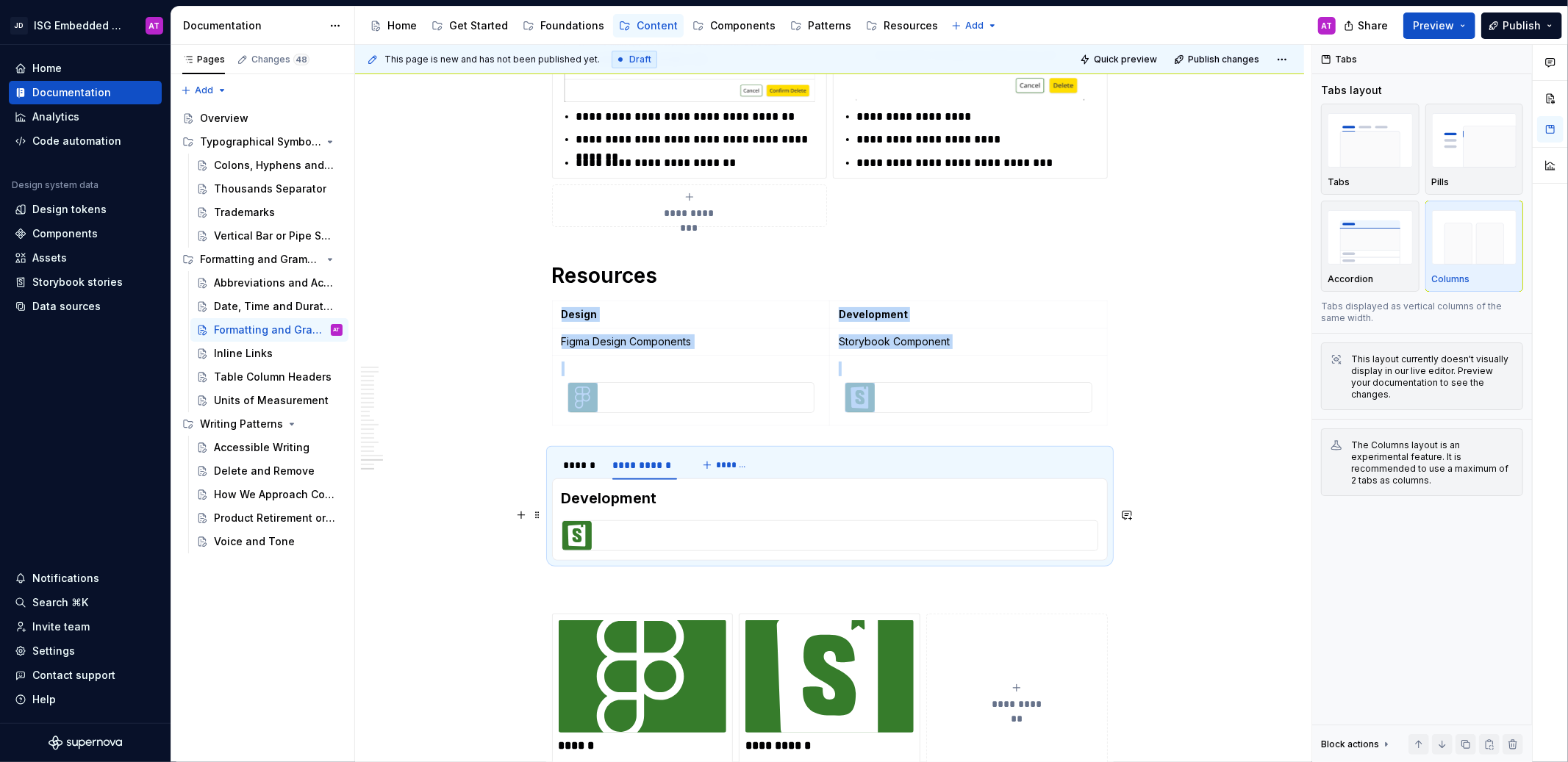
type textarea "*"
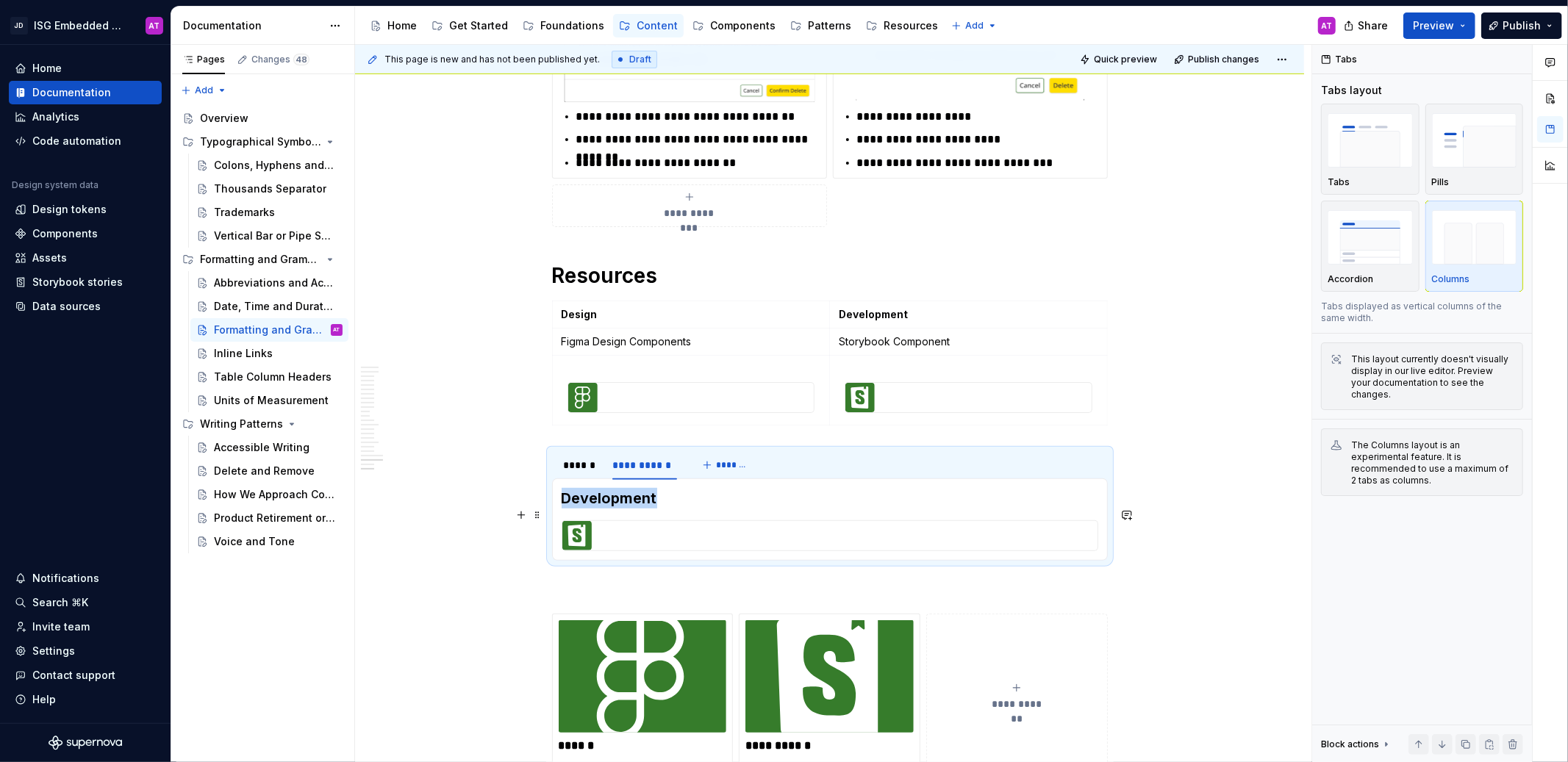
click at [667, 521] on div at bounding box center [830, 535] width 536 height 29
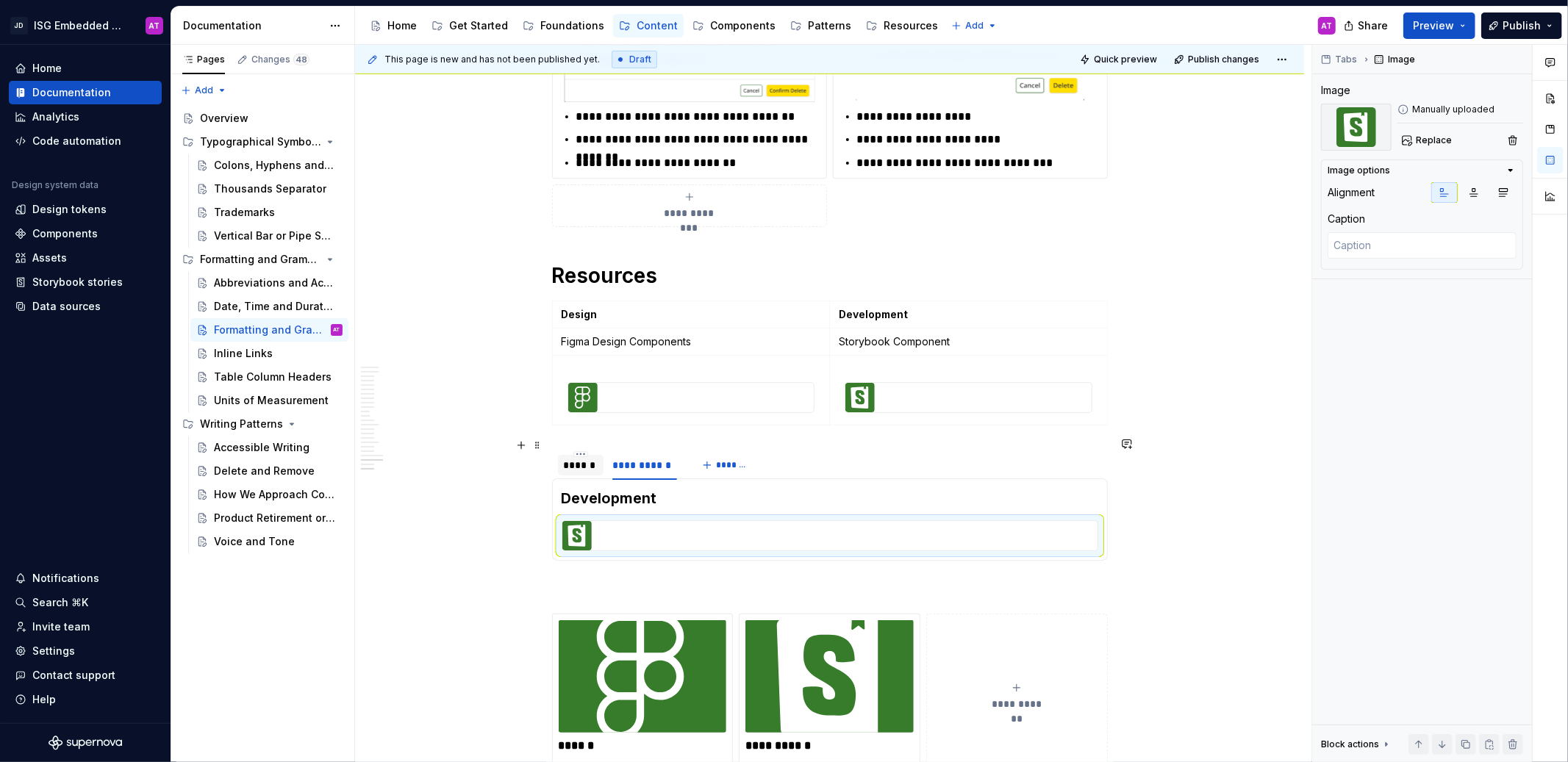
click at [575, 458] on div "******" at bounding box center [581, 465] width 34 height 15
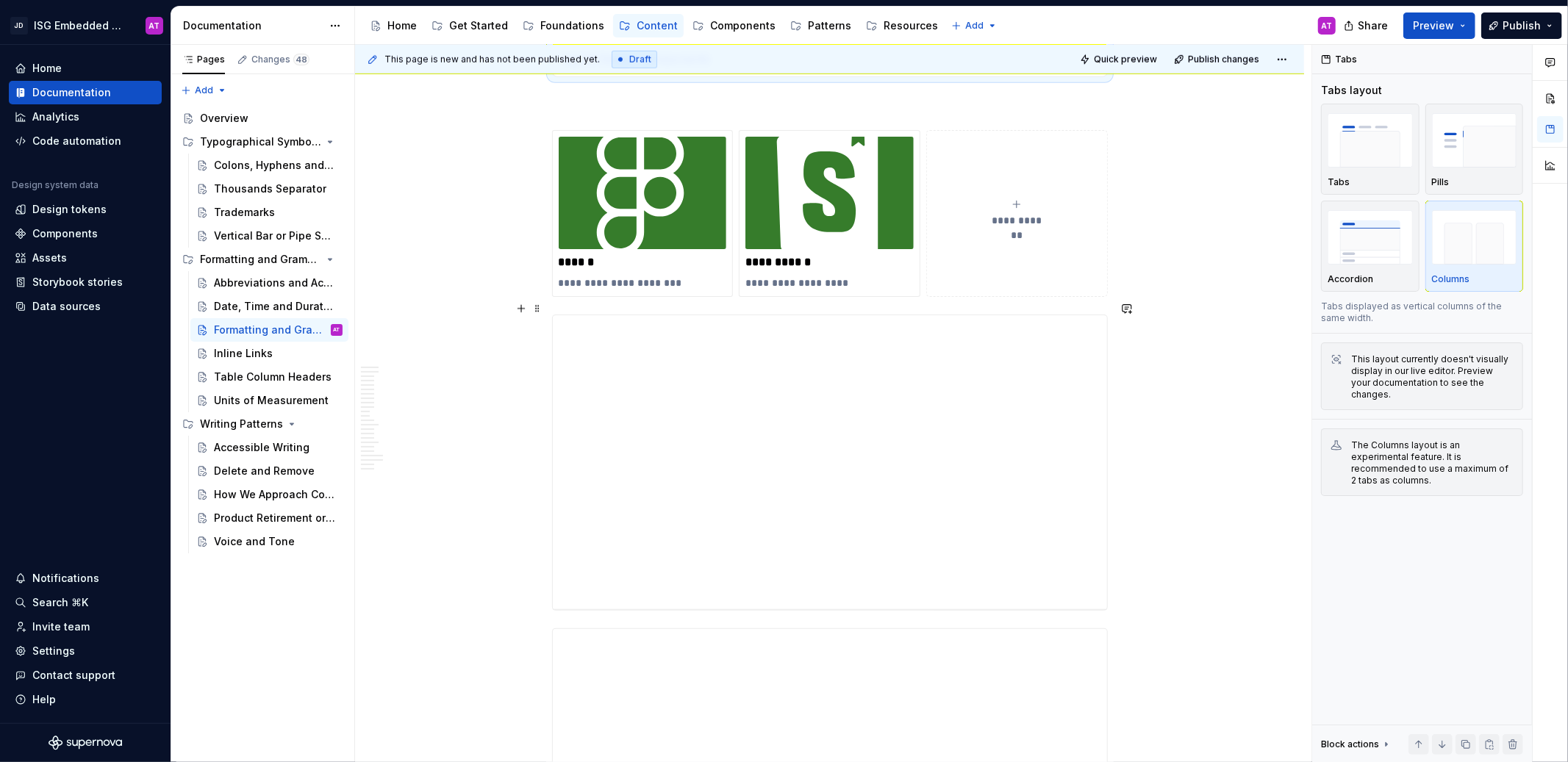
scroll to position [5859, 0]
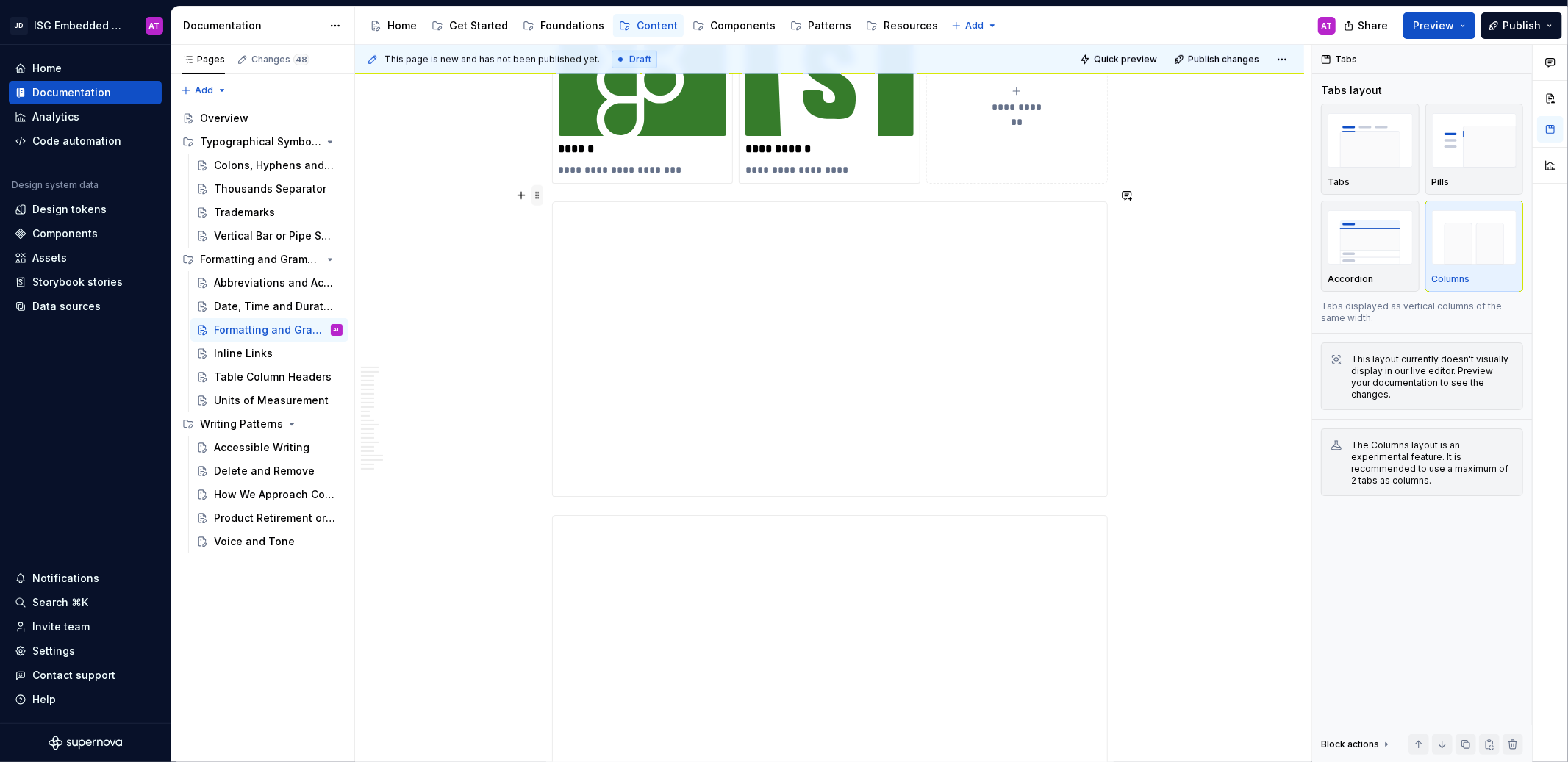
click at [536, 197] on span at bounding box center [537, 196] width 12 height 21
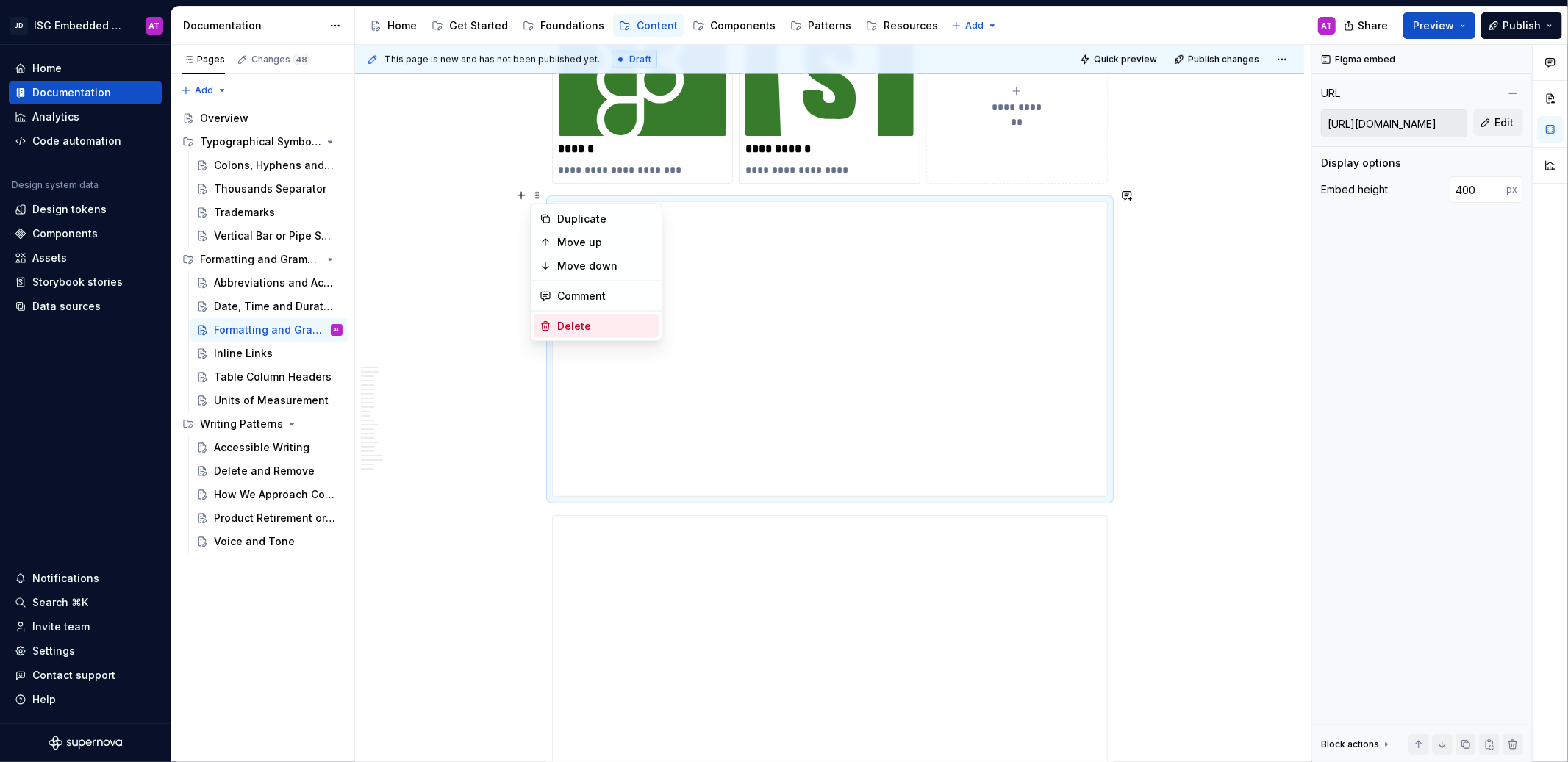
click at [560, 332] on div "Delete" at bounding box center [605, 326] width 96 height 15
type input "[URL][DOMAIN_NAME]"
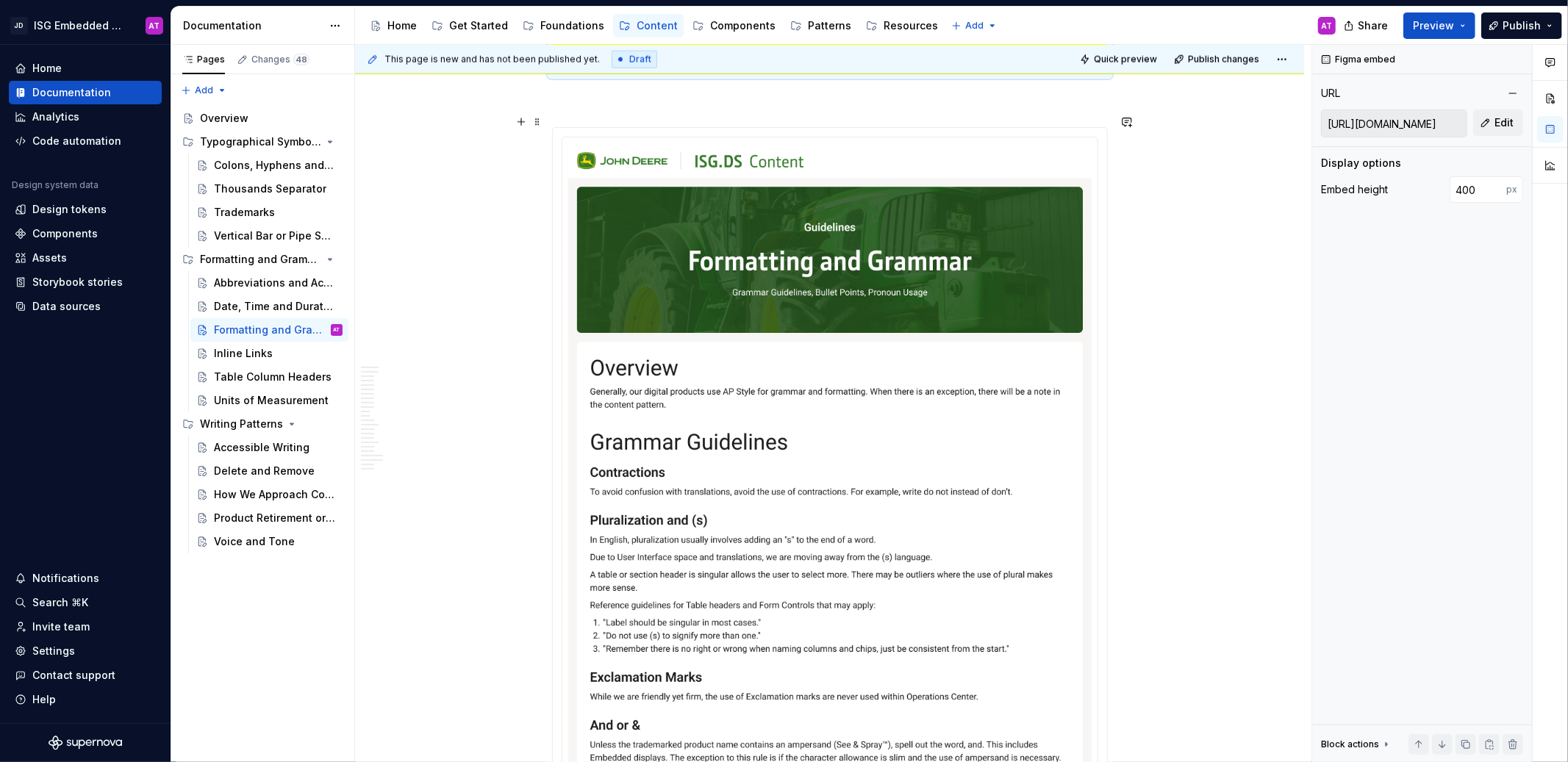
scroll to position [6224, 0]
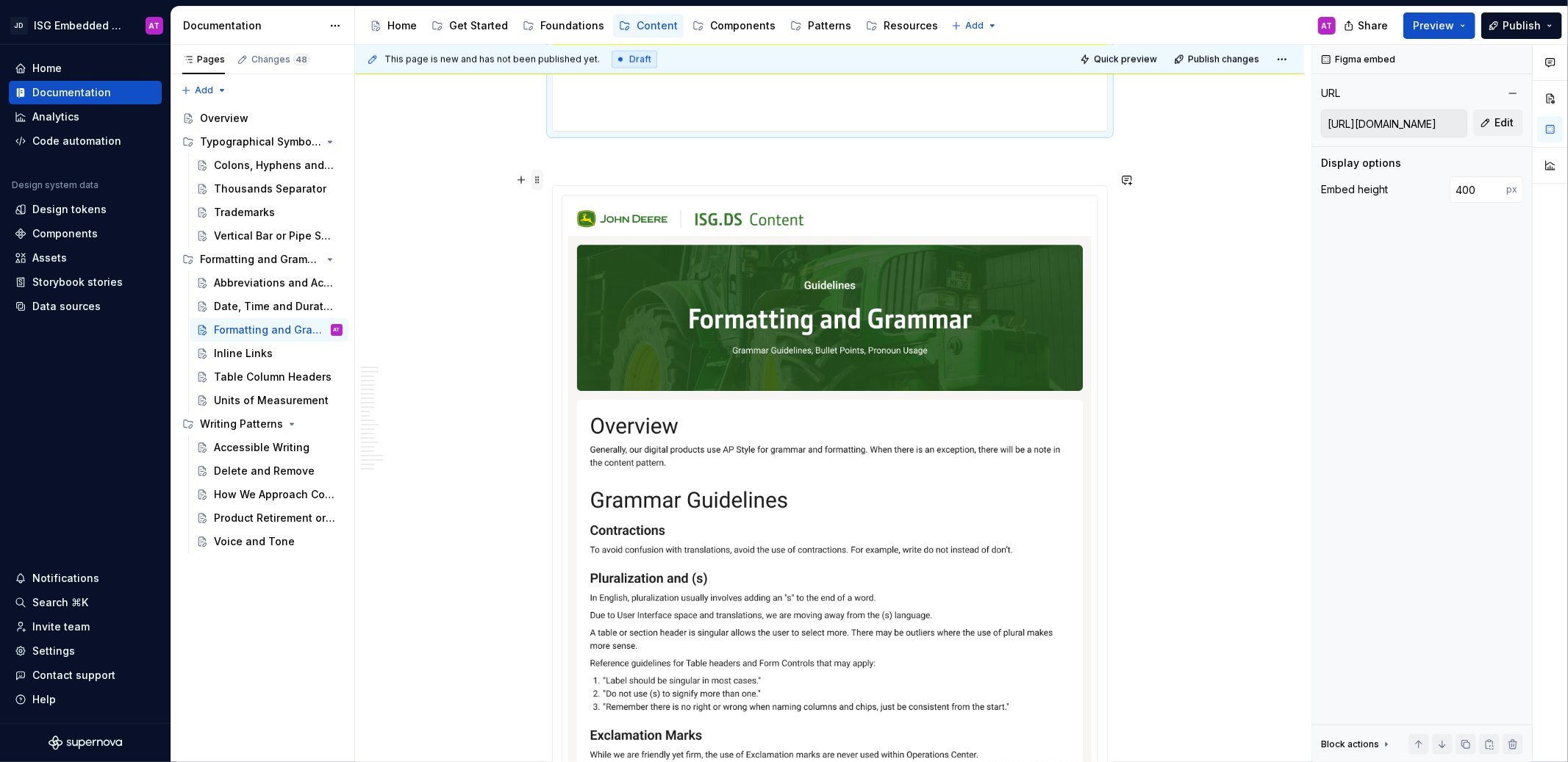
click at [536, 179] on span at bounding box center [537, 180] width 12 height 21
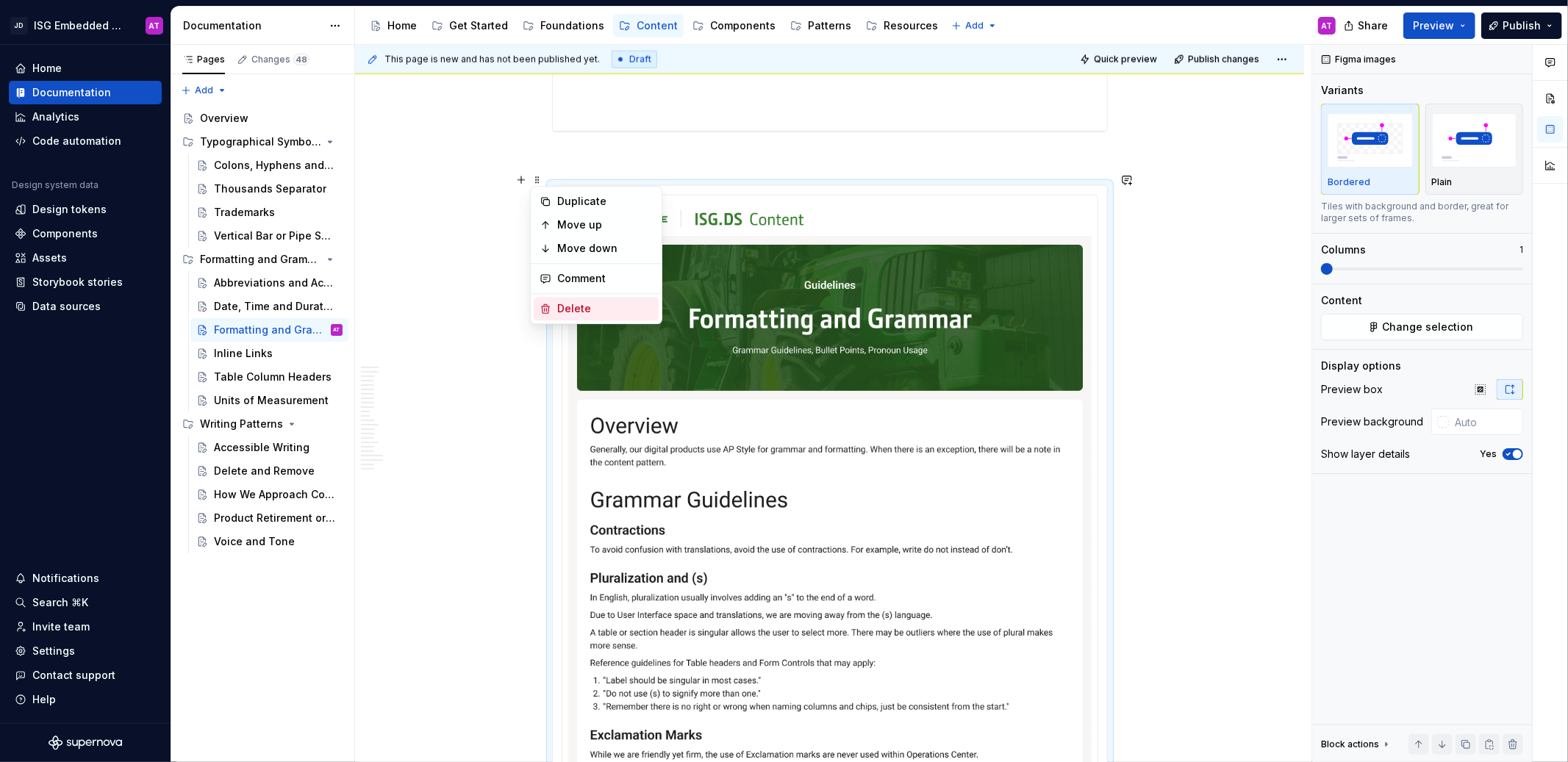
click at [551, 307] on icon at bounding box center [545, 308] width 12 height 12
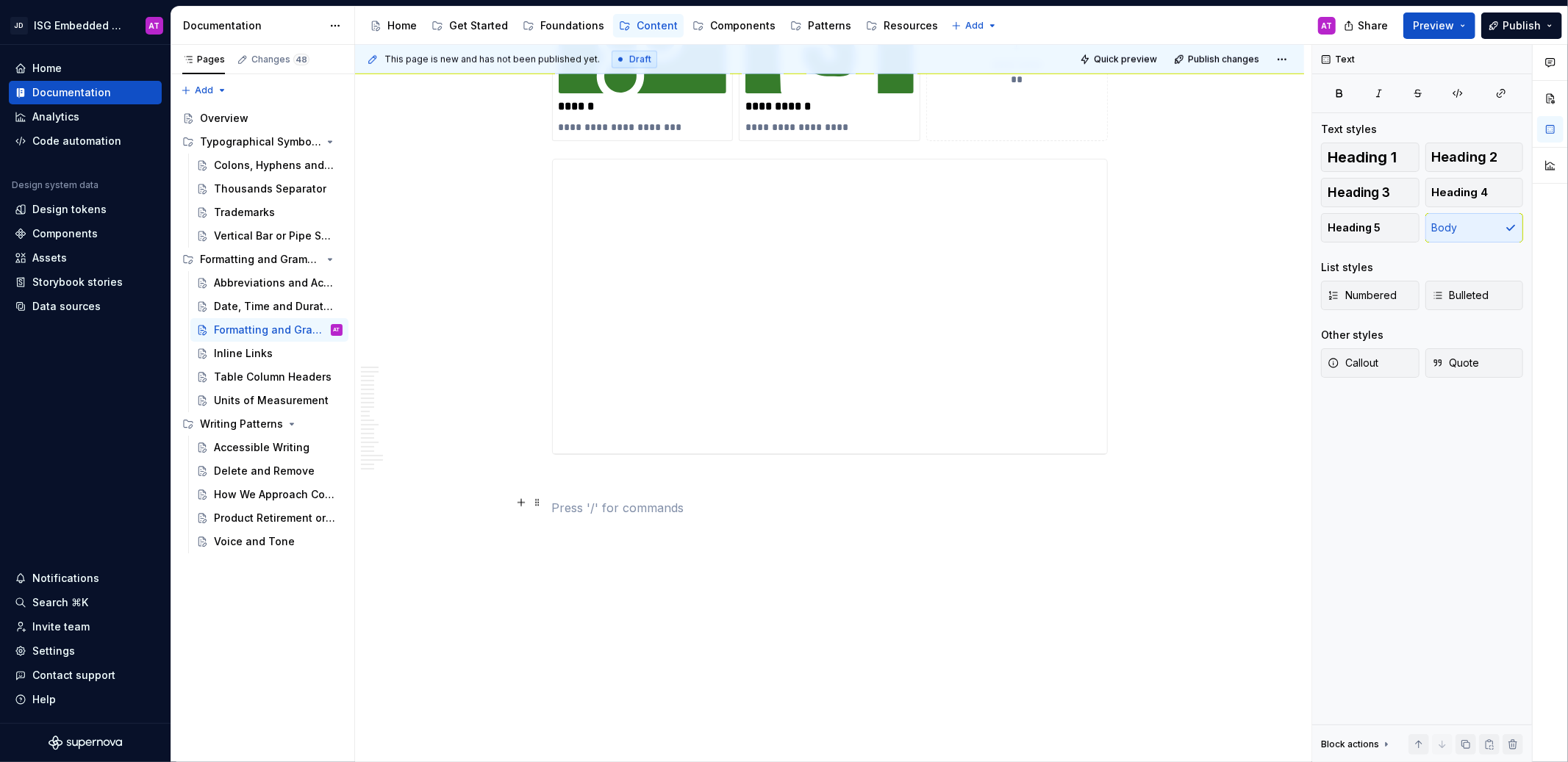
scroll to position [5888, 0]
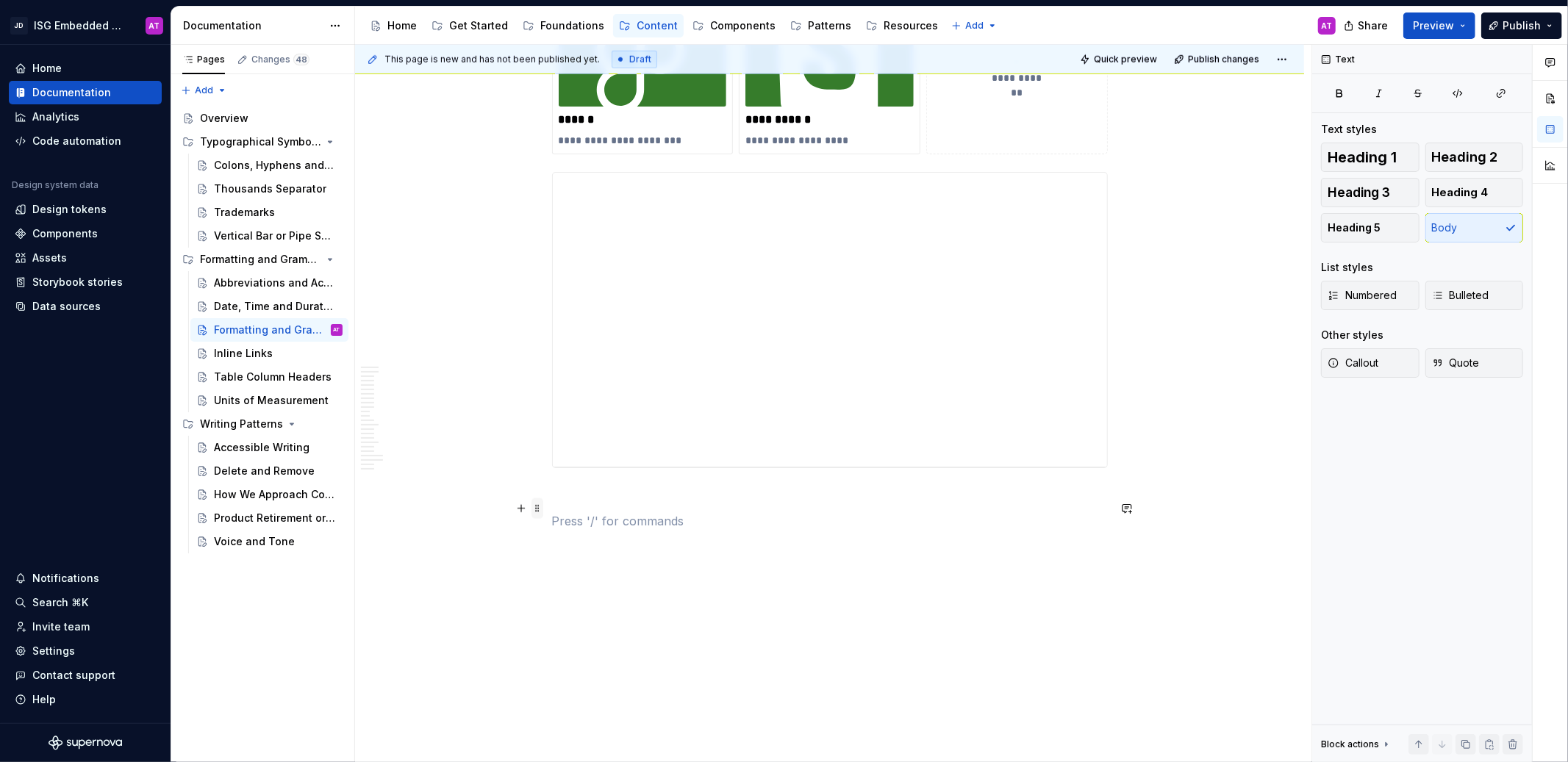
click at [538, 510] on span at bounding box center [537, 509] width 12 height 21
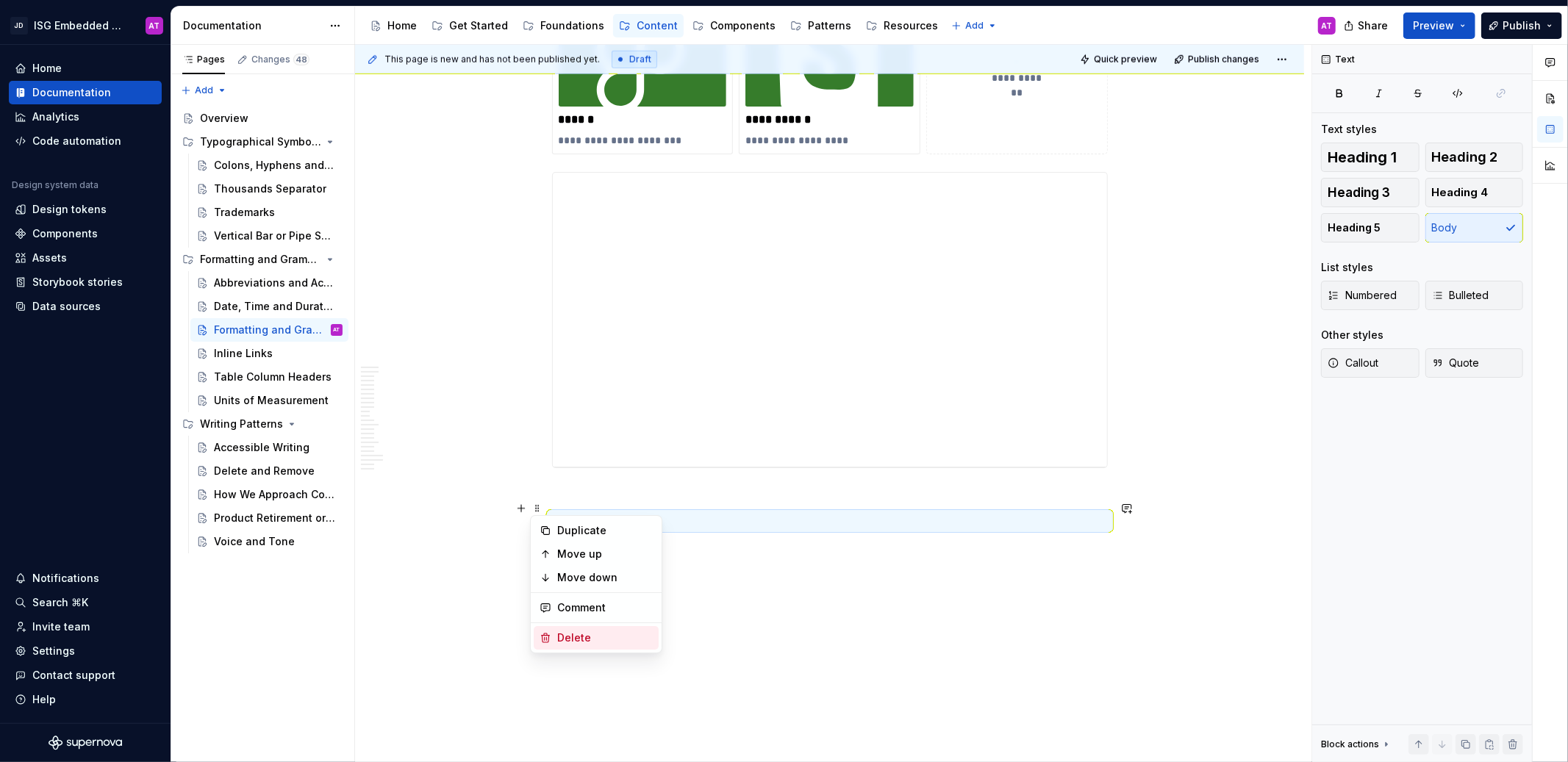
click at [586, 640] on div "Delete" at bounding box center [605, 638] width 96 height 15
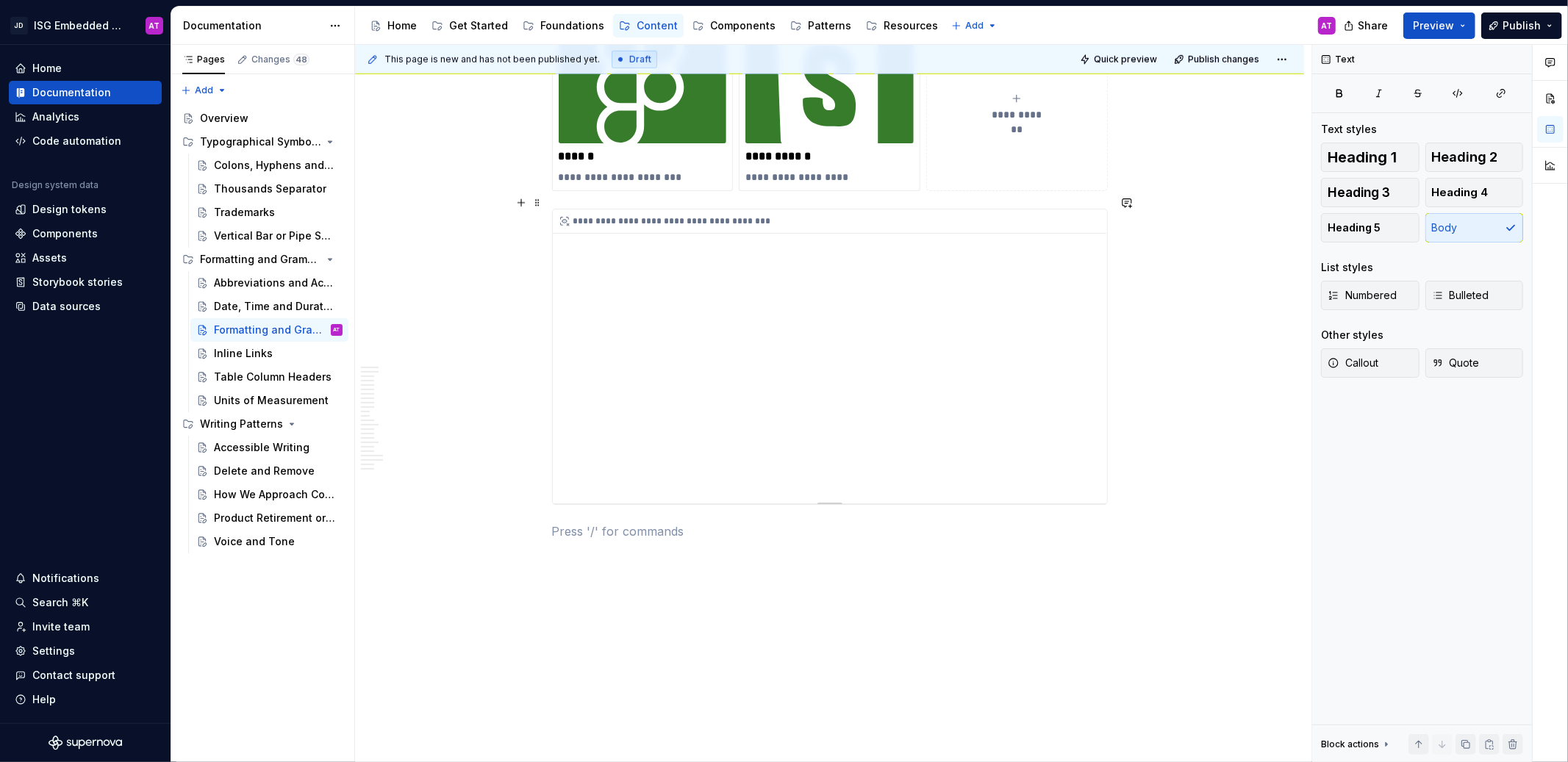
scroll to position [5840, 0]
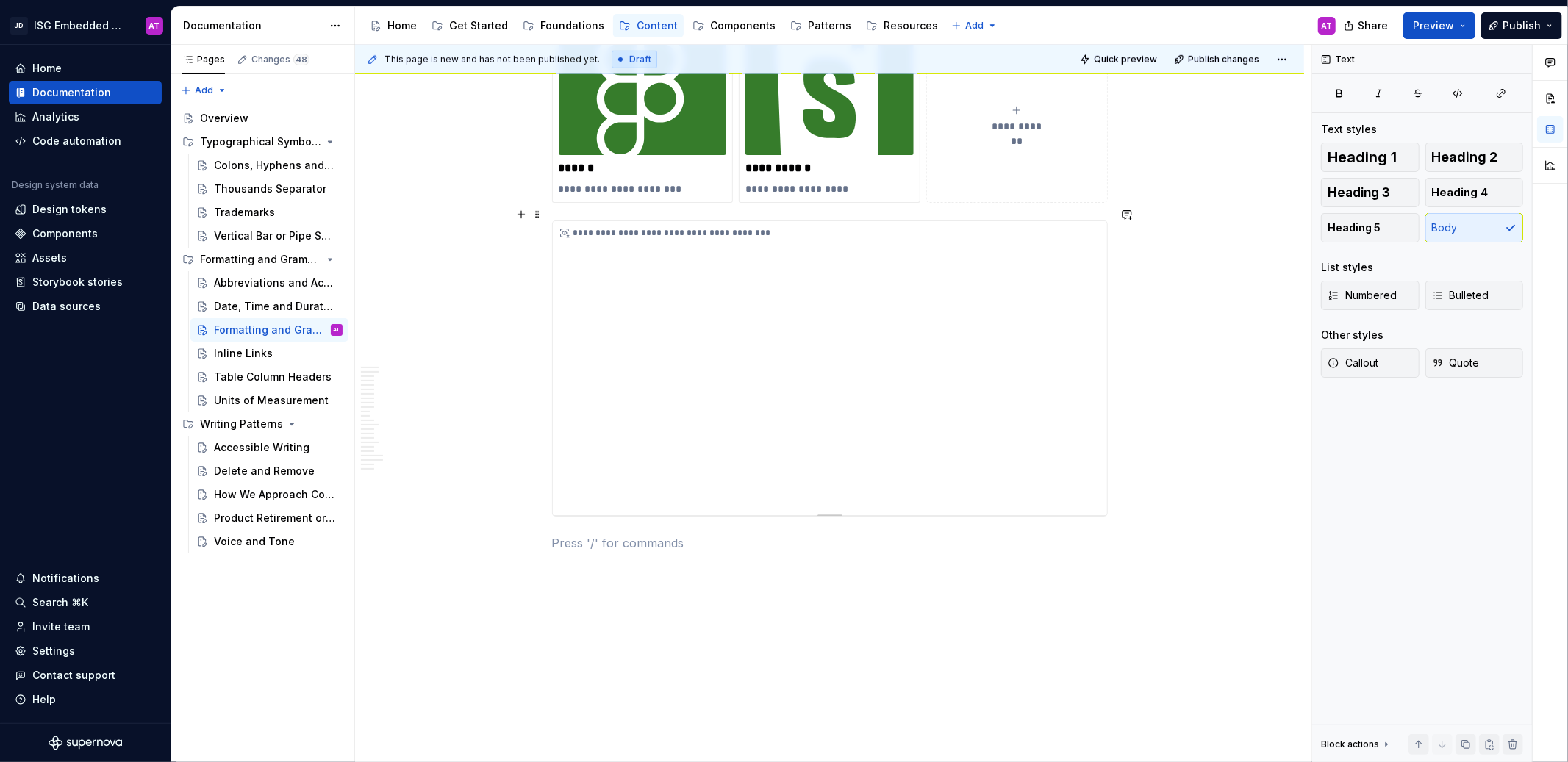
click at [701, 332] on div "**********" at bounding box center [830, 368] width 555 height 294
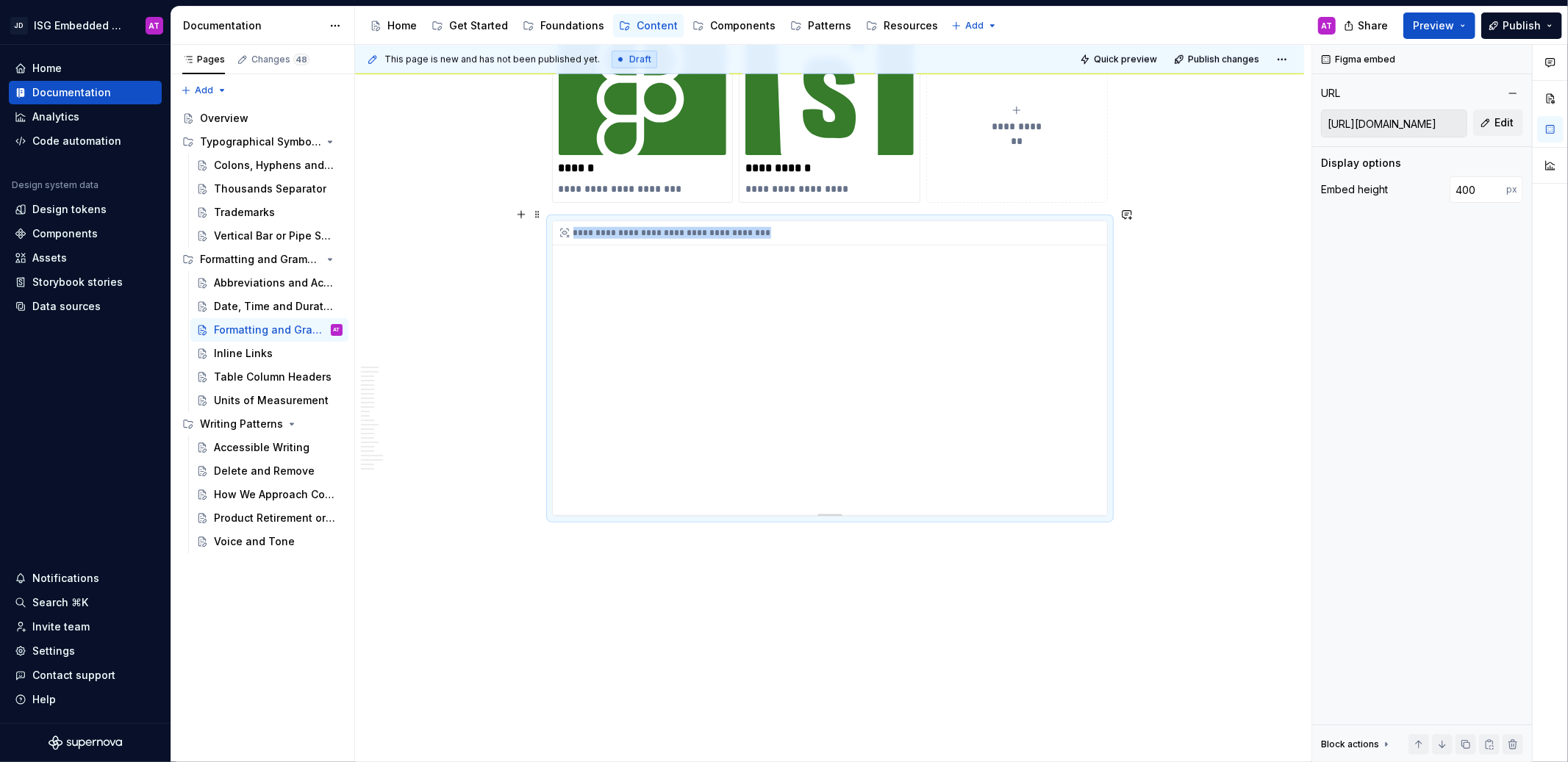
click at [701, 332] on div "**********" at bounding box center [830, 368] width 555 height 294
click at [536, 216] on span at bounding box center [537, 215] width 12 height 21
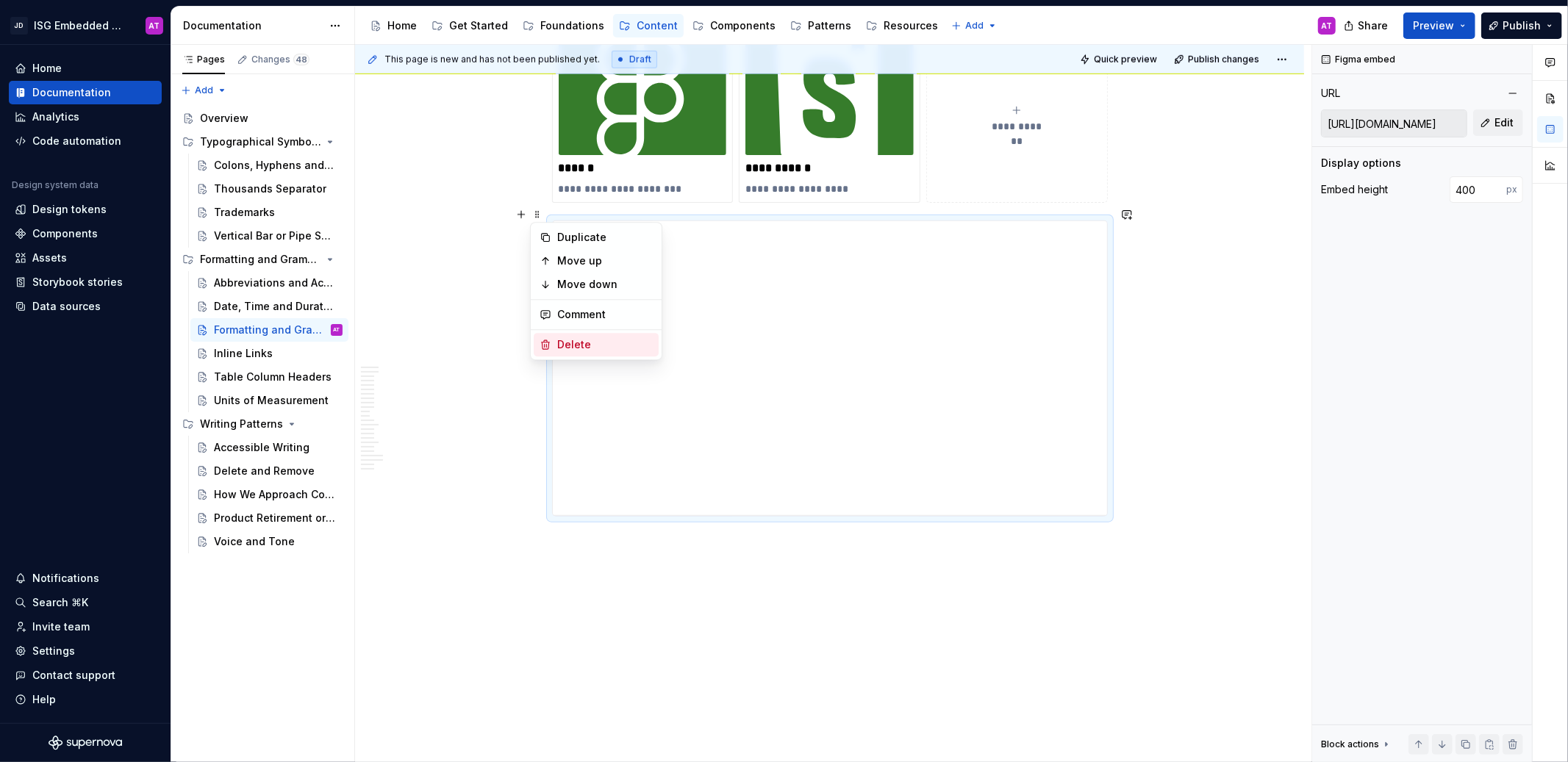
click at [559, 345] on div "Delete" at bounding box center [605, 345] width 96 height 15
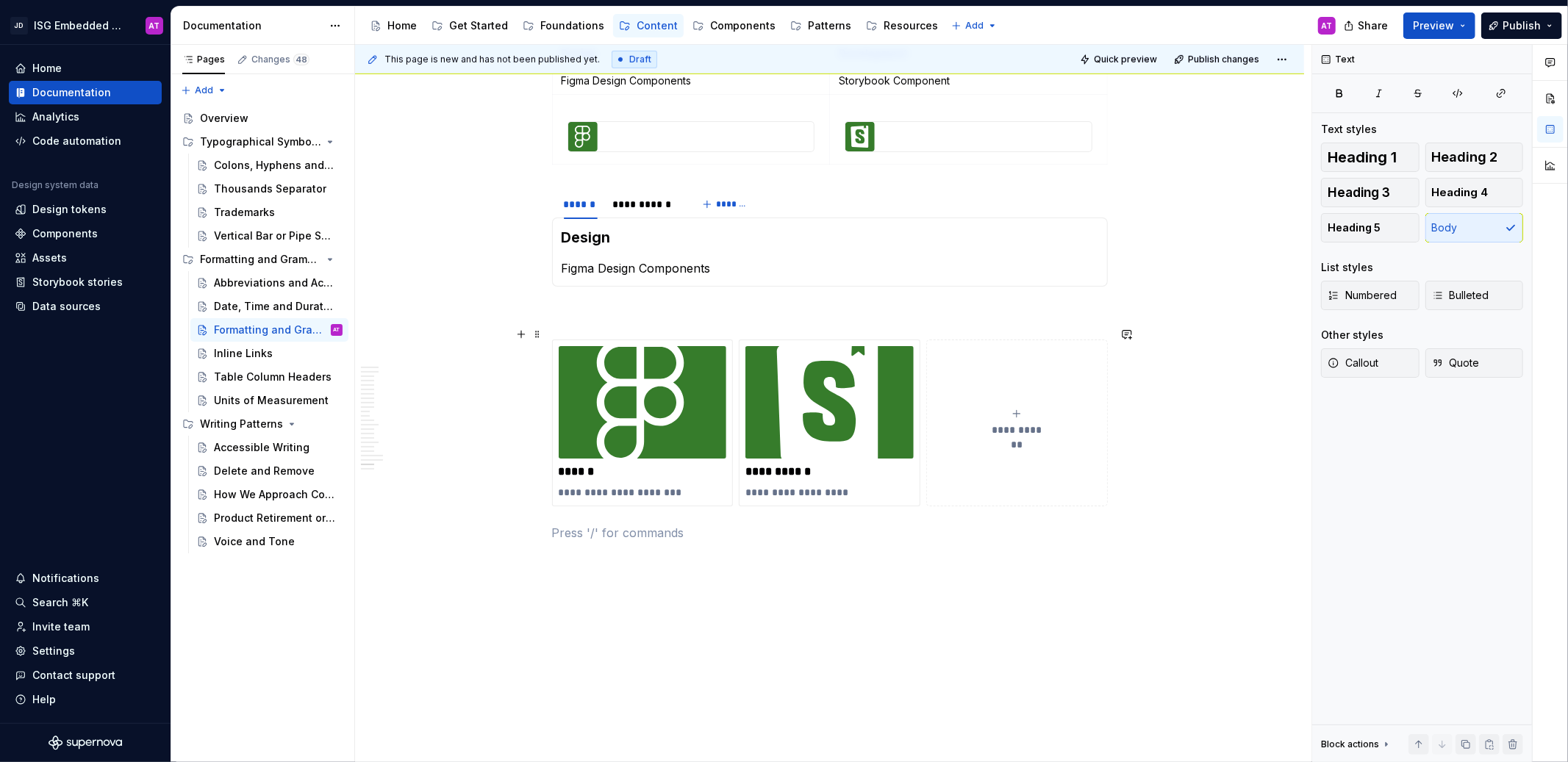
scroll to position [5462, 0]
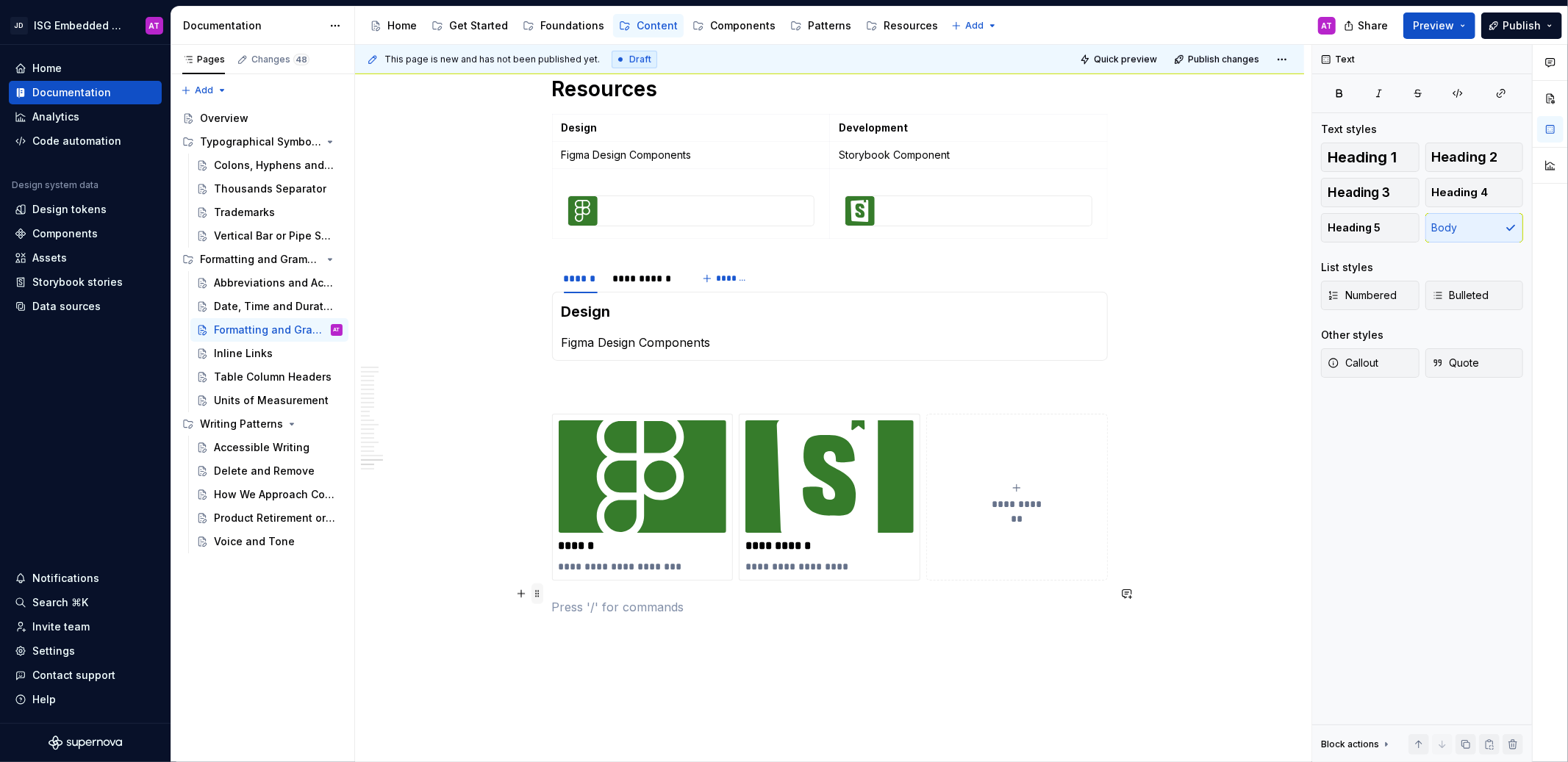
click at [538, 598] on span at bounding box center [537, 594] width 12 height 21
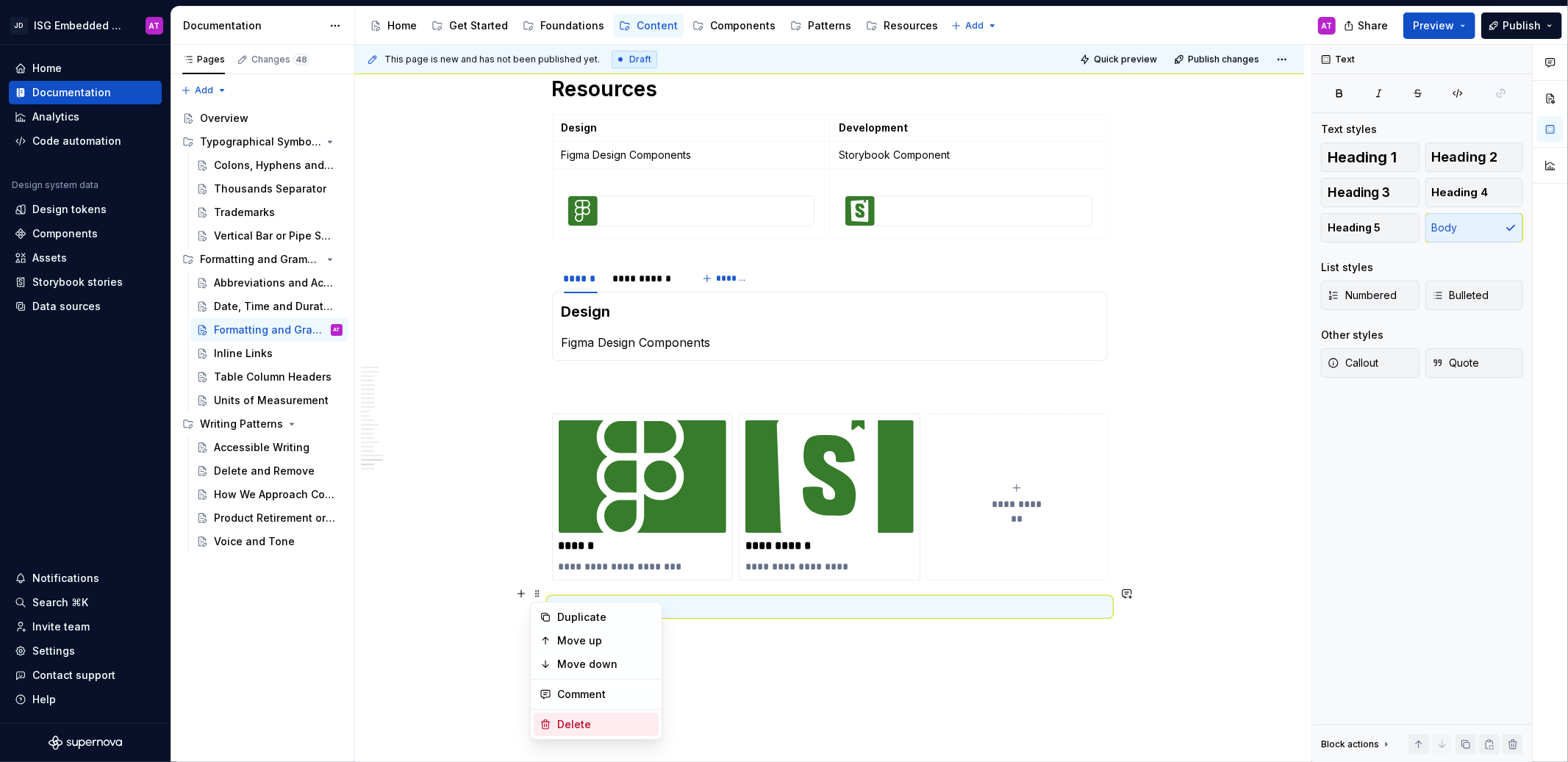
click at [593, 729] on div "Delete" at bounding box center [605, 725] width 96 height 15
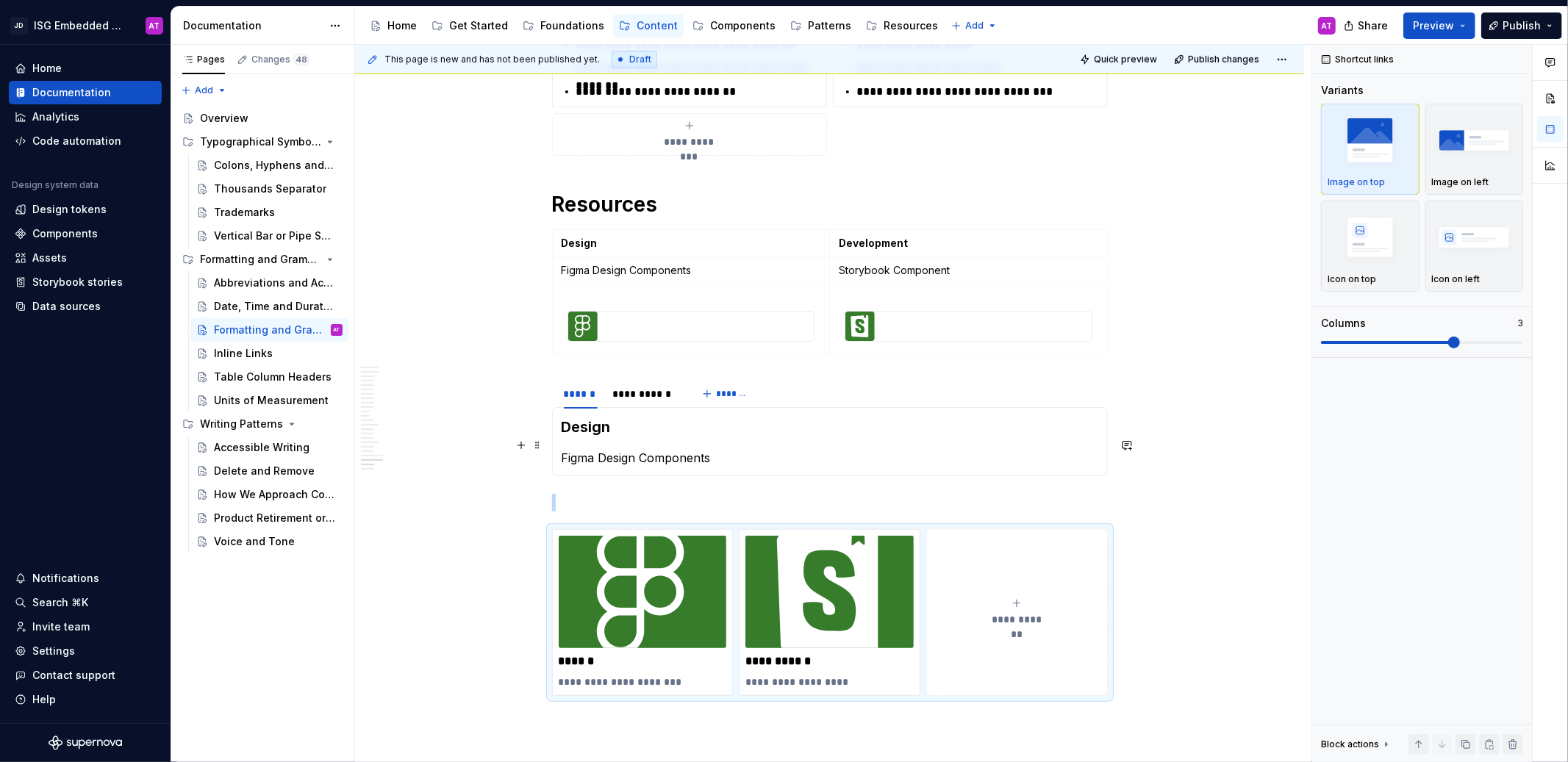
scroll to position [5347, 0]
click at [574, 314] on img at bounding box center [582, 326] width 29 height 29
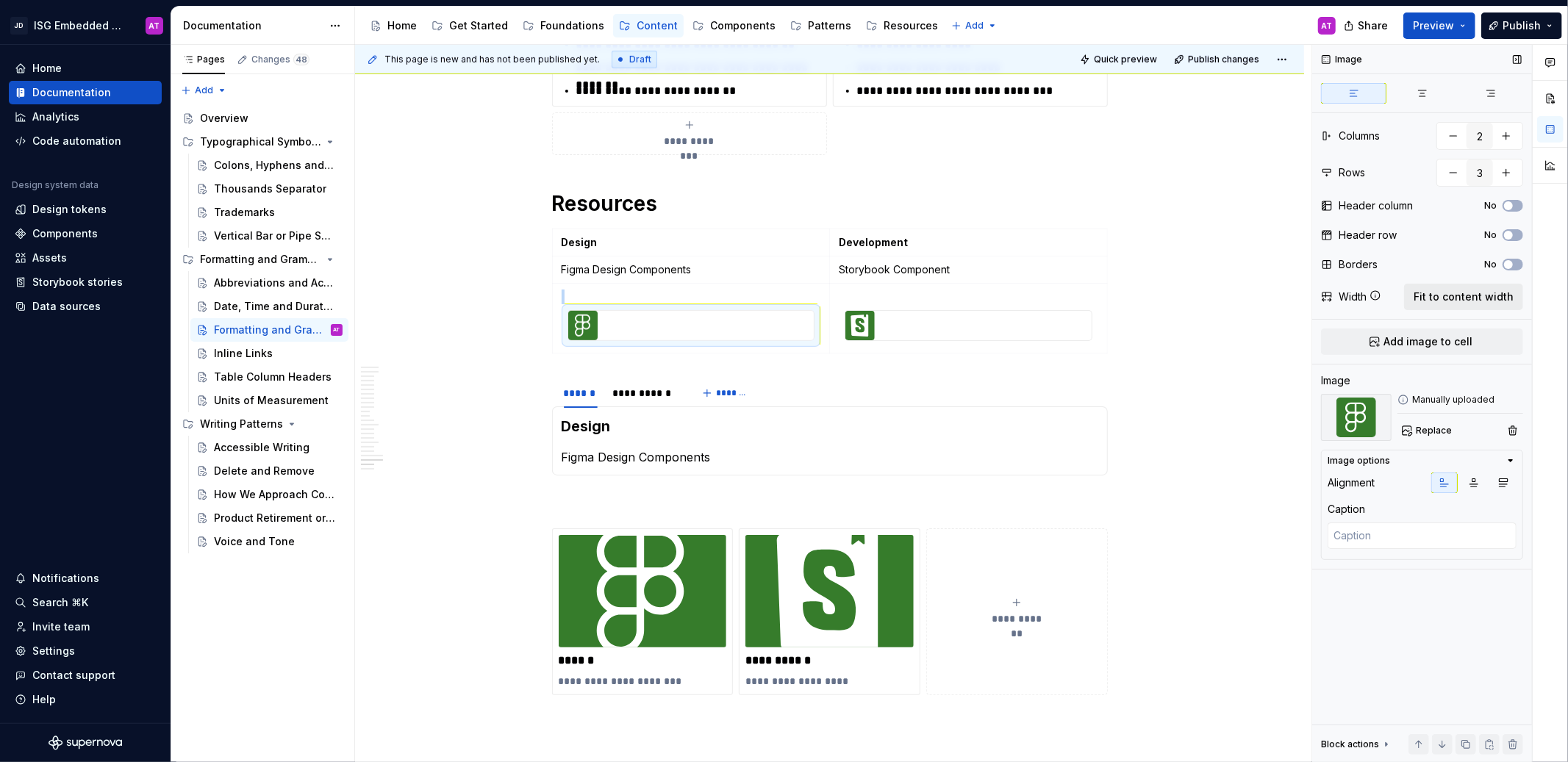
click at [1426, 295] on span "Fit to content width" at bounding box center [1464, 297] width 100 height 15
click at [822, 307] on html "JD ISG Embedded Design System AT Home Documentation Analytics Code automation D…" at bounding box center [784, 381] width 1568 height 762
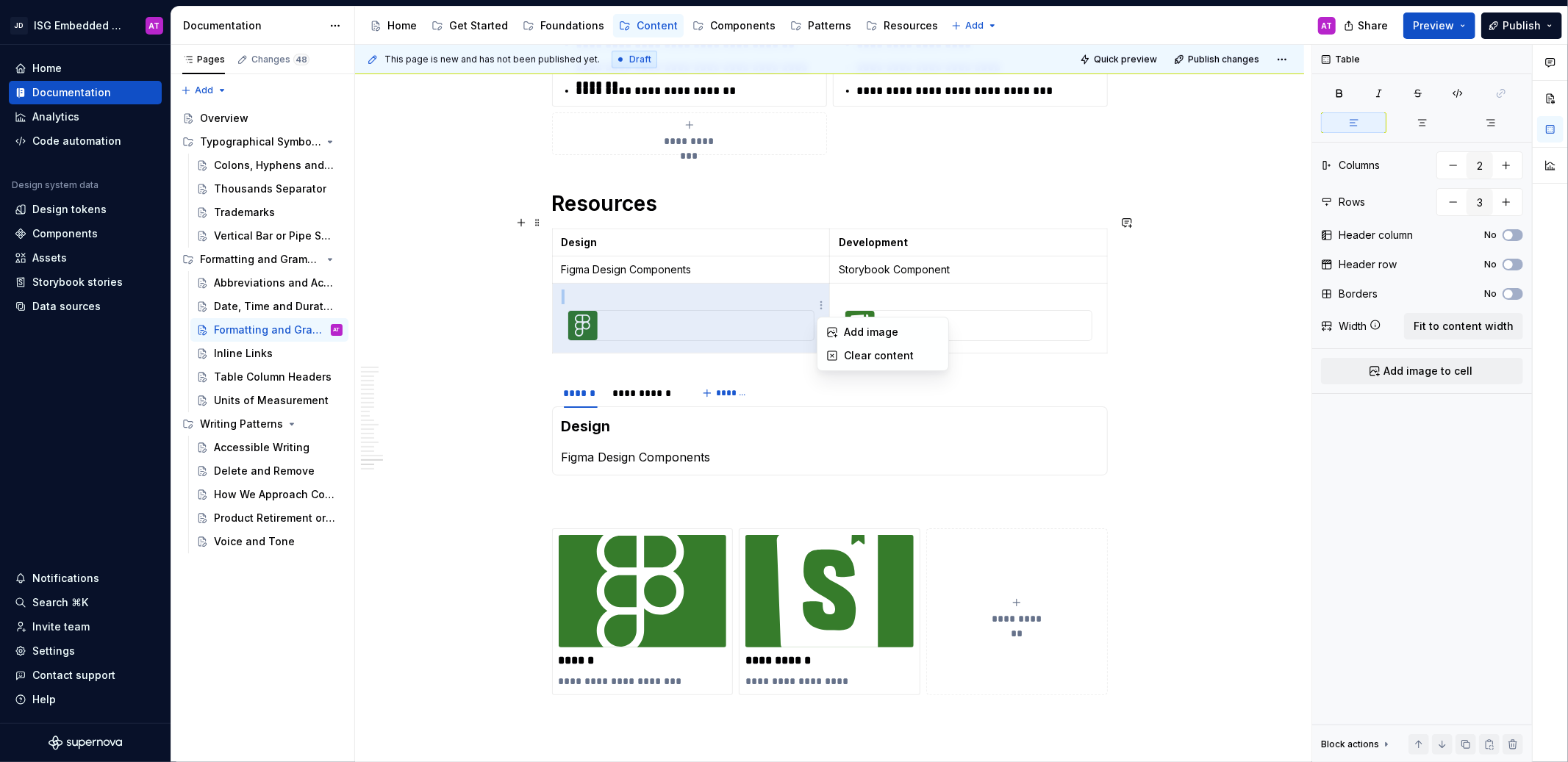
click at [701, 304] on html "JD ISG Embedded Design System AT Home Documentation Analytics Code automation D…" at bounding box center [784, 381] width 1568 height 762
click at [698, 311] on div at bounding box center [691, 326] width 246 height 29
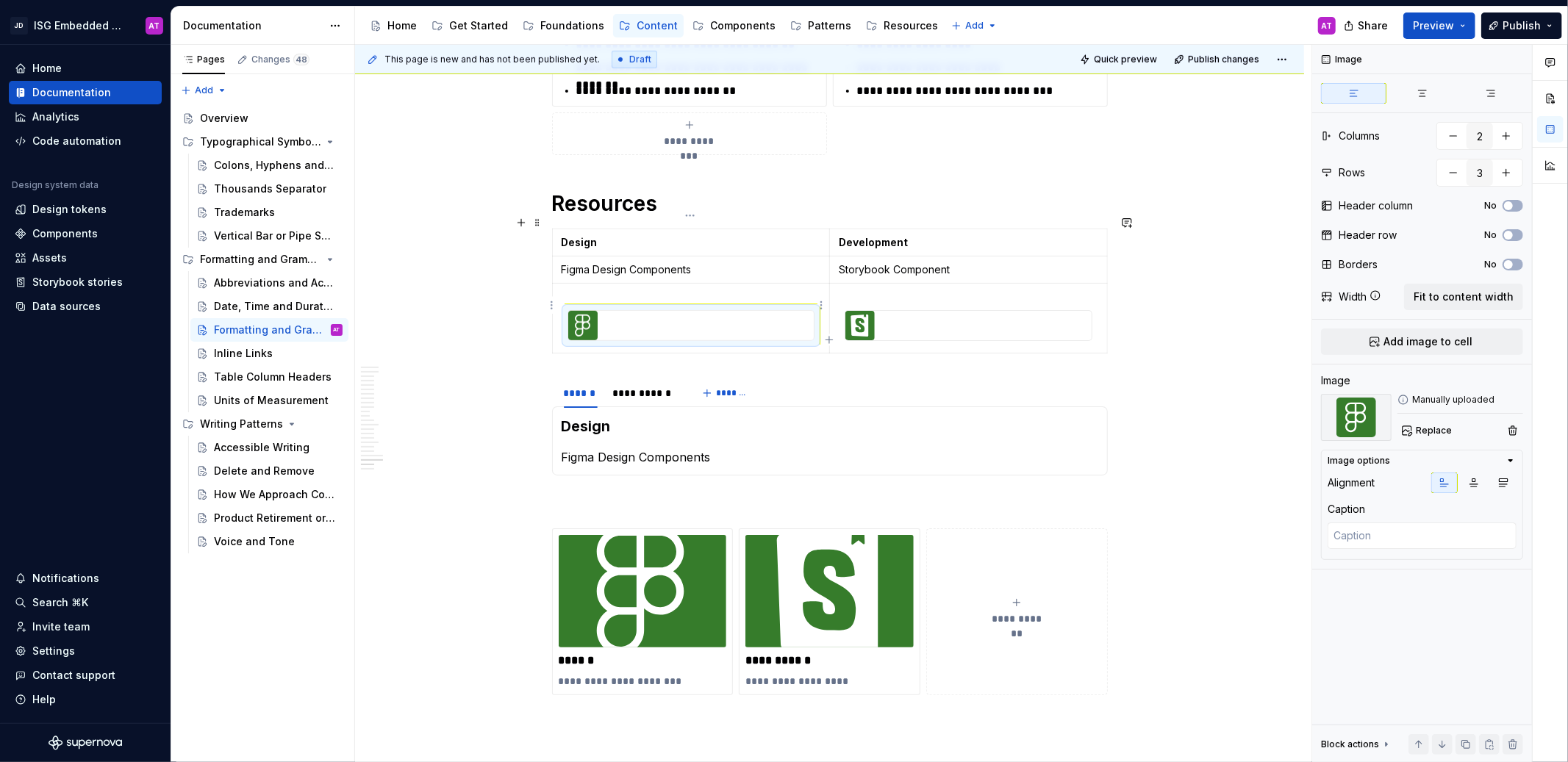
click at [698, 311] on div at bounding box center [691, 326] width 246 height 29
click at [784, 316] on div at bounding box center [691, 326] width 246 height 29
click at [784, 316] on div at bounding box center [691, 326] width 246 height 29
click at [1475, 482] on icon "button" at bounding box center [1474, 482] width 12 height 12
click at [1505, 479] on icon "button" at bounding box center [1504, 483] width 8 height 8
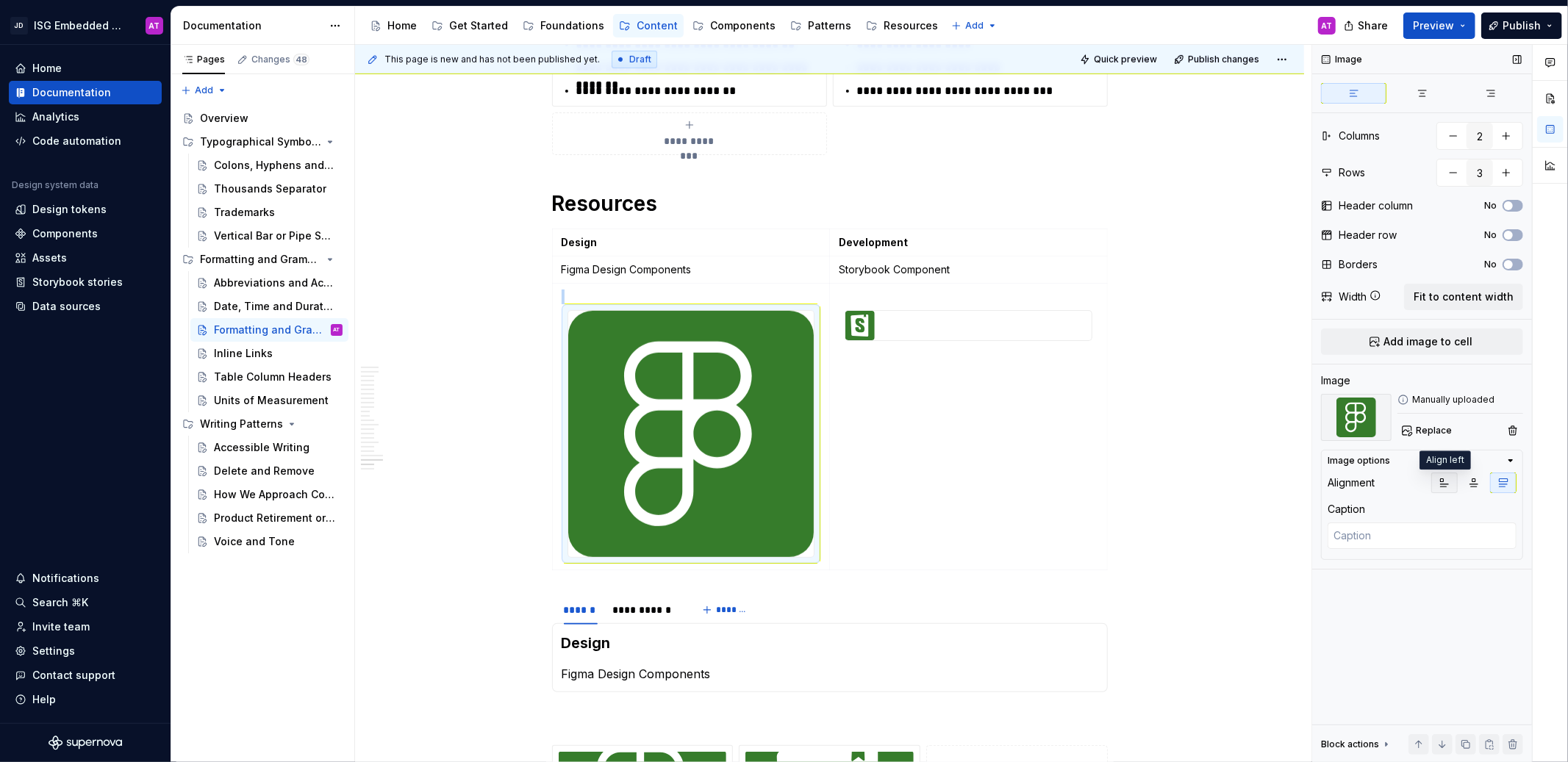
click at [1444, 487] on icon "button" at bounding box center [1444, 482] width 12 height 12
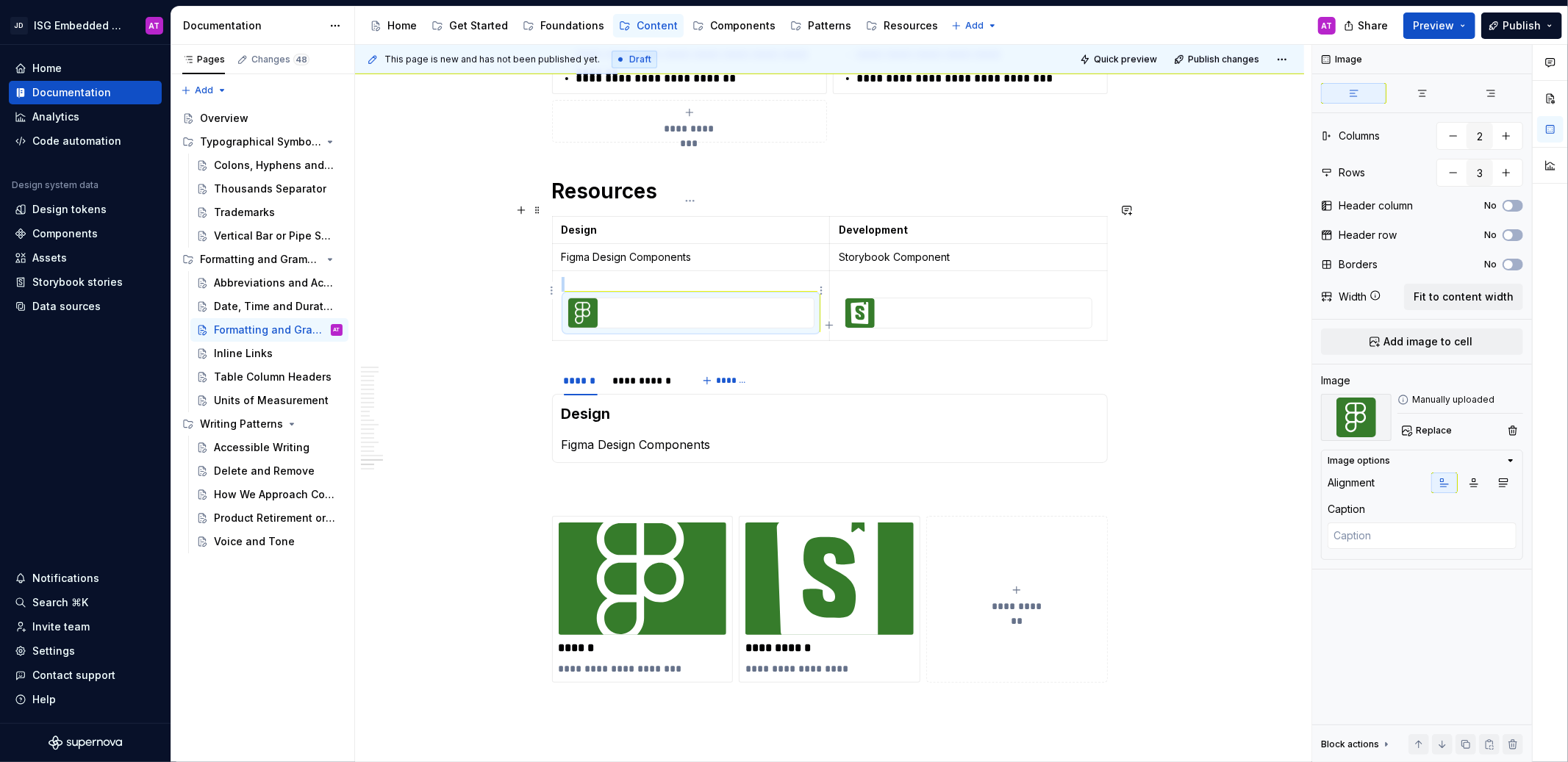
scroll to position [5367, 0]
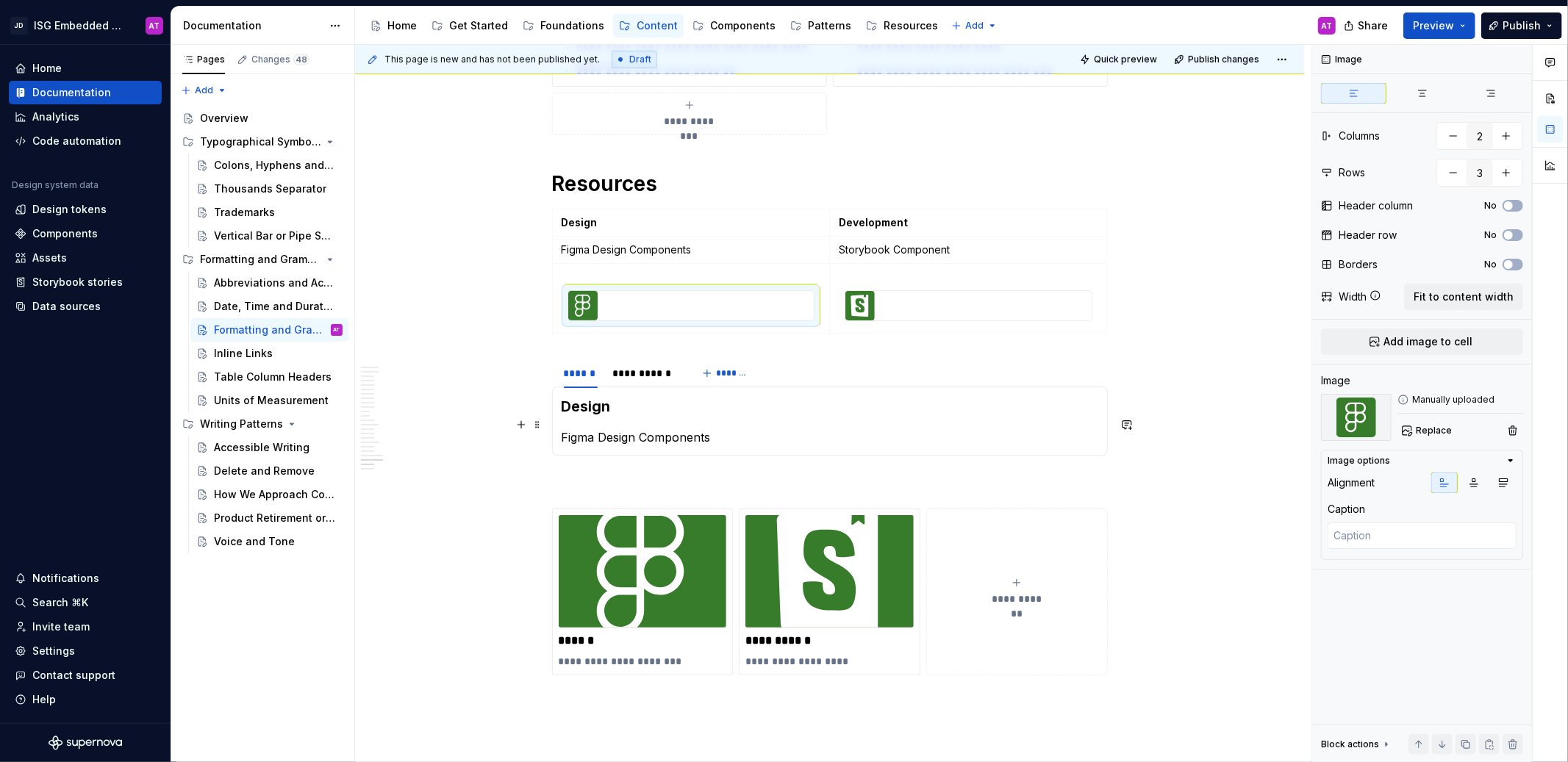
click at [562, 429] on p "Figma Design Components" at bounding box center [830, 437] width 536 height 17
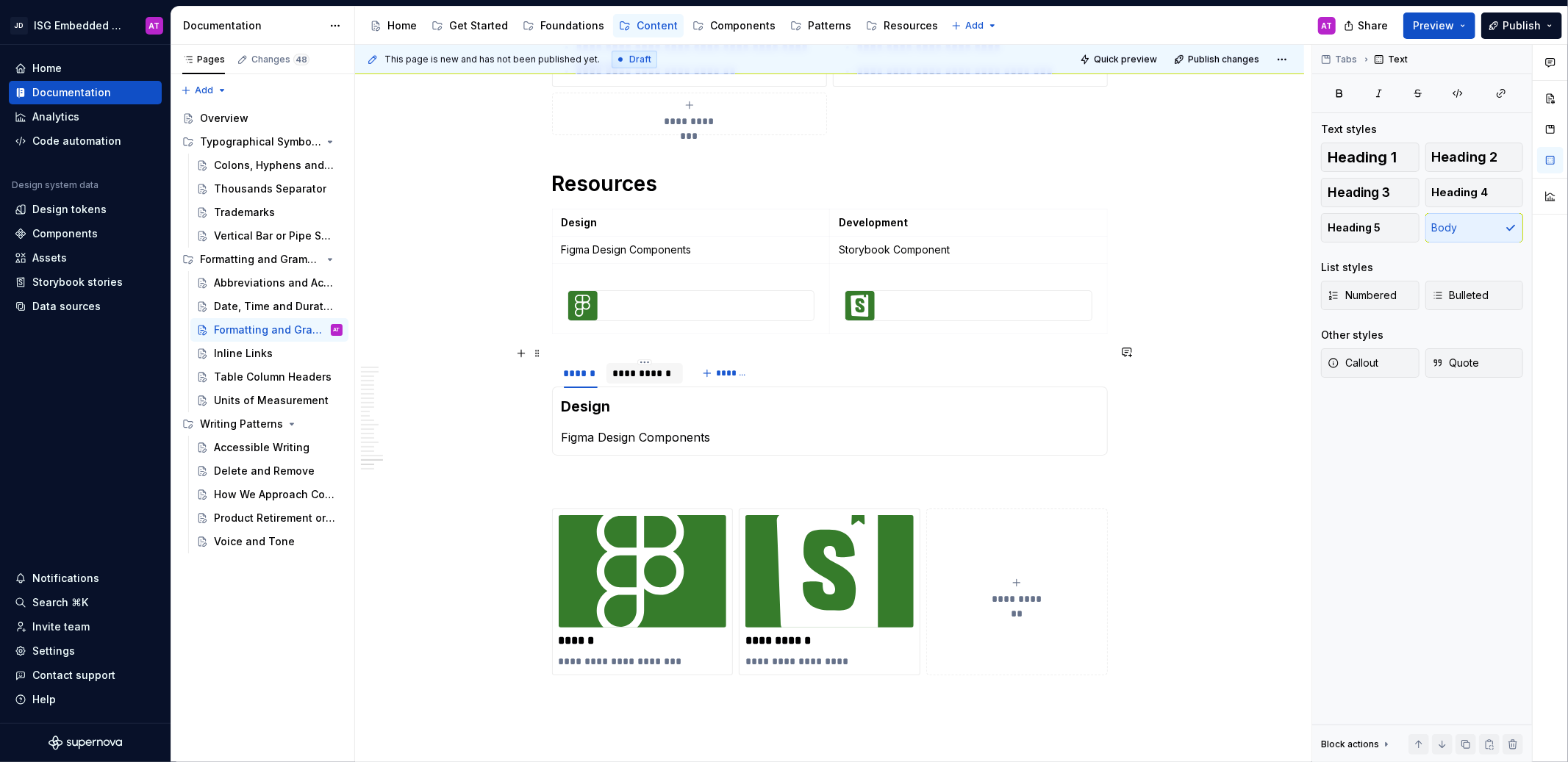
click at [638, 366] on div "**********" at bounding box center [645, 373] width 66 height 15
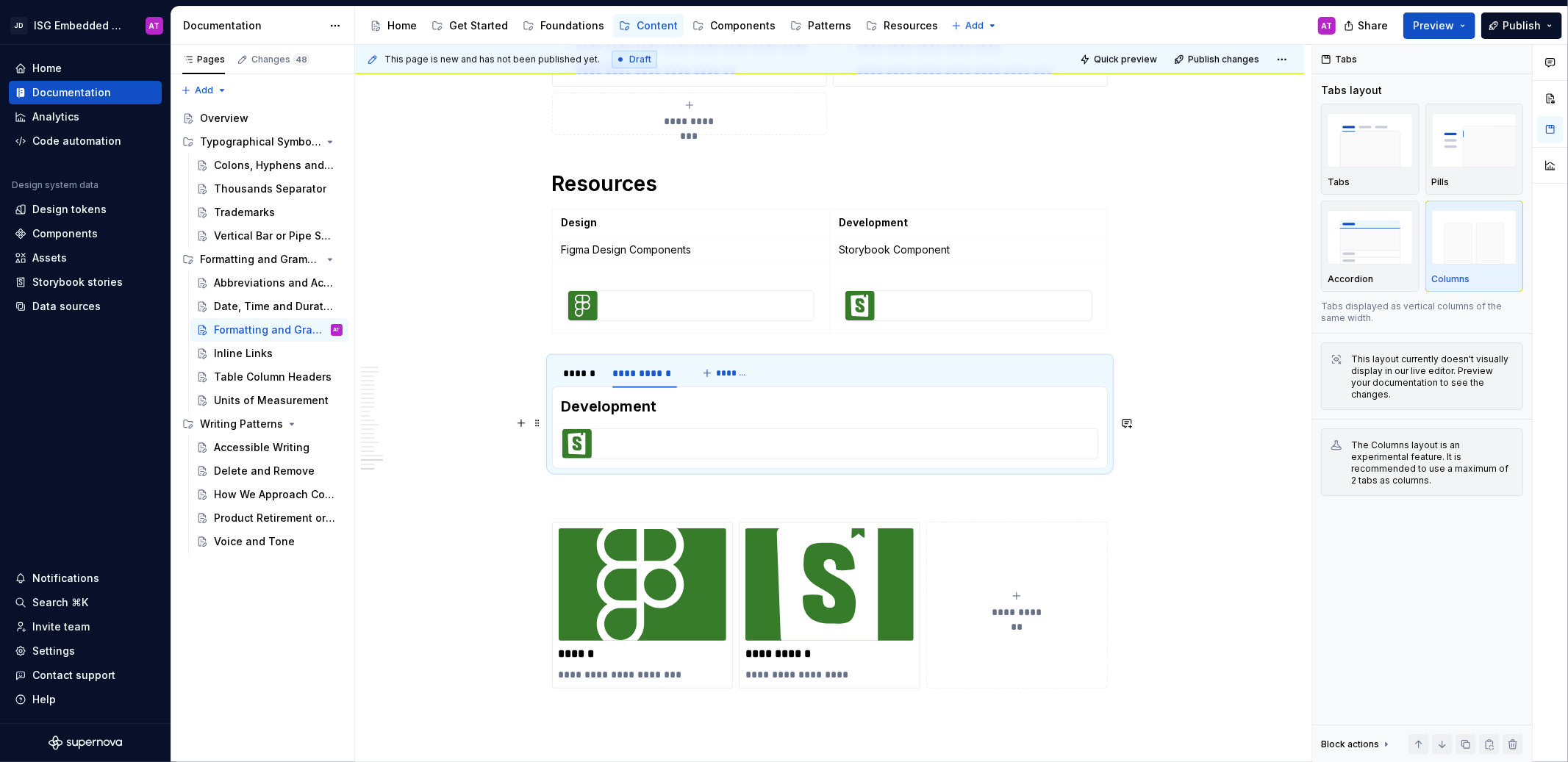
click at [627, 429] on div at bounding box center [830, 444] width 536 height 31
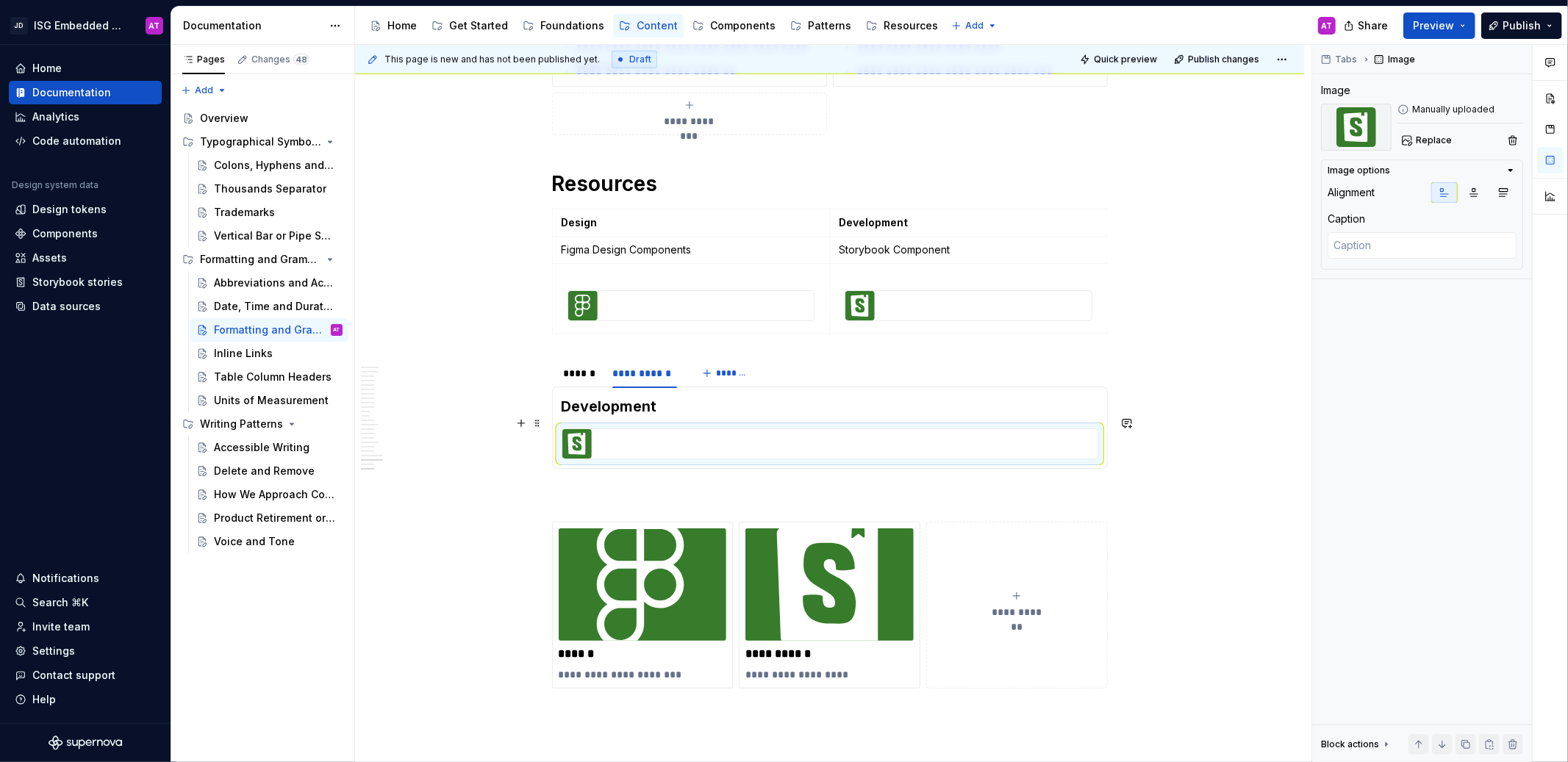
click at [620, 429] on div at bounding box center [830, 444] width 536 height 29
click at [620, 429] on div at bounding box center [830, 444] width 536 height 29
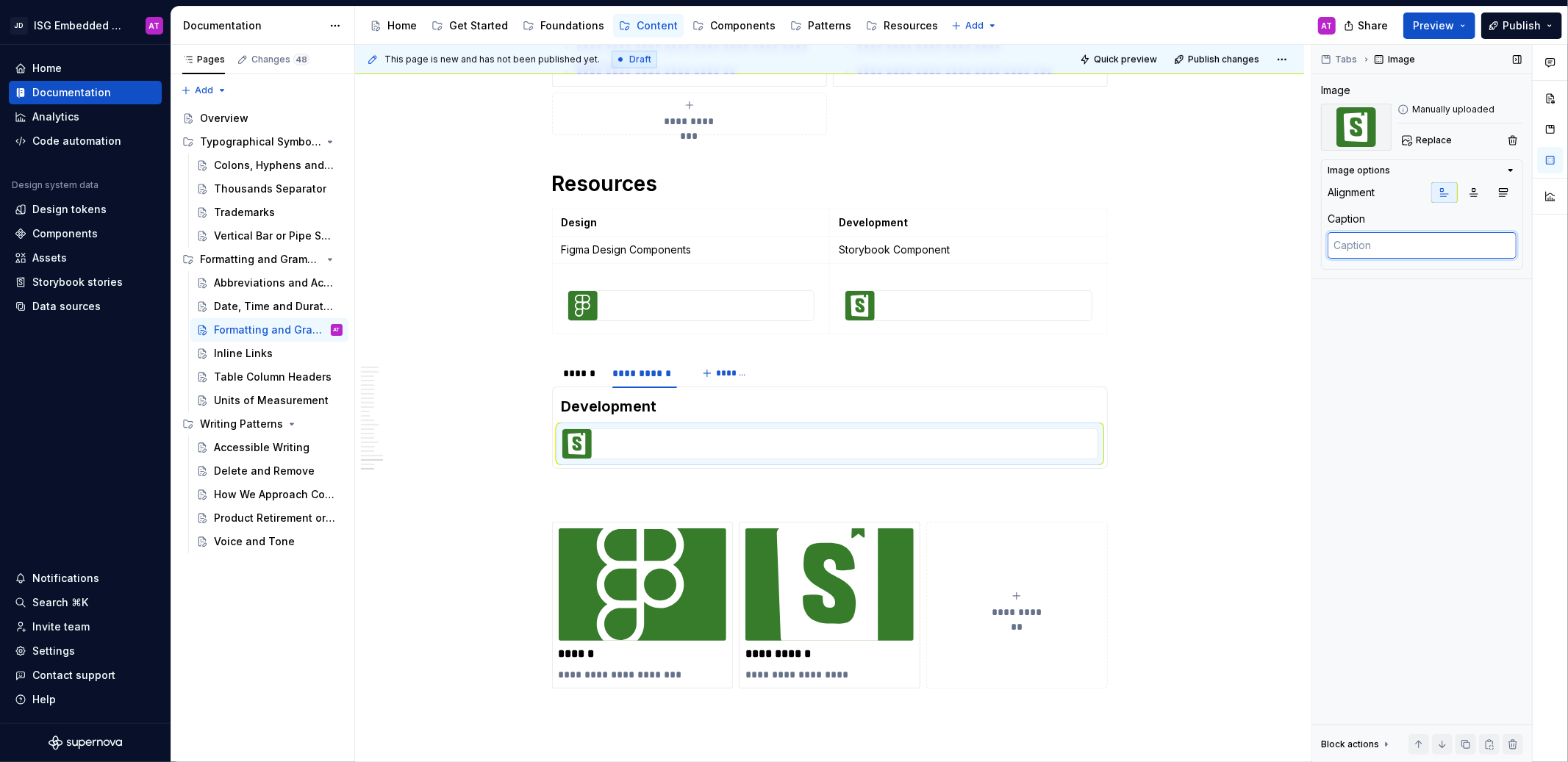
click at [1408, 255] on textarea at bounding box center [1422, 245] width 189 height 26
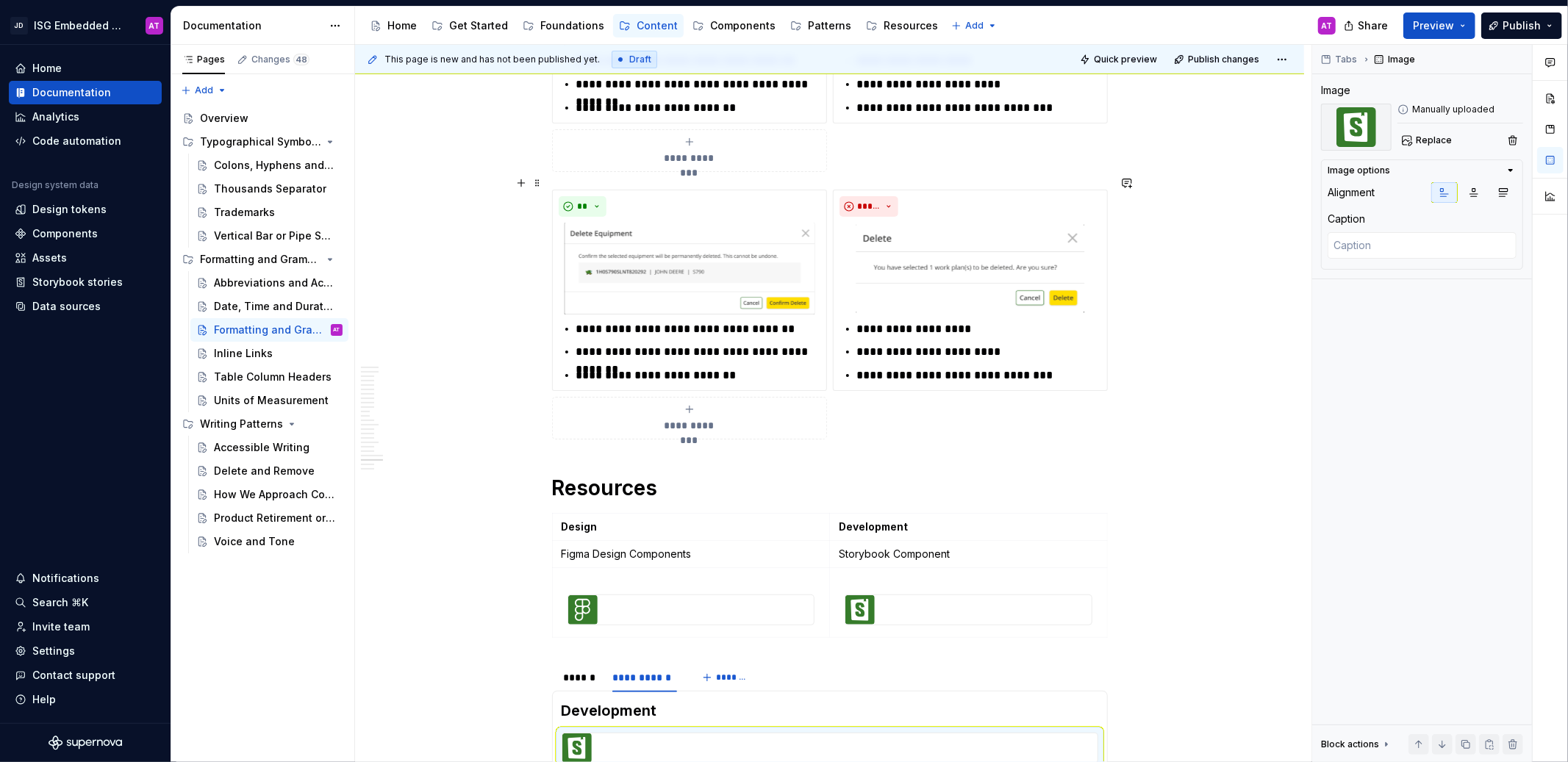
scroll to position [5376, 0]
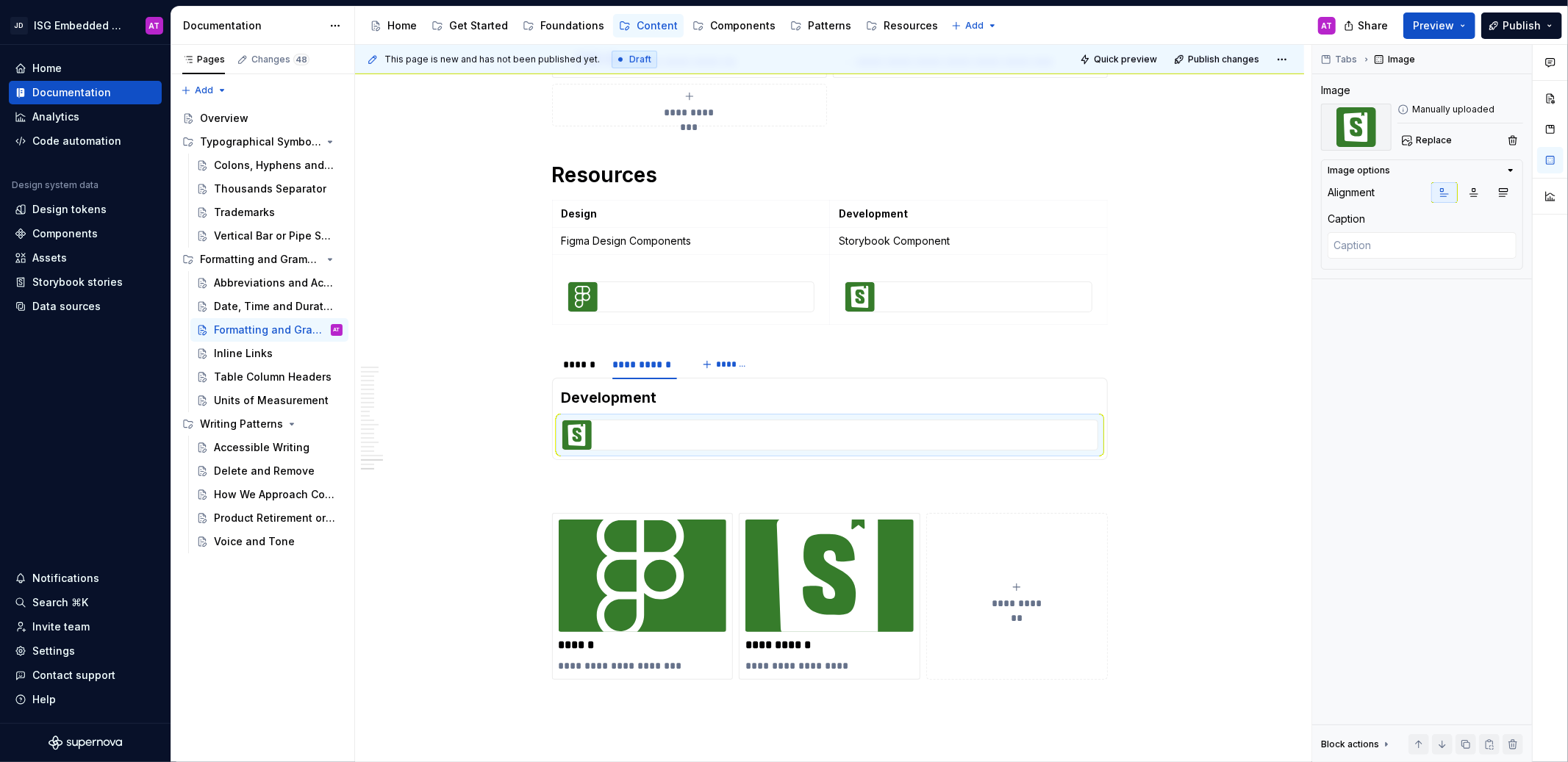
type textarea "*"
